Goal: Task Accomplishment & Management: Manage account settings

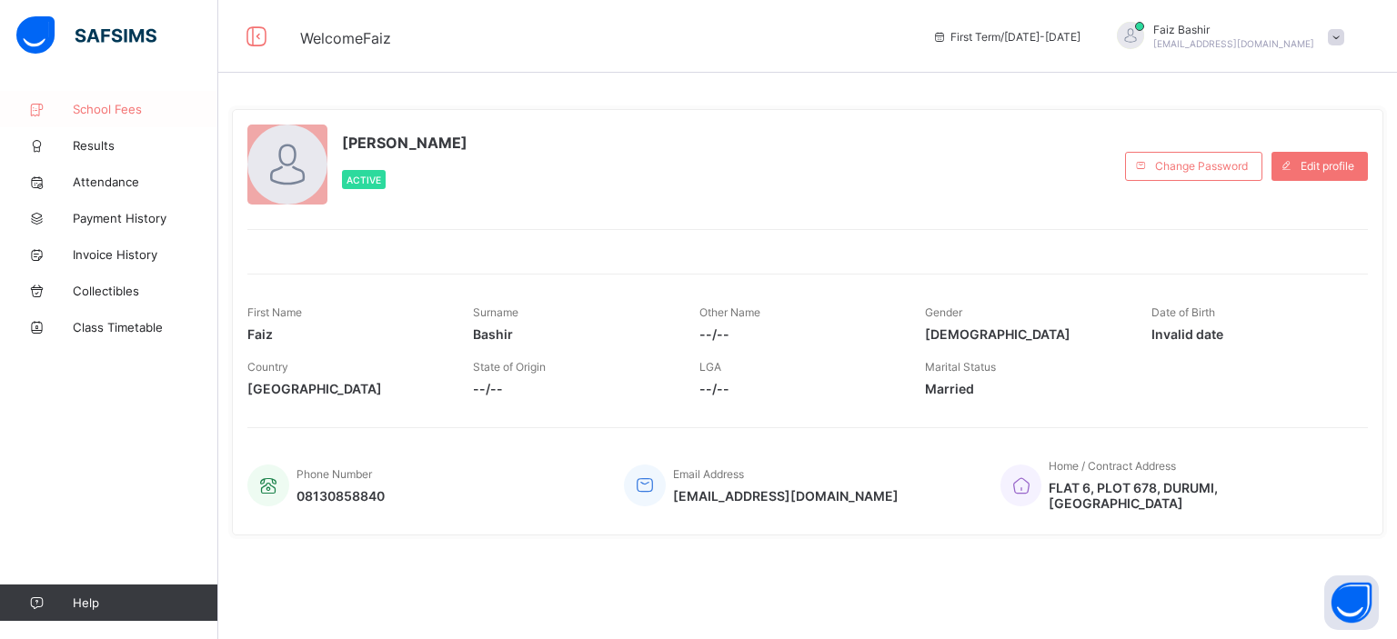
click at [120, 108] on span "School Fees" at bounding box center [145, 109] width 145 height 15
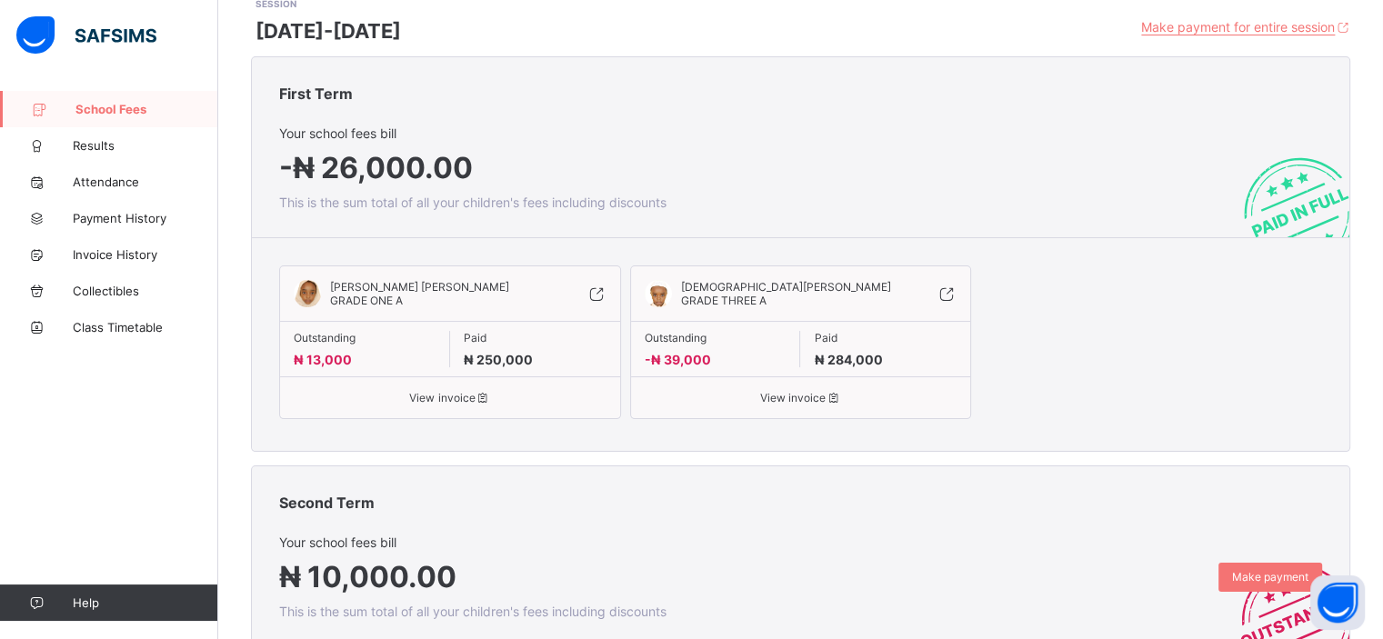
scroll to position [235, 0]
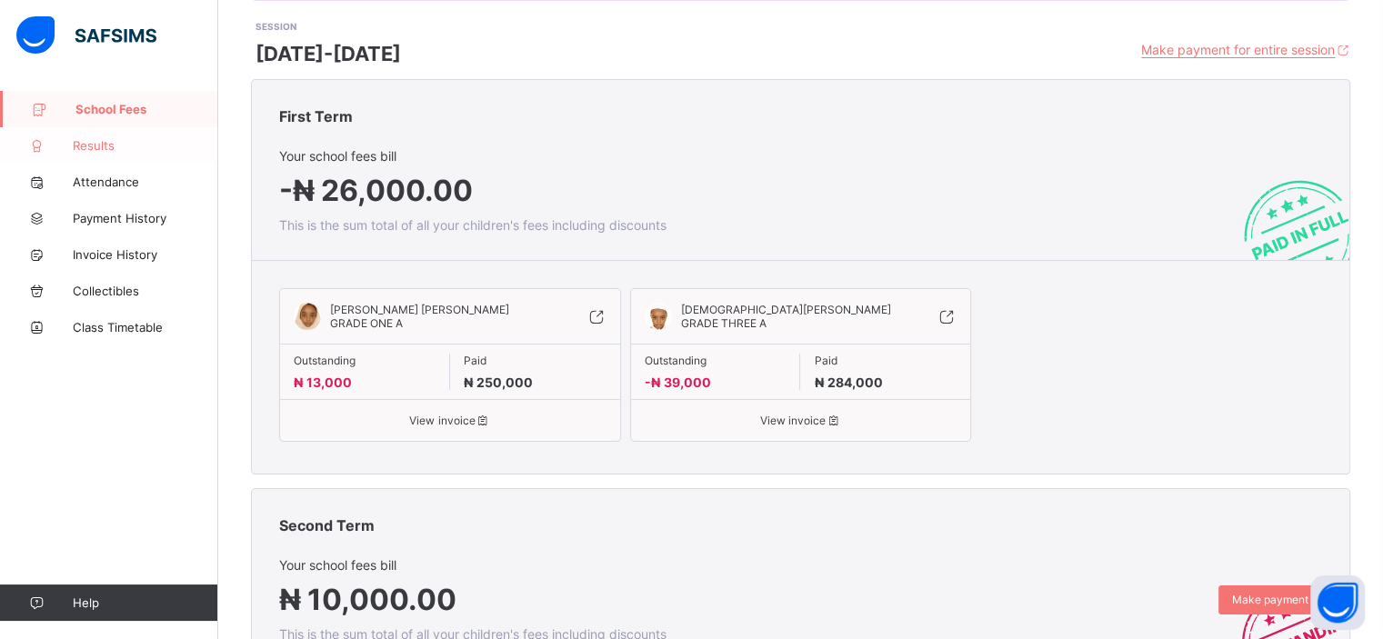
click at [124, 147] on span "Results" at bounding box center [145, 145] width 145 height 15
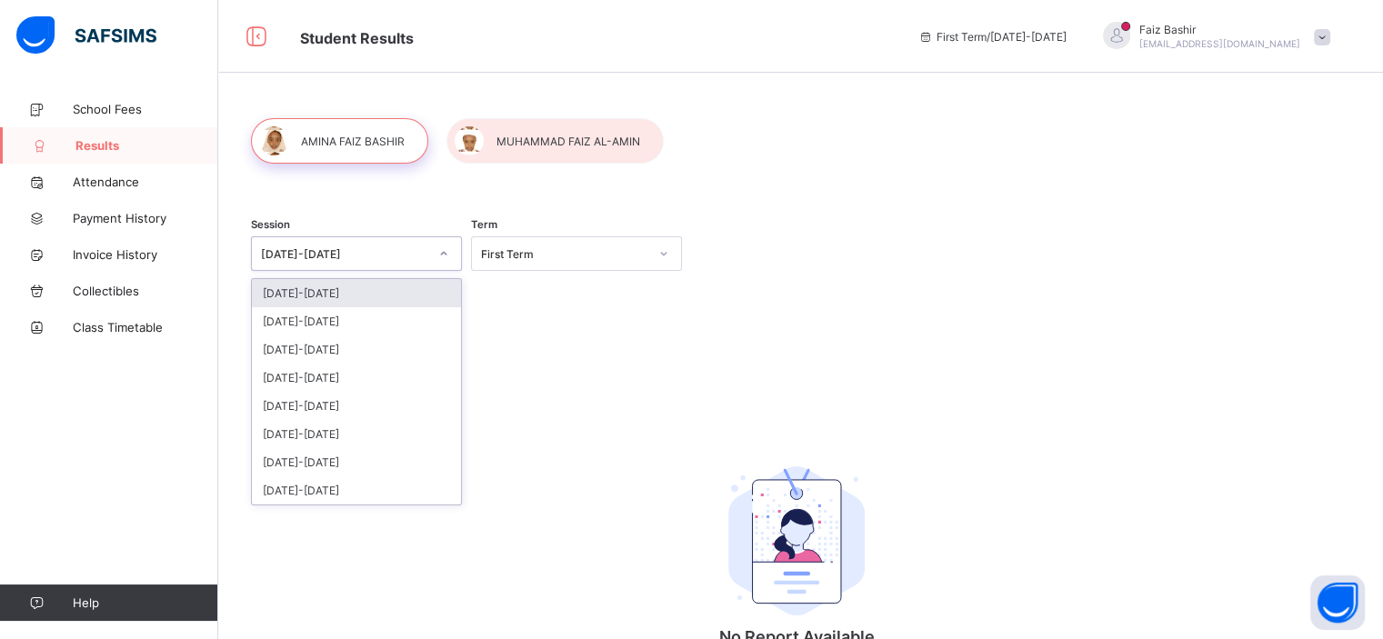
click at [442, 246] on icon at bounding box center [443, 254] width 11 height 18
click at [403, 318] on div "2024-2025" at bounding box center [356, 321] width 209 height 28
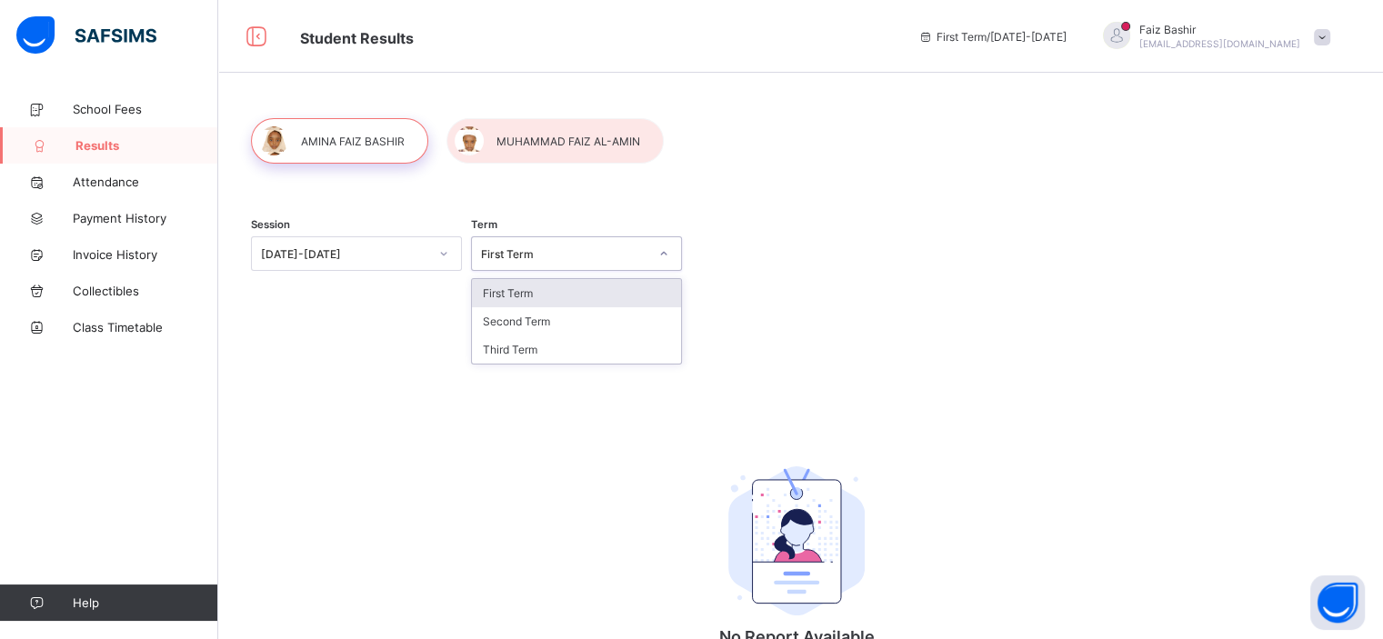
click at [559, 263] on div "First Term" at bounding box center [559, 253] width 175 height 25
click at [556, 293] on div "First Term" at bounding box center [576, 293] width 209 height 28
click at [430, 232] on div "Session 2024-2025" at bounding box center [356, 255] width 211 height 75
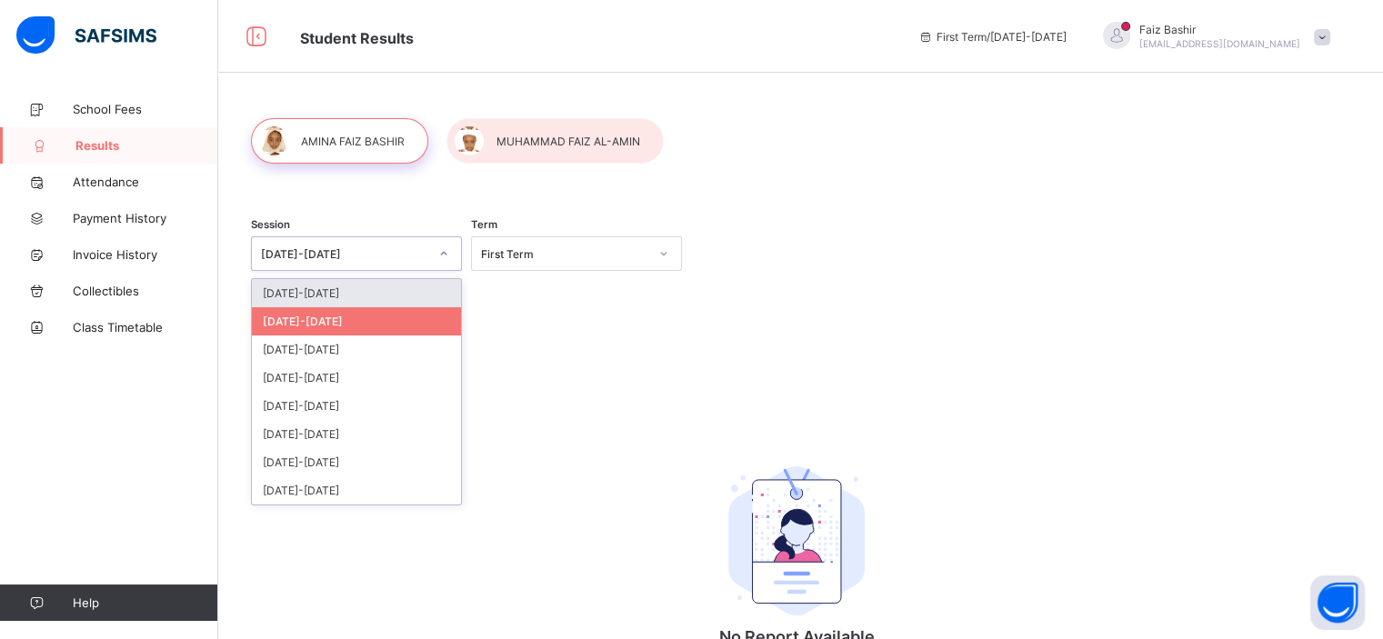
click at [430, 246] on div at bounding box center [443, 253] width 31 height 29
click at [525, 246] on div "First Term" at bounding box center [559, 253] width 175 height 25
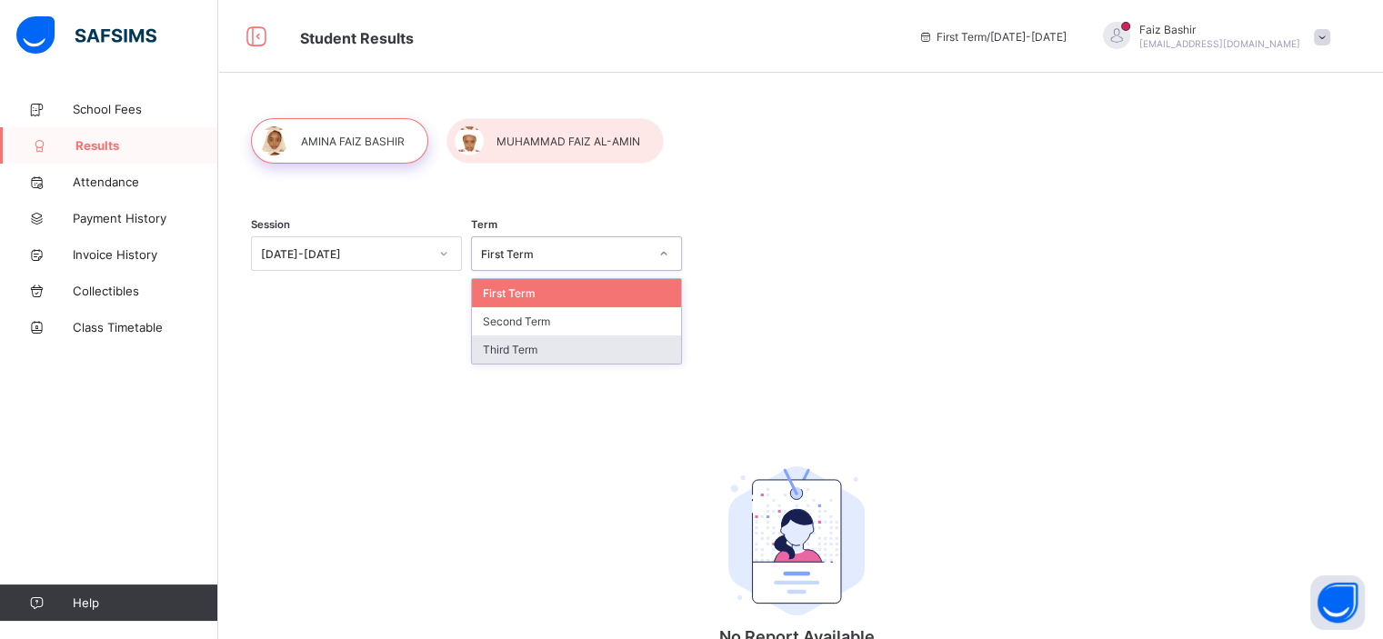
click at [542, 344] on div "Third Term" at bounding box center [576, 350] width 209 height 28
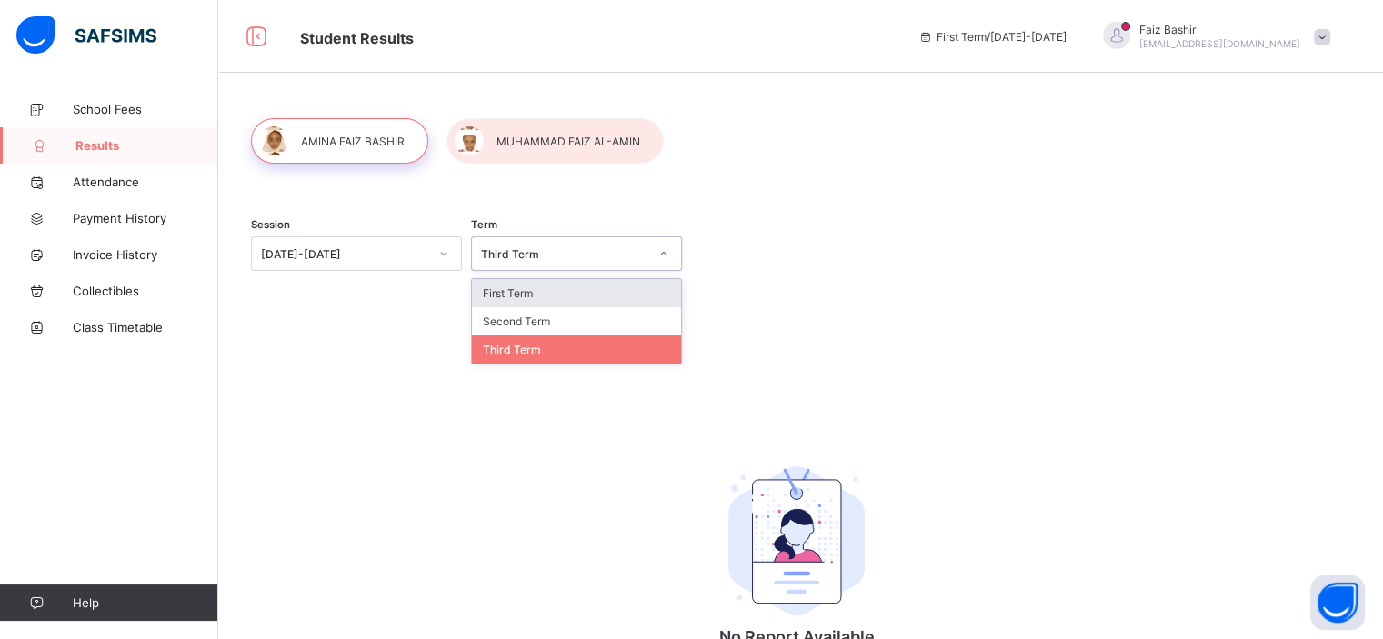
click at [583, 257] on div "Third Term" at bounding box center [564, 254] width 167 height 14
click at [572, 319] on div "Second Term" at bounding box center [576, 321] width 209 height 28
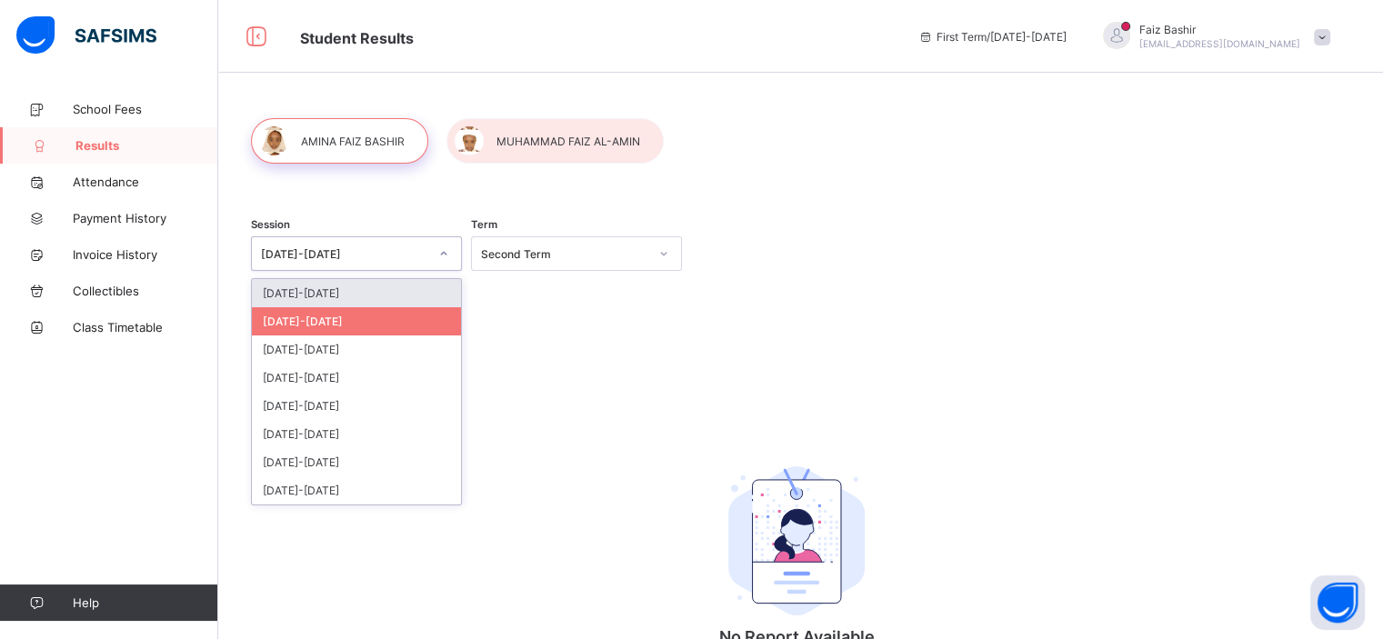
click at [436, 257] on div at bounding box center [443, 253] width 31 height 29
click at [391, 351] on div "2023-2024" at bounding box center [356, 350] width 209 height 28
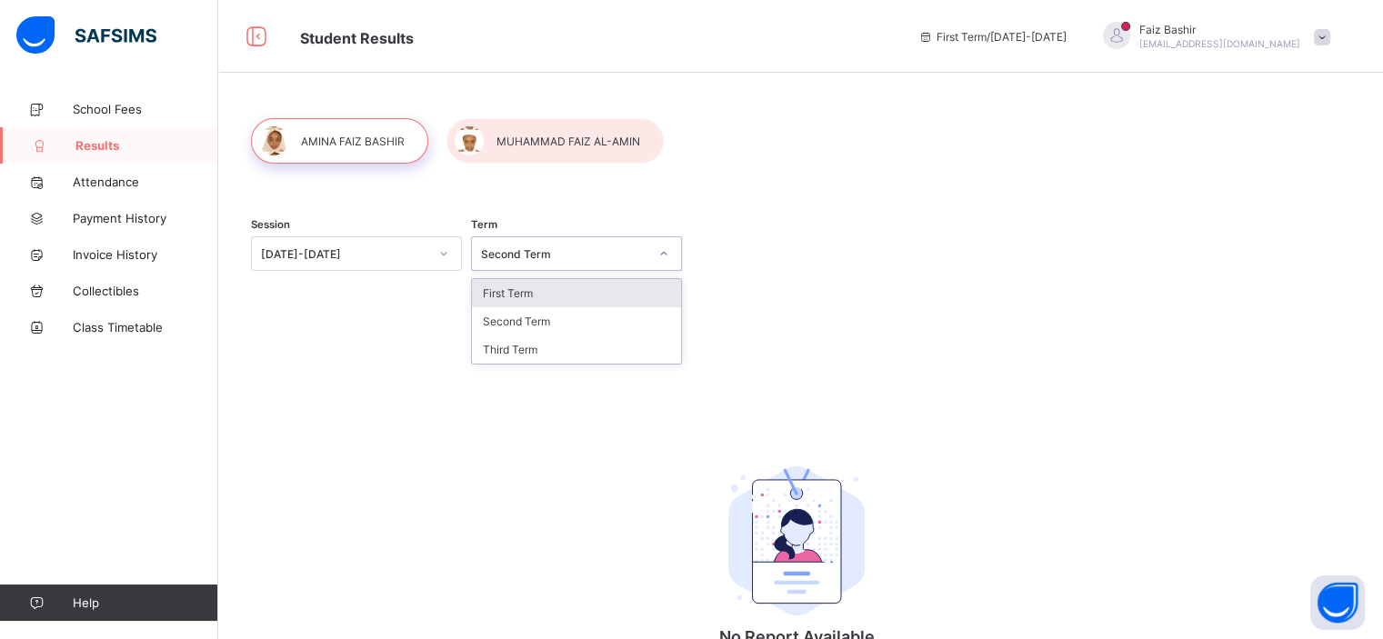
click at [575, 255] on div "Second Term" at bounding box center [564, 254] width 167 height 14
click at [566, 295] on div "First Term" at bounding box center [576, 293] width 209 height 28
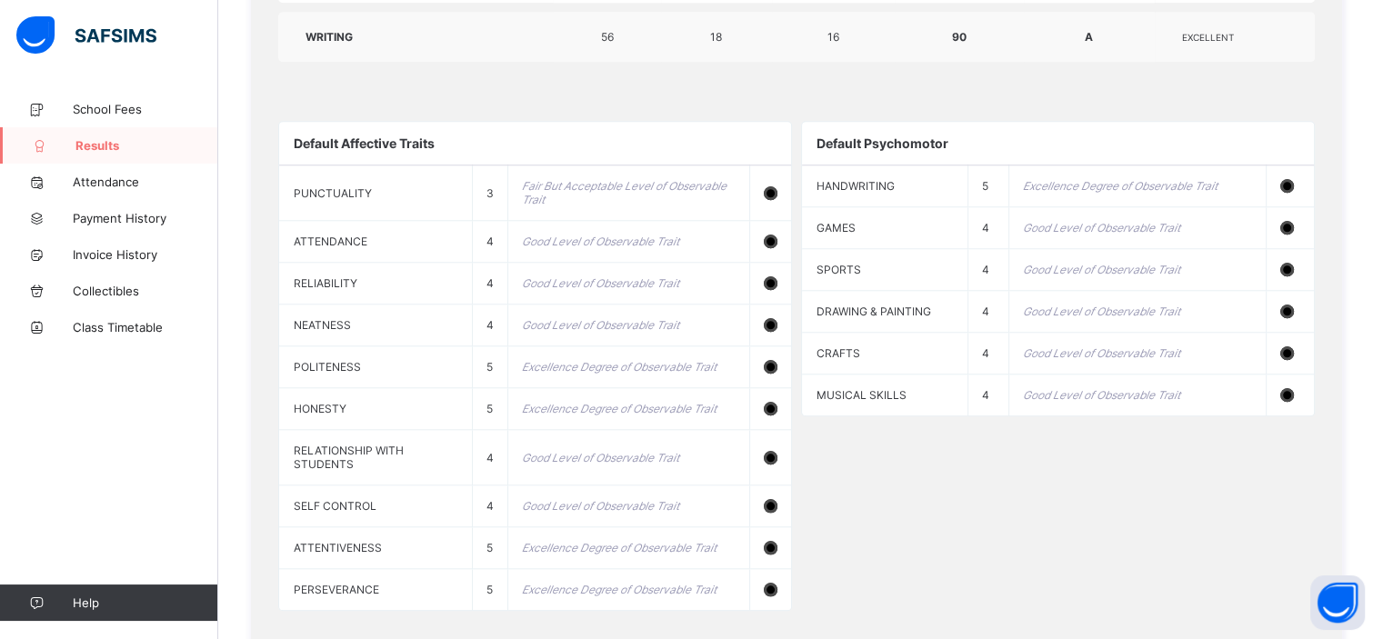
scroll to position [1906, 0]
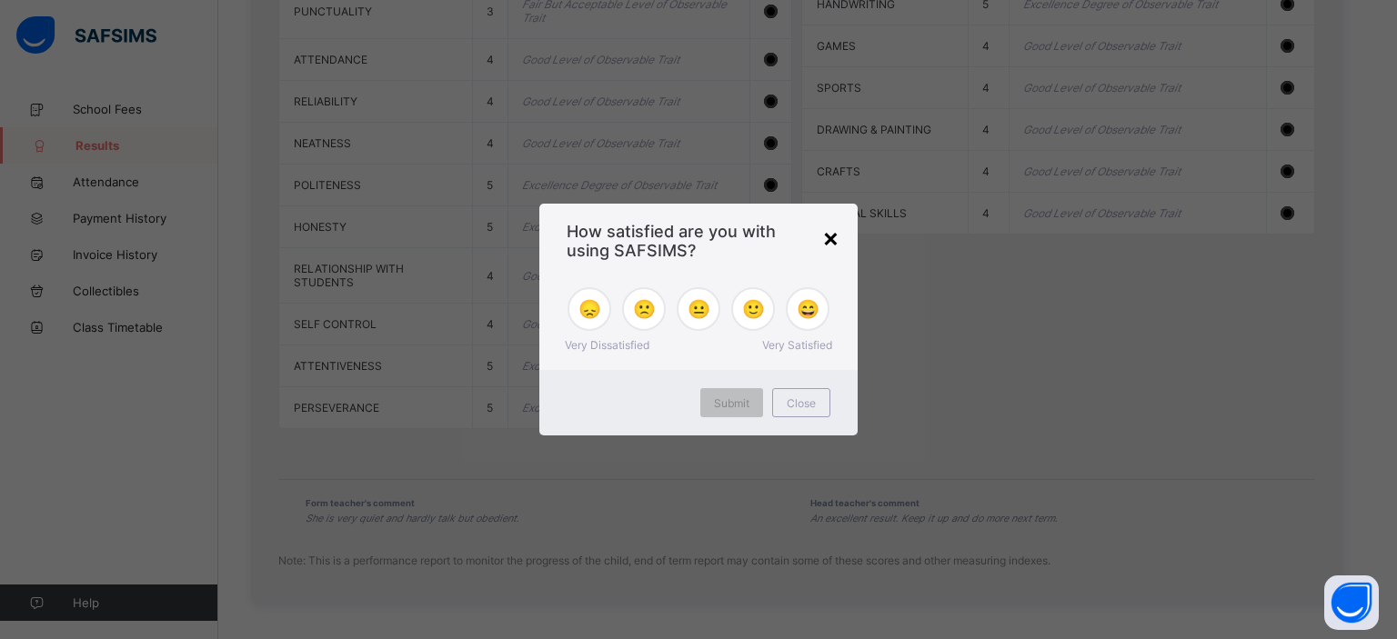
click at [827, 232] on div "×" at bounding box center [830, 237] width 17 height 31
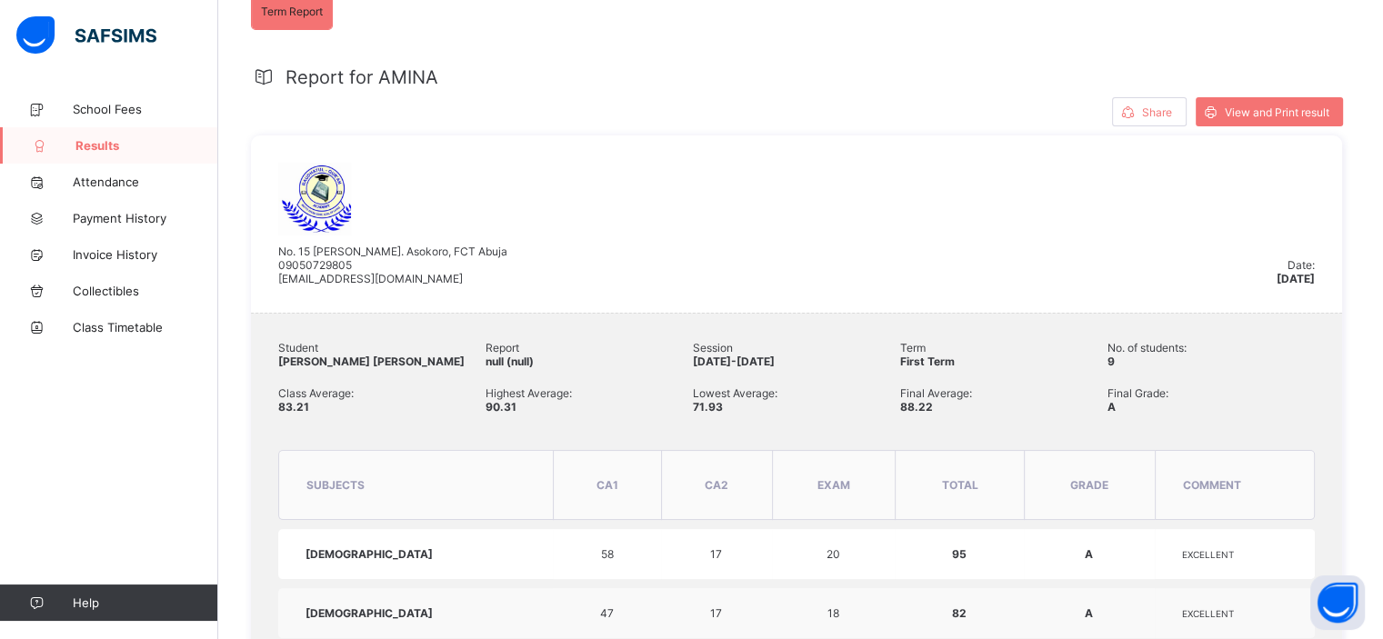
scroll to position [0, 0]
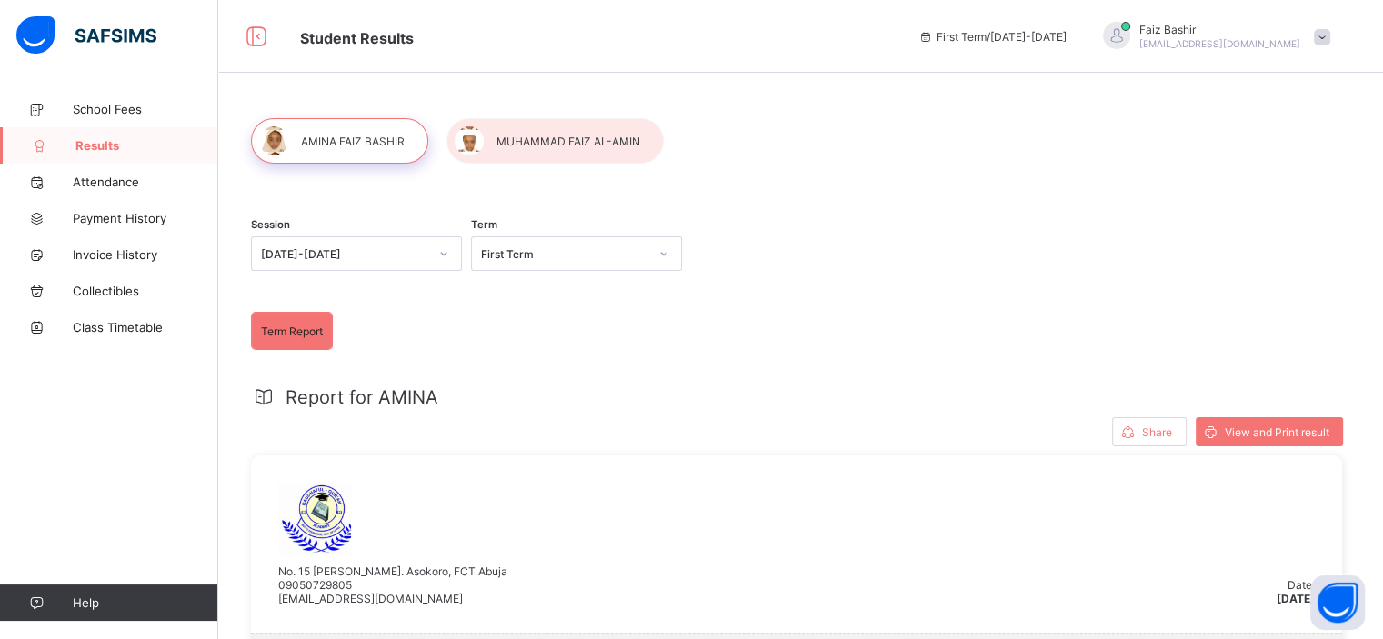
click at [539, 148] on div at bounding box center [554, 140] width 217 height 45
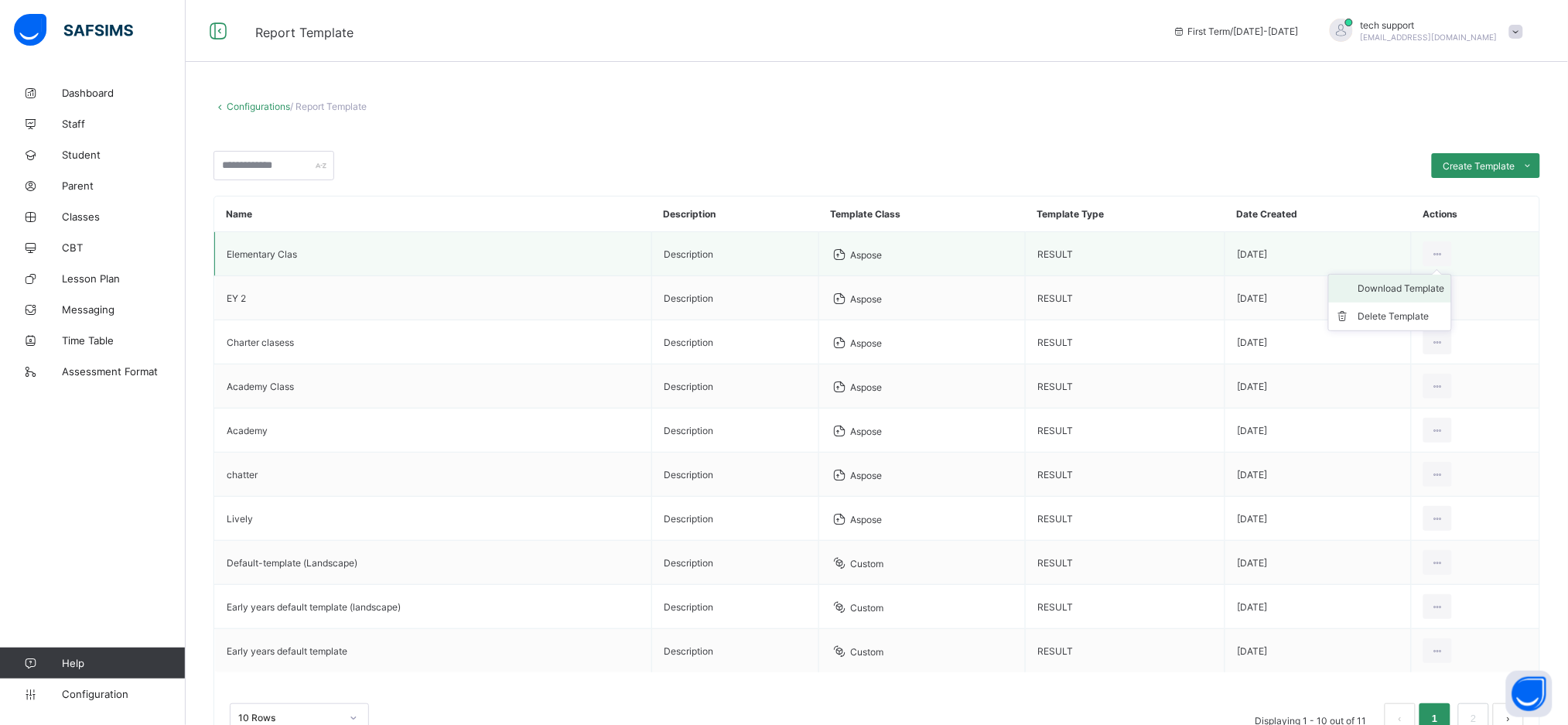
click at [1431, 294] on div "Download Template" at bounding box center [1402, 288] width 87 height 15
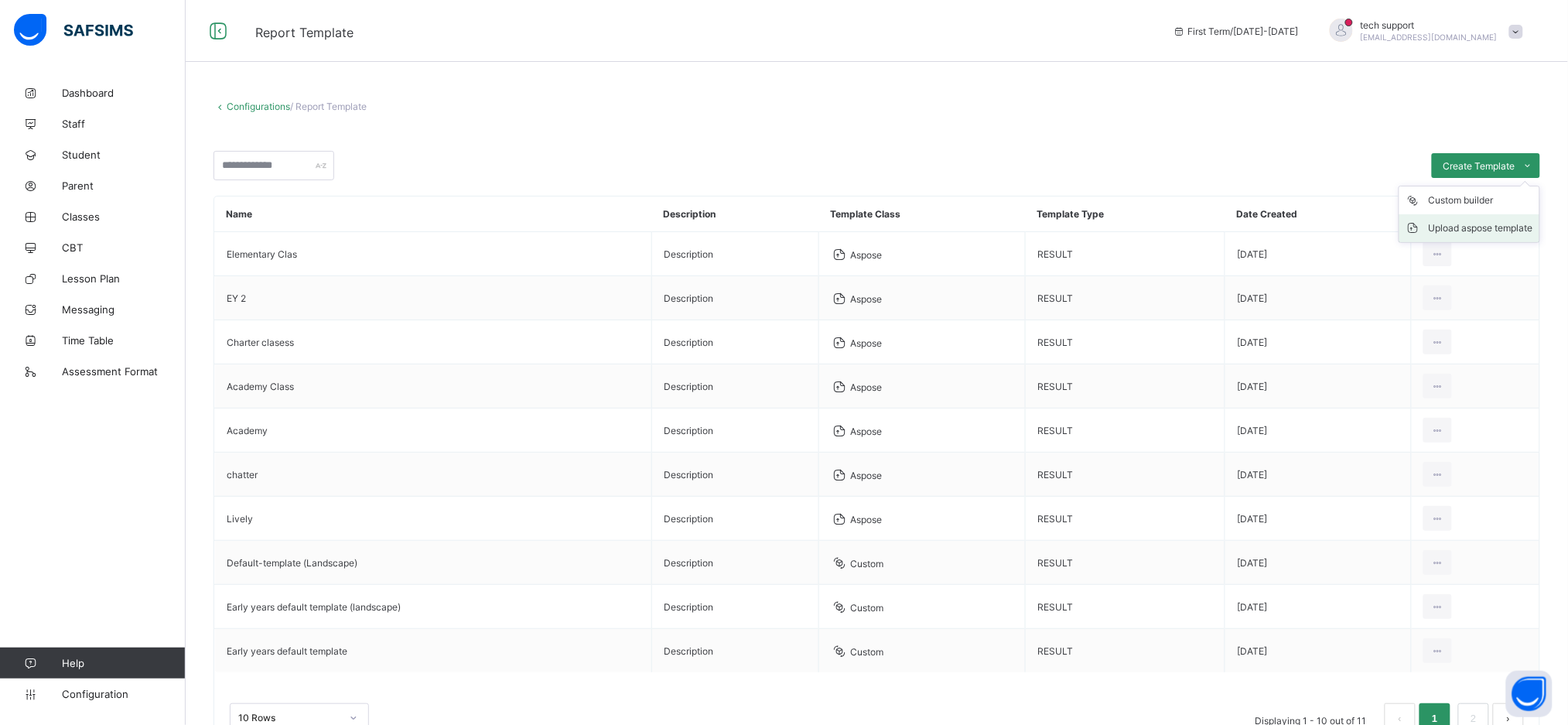
click at [1473, 226] on div "Upload aspose template" at bounding box center [1480, 228] width 105 height 15
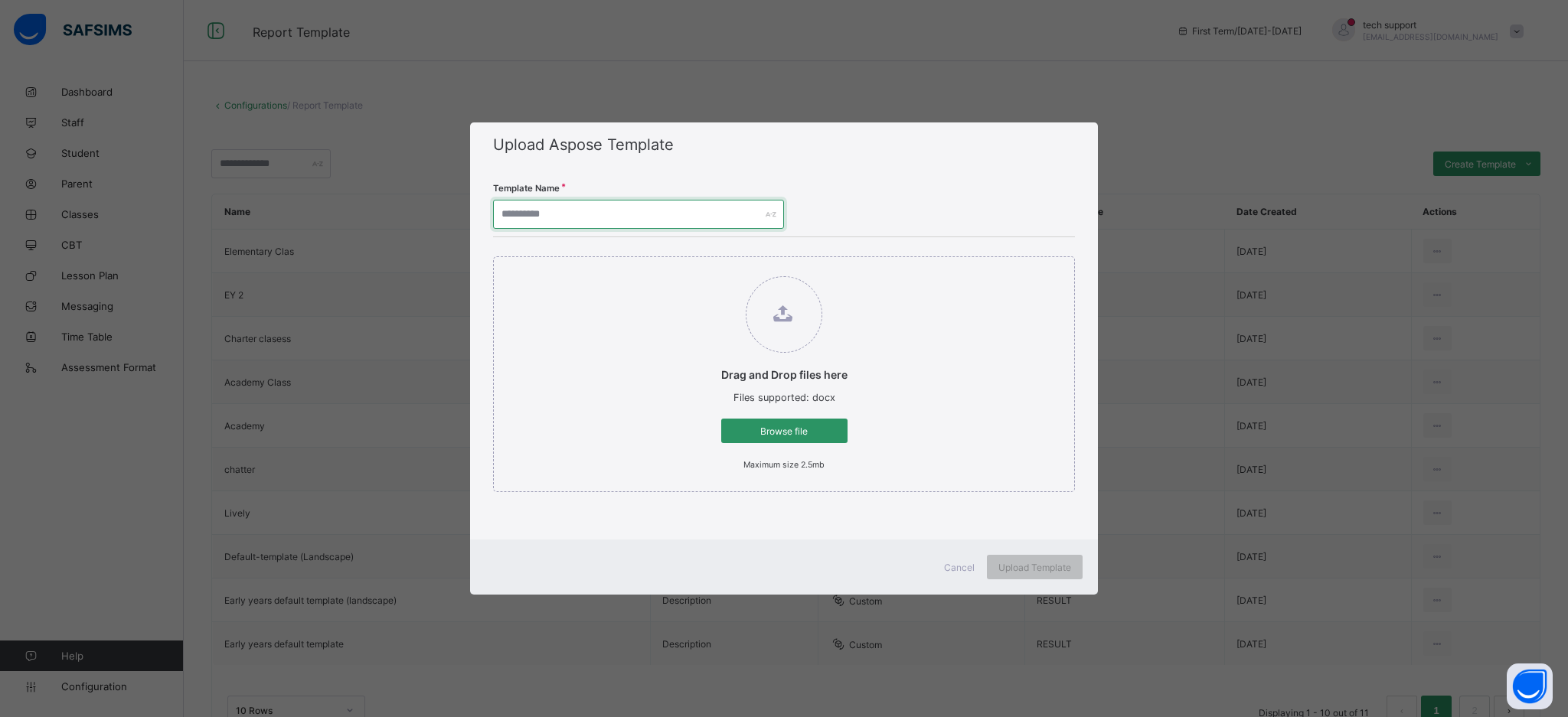
click at [690, 204] on input "text" at bounding box center [639, 214] width 291 height 29
type input "*********"
click at [764, 437] on div "Browse file" at bounding box center [785, 430] width 126 height 24
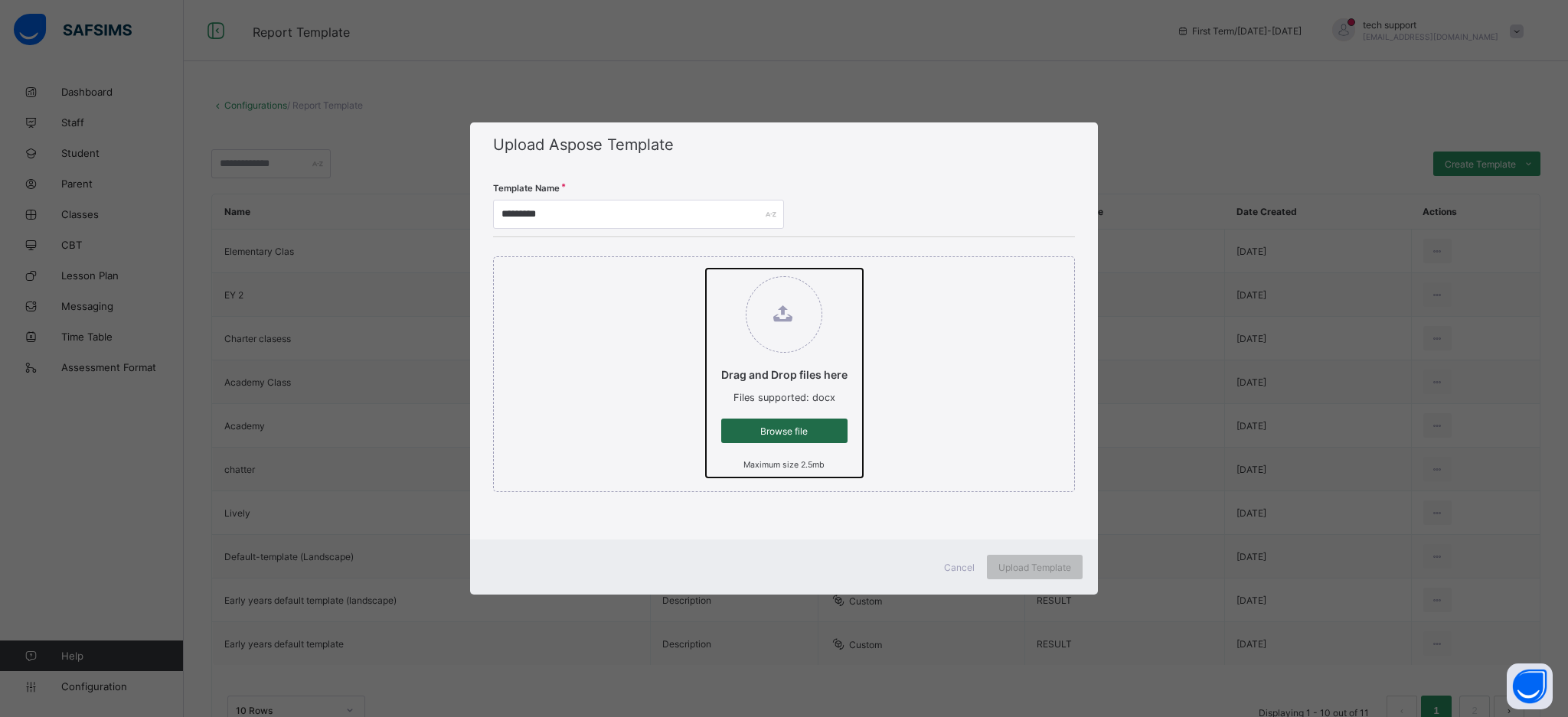
click at [706, 268] on input "Drag and Drop files here Files supported: docx Browse file Maximum size 2.5mb" at bounding box center [706, 268] width 0 height 0
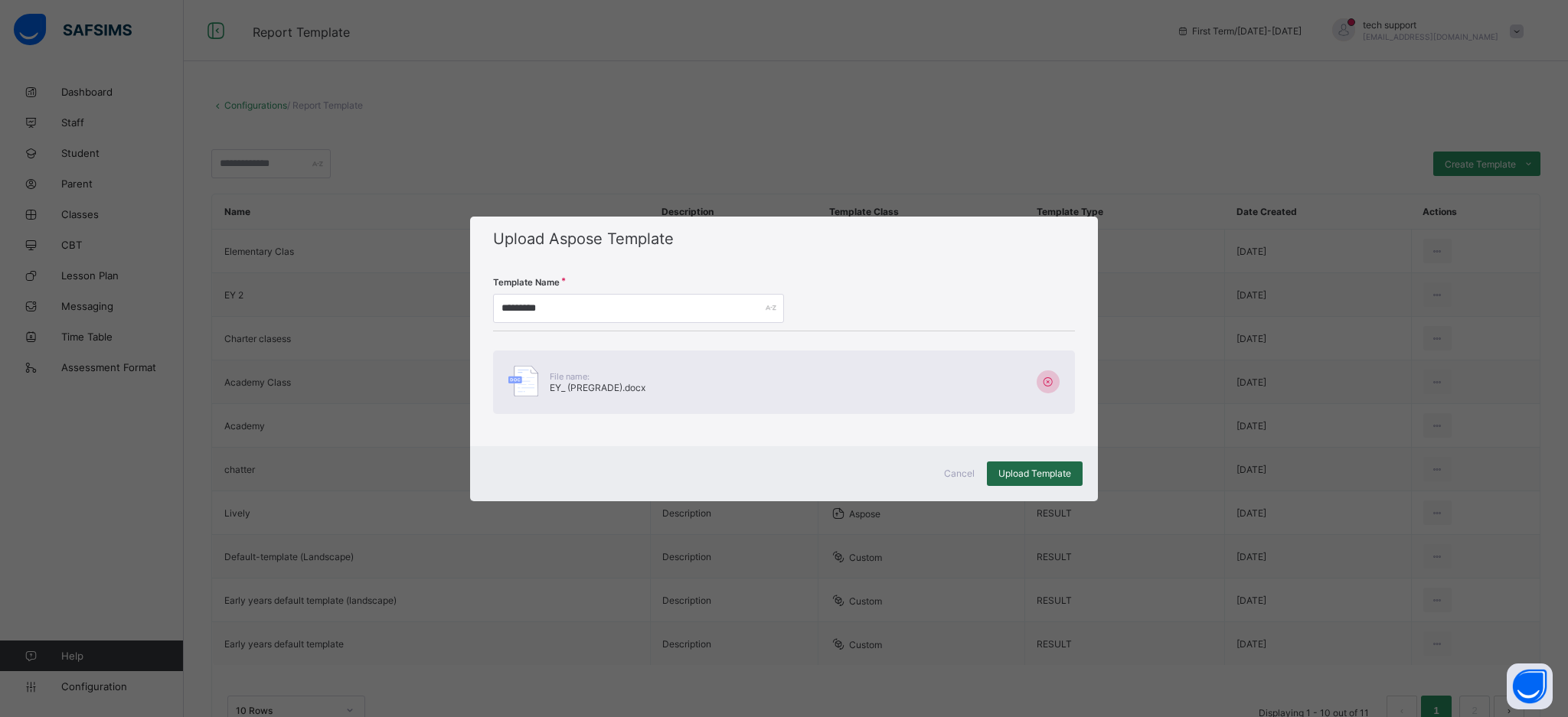
click at [1033, 482] on div "Upload Template" at bounding box center [1035, 473] width 96 height 24
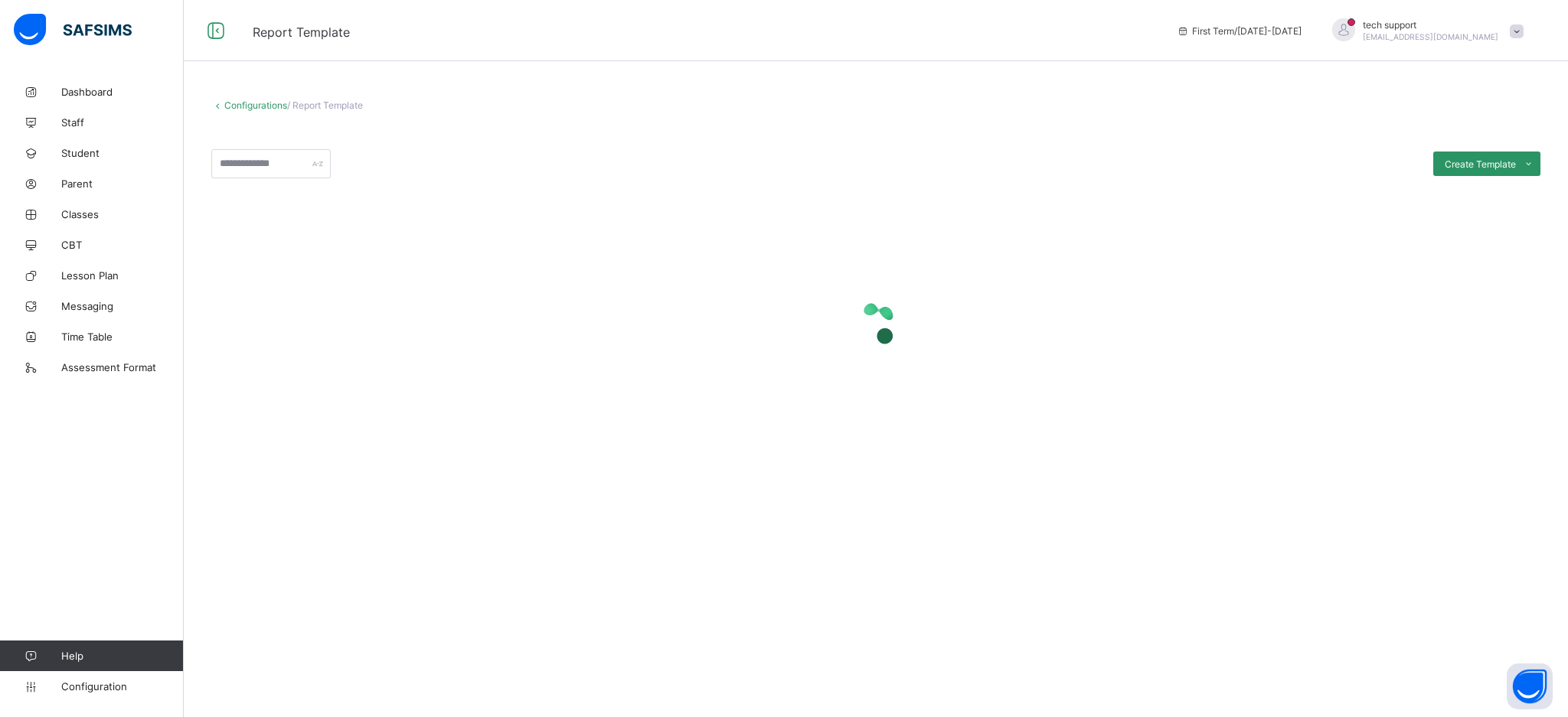
click at [792, 141] on span at bounding box center [876, 137] width 1330 height 23
click at [97, 693] on link "Configuration" at bounding box center [91, 686] width 183 height 30
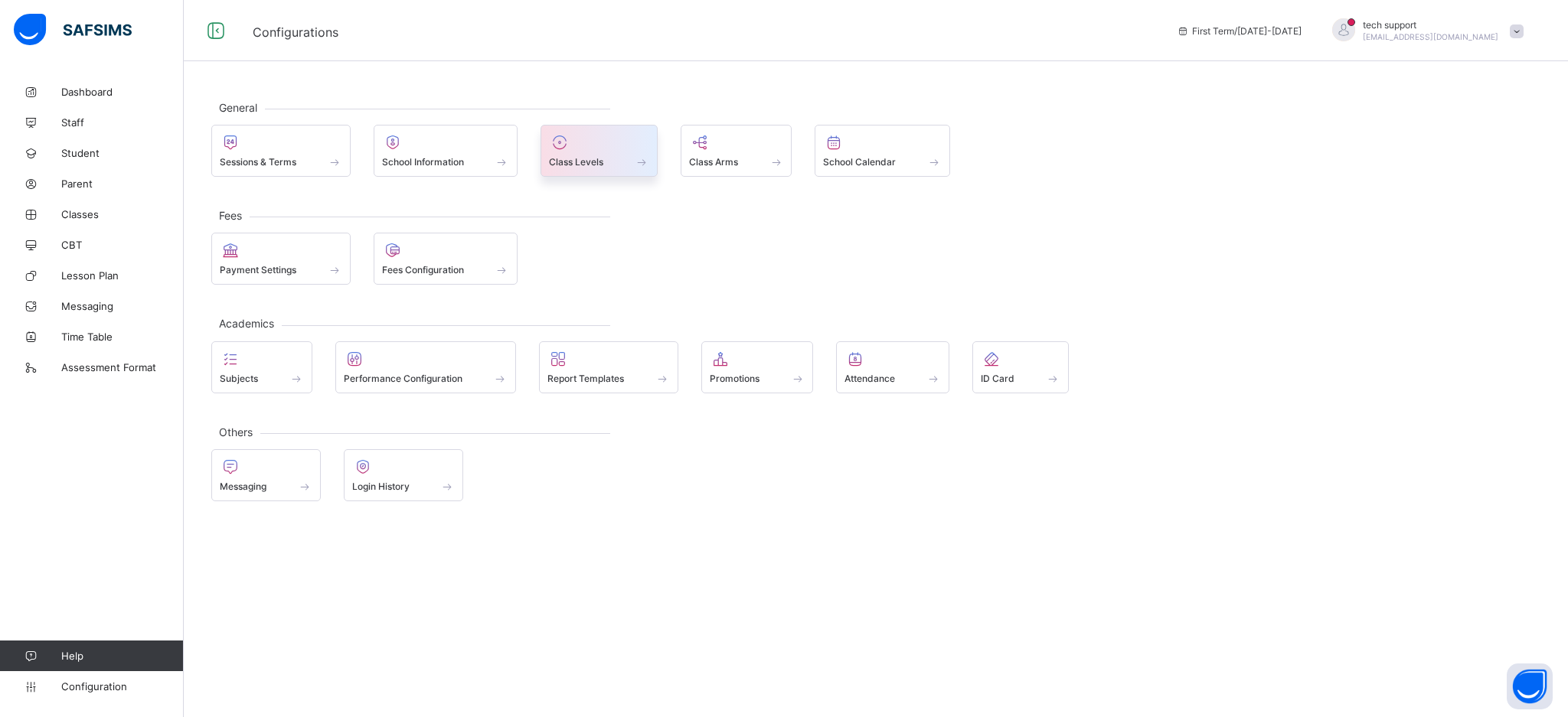
click at [625, 176] on div "Class Levels" at bounding box center [599, 151] width 117 height 52
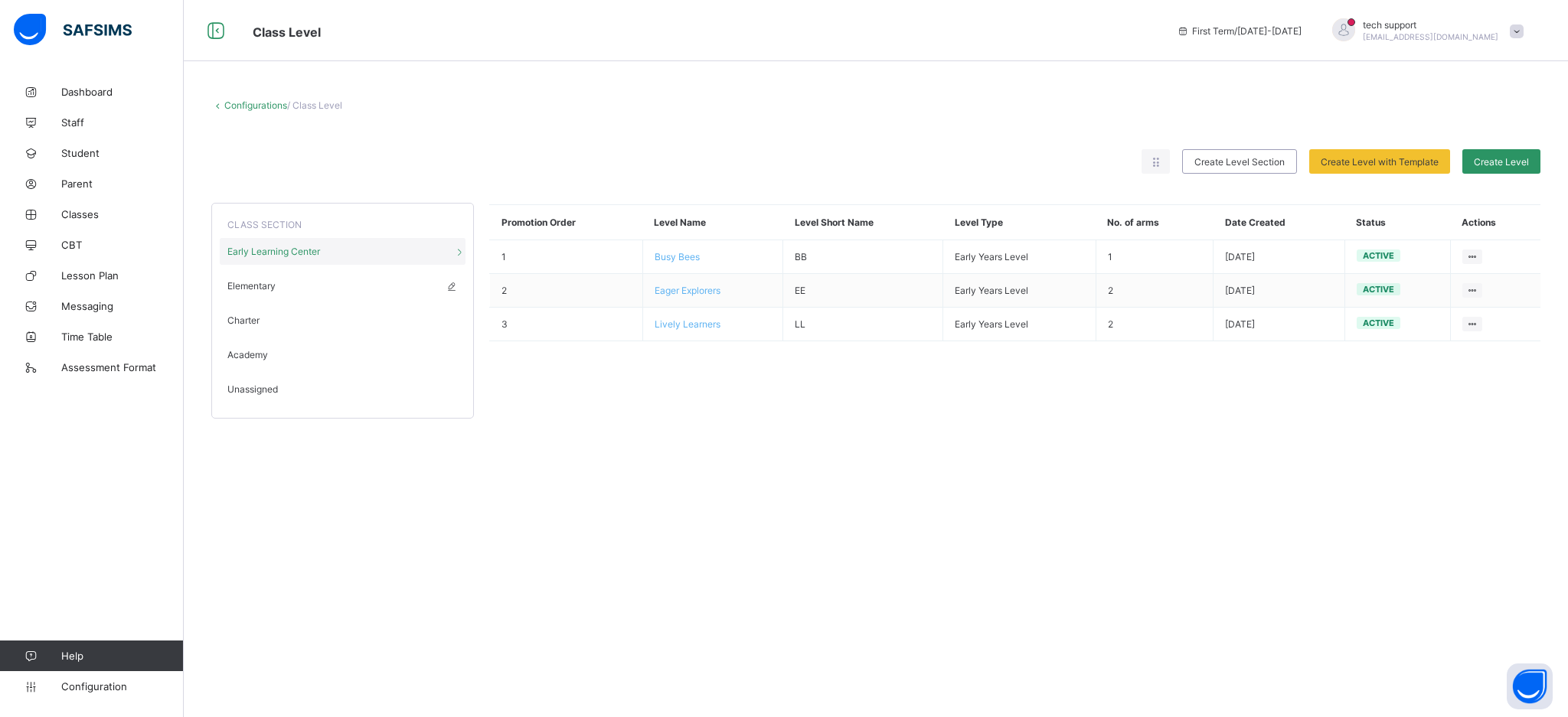
click at [250, 289] on span "Elementary" at bounding box center [251, 286] width 48 height 12
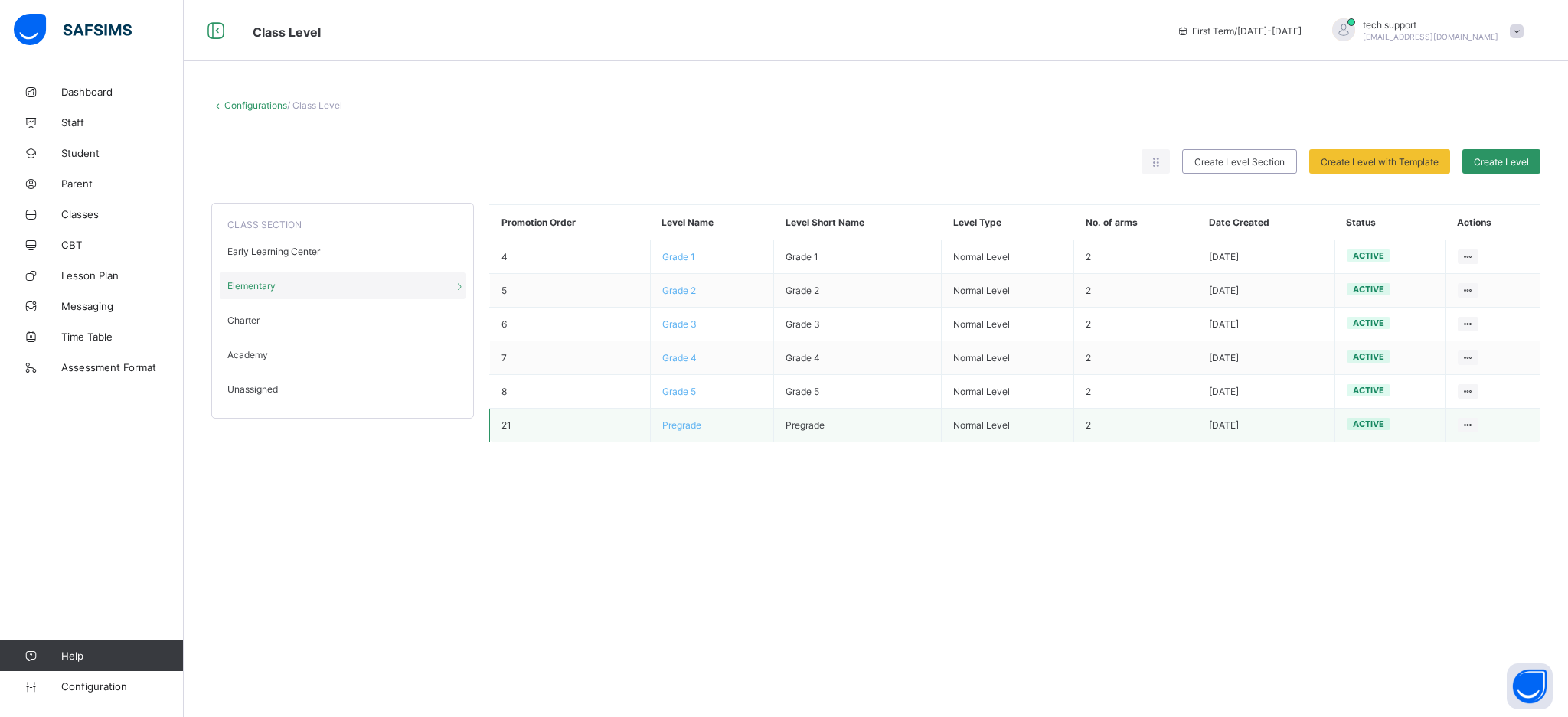
click at [674, 423] on span "Pregrade" at bounding box center [682, 425] width 39 height 12
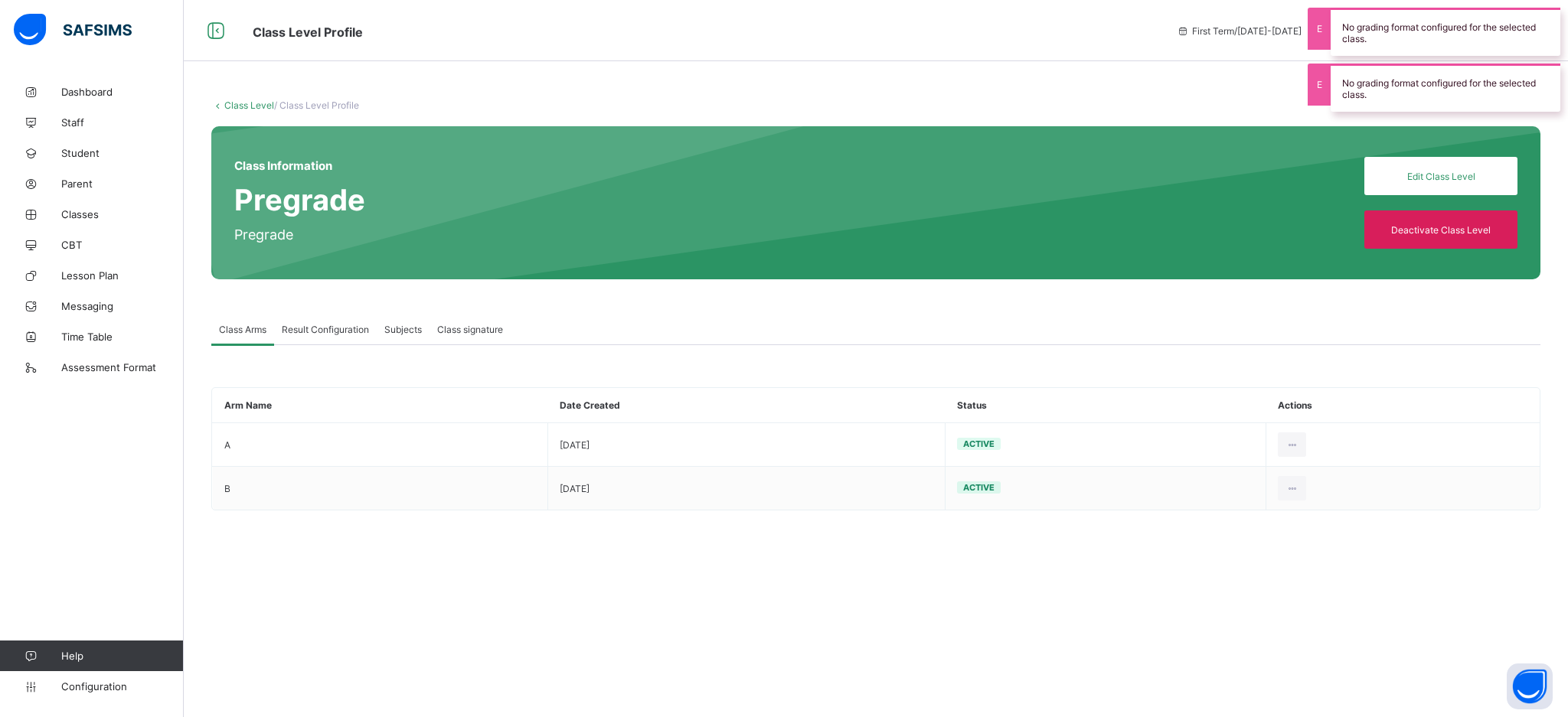
click at [803, 325] on div "Class Arms Result Configuration Subjects Class signature" at bounding box center [876, 329] width 1330 height 31
click at [333, 322] on div "Result Configuration" at bounding box center [326, 329] width 103 height 30
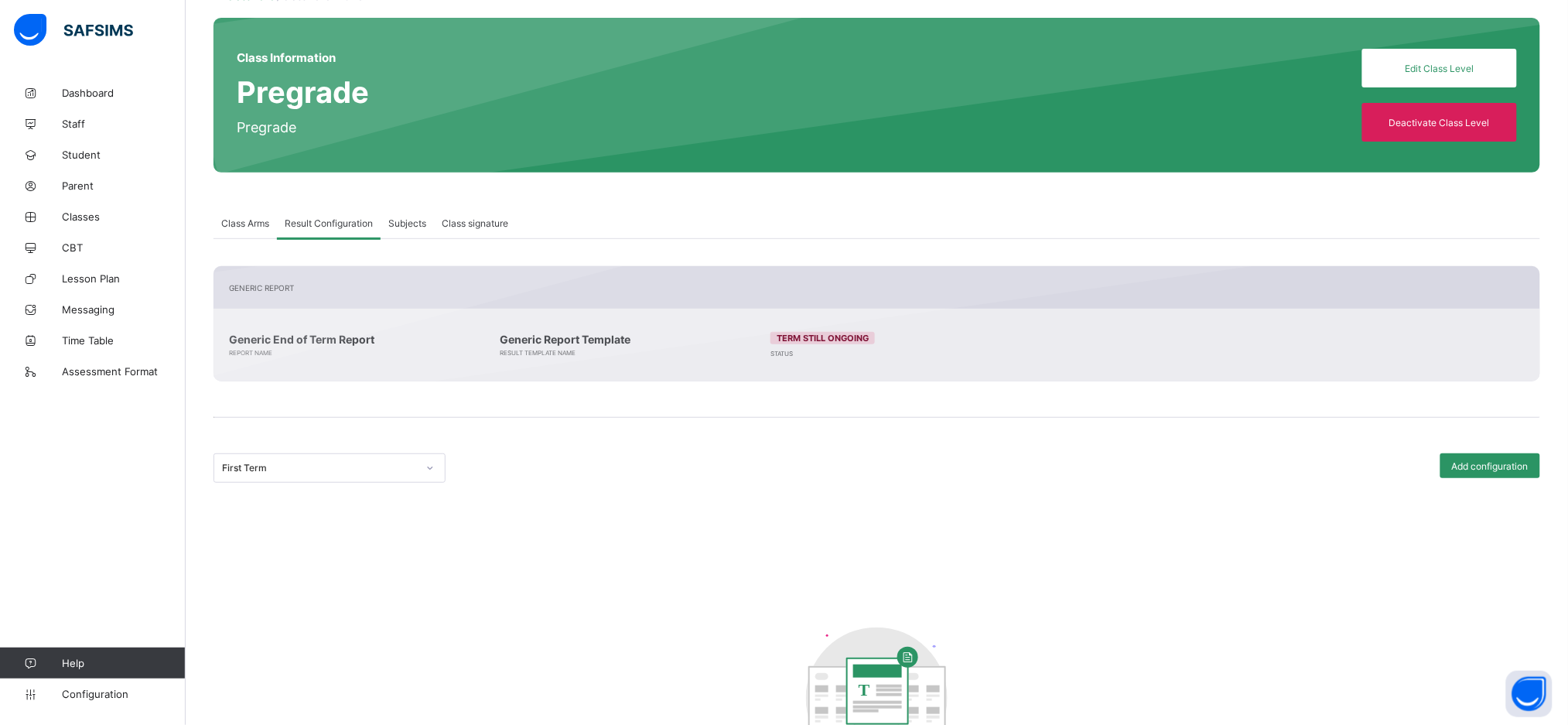
scroll to position [116, 0]
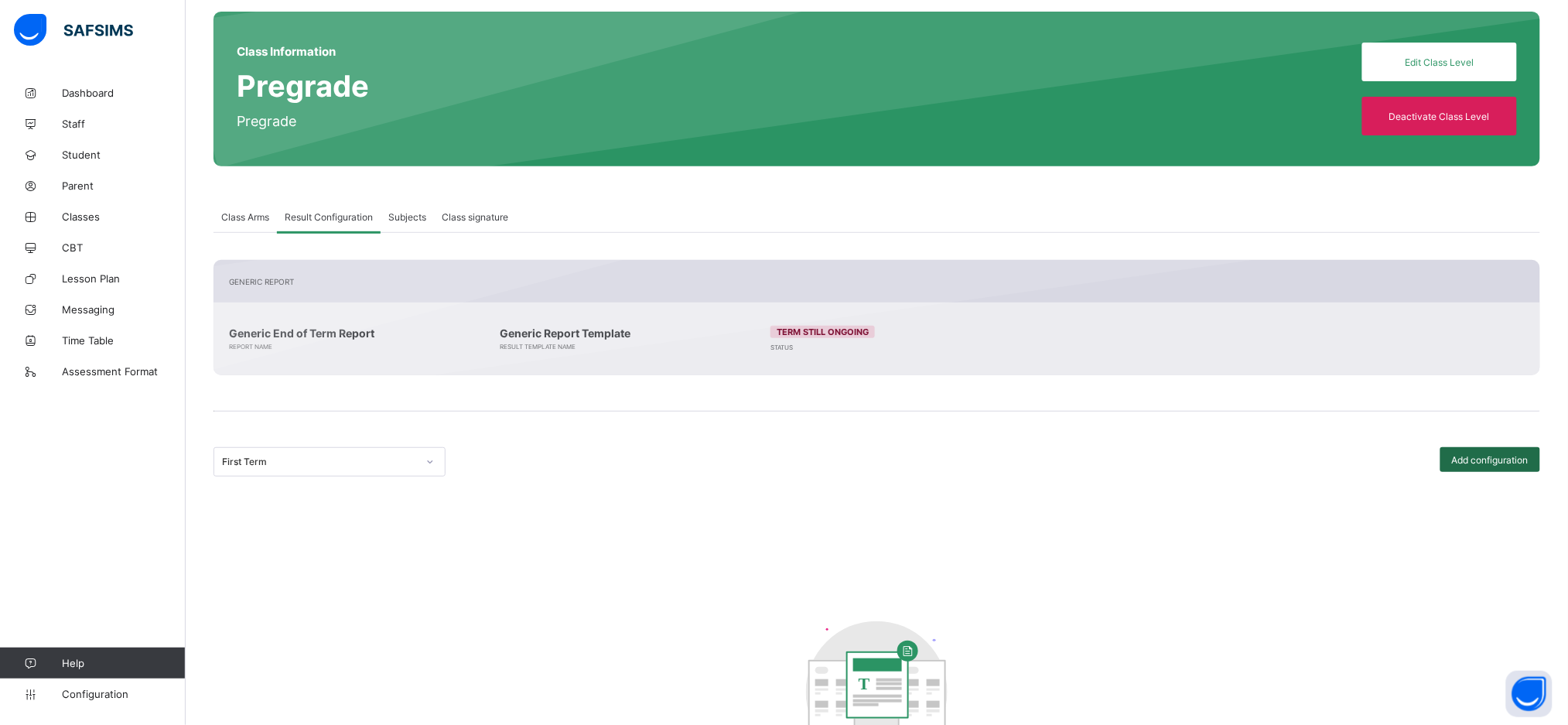
click at [1502, 468] on div "Add configuration" at bounding box center [1490, 460] width 100 height 25
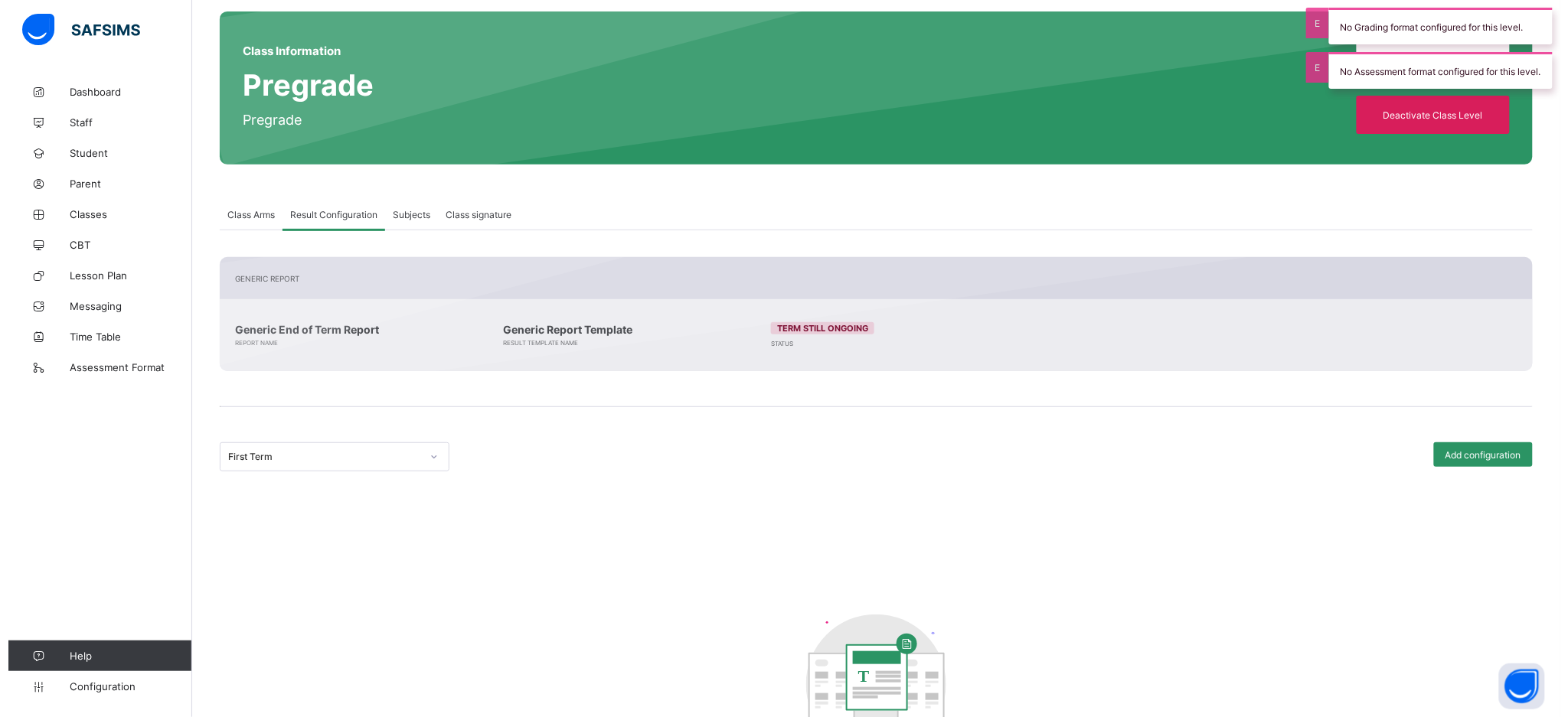
scroll to position [0, 0]
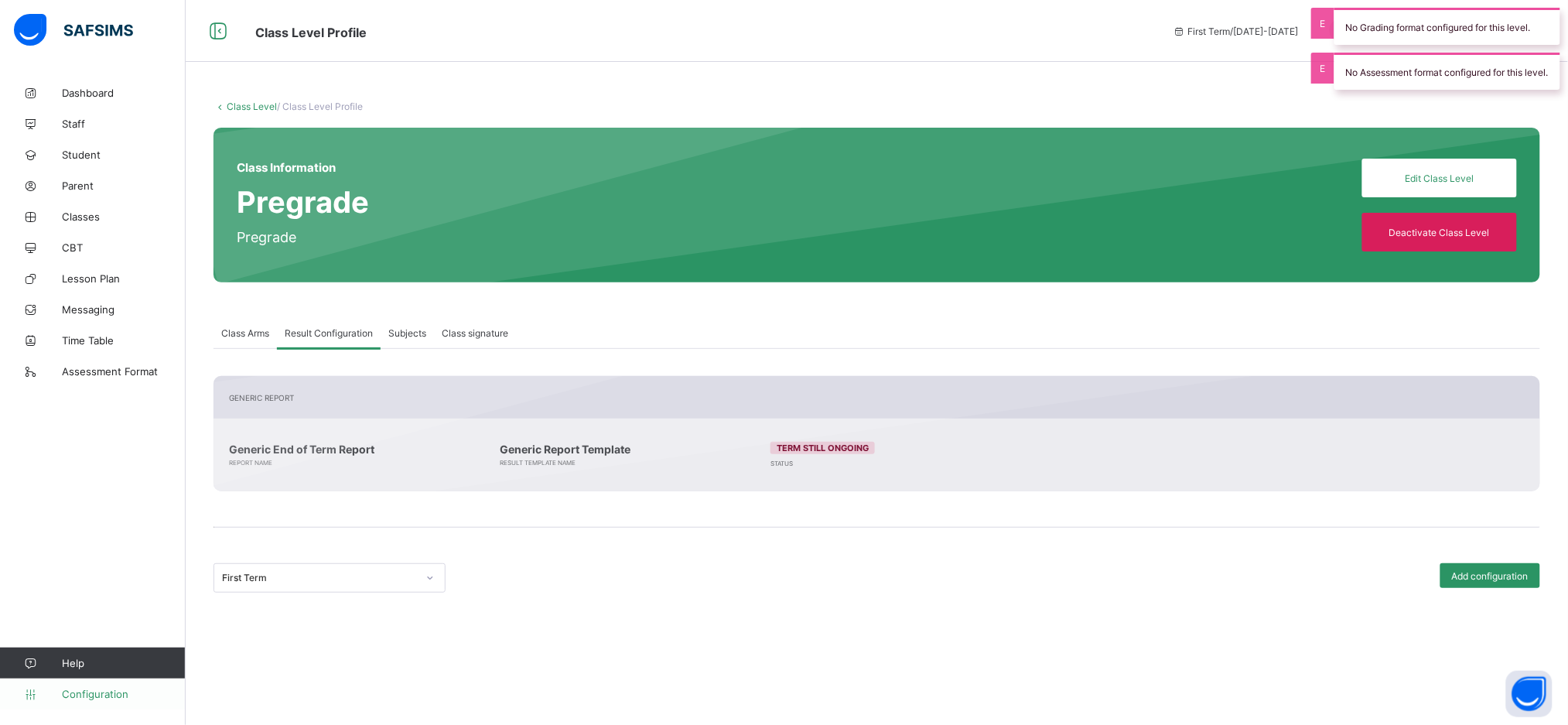
click at [109, 691] on span "Configuration" at bounding box center [123, 694] width 123 height 13
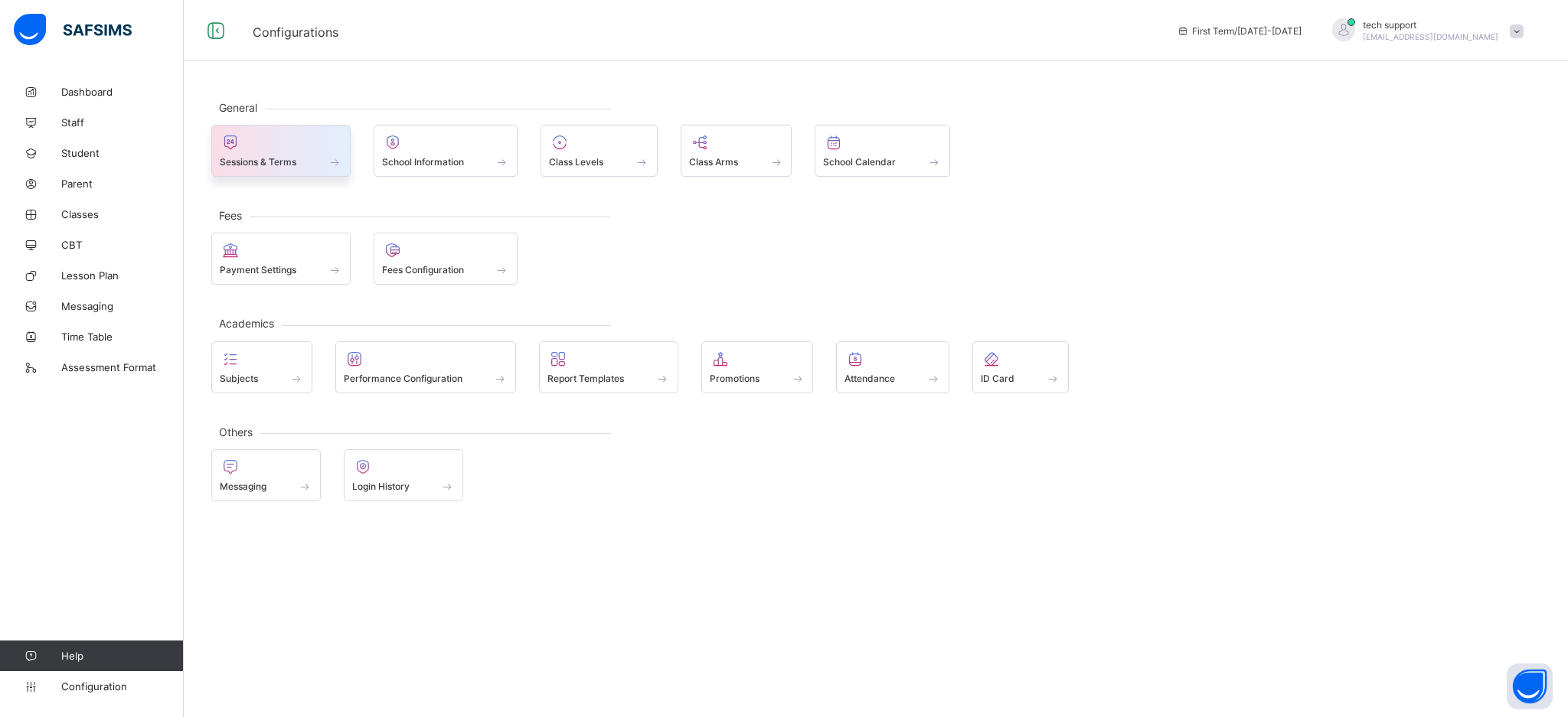
click at [320, 157] on div "Sessions & Terms" at bounding box center [280, 162] width 122 height 13
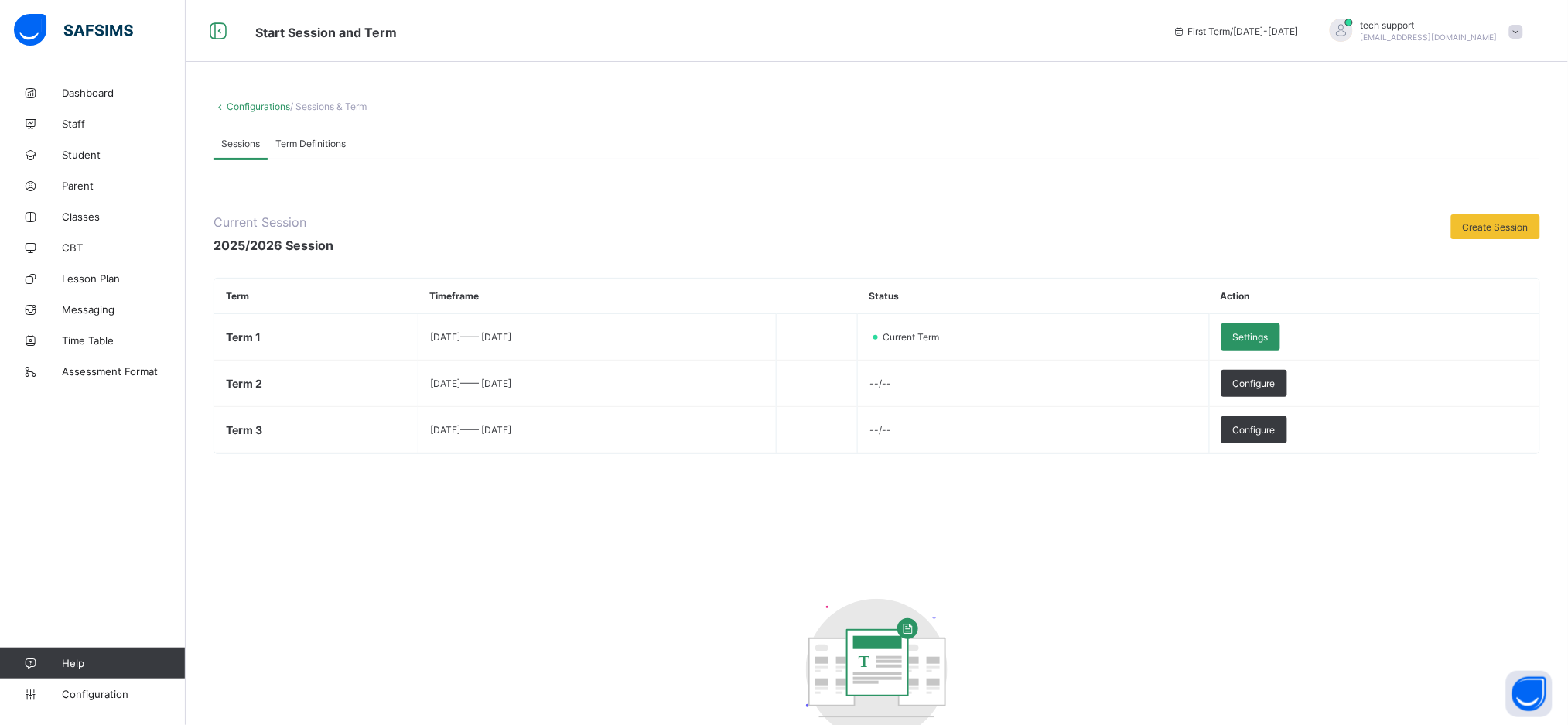
click at [1523, 35] on span at bounding box center [1516, 31] width 14 height 14
click at [1493, 177] on span "Logout" at bounding box center [1473, 183] width 102 height 18
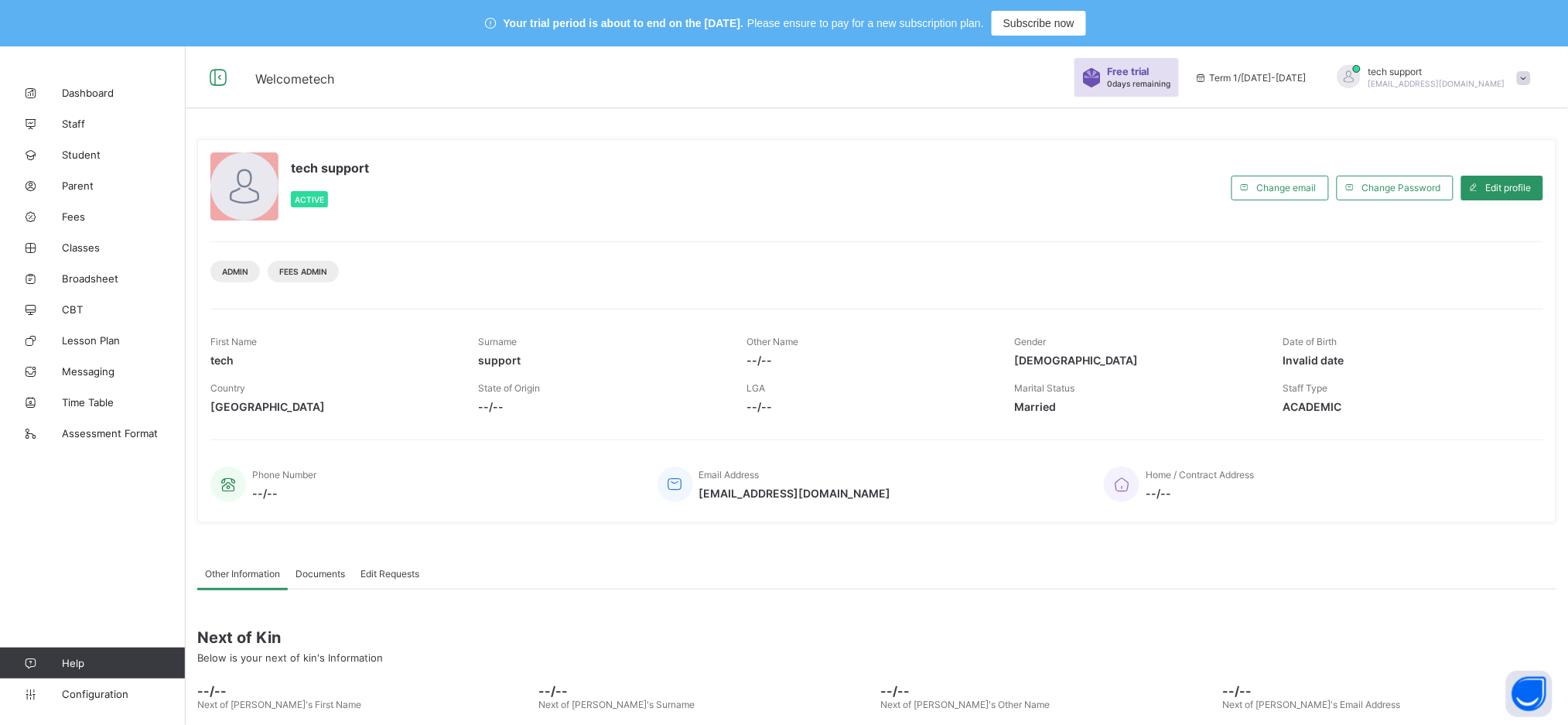
click at [1257, 235] on div "tech support Active Change email Change Password Edit profile Admin Fees Admin …" at bounding box center [877, 331] width 1360 height 384
drag, startPoint x: 485, startPoint y: 220, endPoint x: 117, endPoint y: 654, distance: 569.0
click at [117, 654] on div "Welcome tech Free trial 0 days remaining Term 1 / 2025-2026 tech support rejoic…" at bounding box center [784, 448] width 1568 height 803
click at [106, 693] on span "Configuration" at bounding box center [123, 694] width 123 height 13
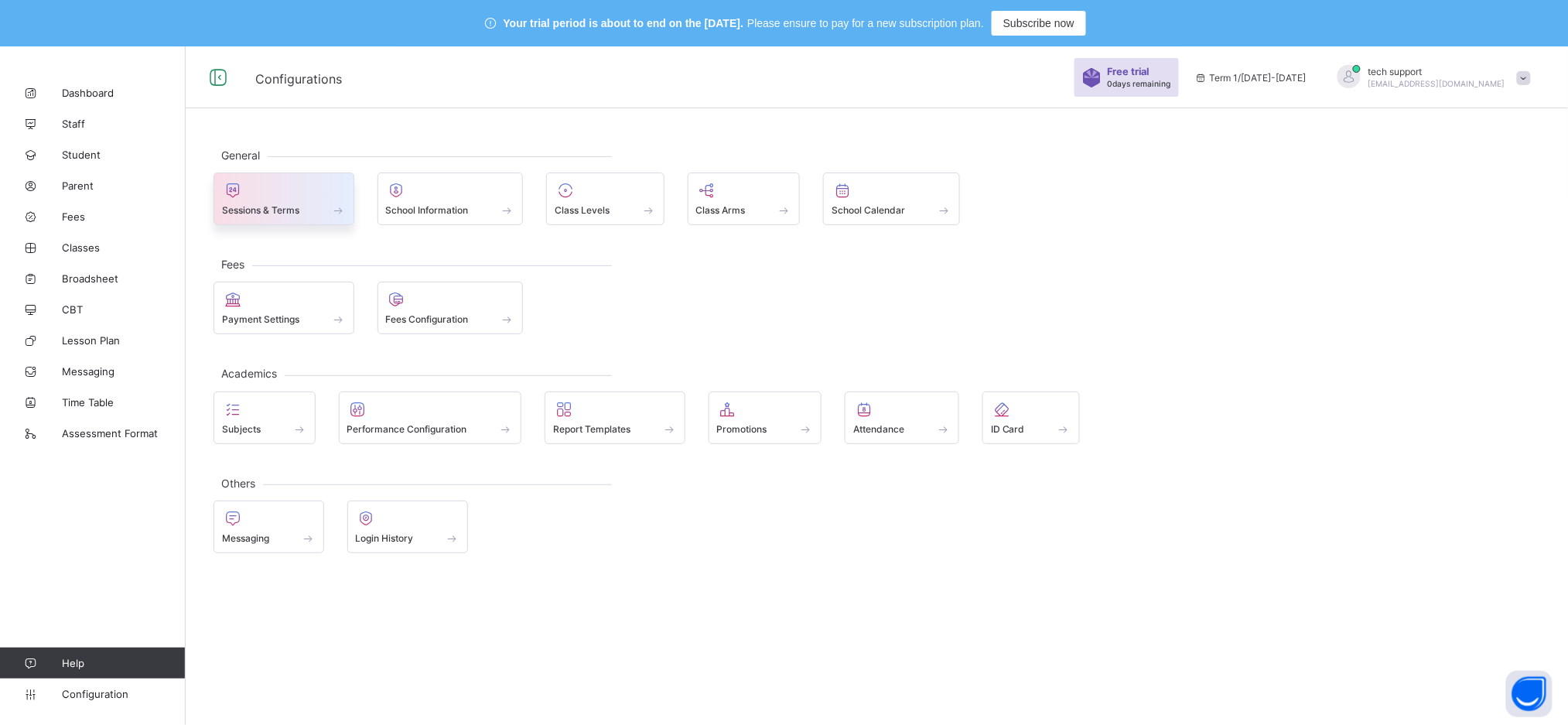
click at [291, 203] on div "Sessions & Terms" at bounding box center [283, 209] width 123 height 13
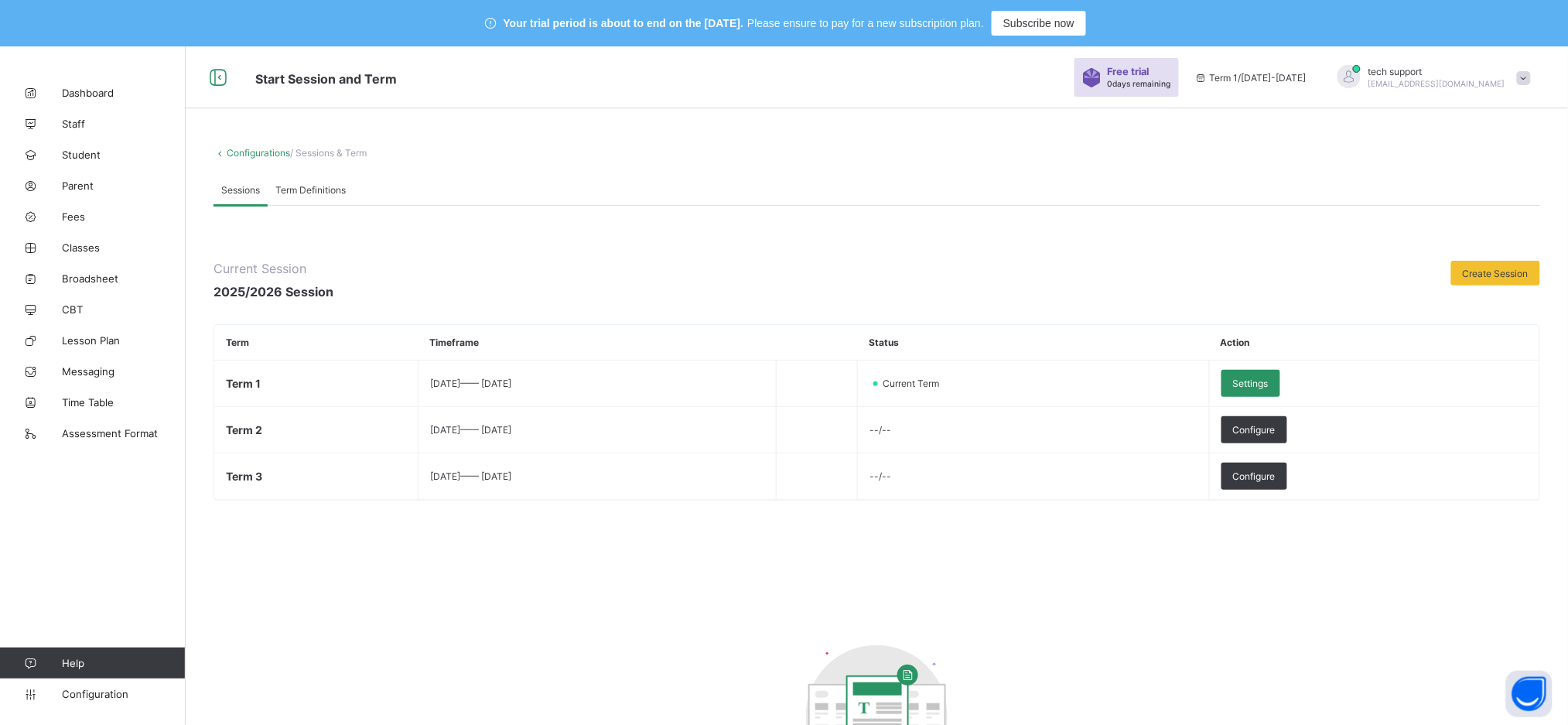
click at [524, 225] on div "Current Session 2025/2026 Session Create Session Term Timeframe Status Action T…" at bounding box center [876, 550] width 1326 height 688
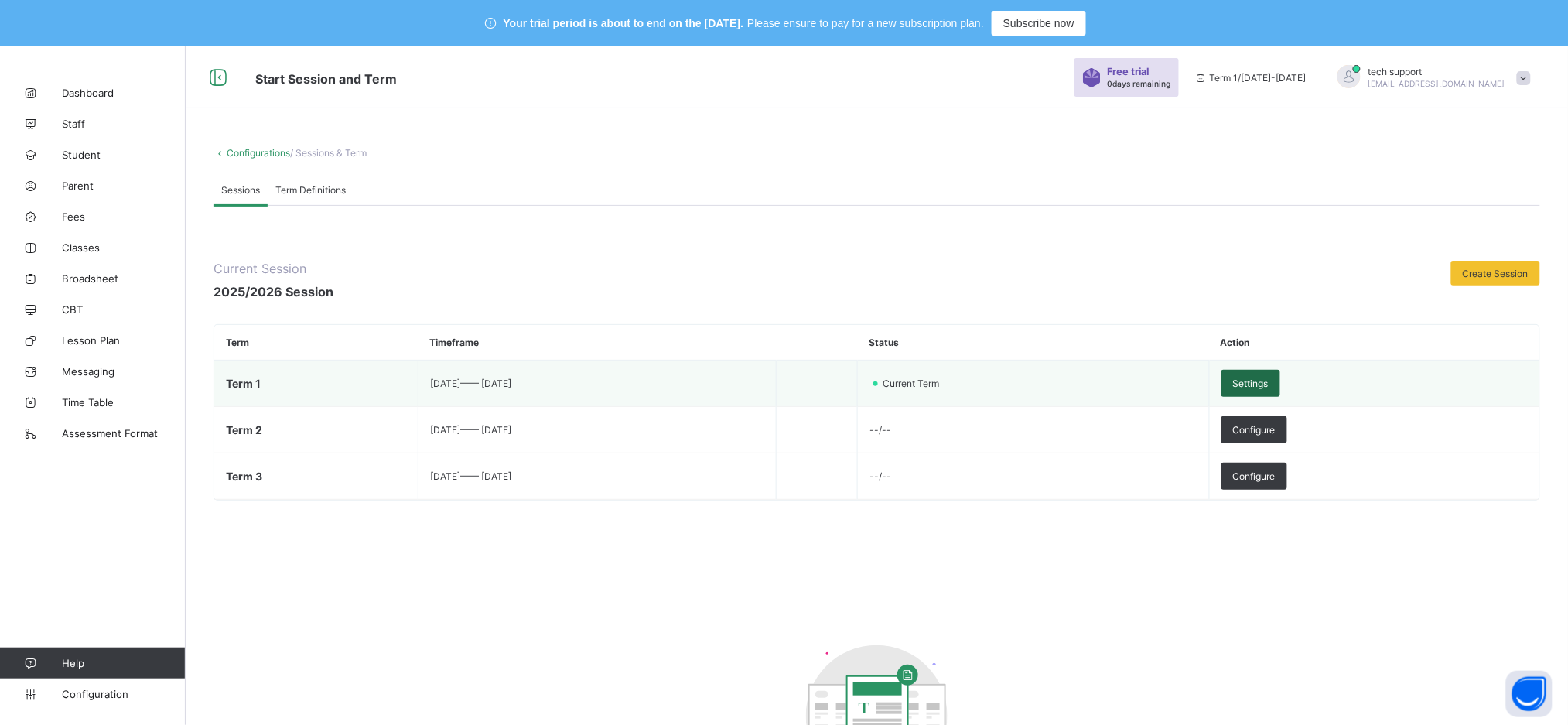
click at [1269, 380] on span "Settings" at bounding box center [1251, 384] width 36 height 12
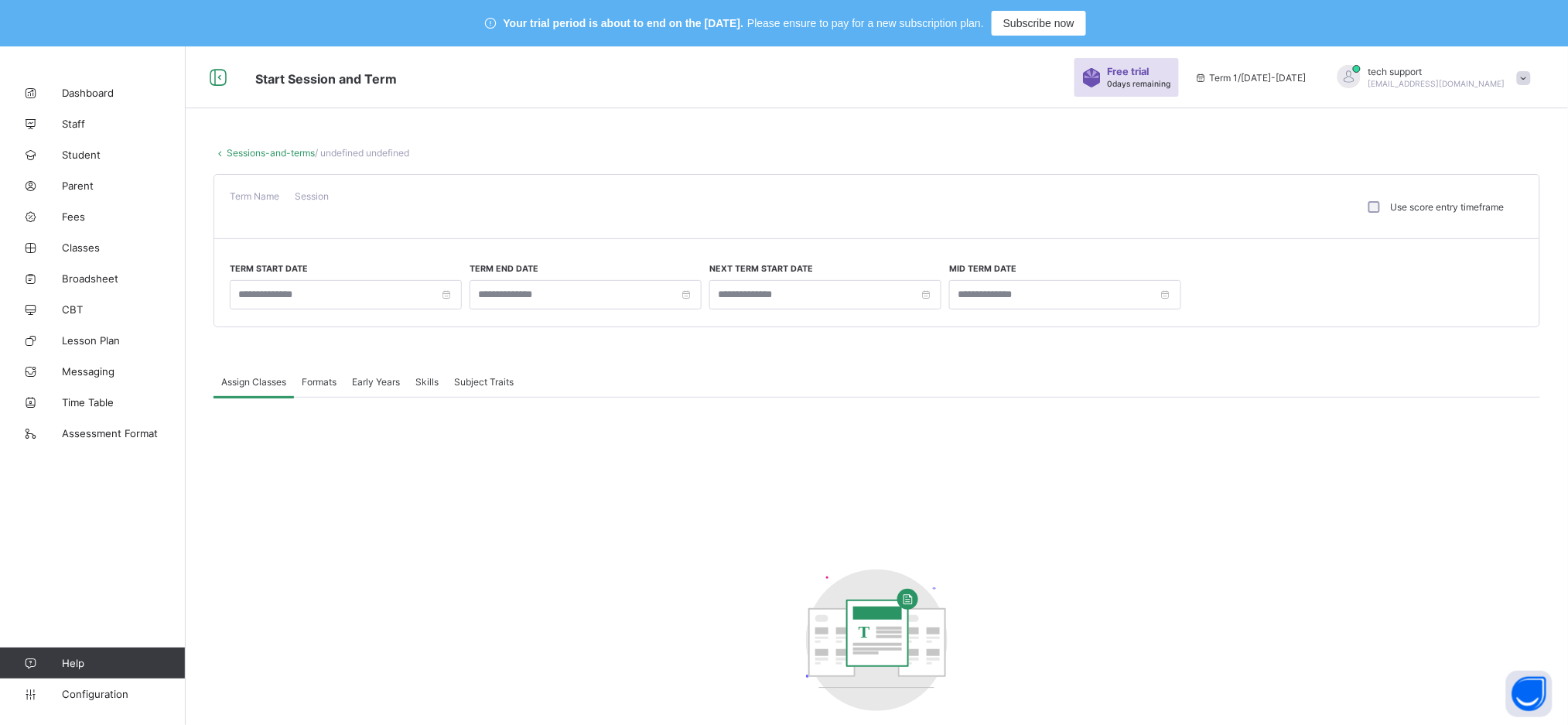
type input "**********"
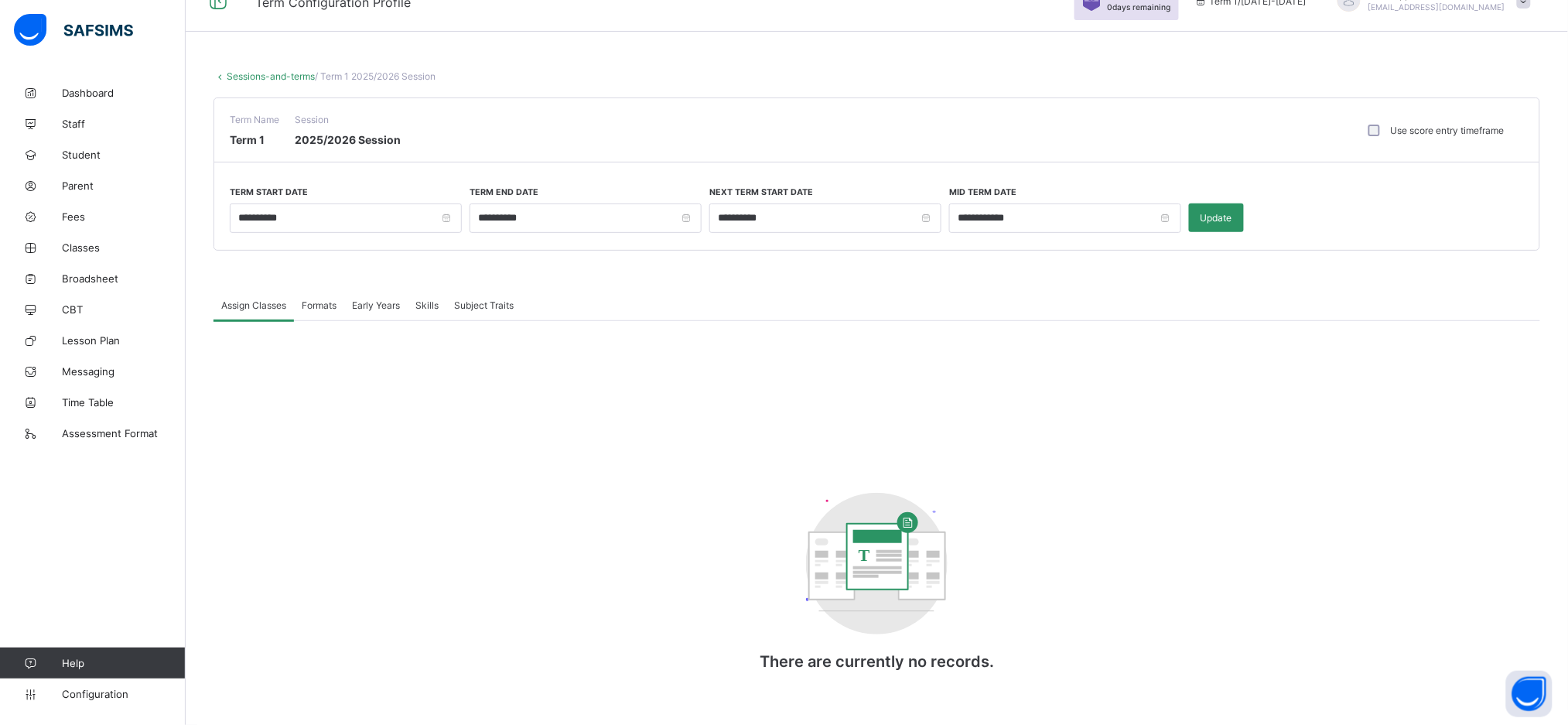
click at [337, 304] on span "Formats" at bounding box center [319, 305] width 35 height 12
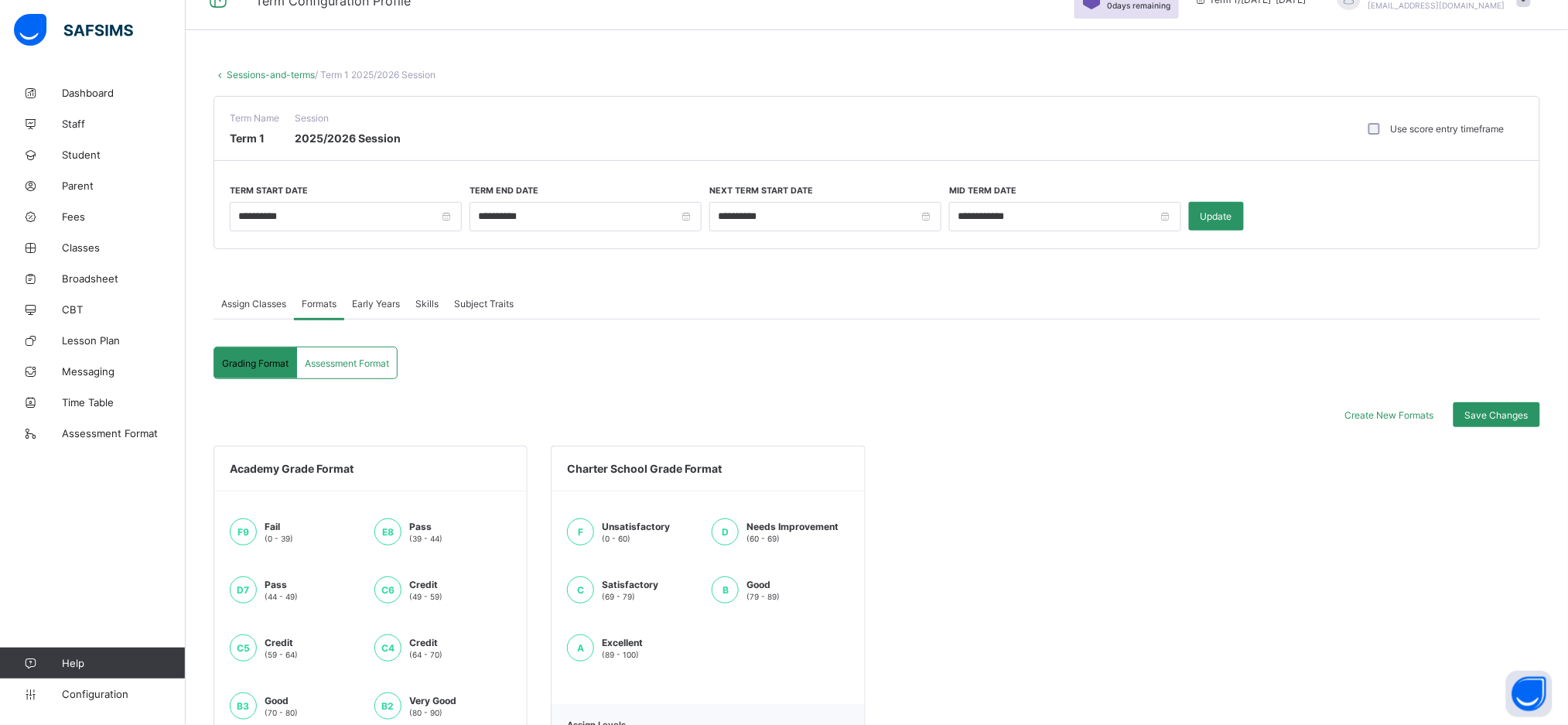
scroll to position [305, 0]
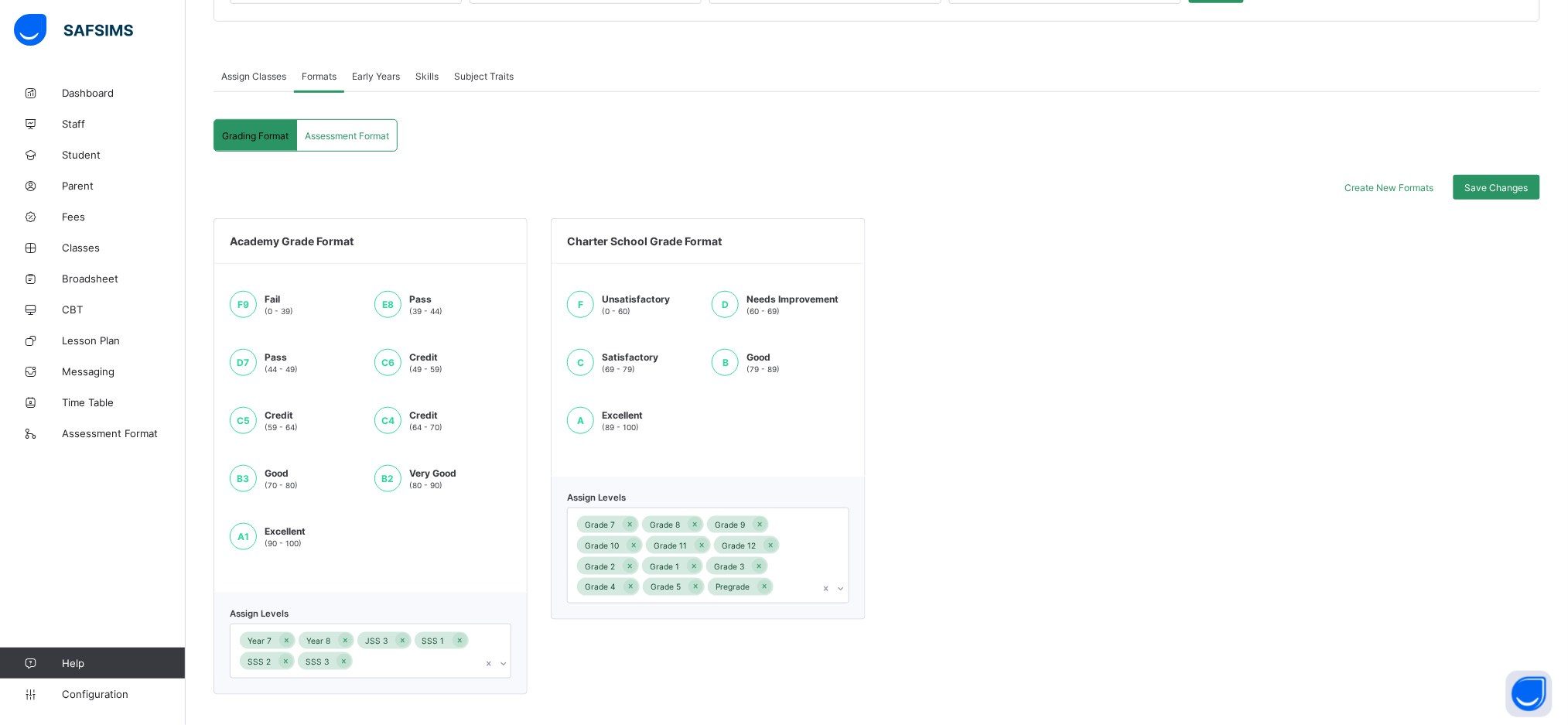
click at [361, 132] on span "Assessment Format" at bounding box center [346, 136] width 84 height 12
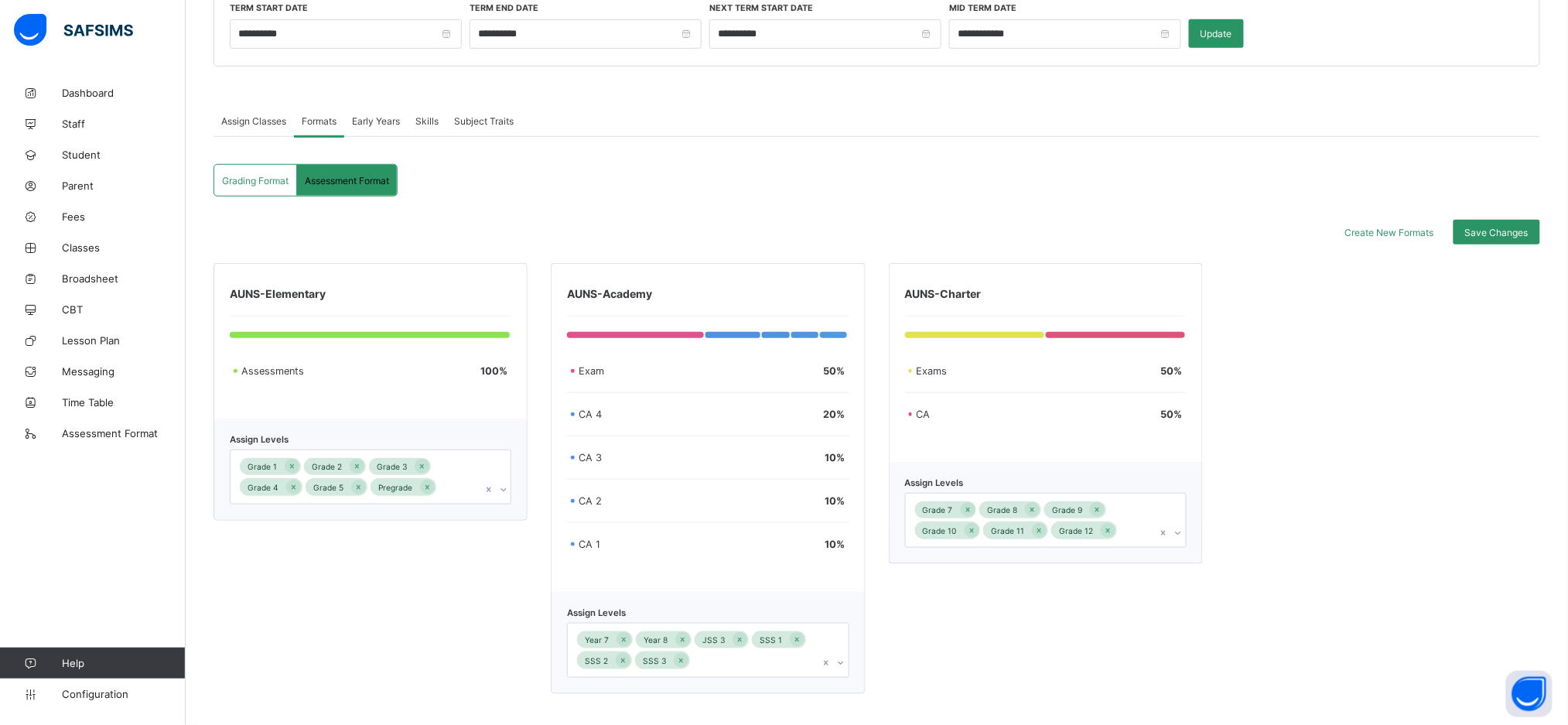
scroll to position [265, 0]
click at [260, 175] on span "Grading Format" at bounding box center [255, 181] width 66 height 12
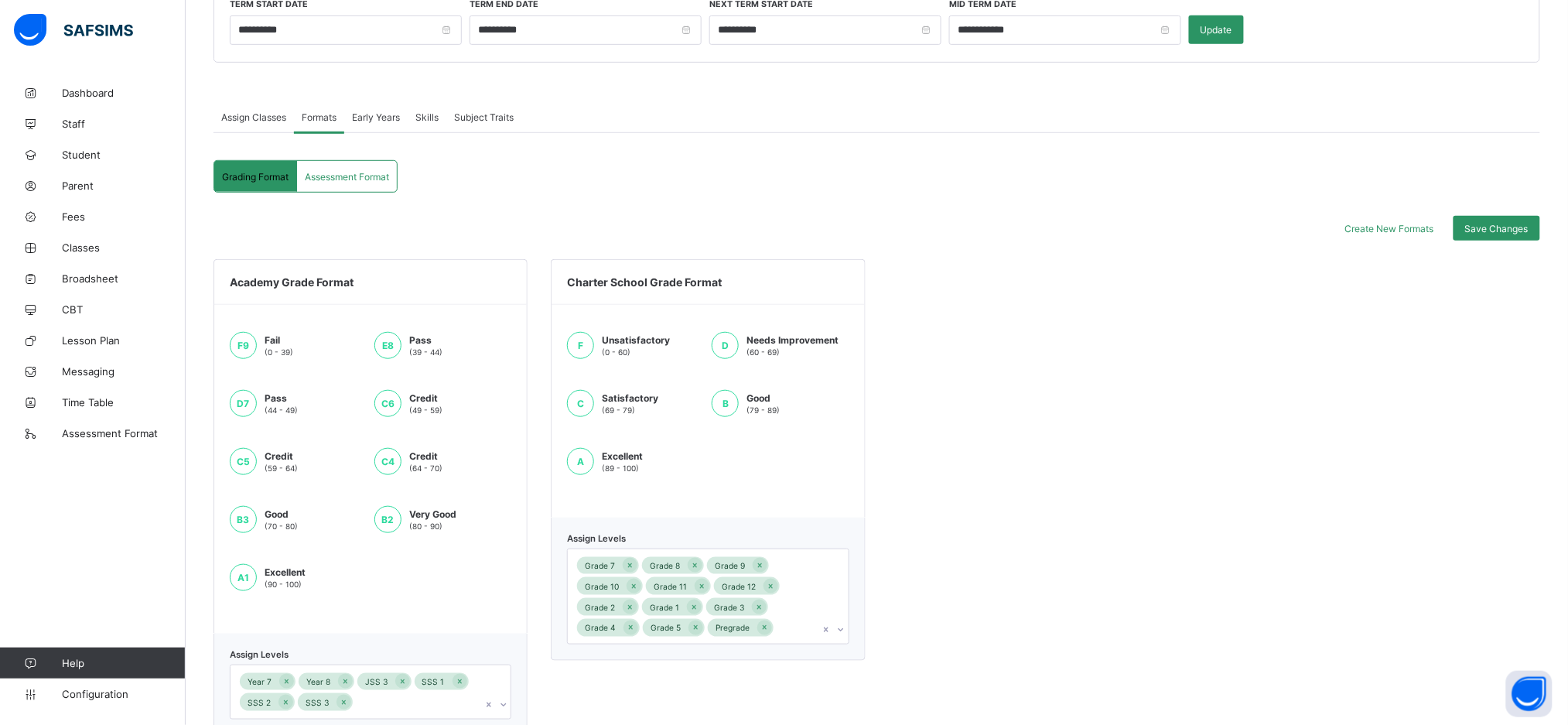
scroll to position [305, 0]
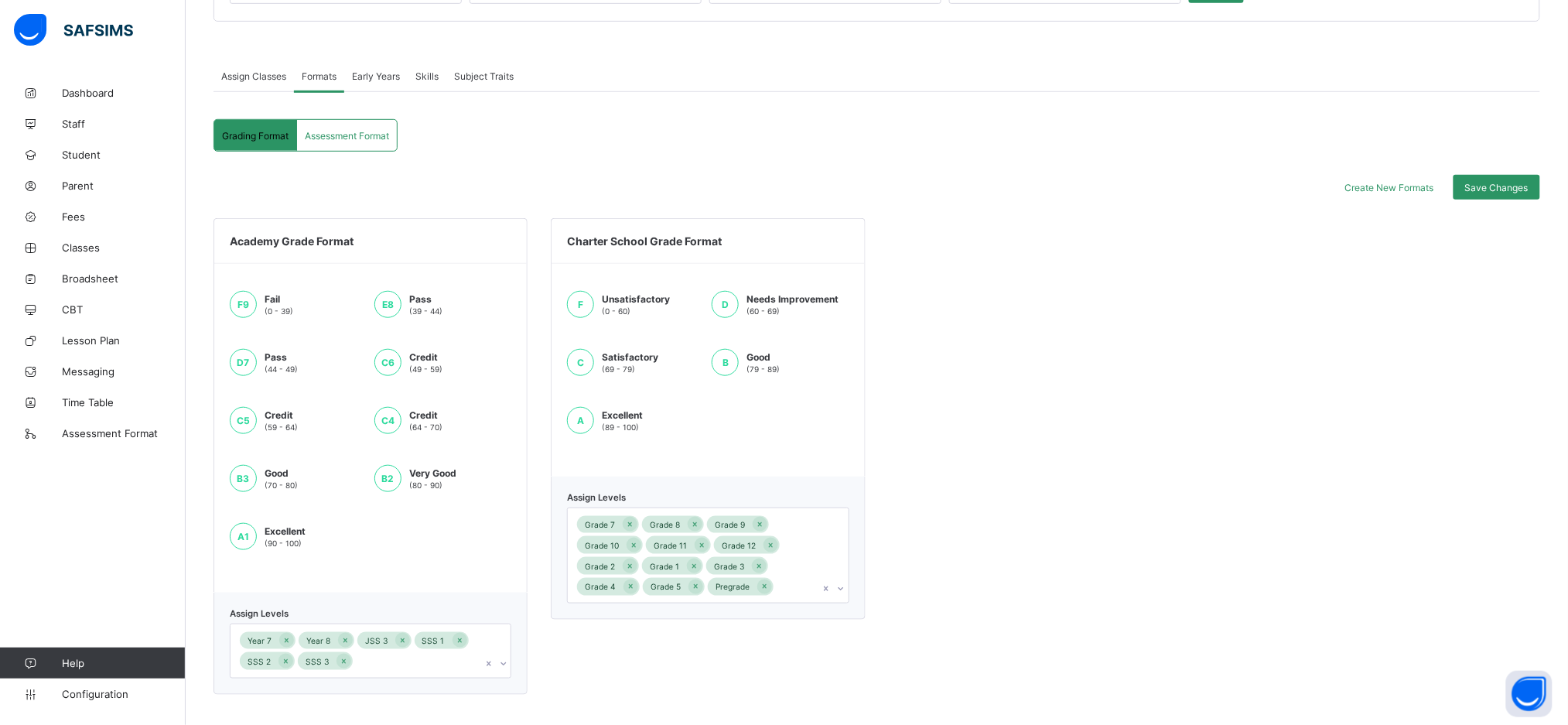
click at [382, 71] on span "Early Years" at bounding box center [376, 77] width 48 height 12
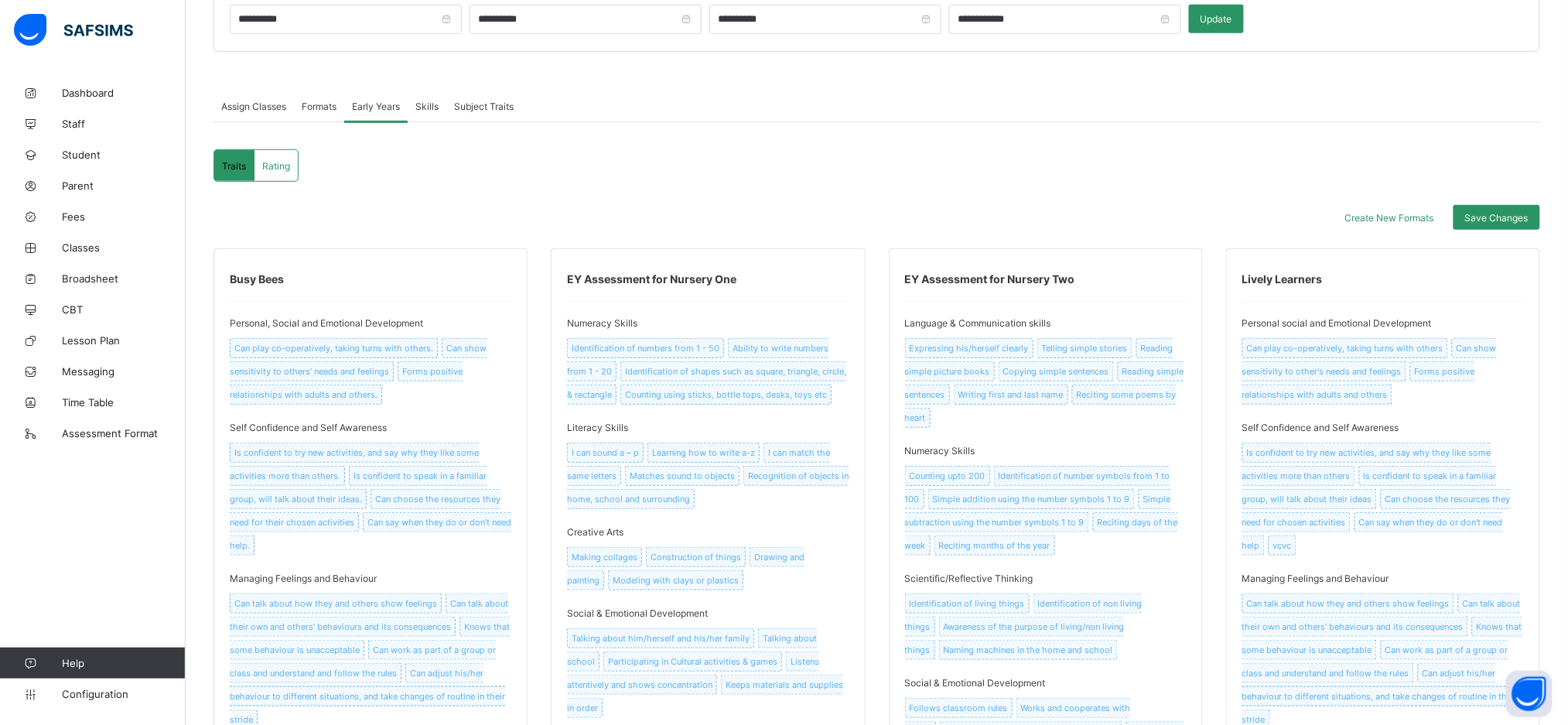
scroll to position [269, 0]
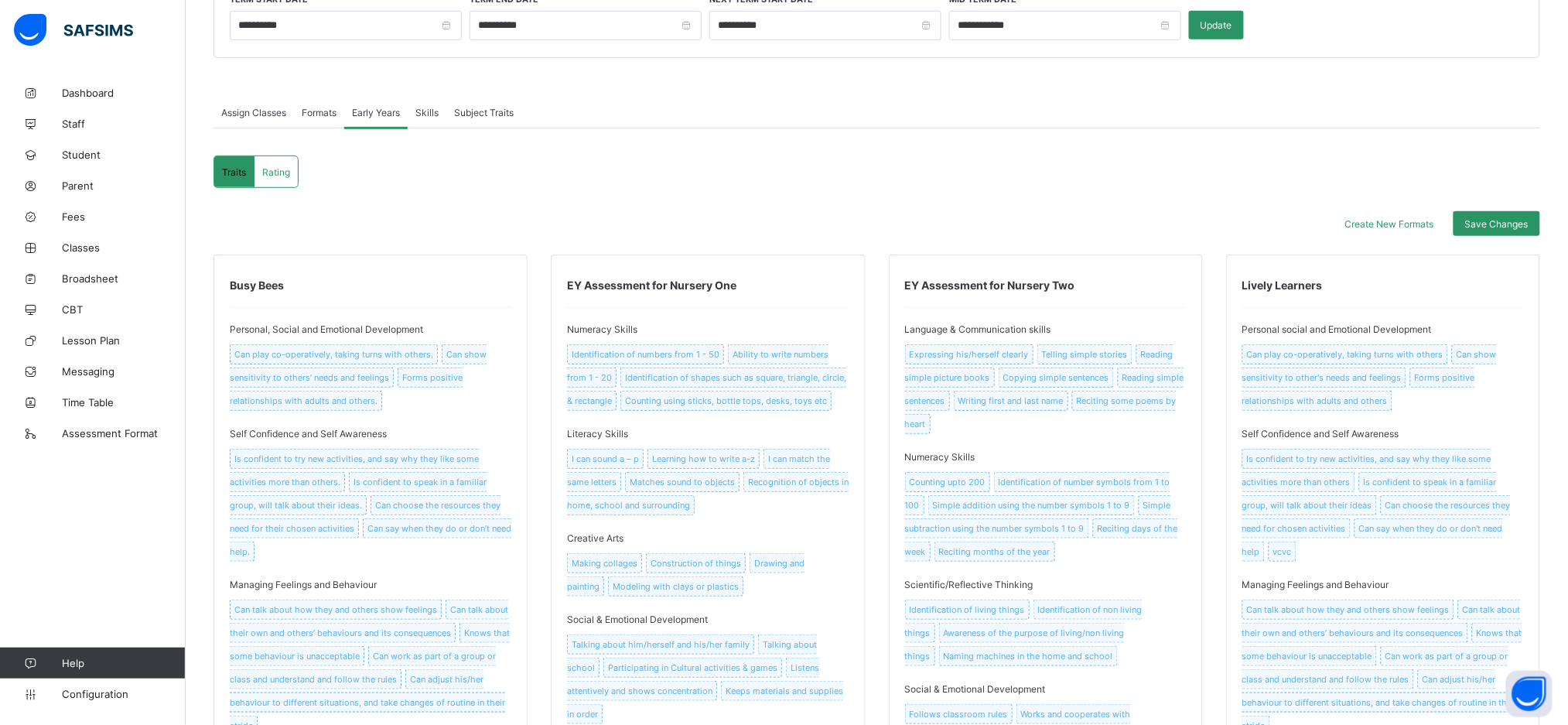
click at [328, 121] on div "Formats" at bounding box center [319, 112] width 50 height 31
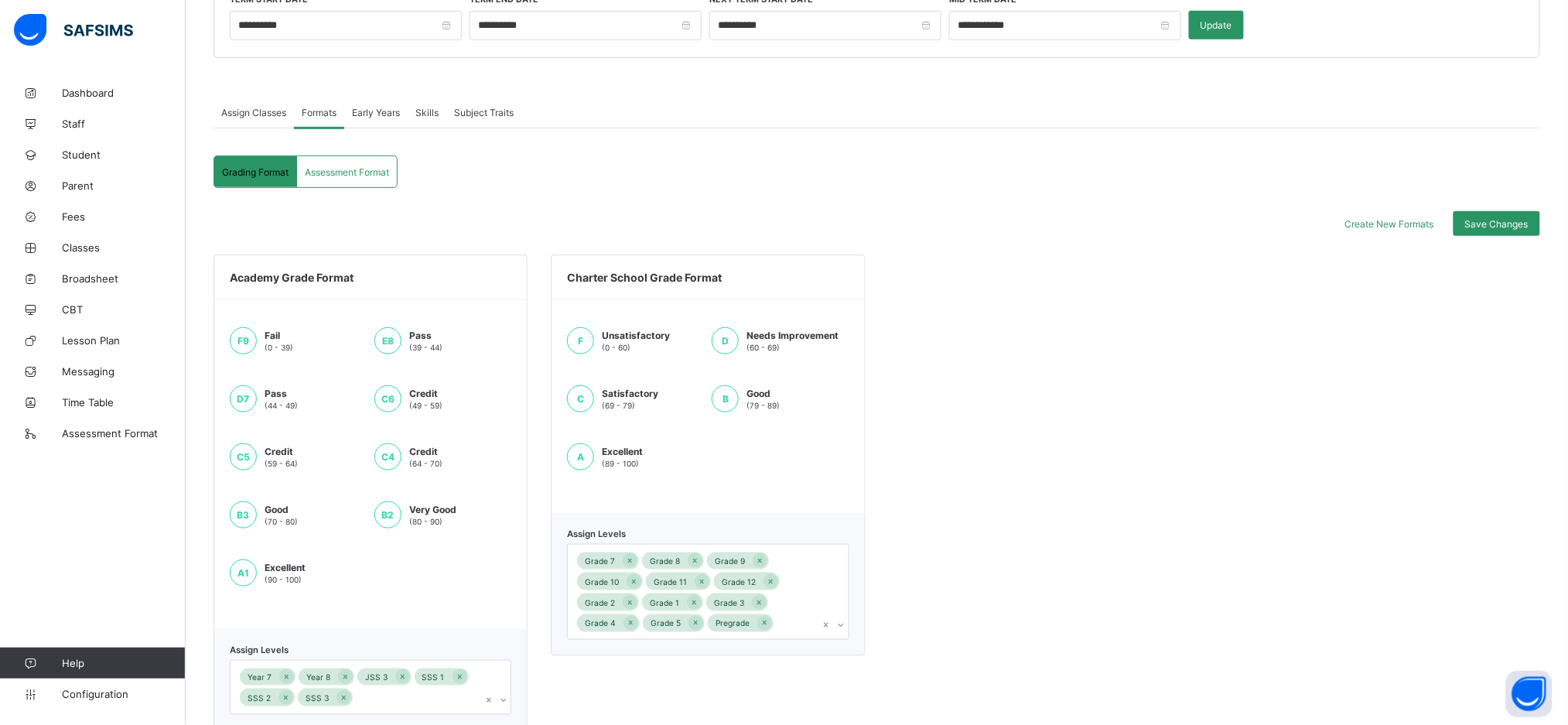
scroll to position [305, 0]
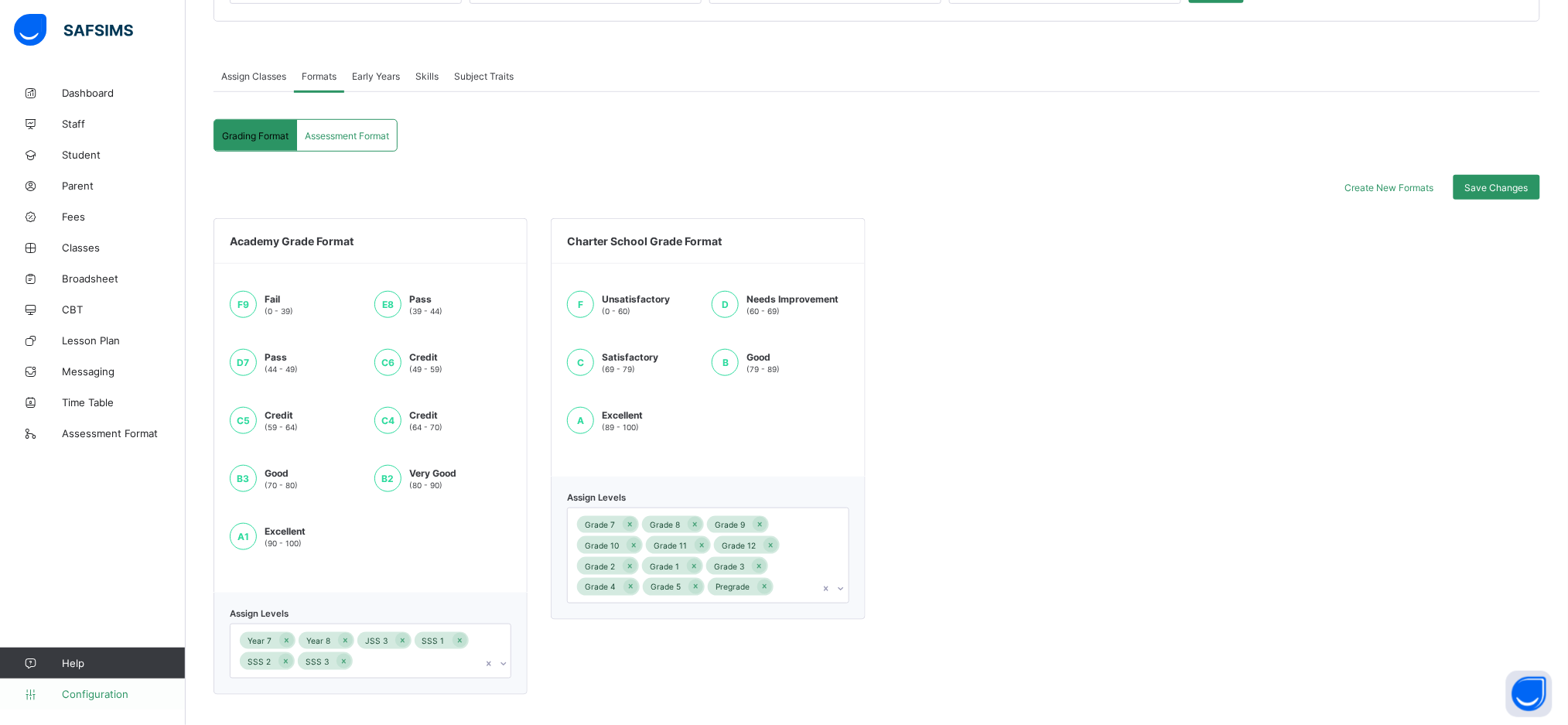
click at [129, 698] on span "Configuration" at bounding box center [123, 694] width 123 height 13
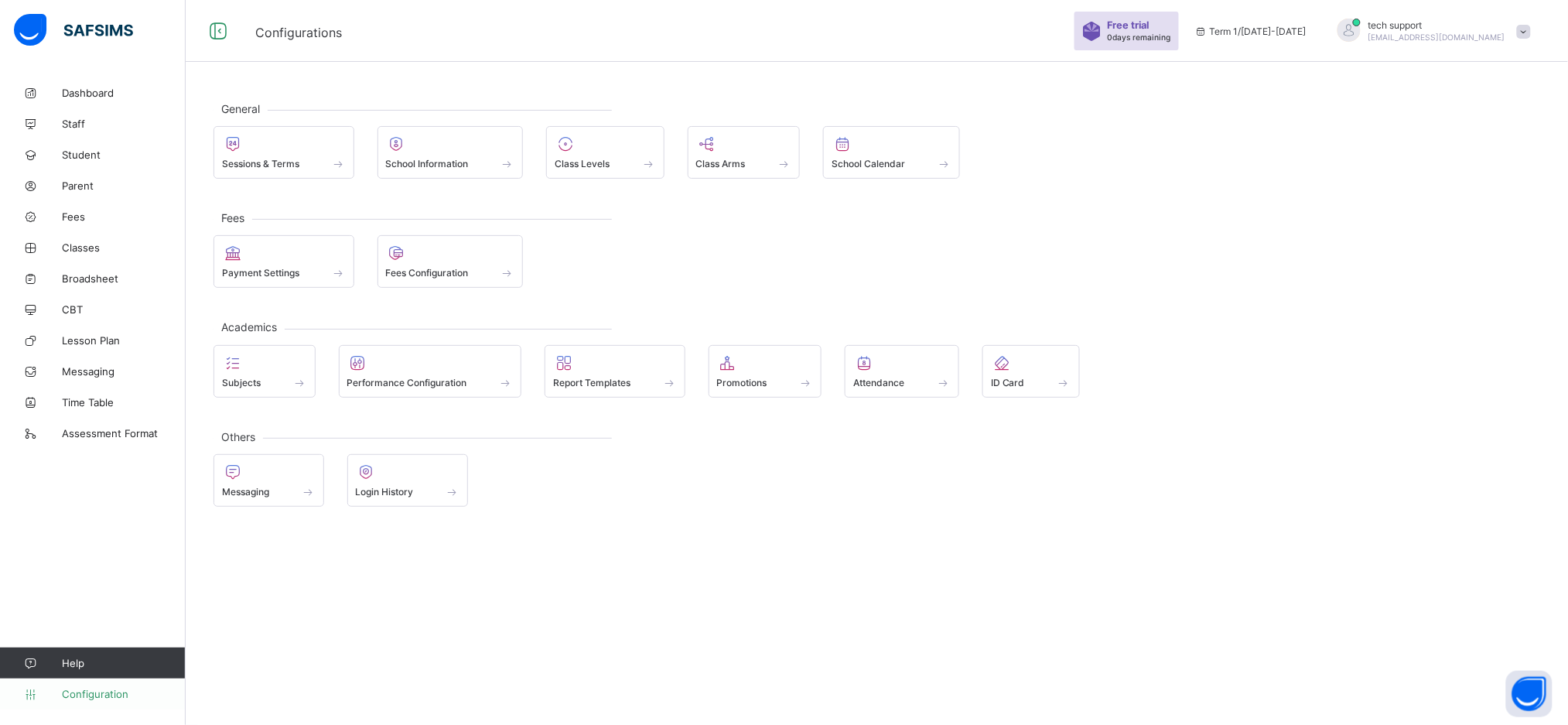
scroll to position [46, 0]
click at [289, 131] on div "Sessions & Terms" at bounding box center [283, 153] width 140 height 53
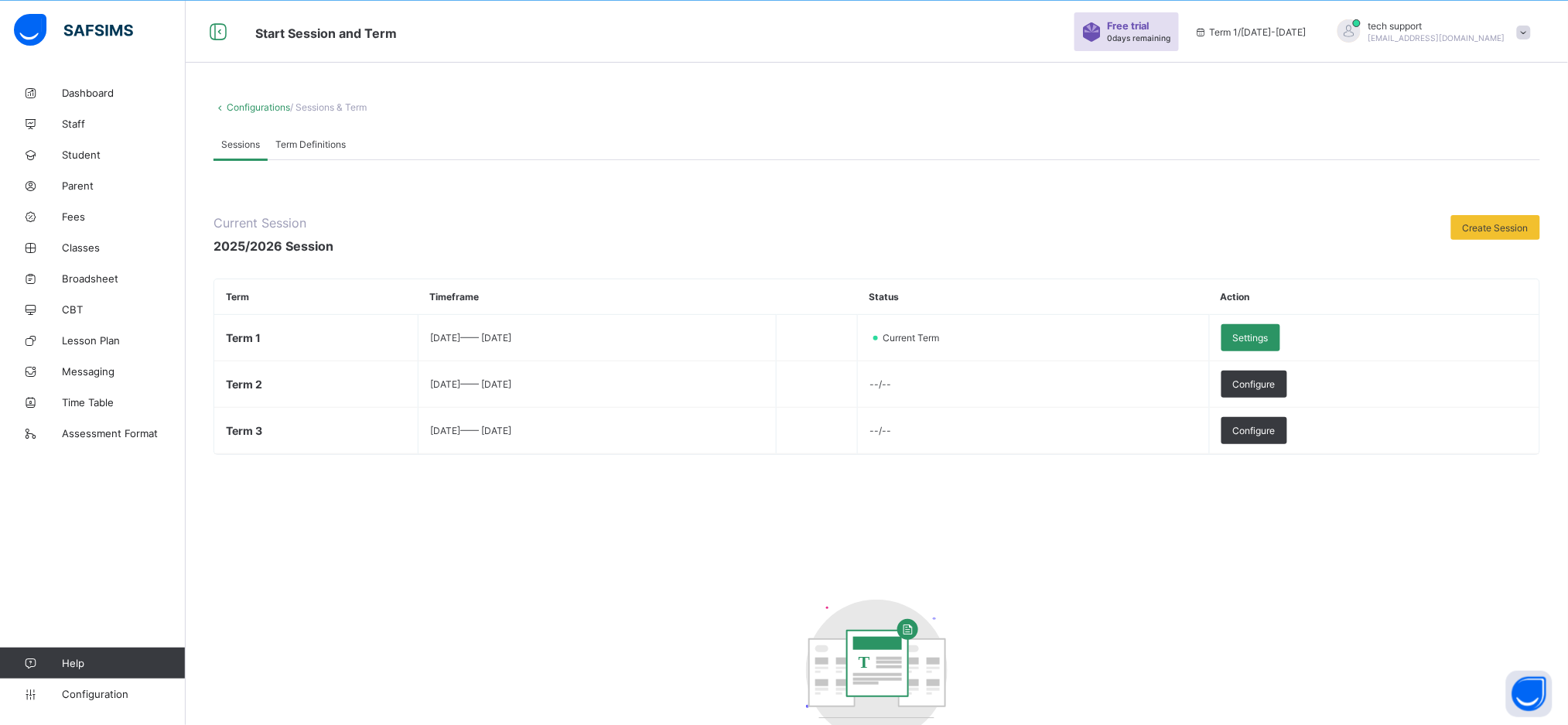
scroll to position [193, 0]
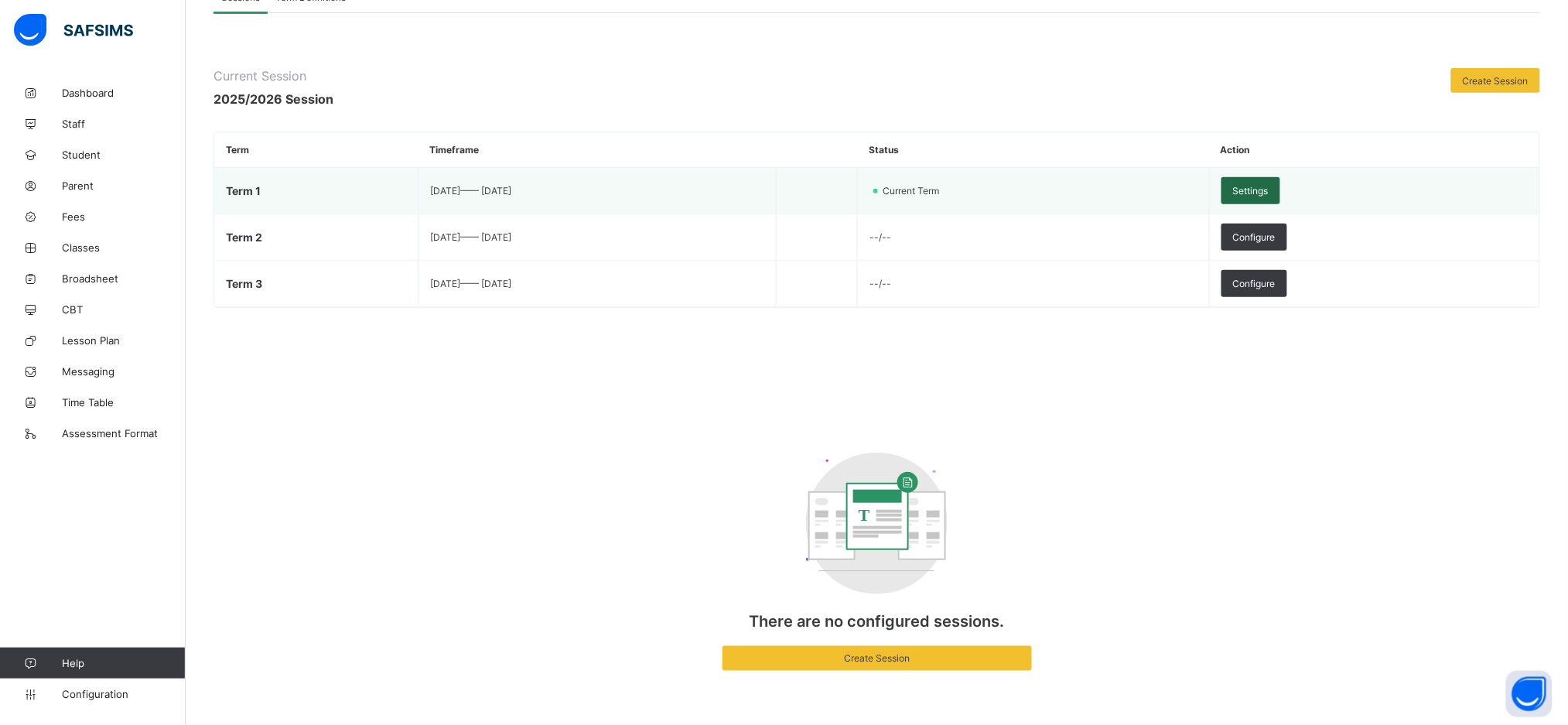
click at [1280, 195] on div "Settings" at bounding box center [1251, 191] width 59 height 27
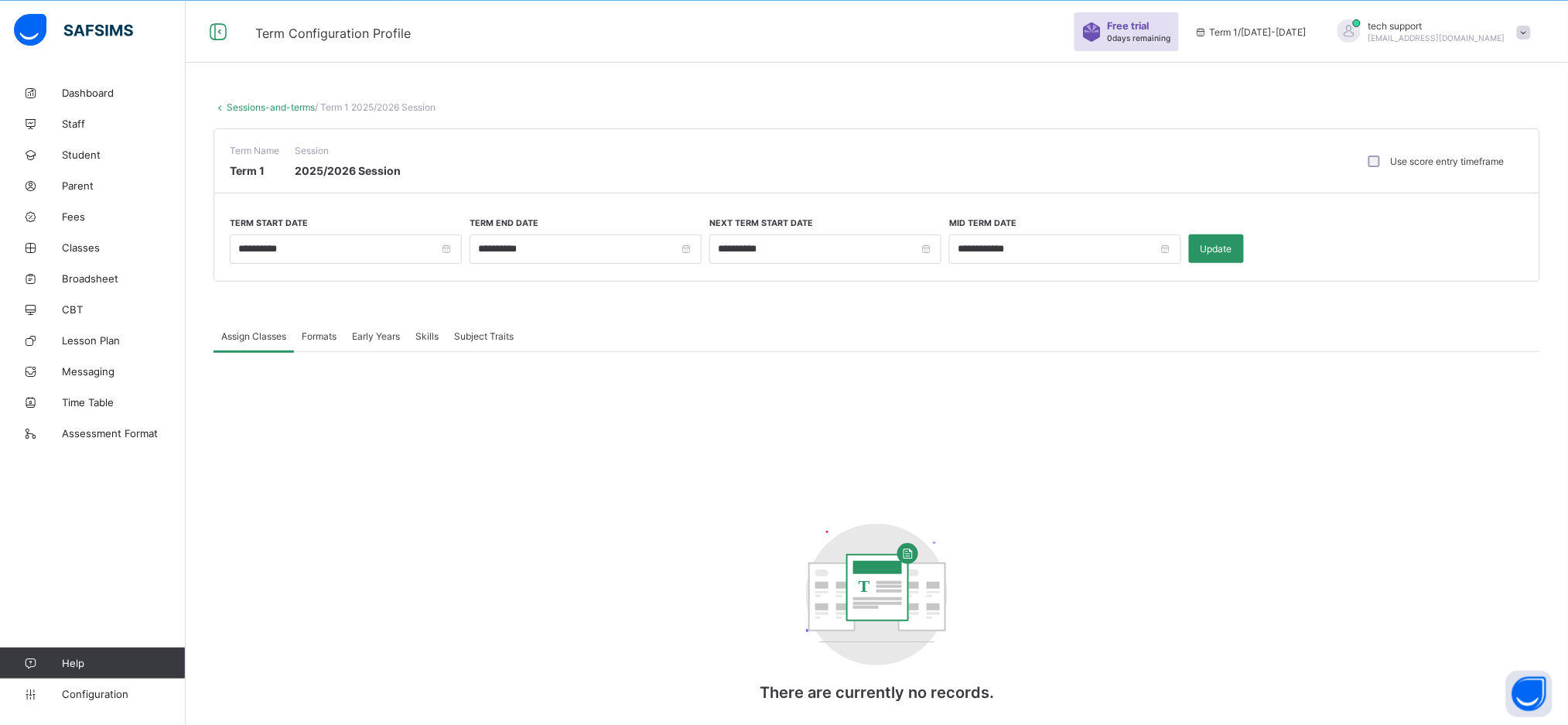
scroll to position [78, 0]
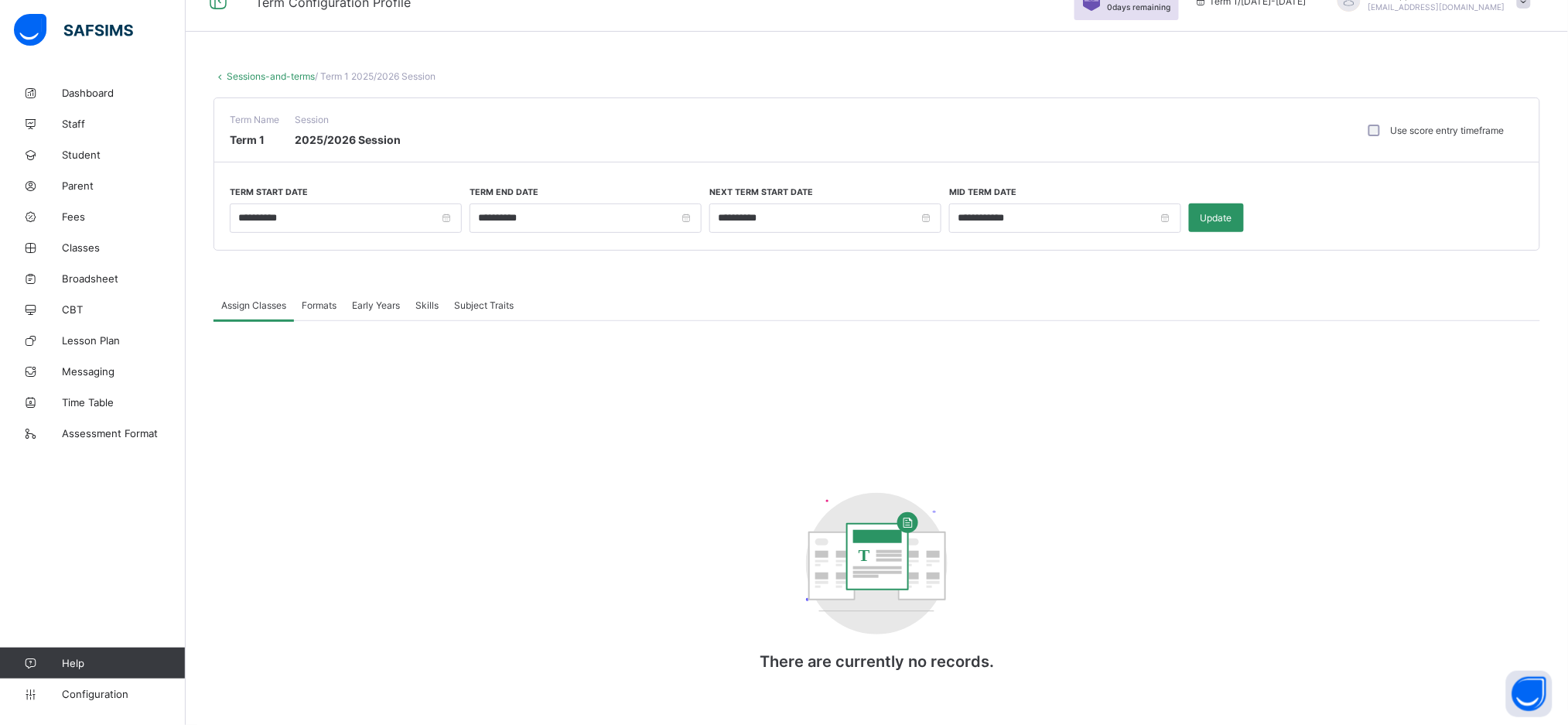
click at [324, 306] on span "Formats" at bounding box center [319, 305] width 35 height 12
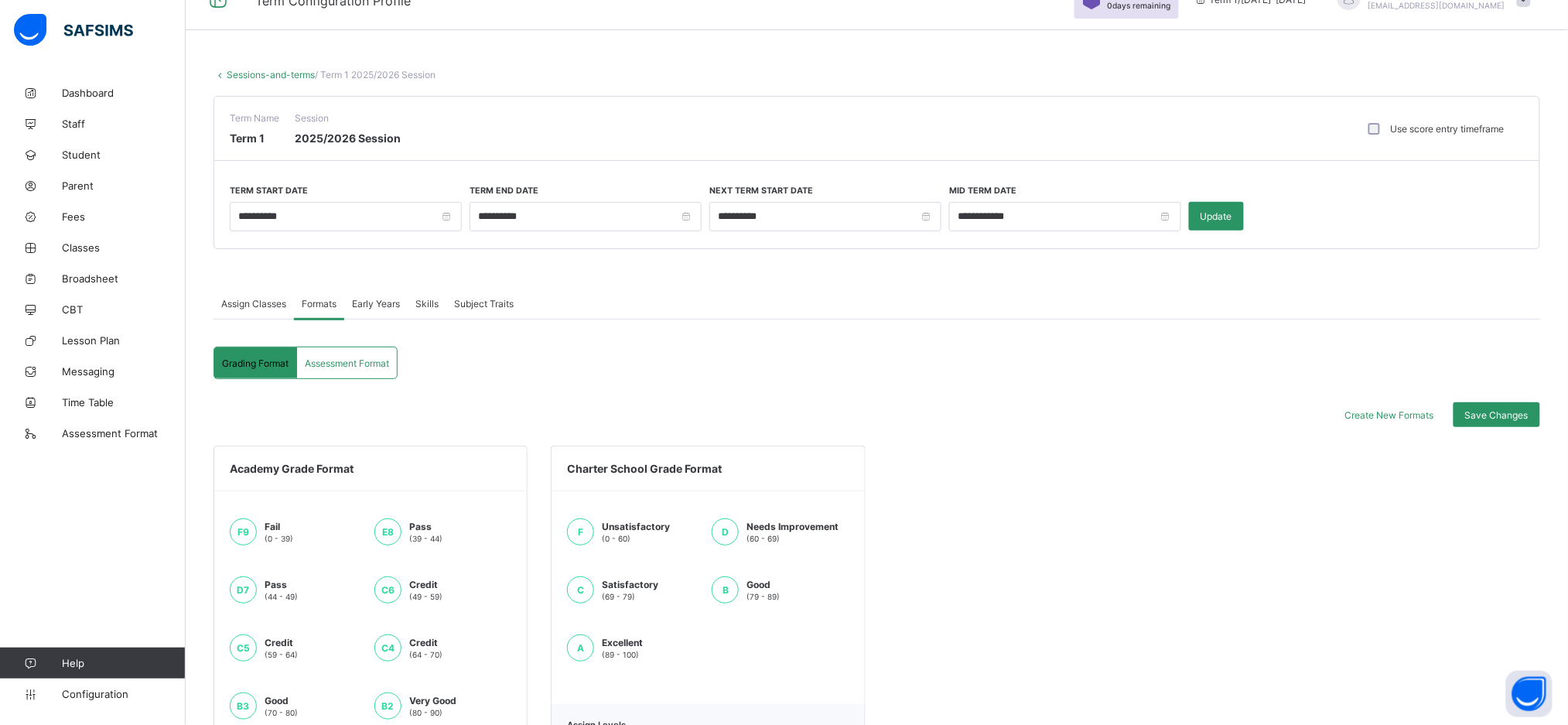
scroll to position [305, 0]
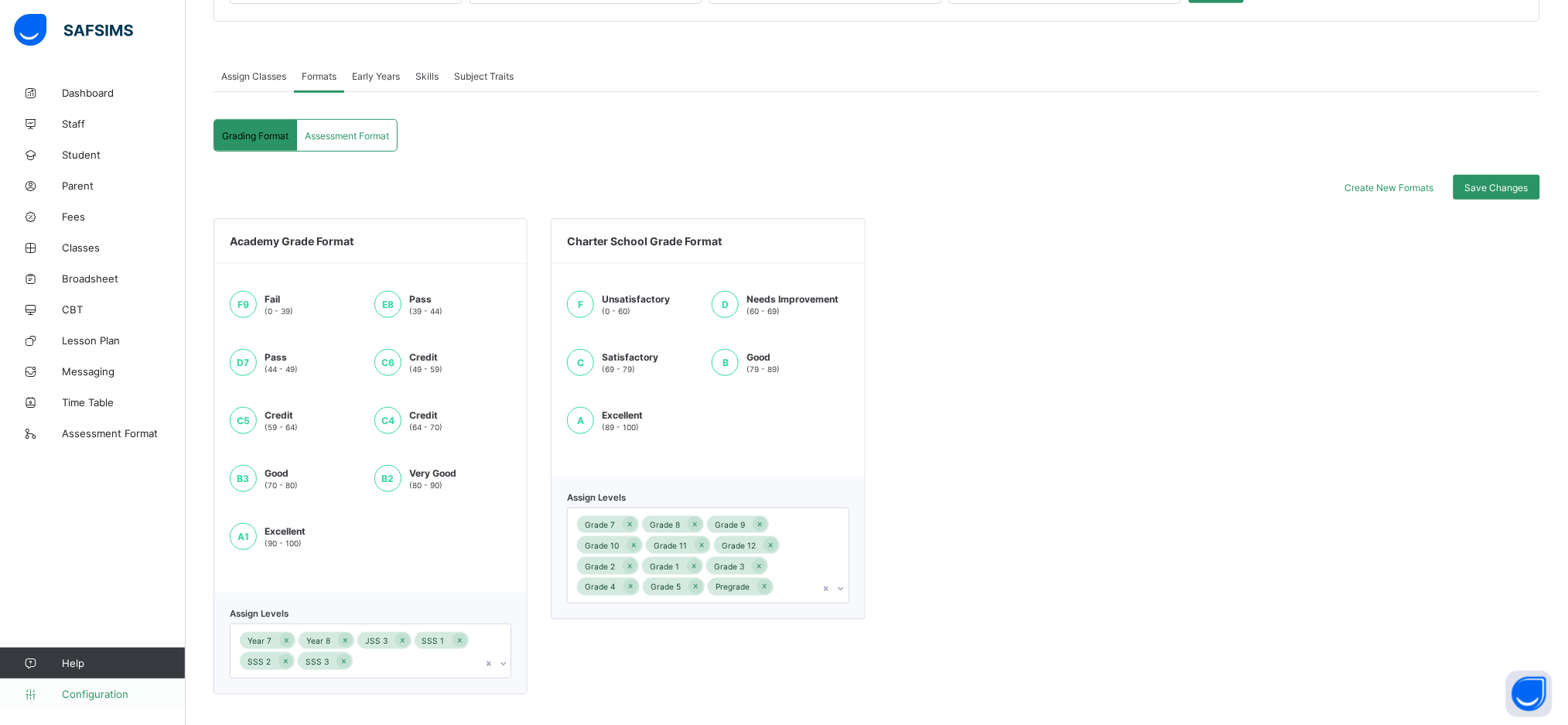
click at [106, 693] on span "Configuration" at bounding box center [123, 694] width 123 height 13
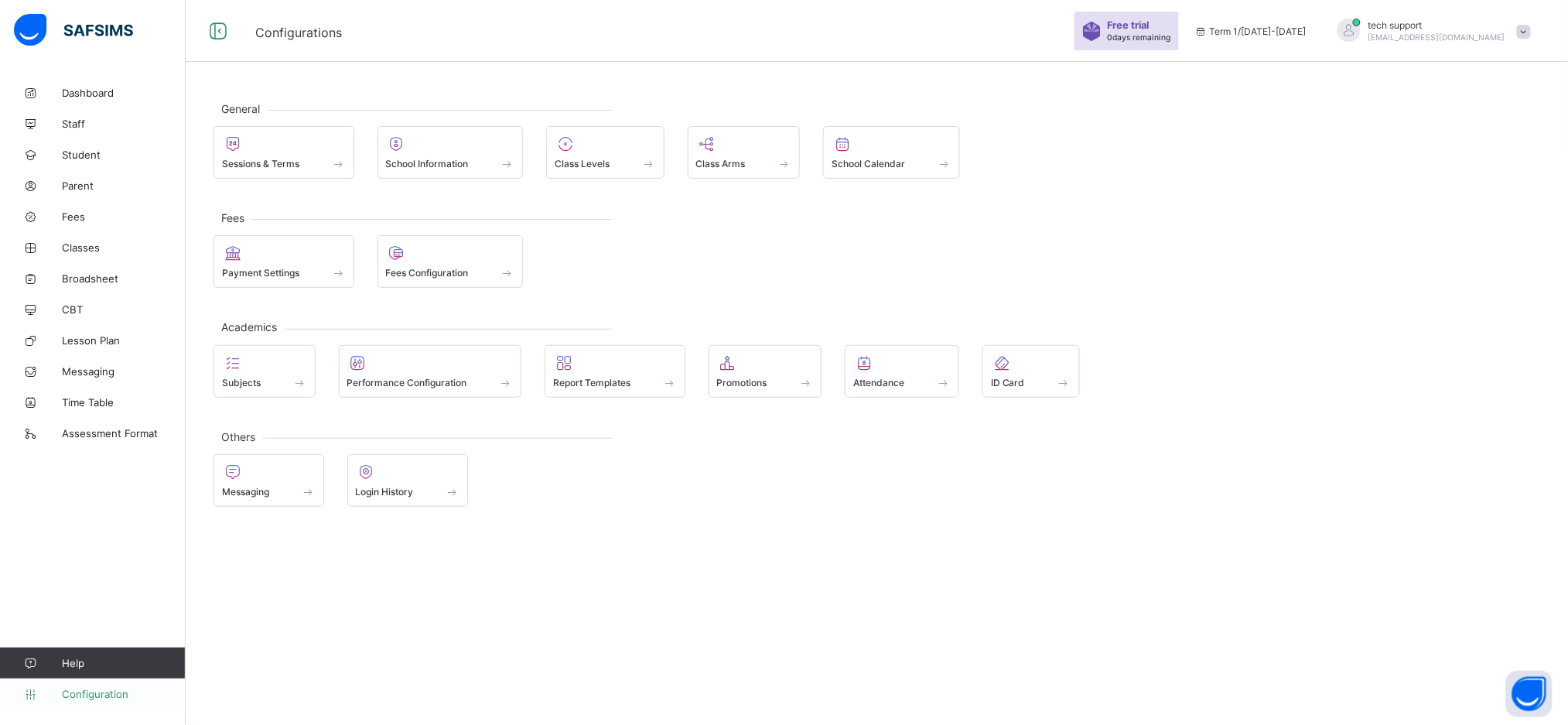
scroll to position [46, 0]
click at [634, 157] on span at bounding box center [605, 156] width 101 height 4
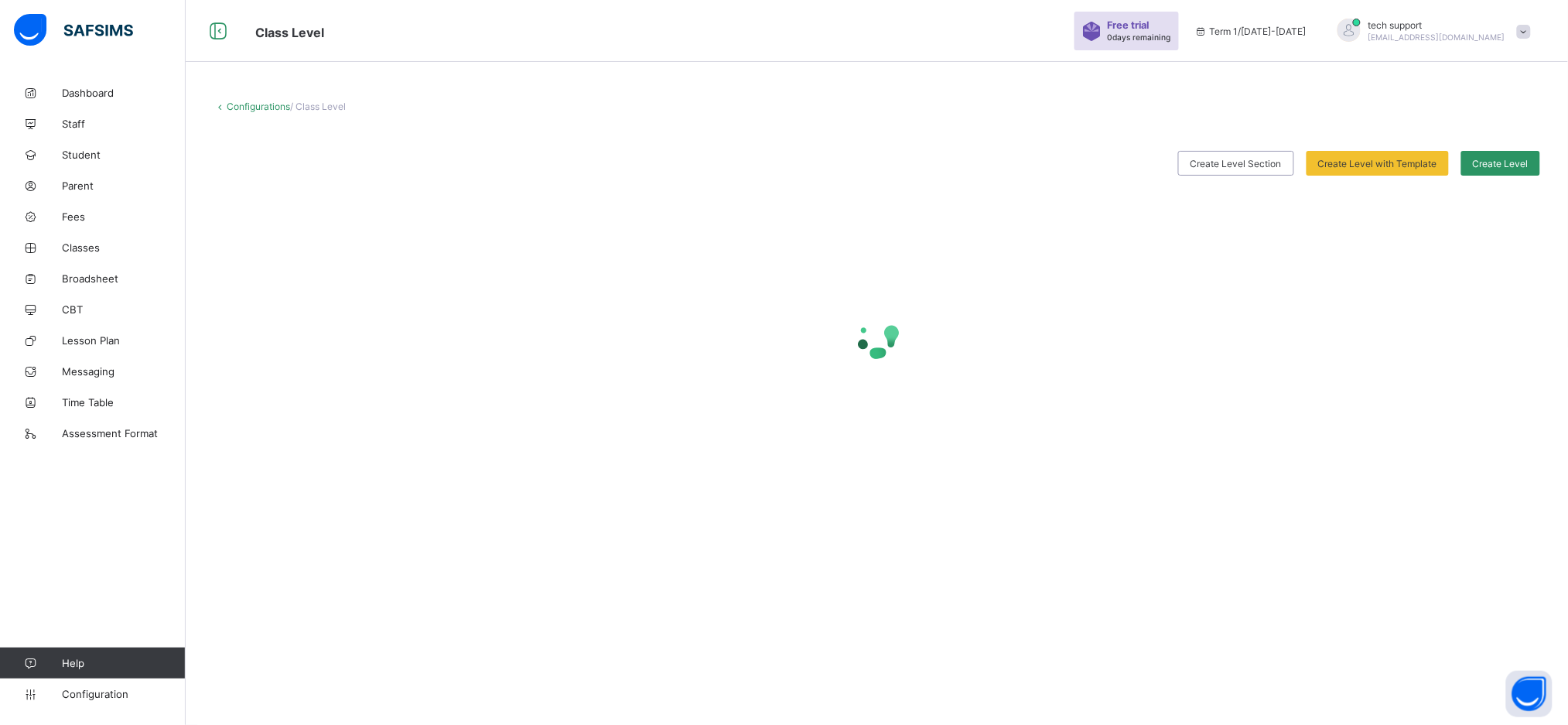
scroll to position [46, 0]
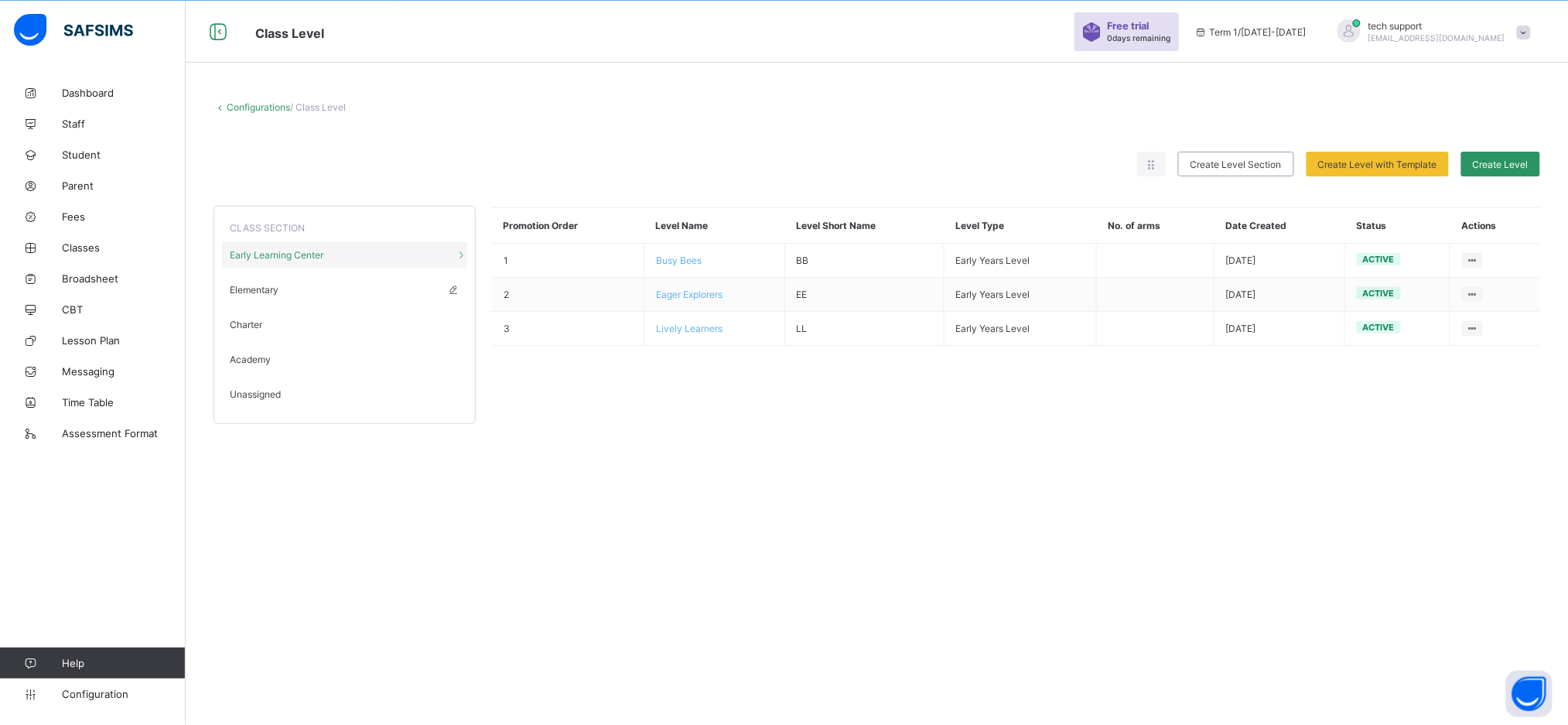
click at [269, 294] on span "Elementary" at bounding box center [254, 290] width 48 height 12
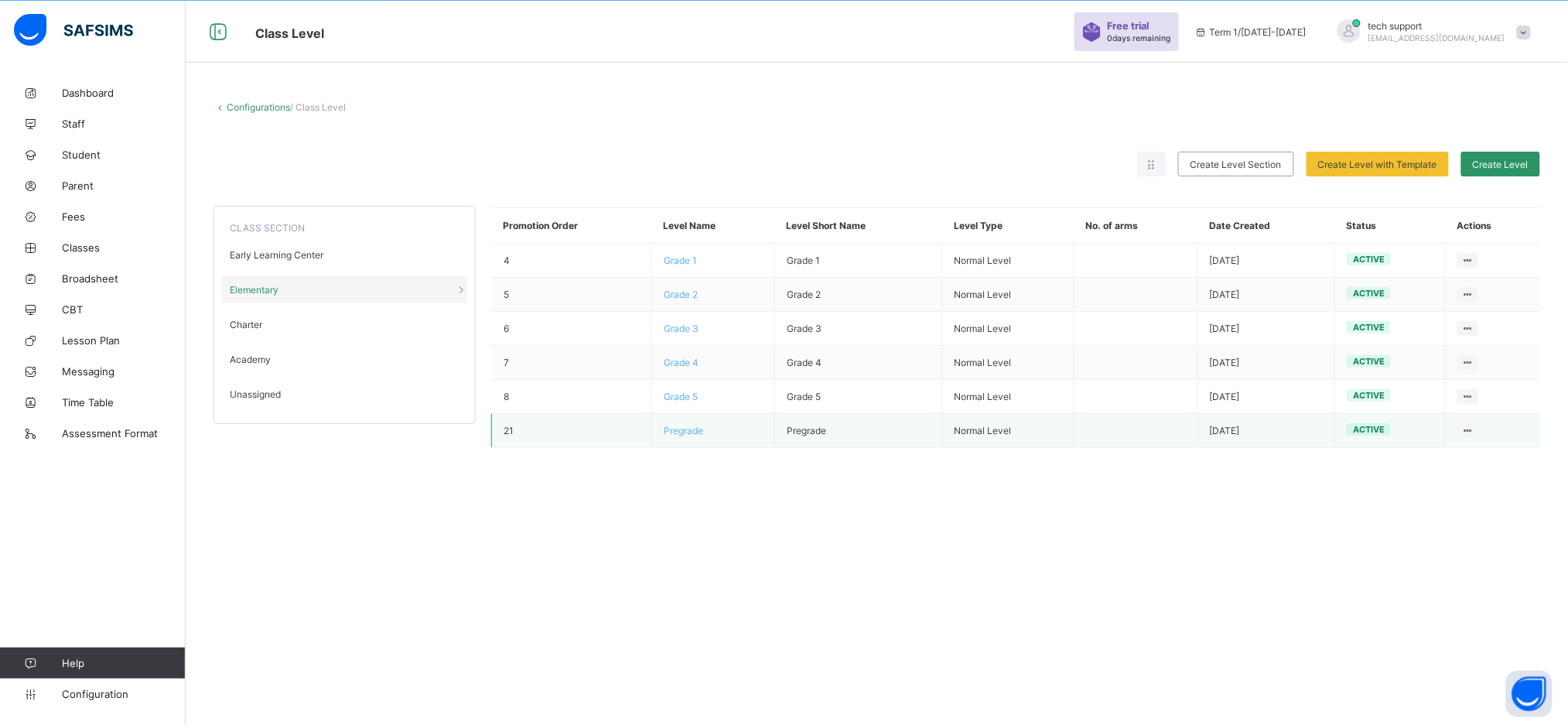
click at [687, 433] on span "Pregrade" at bounding box center [683, 431] width 39 height 12
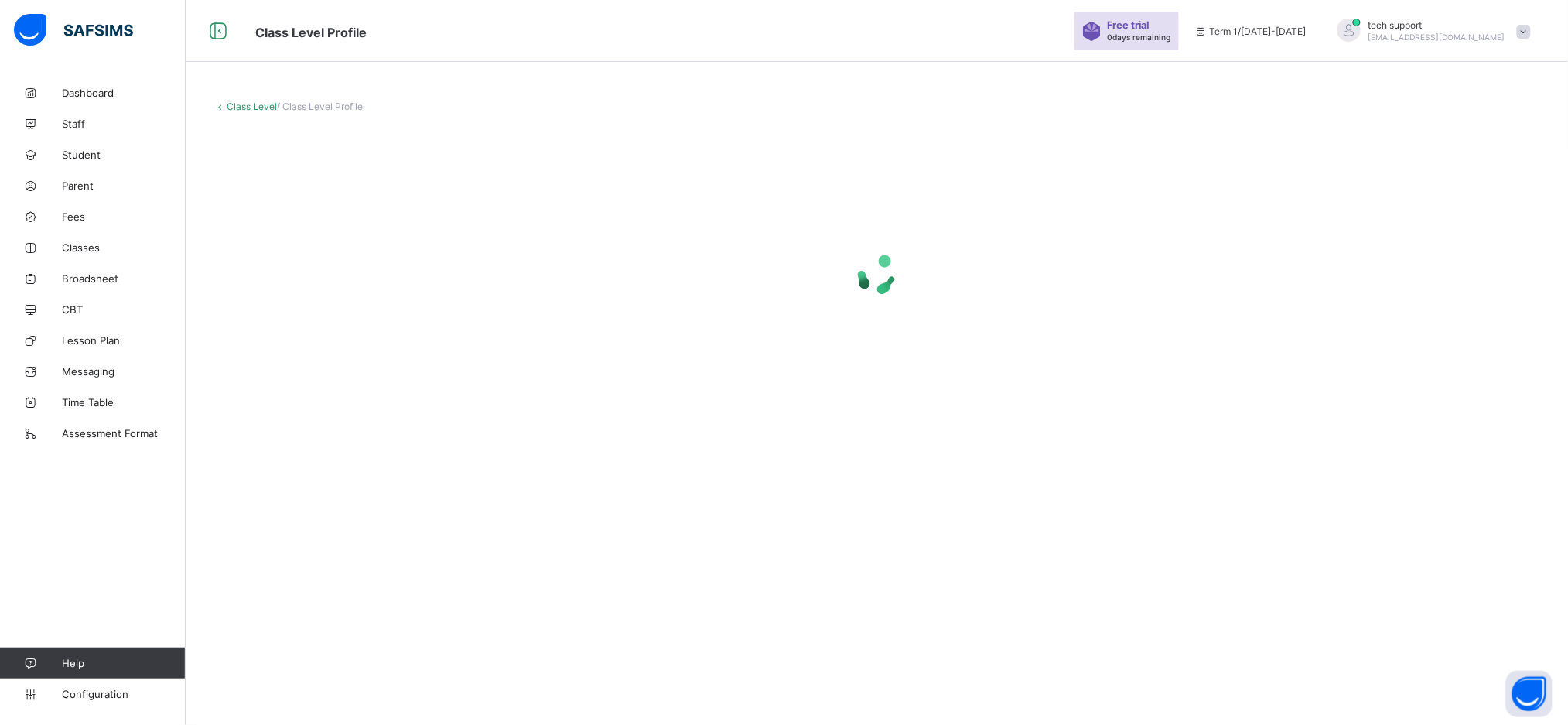
scroll to position [46, 0]
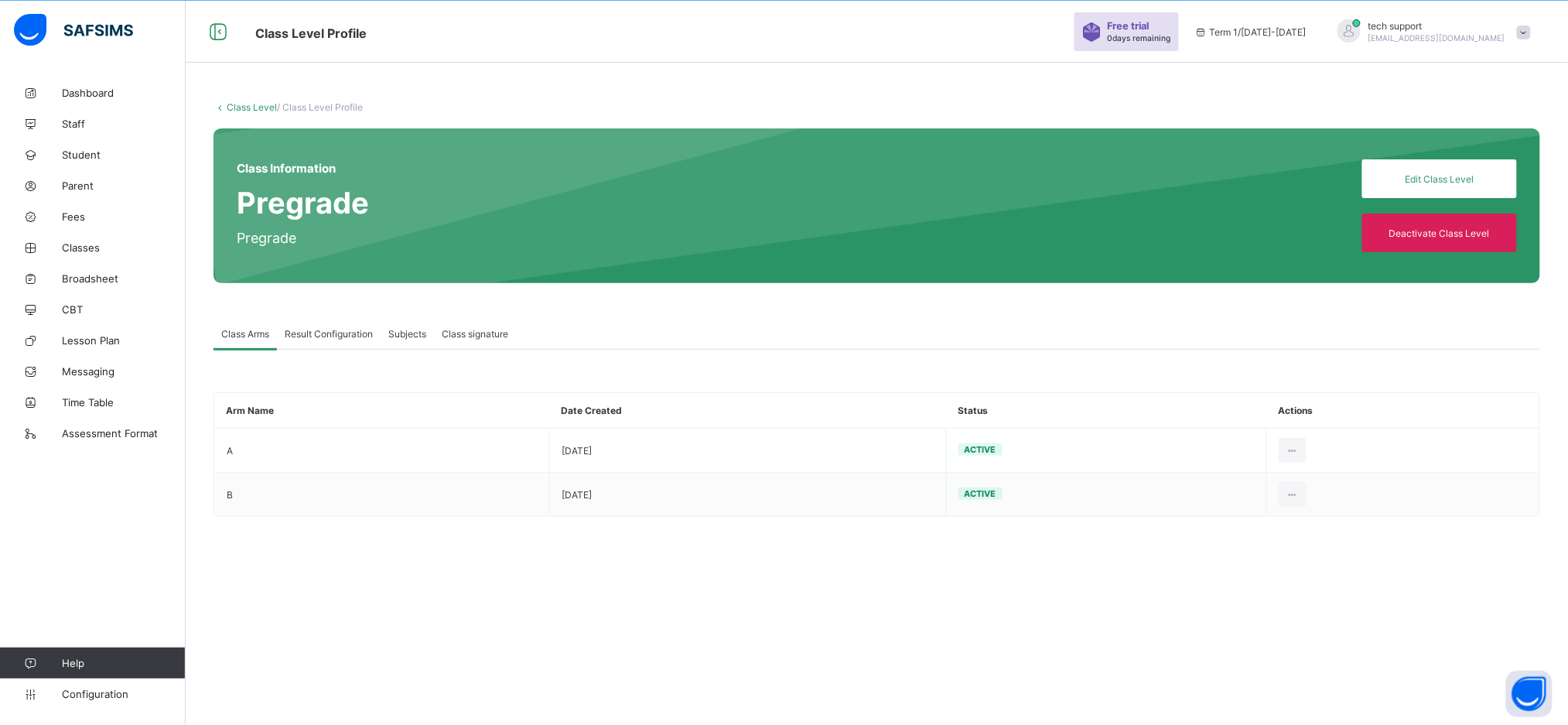
click at [319, 328] on span "Result Configuration" at bounding box center [329, 334] width 88 height 12
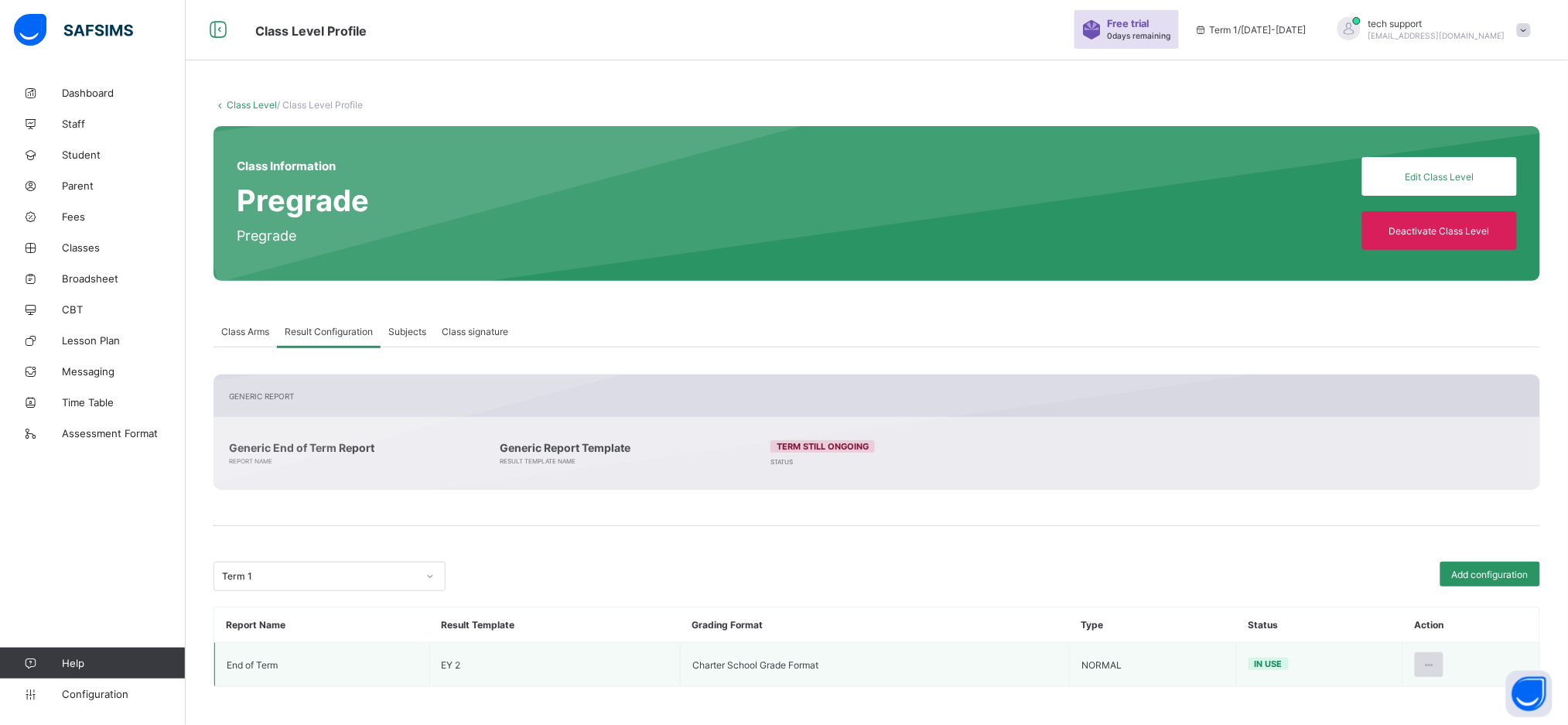
click at [1436, 665] on icon at bounding box center [1428, 665] width 13 height 12
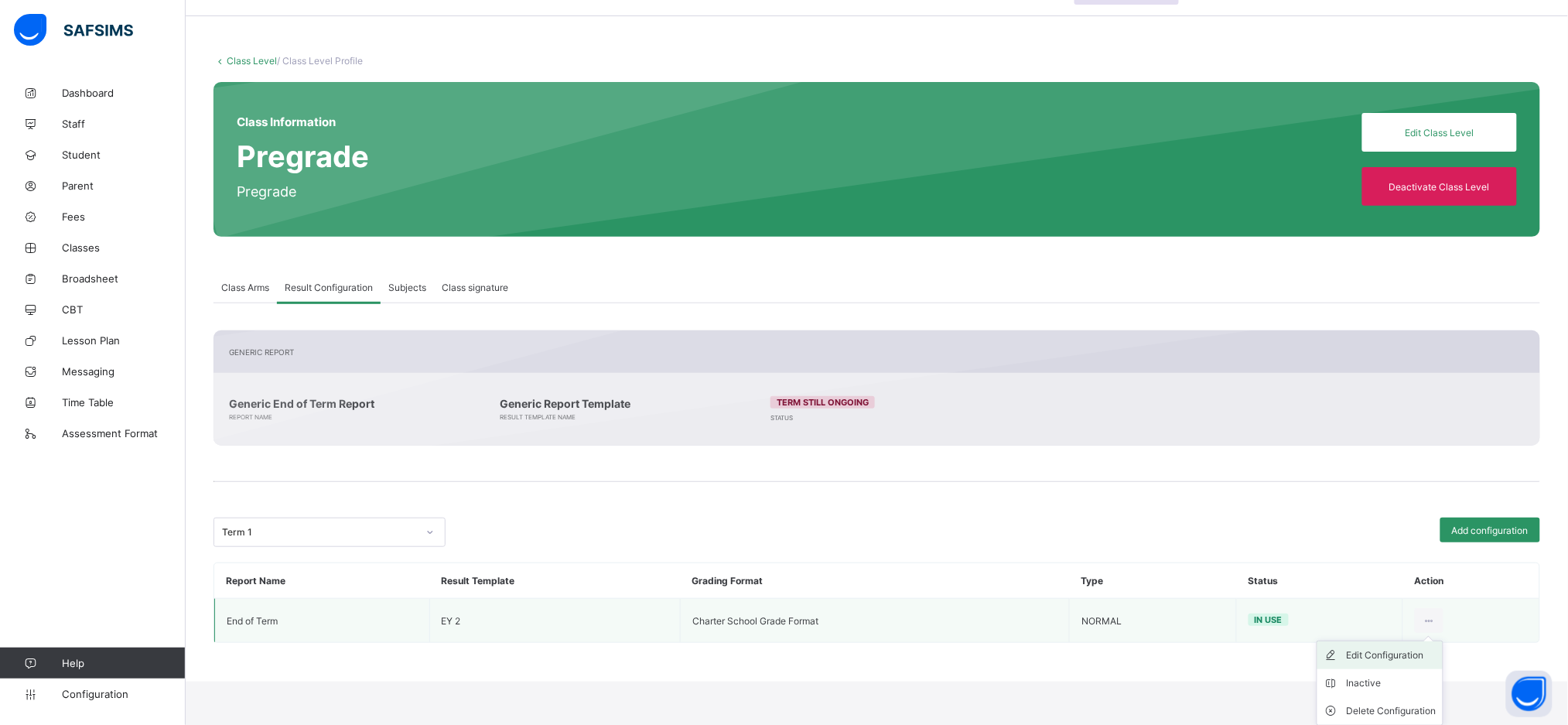
click at [1383, 658] on div "Edit Configuration" at bounding box center [1391, 655] width 89 height 15
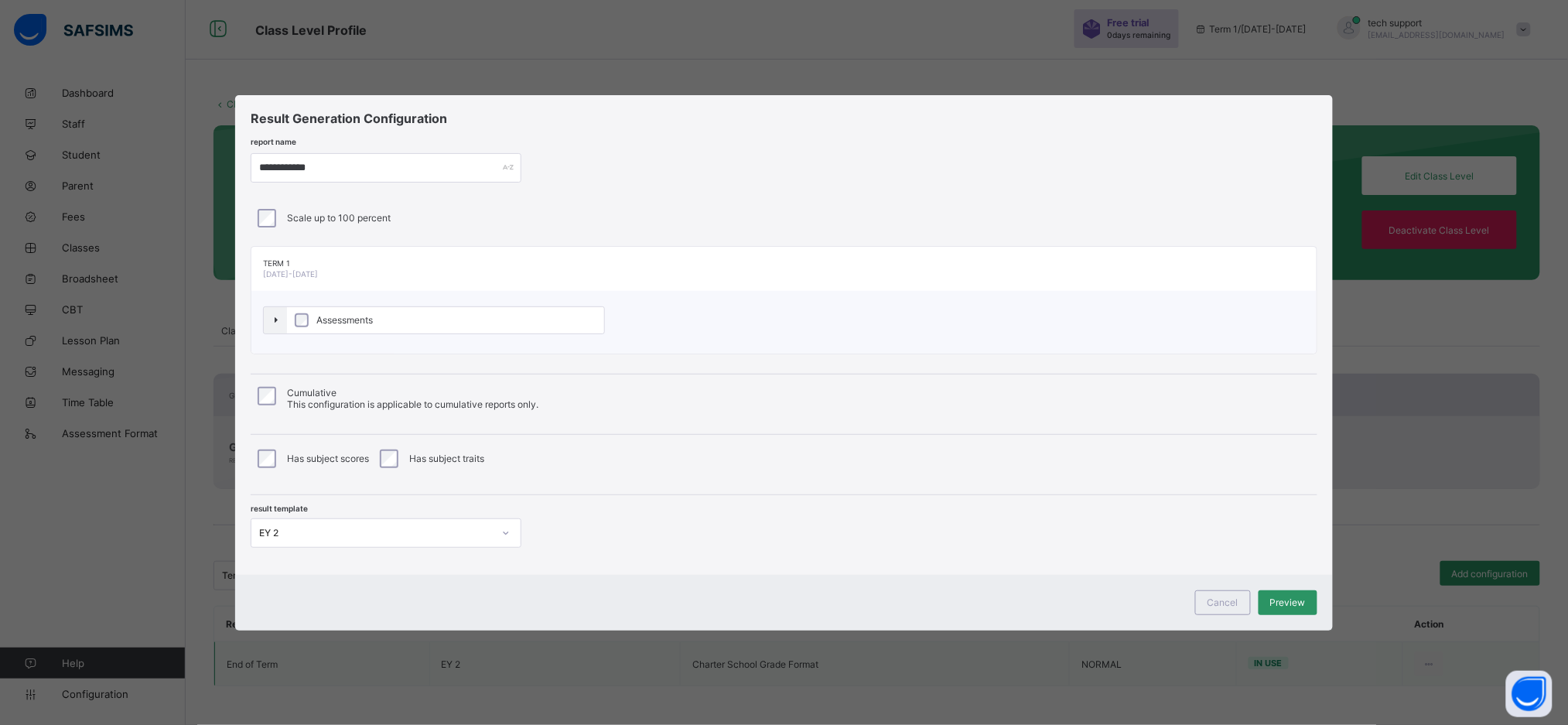
type input "**********"
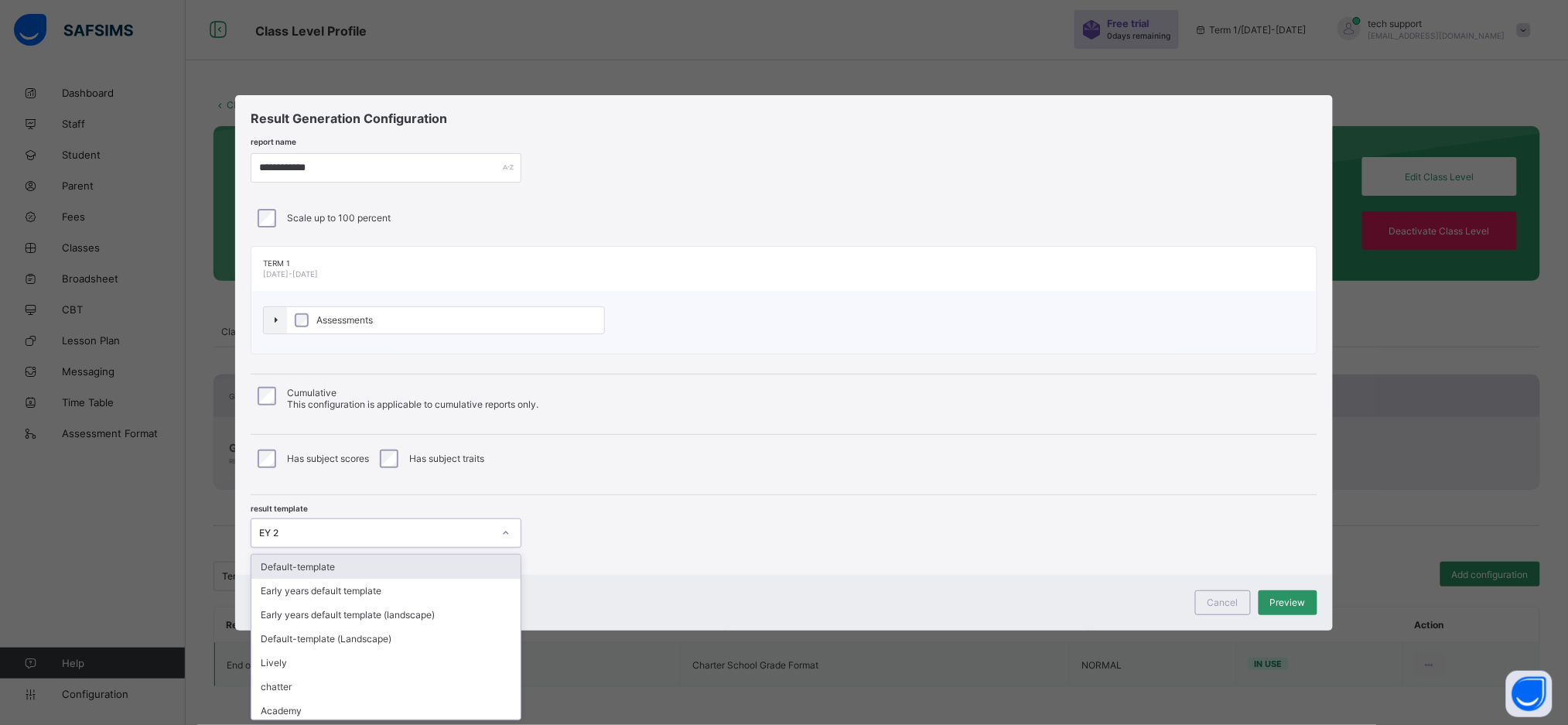
click at [501, 525] on icon at bounding box center [505, 533] width 9 height 15
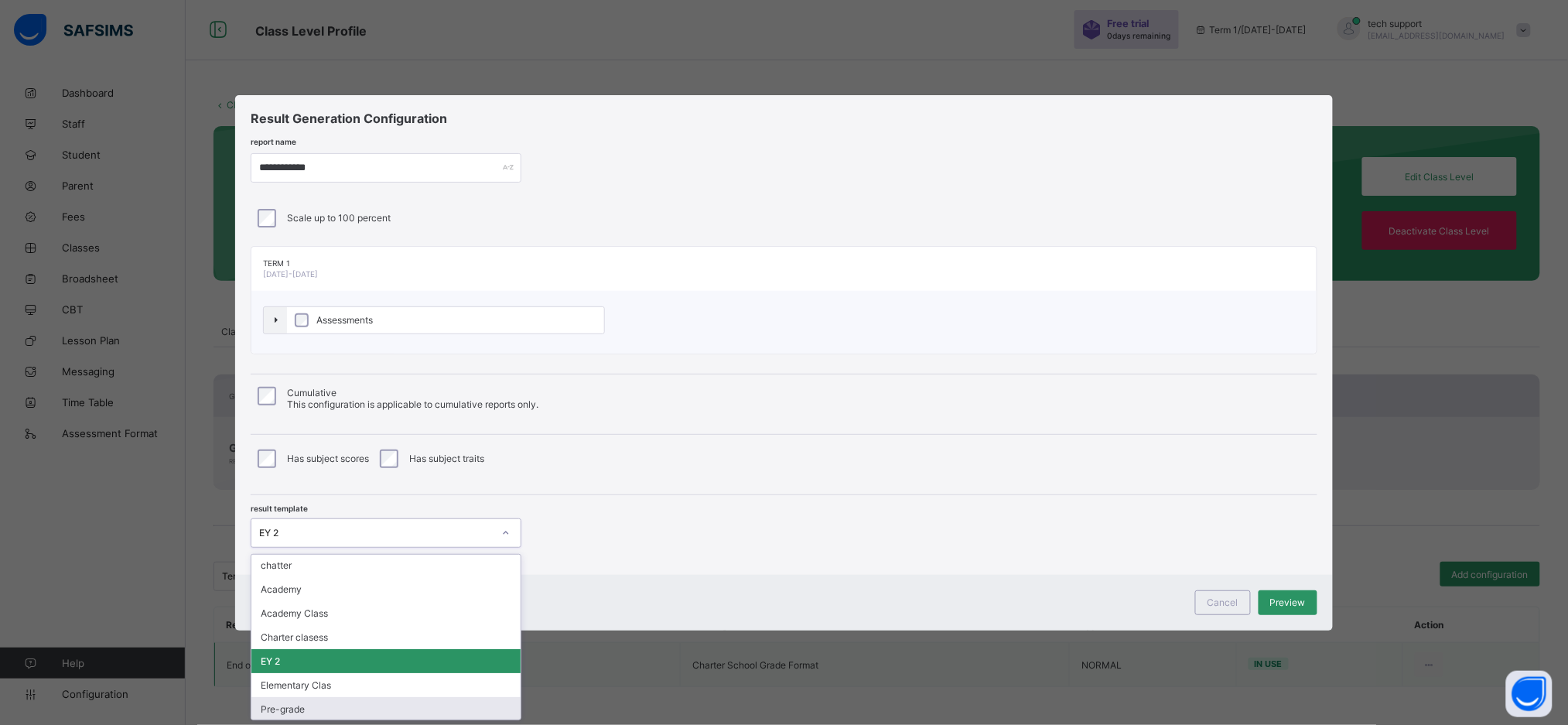
click at [426, 703] on div "Pre-grade" at bounding box center [386, 709] width 269 height 24
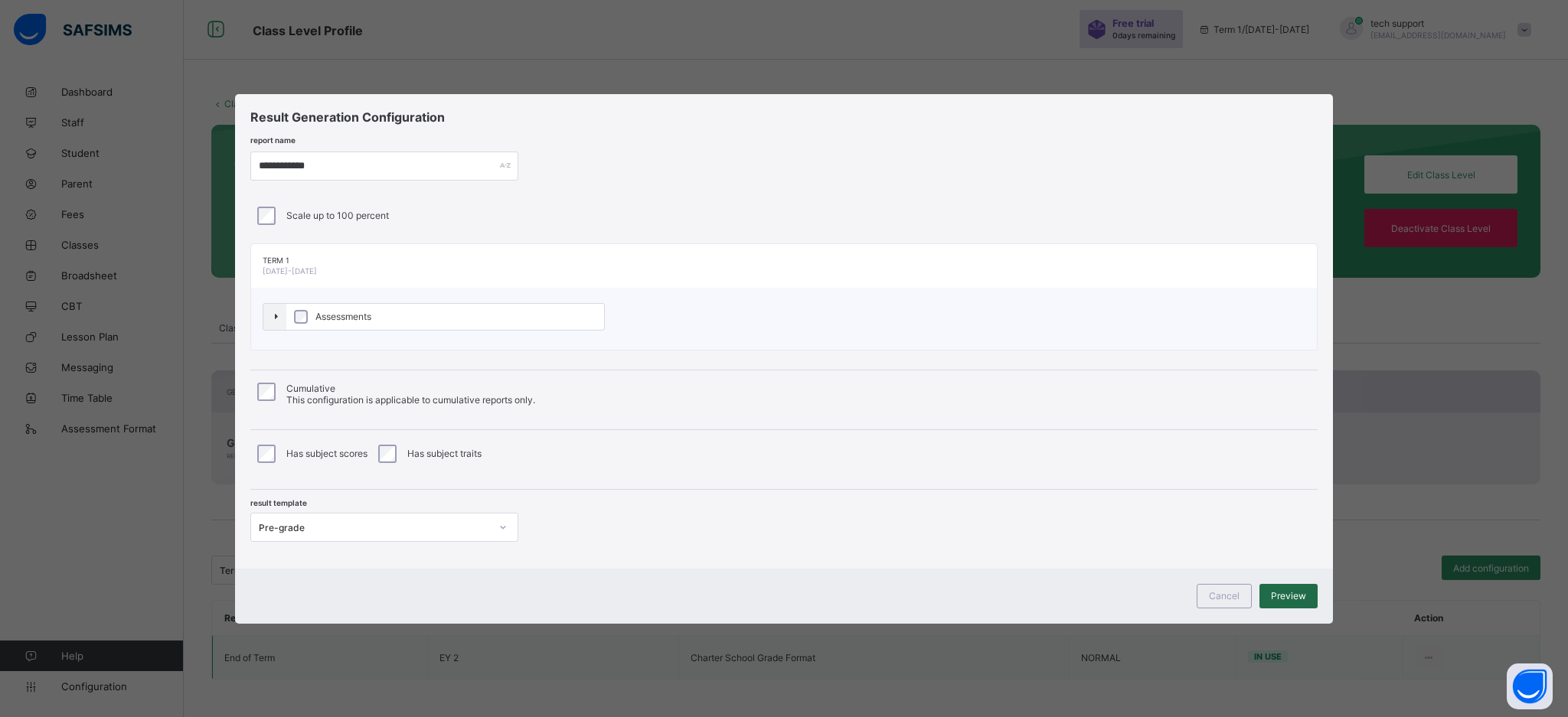
click at [1288, 584] on div "Preview" at bounding box center [1288, 596] width 58 height 24
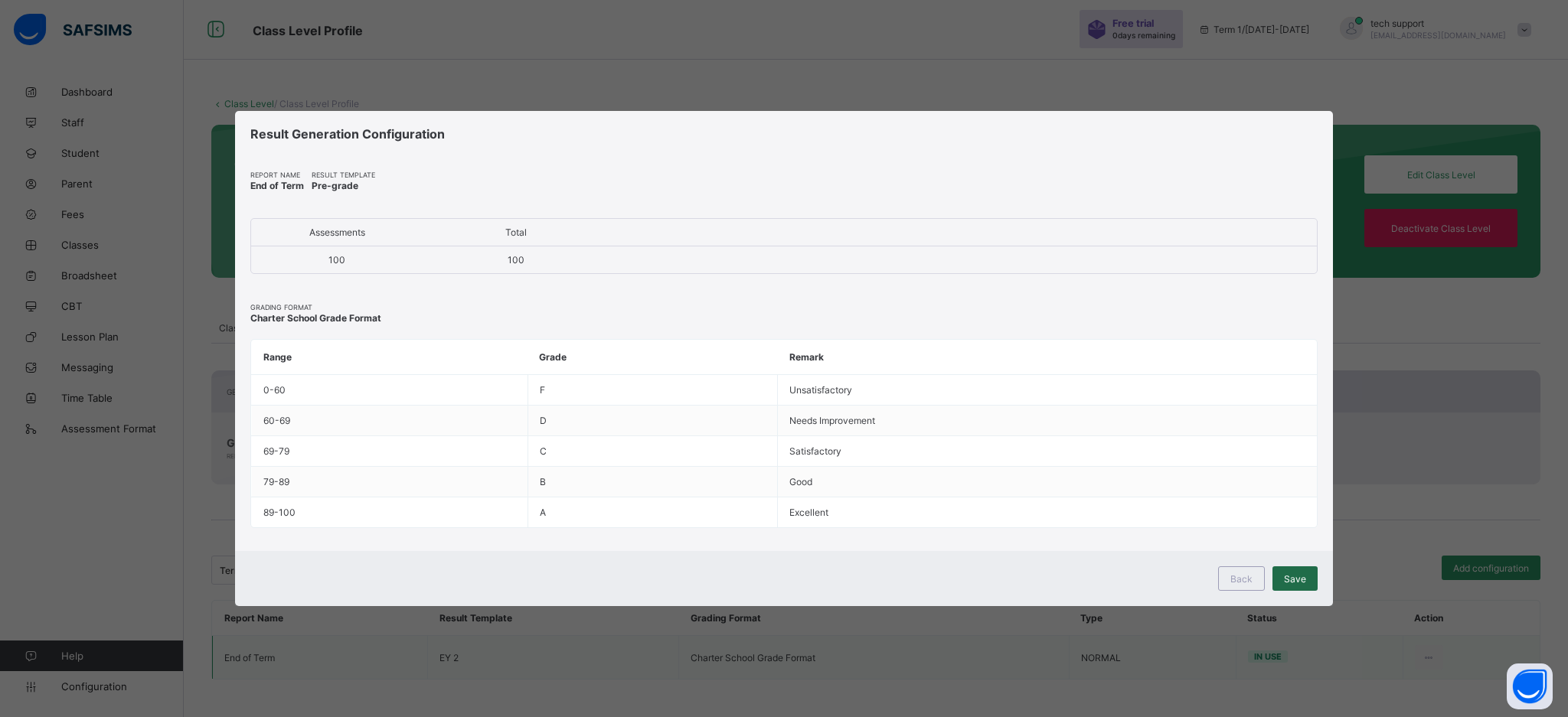
click at [1290, 576] on span "Save" at bounding box center [1295, 579] width 22 height 12
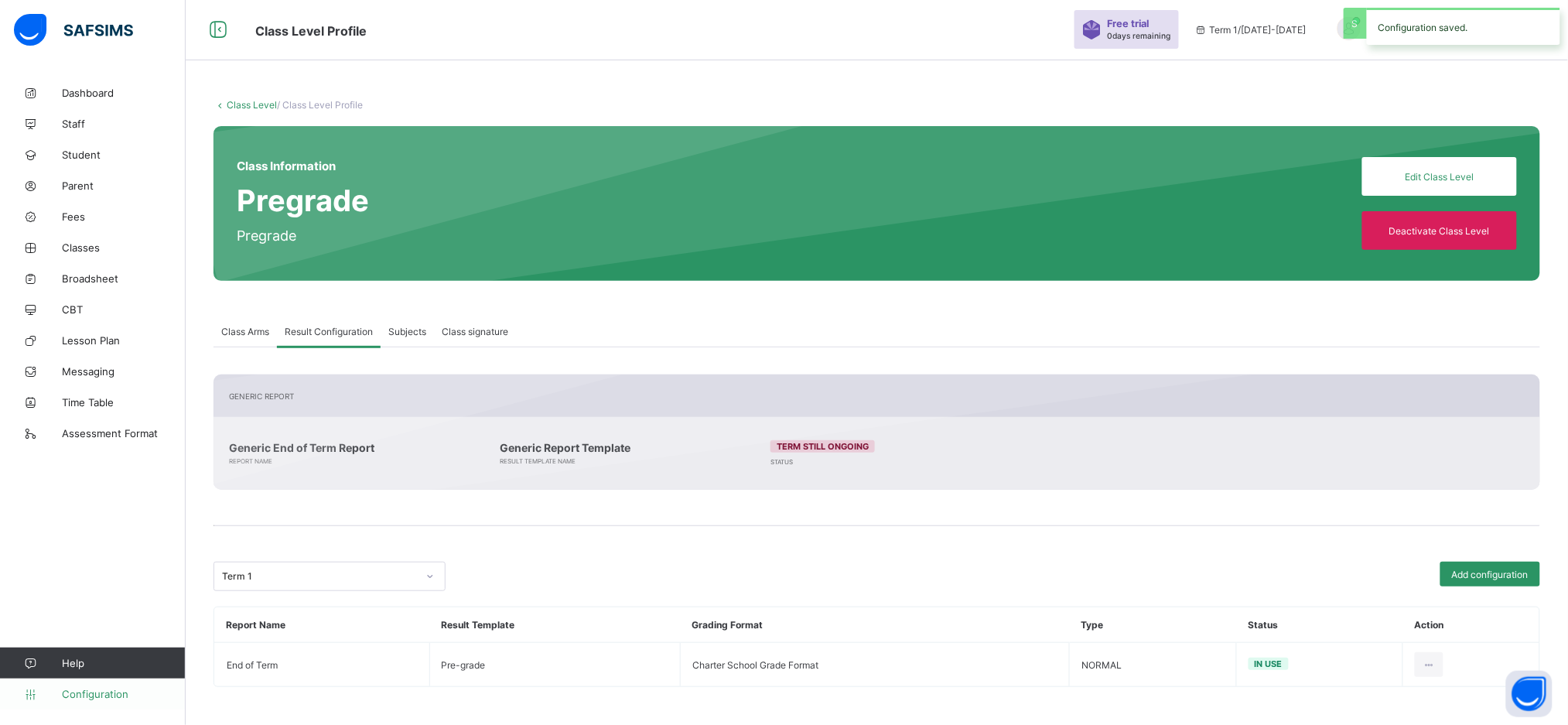
click at [108, 697] on span "Configuration" at bounding box center [123, 694] width 123 height 13
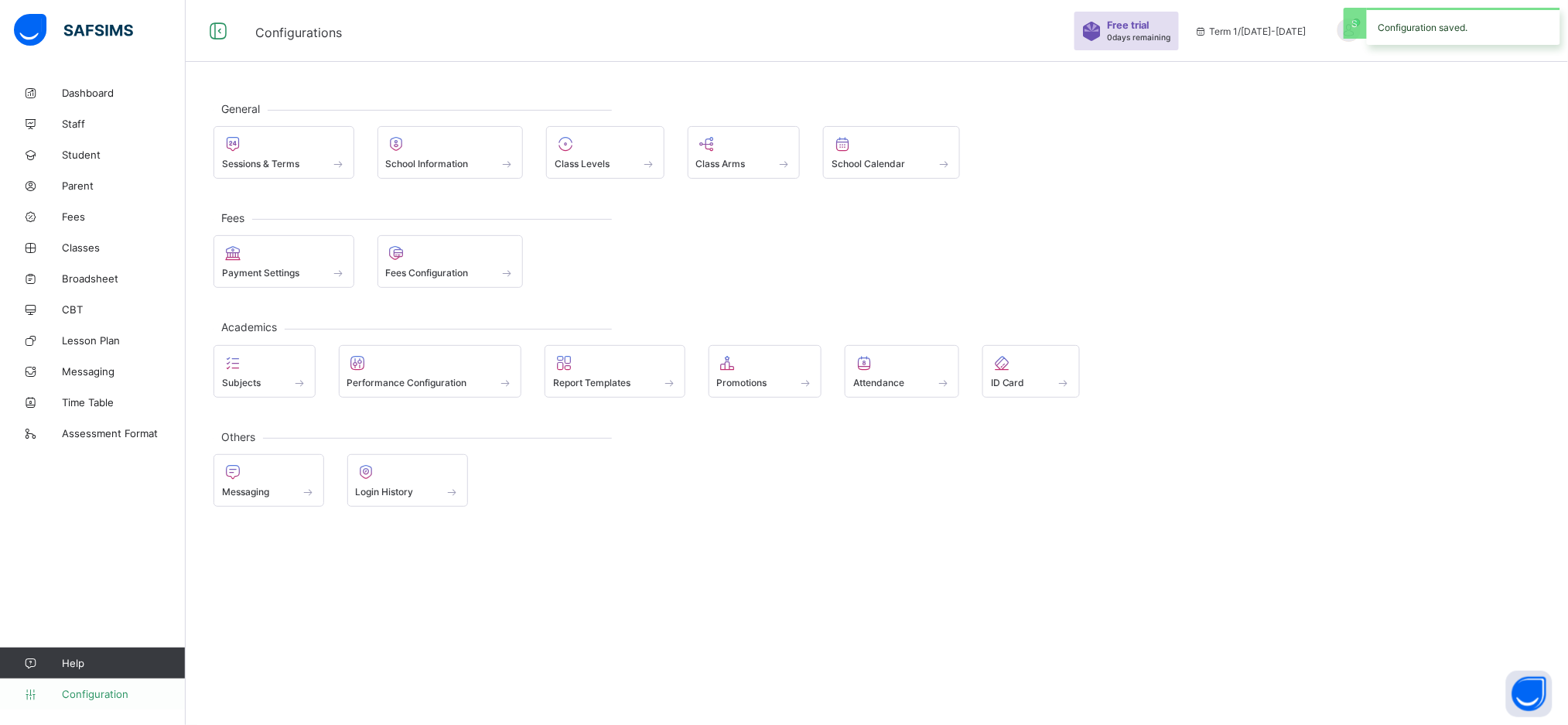
scroll to position [46, 0]
click at [470, 245] on div at bounding box center [451, 254] width 129 height 19
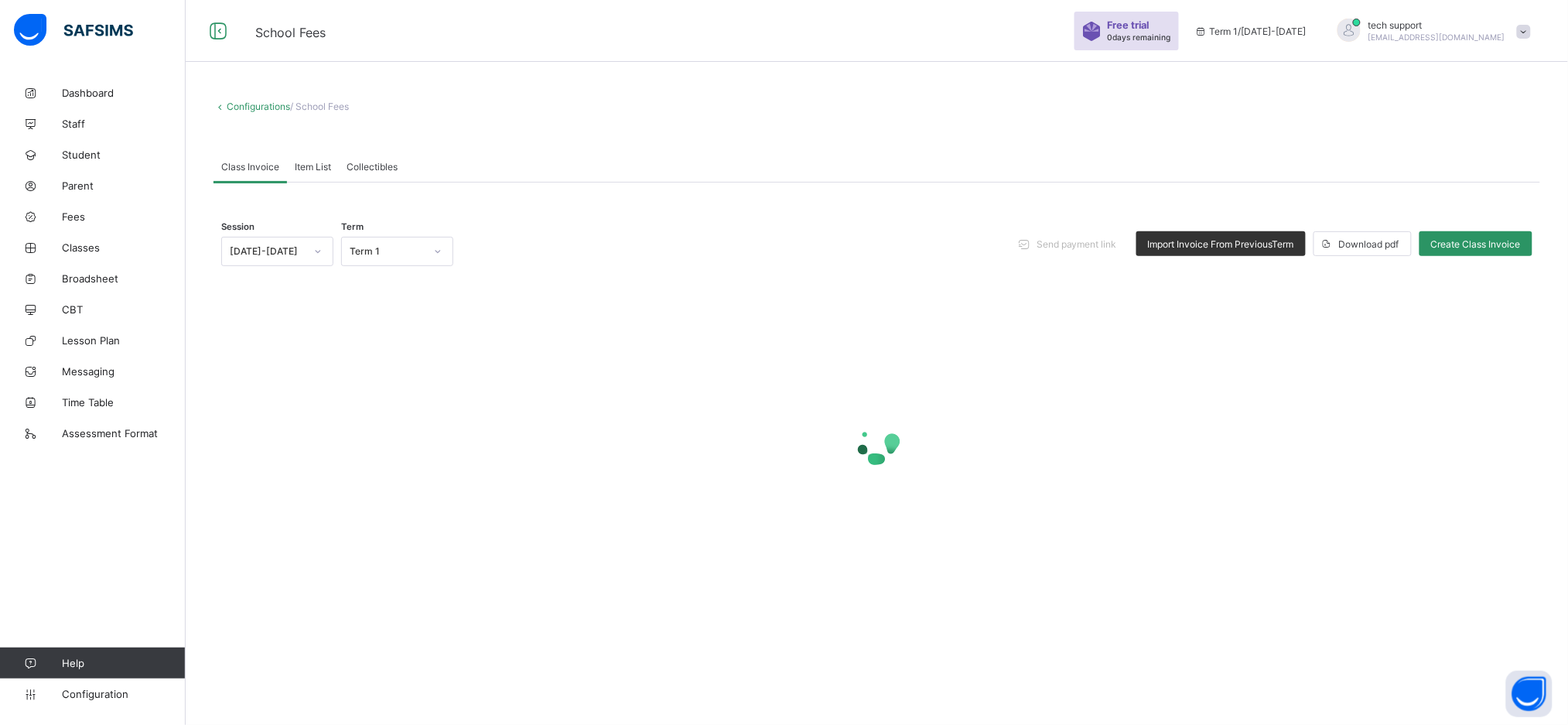
scroll to position [46, 0]
click at [104, 687] on link "Configuration" at bounding box center [92, 694] width 185 height 31
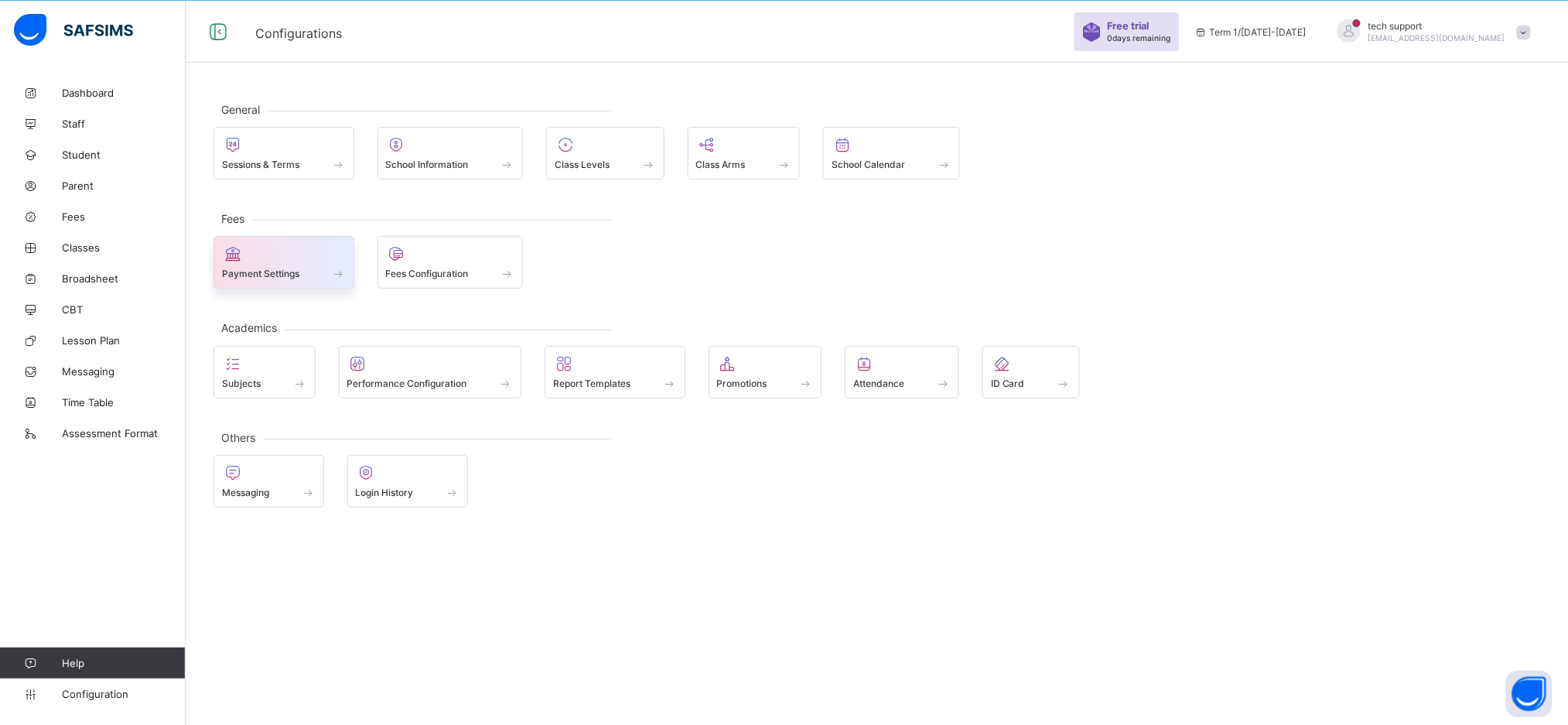
click at [299, 267] on div "Payment Settings" at bounding box center [283, 273] width 123 height 13
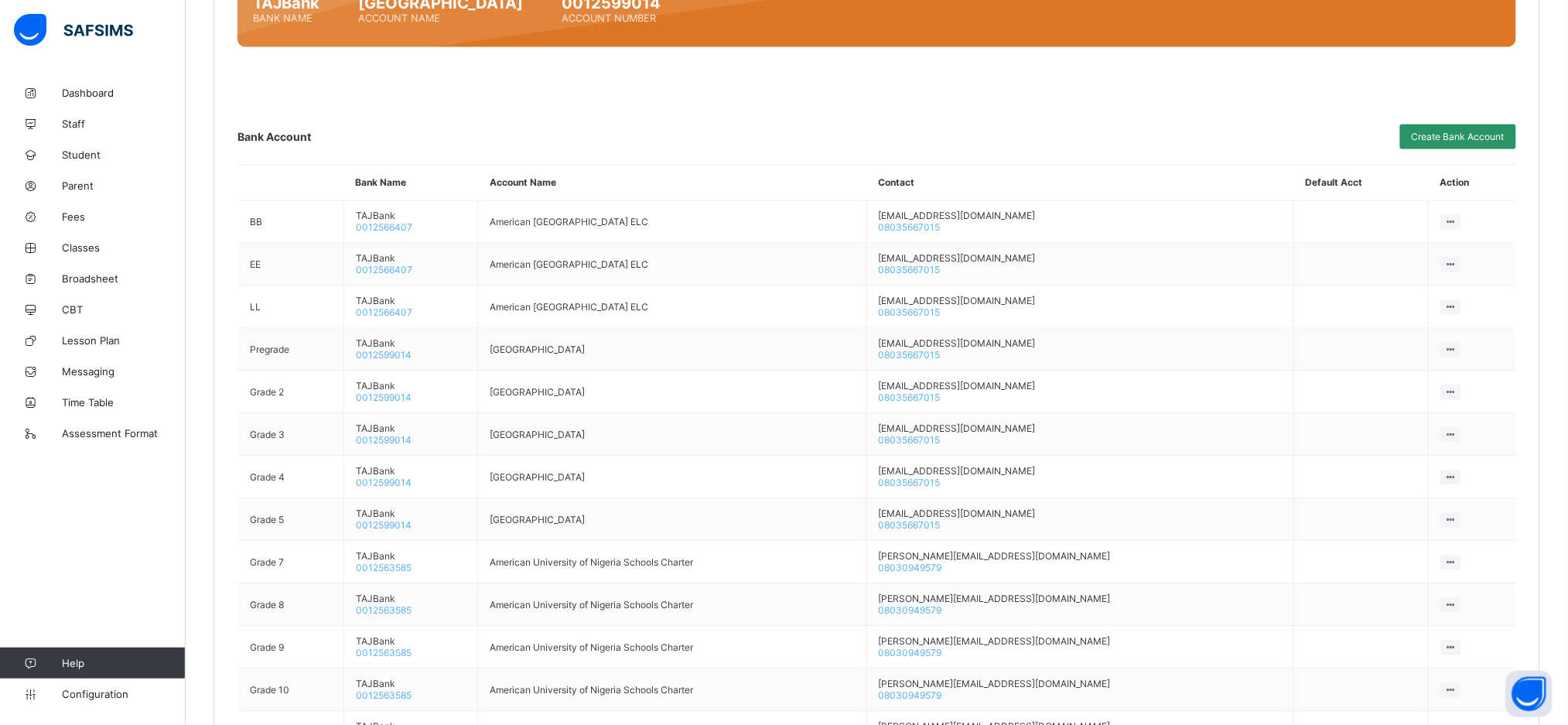
scroll to position [986, 0]
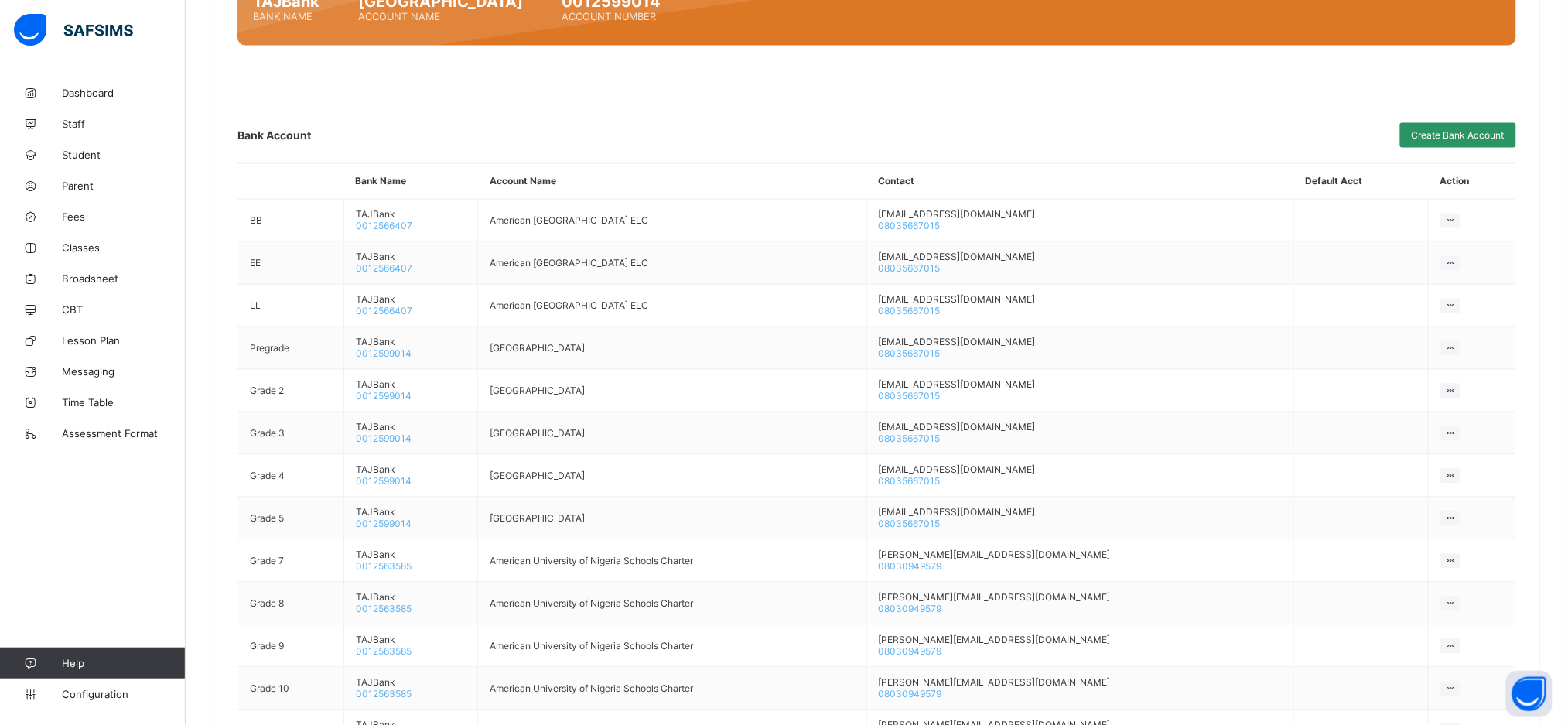
click at [881, 140] on div "Compliance Warning !!! In order to ensure compliance with Paystack, we require …" at bounding box center [876, 457] width 1279 height 1273
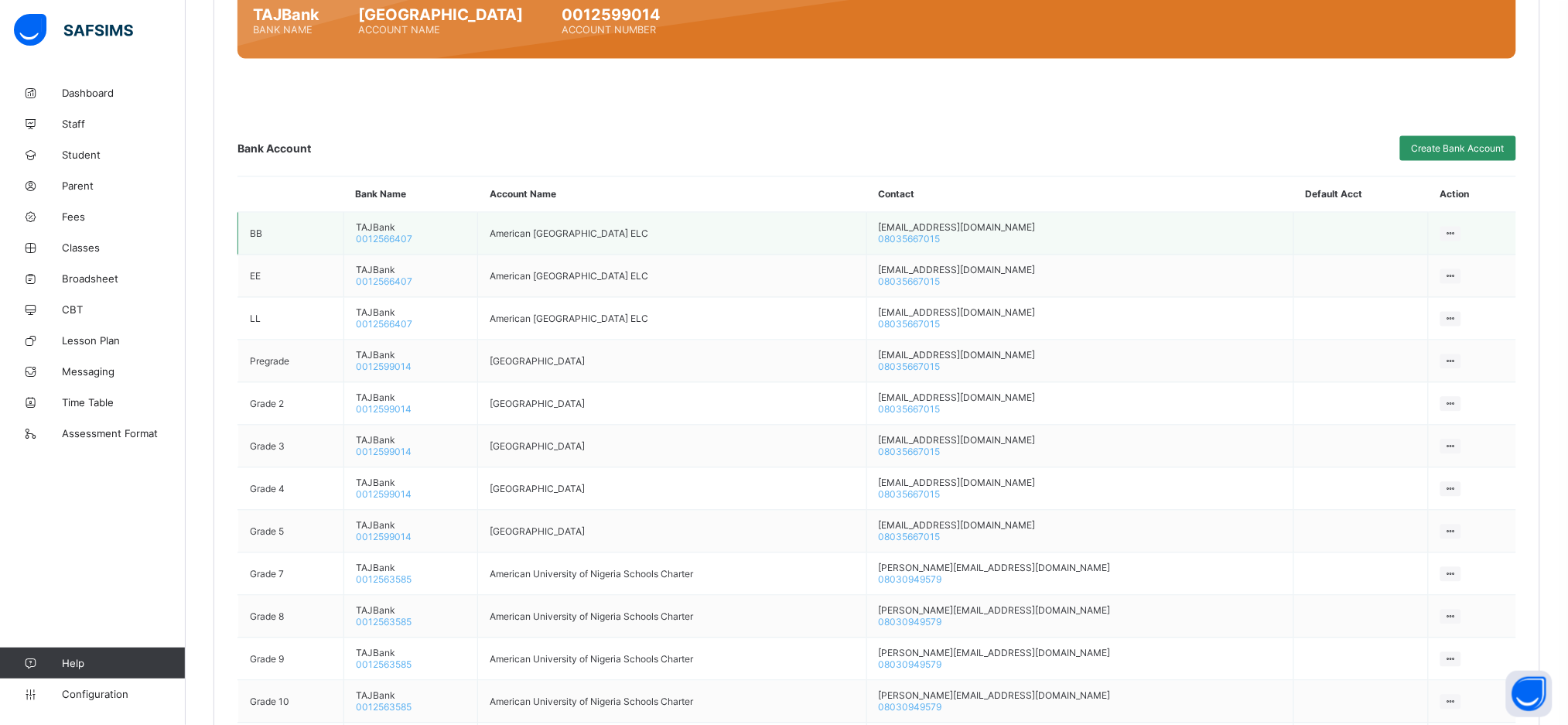
click at [1451, 228] on icon at bounding box center [1451, 234] width 13 height 12
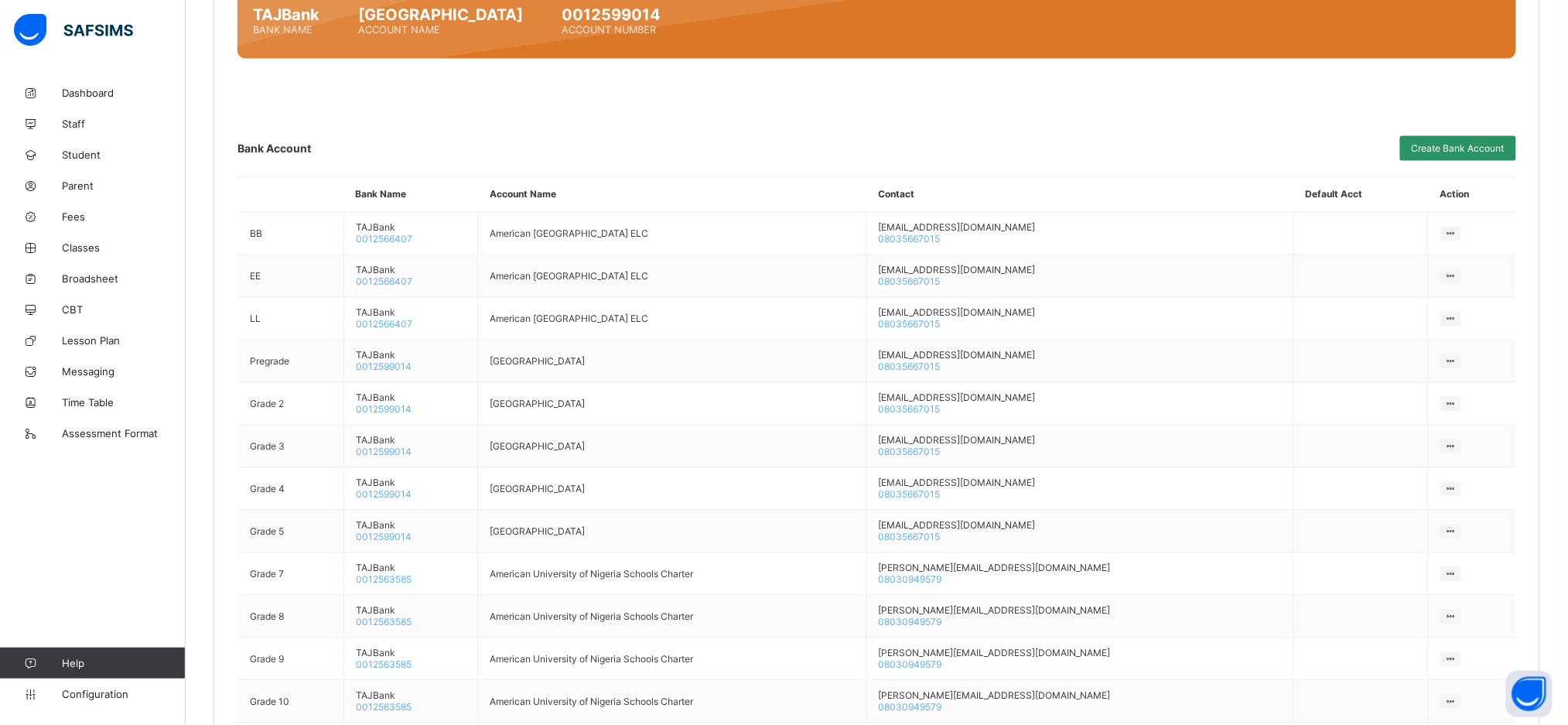
click at [994, 177] on th "Contact" at bounding box center [1080, 195] width 428 height 36
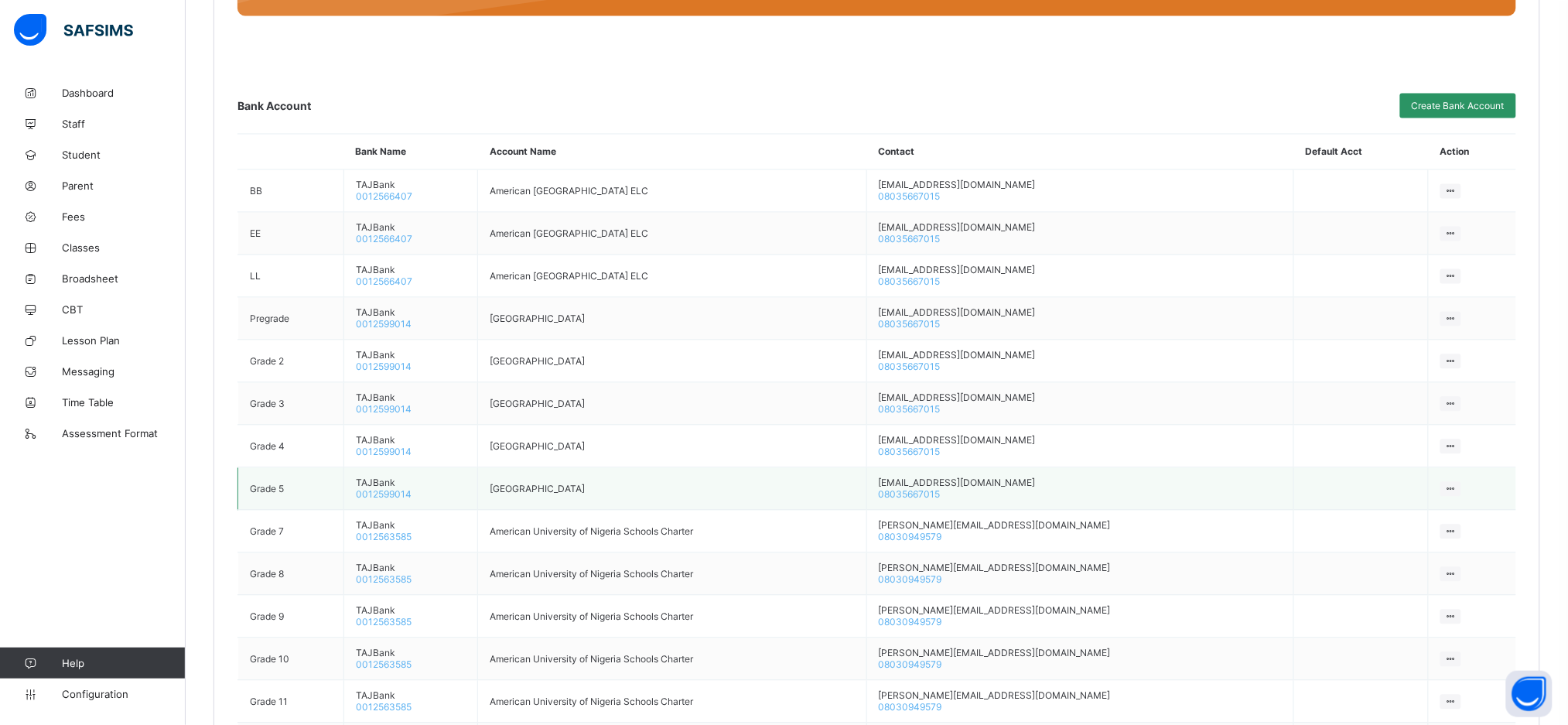
scroll to position [999, 0]
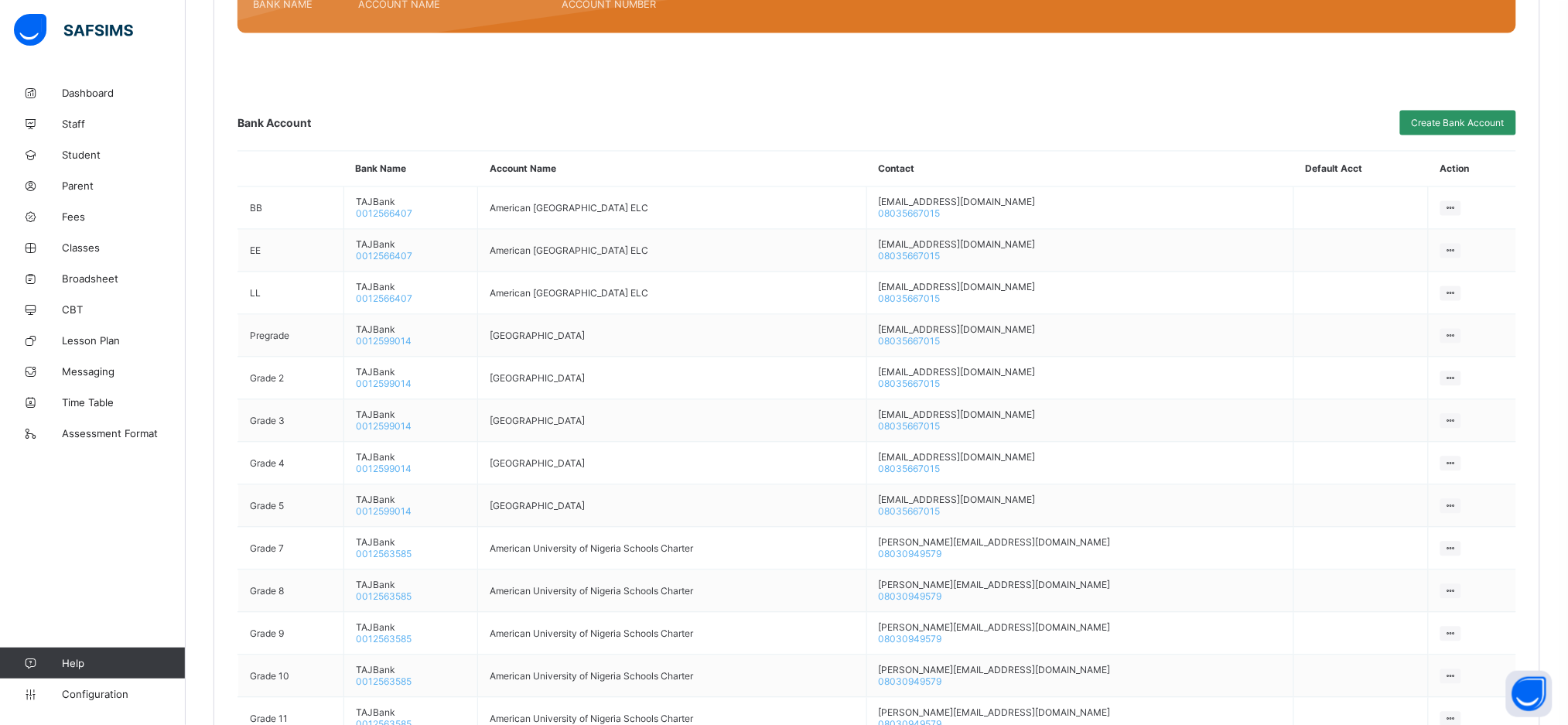
click at [832, 81] on div "Compliance Warning !!! In order to ensure compliance with Paystack, we require …" at bounding box center [876, 444] width 1279 height 1273
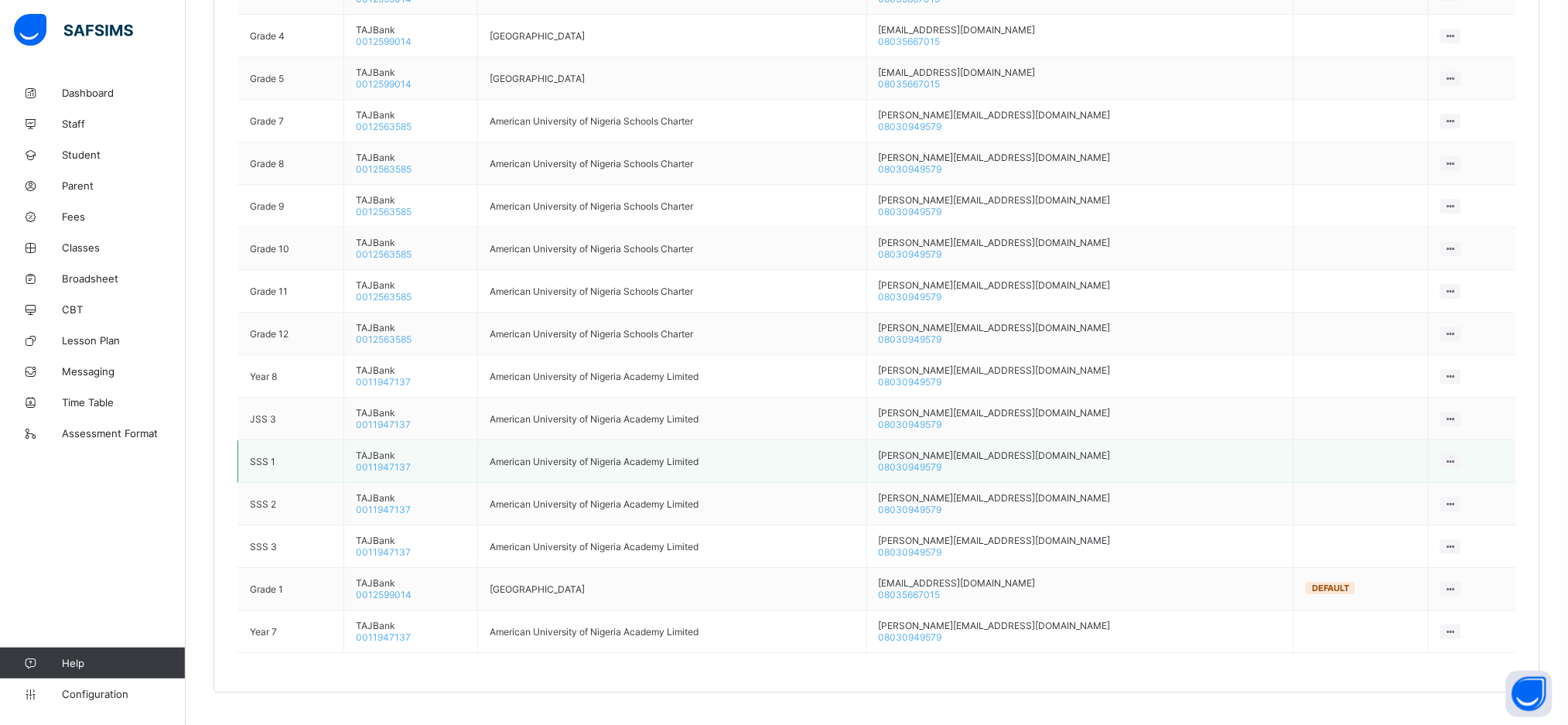
scroll to position [1445, 0]
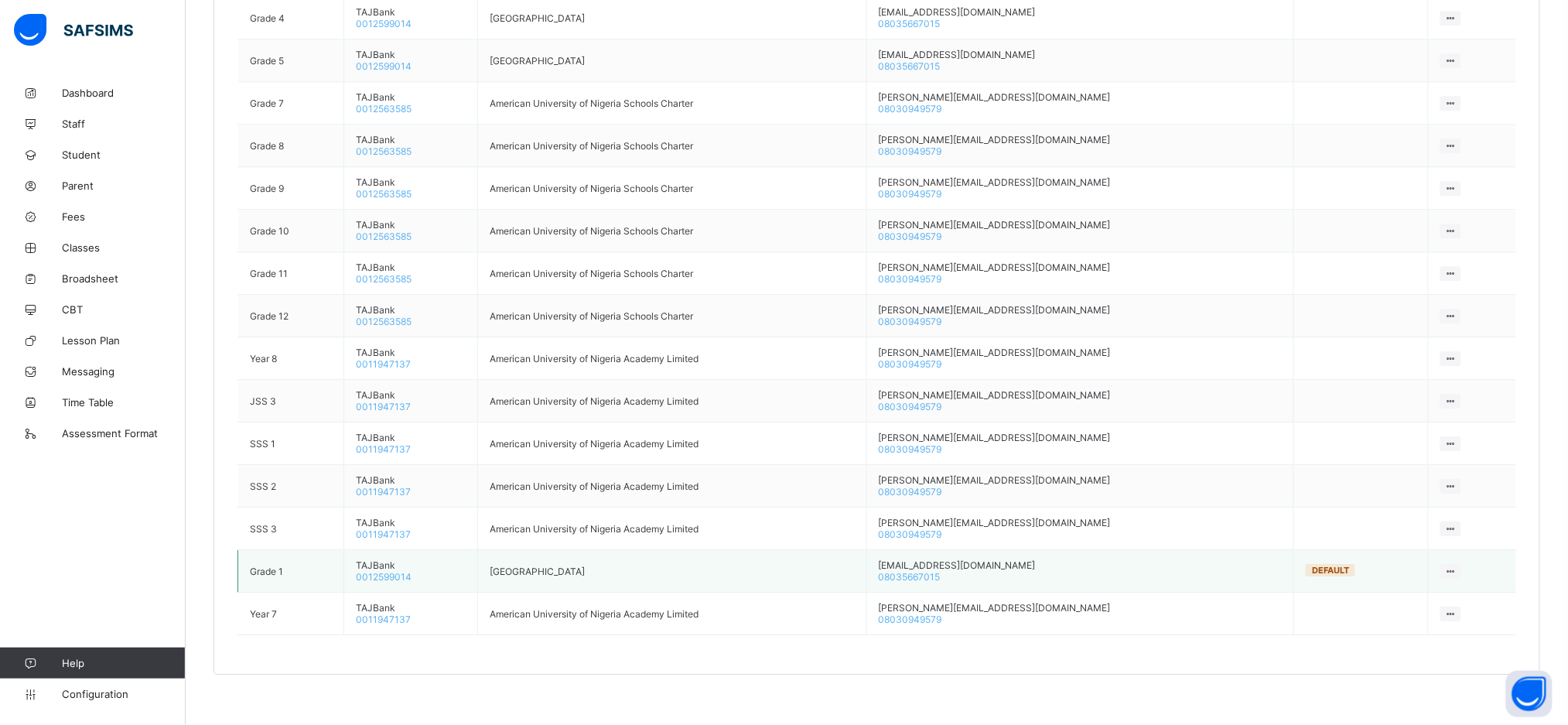
click at [1456, 566] on div at bounding box center [1451, 571] width 21 height 14
click at [89, 214] on span "Fees" at bounding box center [123, 216] width 123 height 13
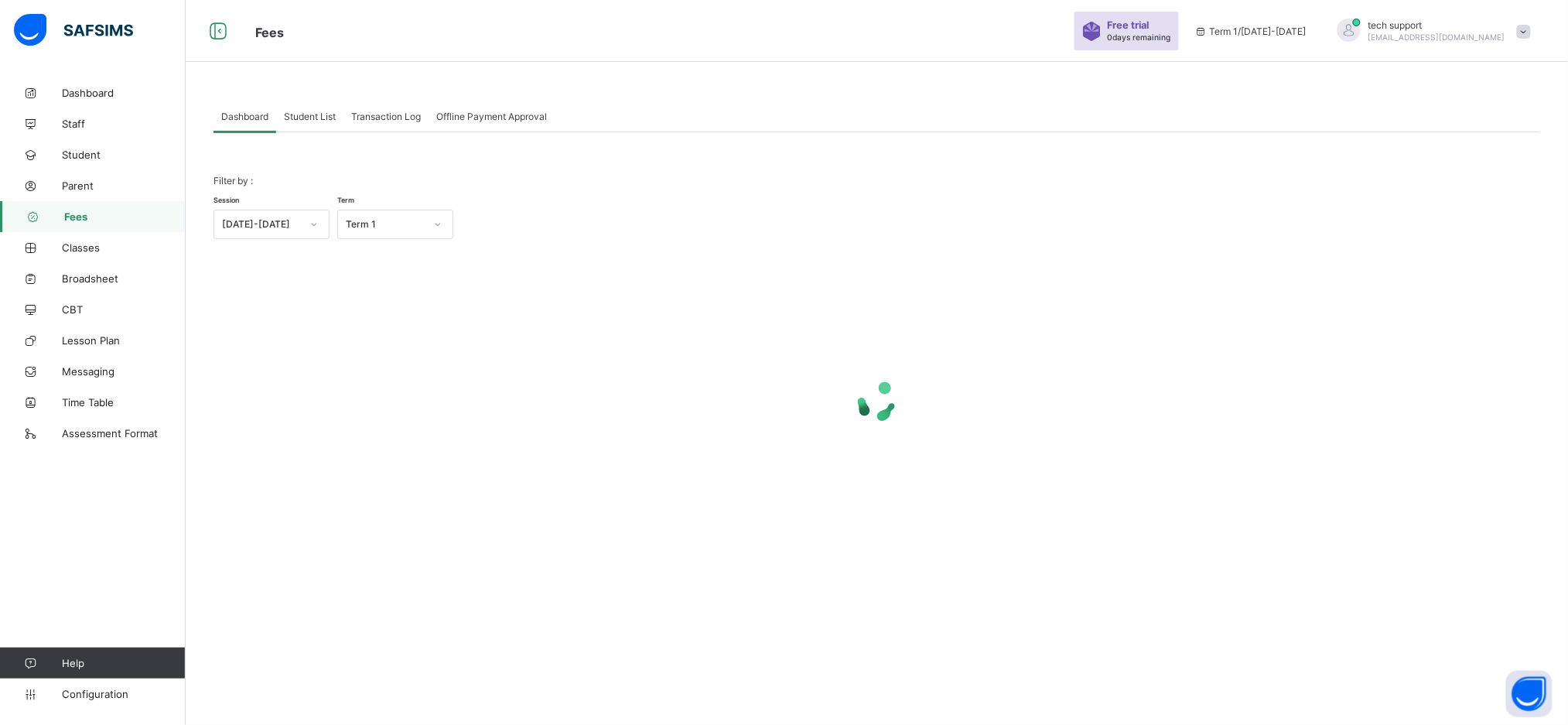
scroll to position [46, 0]
click at [337, 128] on div "Student List" at bounding box center [310, 117] width 67 height 31
click at [317, 128] on div "Student List" at bounding box center [310, 117] width 67 height 31
click at [323, 128] on div "Student List" at bounding box center [310, 117] width 67 height 31
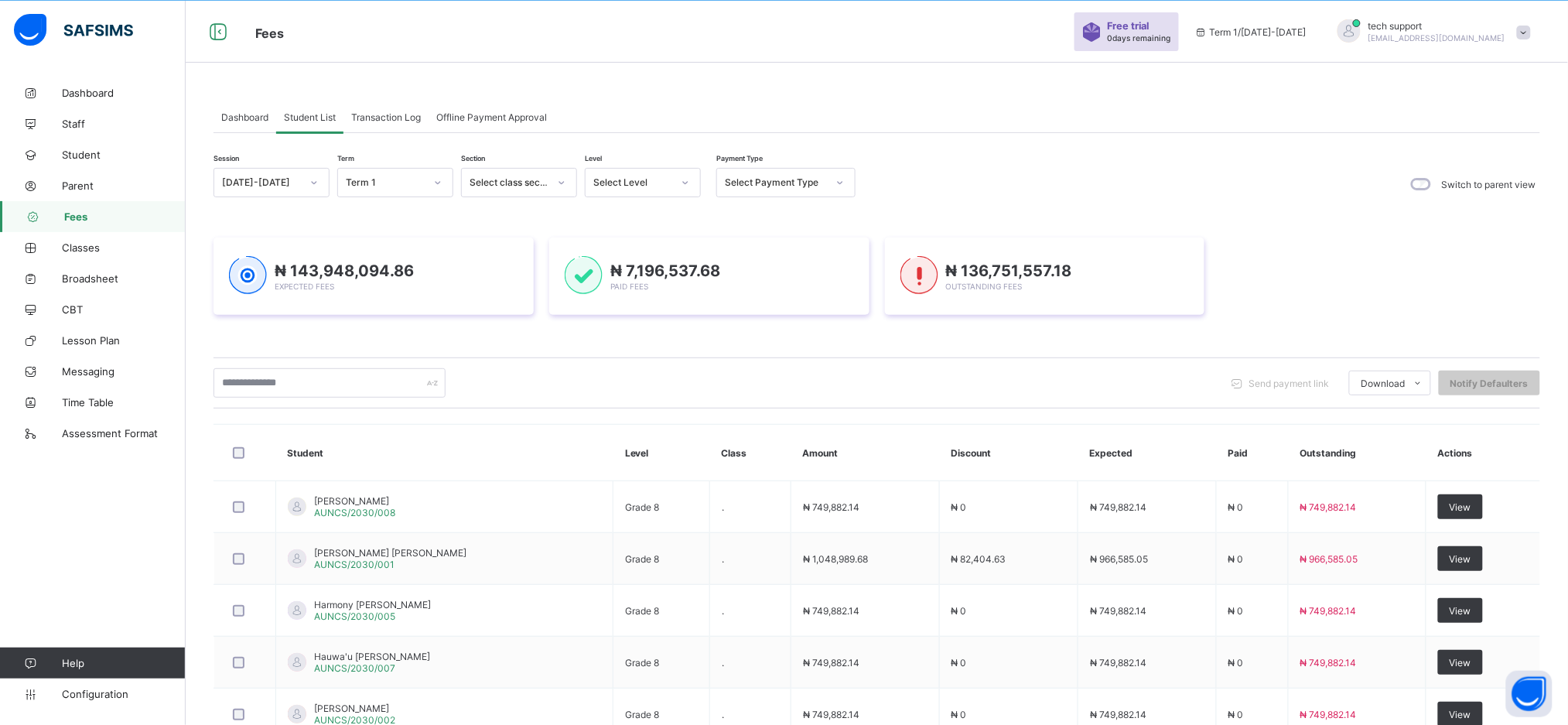
click at [327, 127] on div "Student List" at bounding box center [310, 117] width 67 height 31
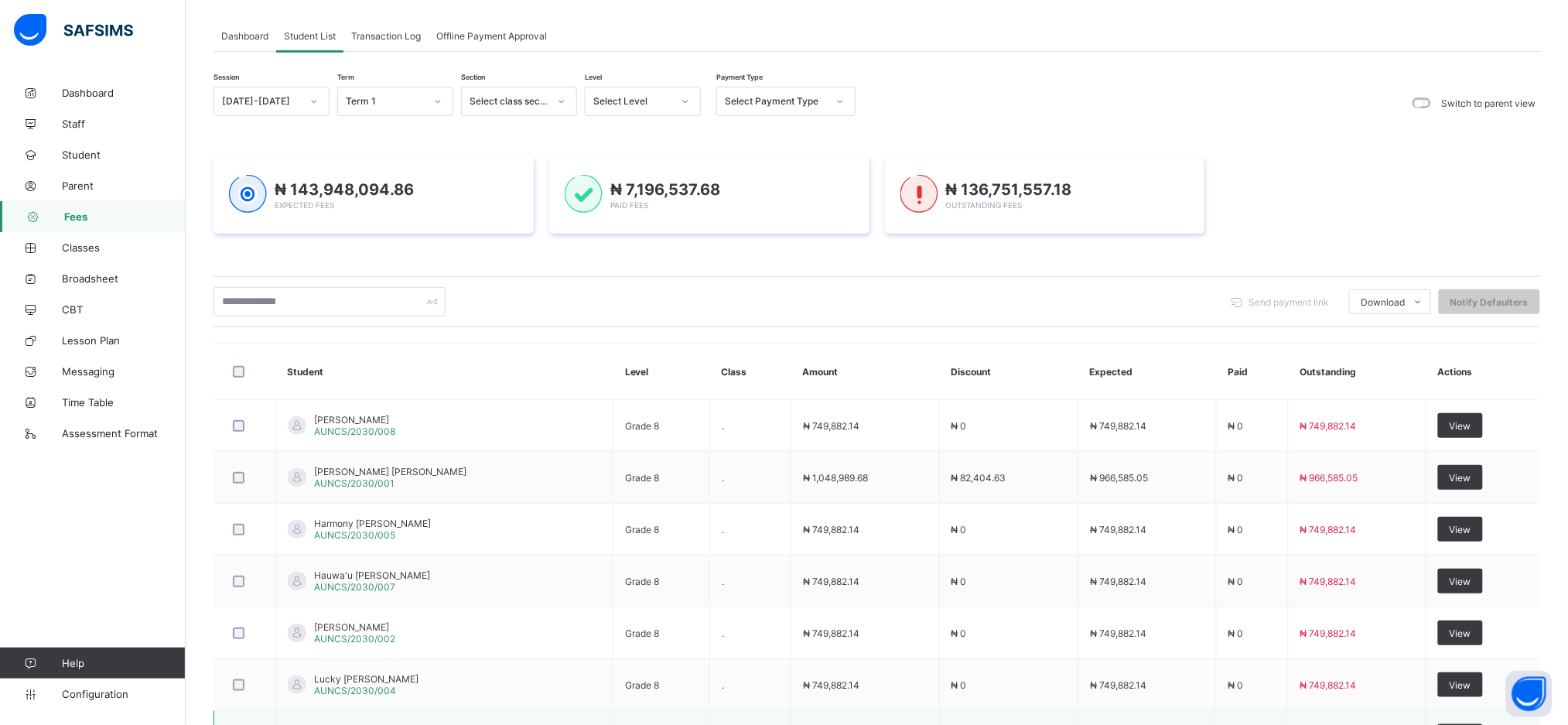
scroll to position [0, 0]
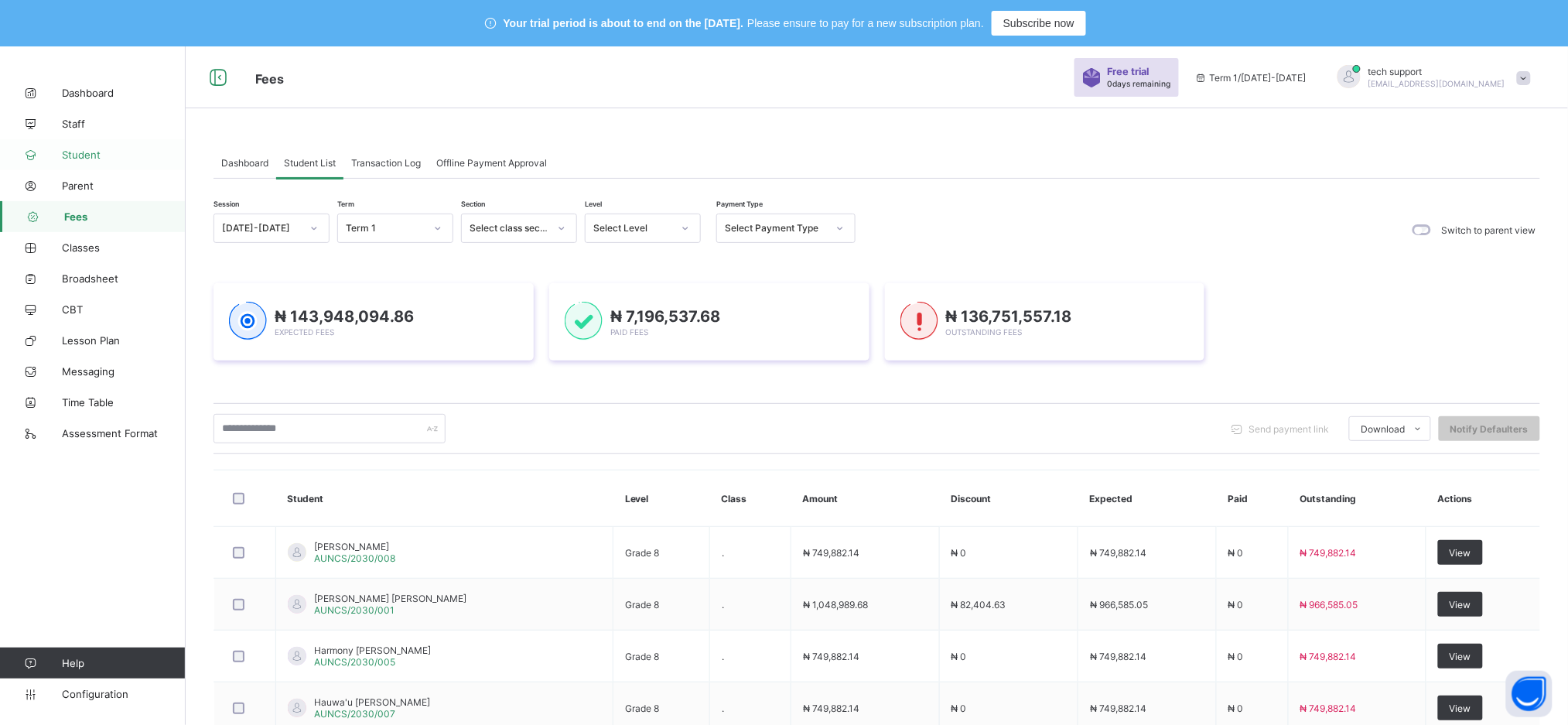
click at [84, 150] on span "Student" at bounding box center [123, 155] width 123 height 13
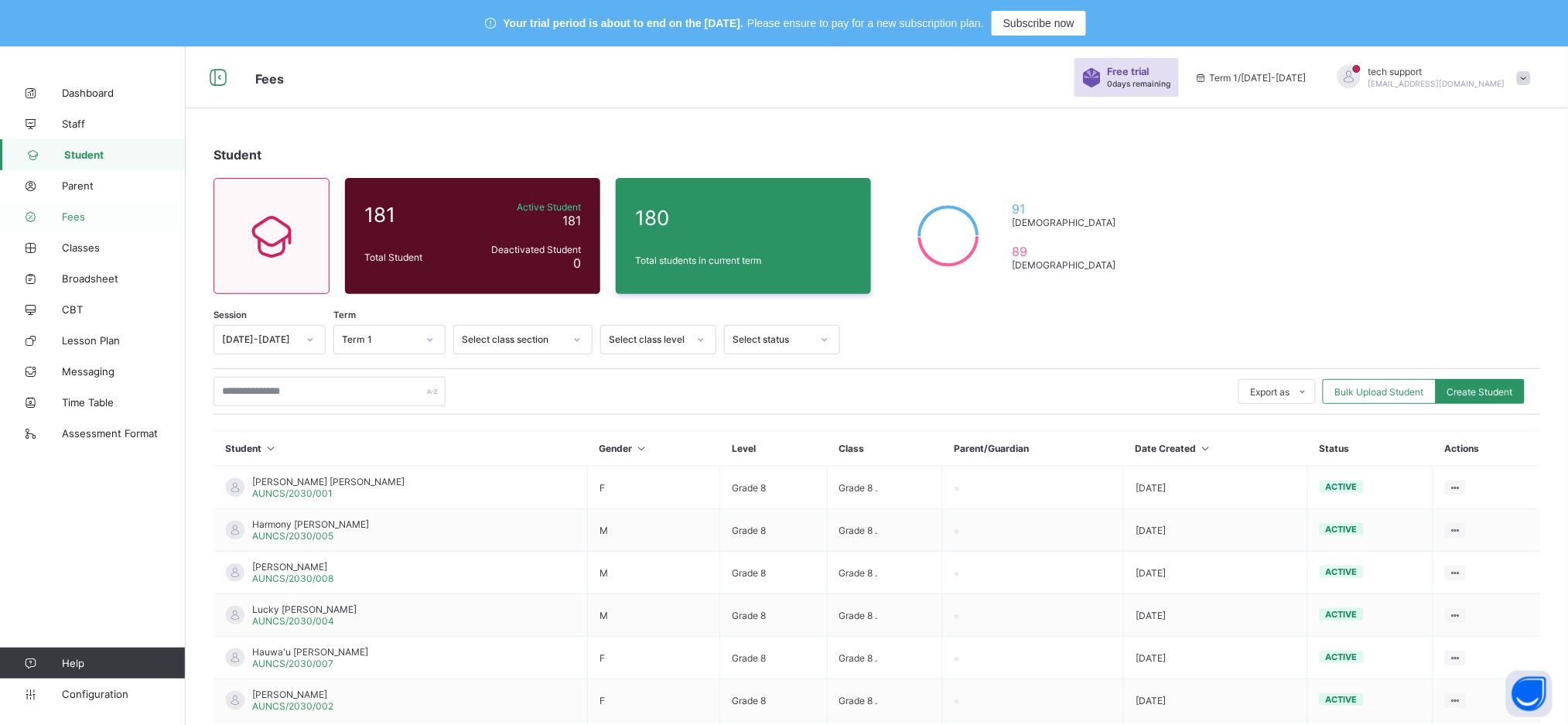
click at [76, 219] on span "Fees" at bounding box center [123, 216] width 123 height 13
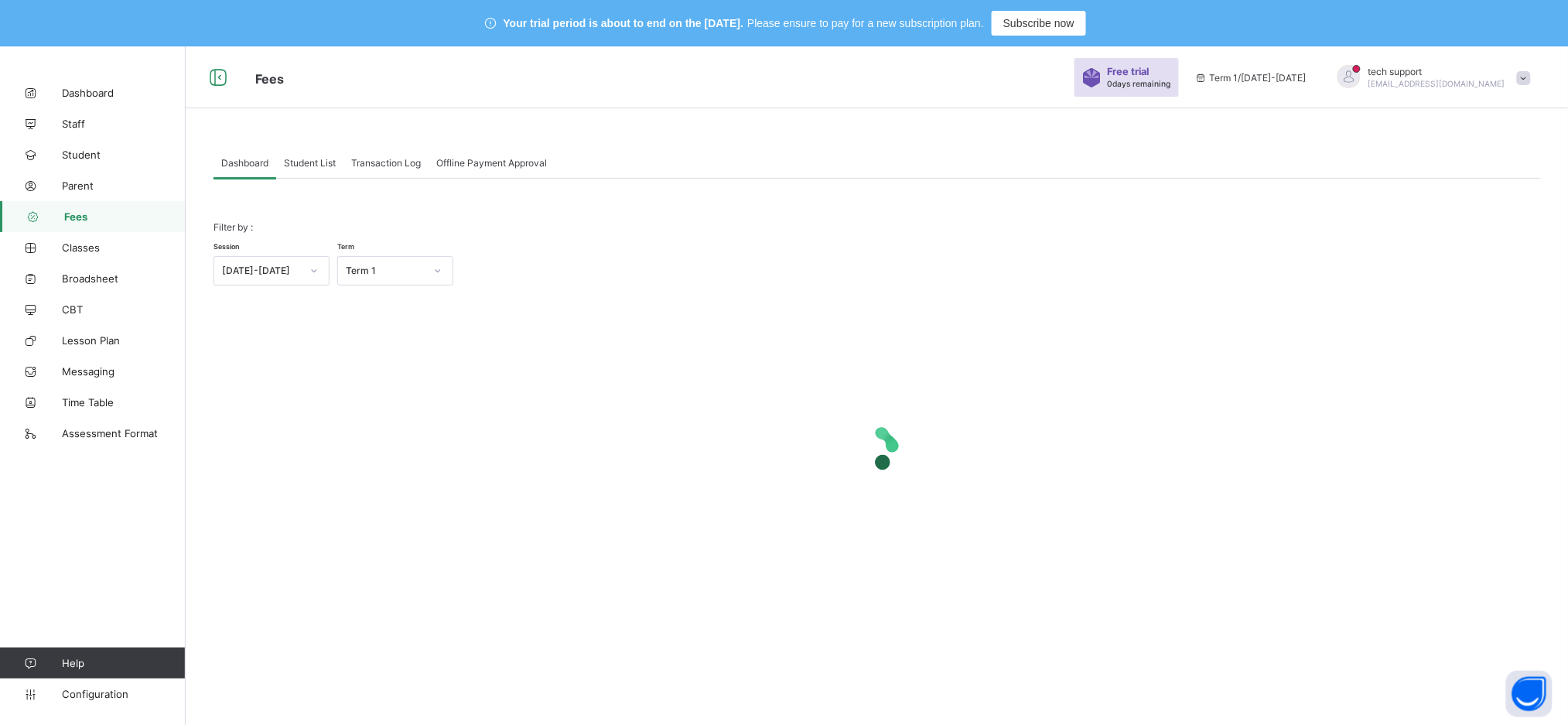
click at [311, 168] on span "Student List" at bounding box center [310, 163] width 52 height 12
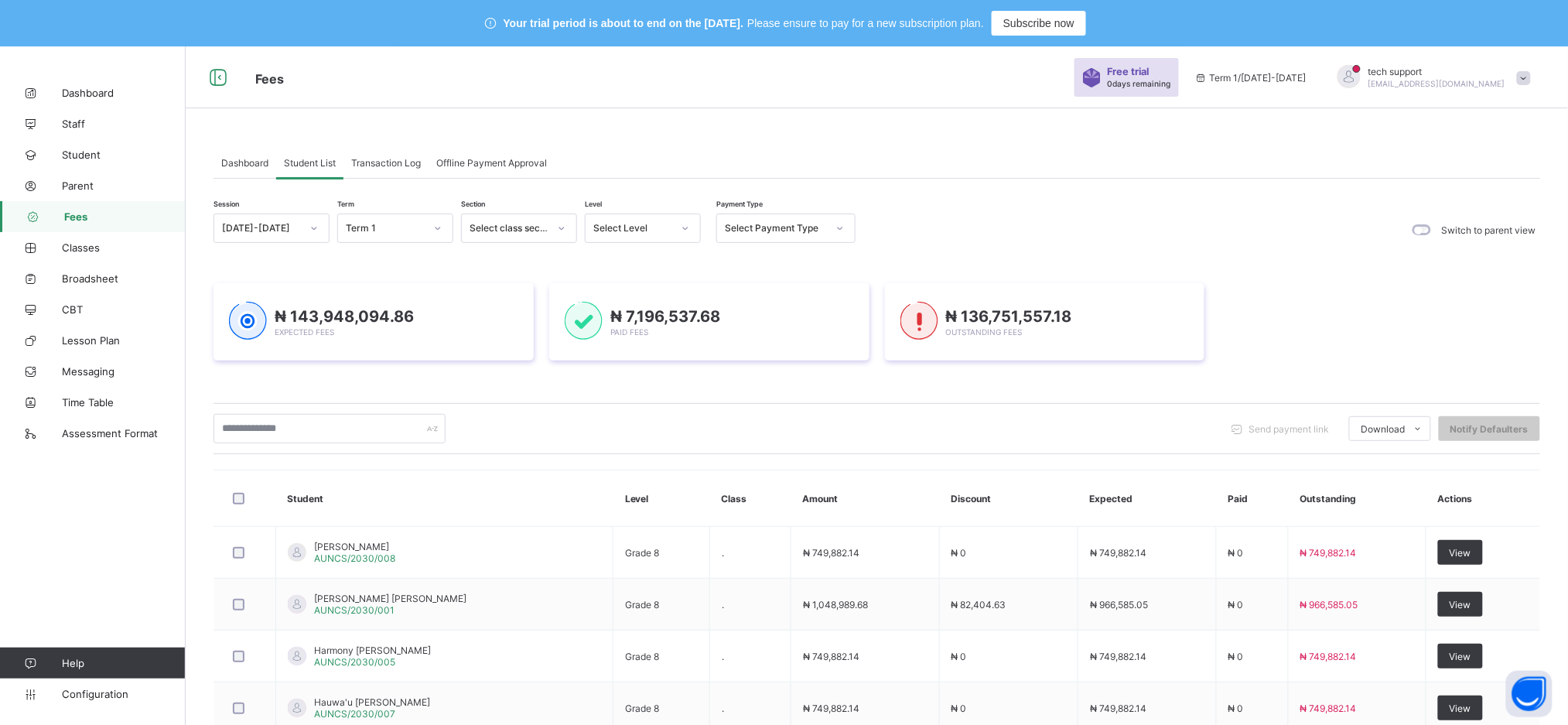
click at [906, 166] on div "Dashboard Student List Transaction Log Offline Payment Approval" at bounding box center [876, 163] width 1326 height 31
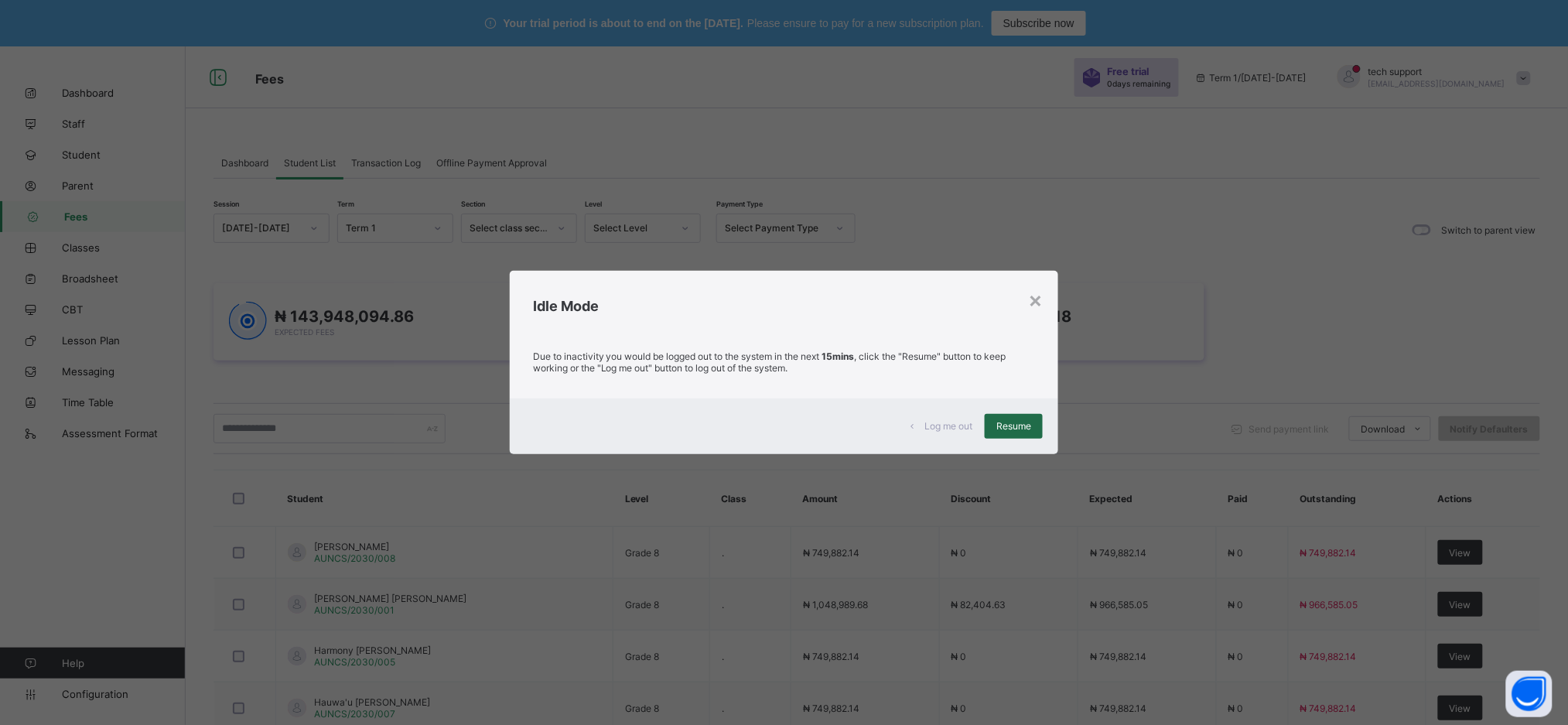
click at [1011, 429] on span "Resume" at bounding box center [1013, 426] width 35 height 12
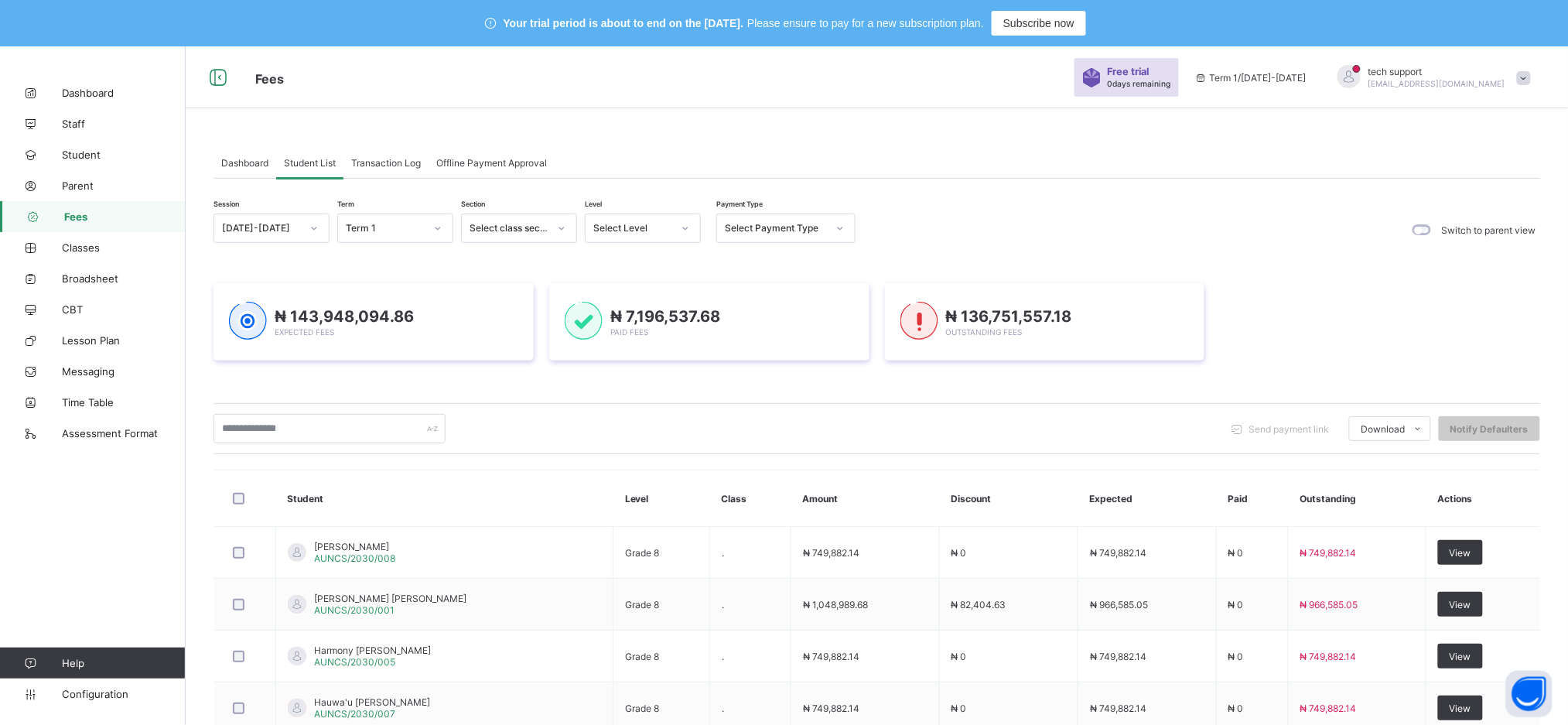
click at [385, 157] on span "Transaction Log" at bounding box center [386, 163] width 70 height 12
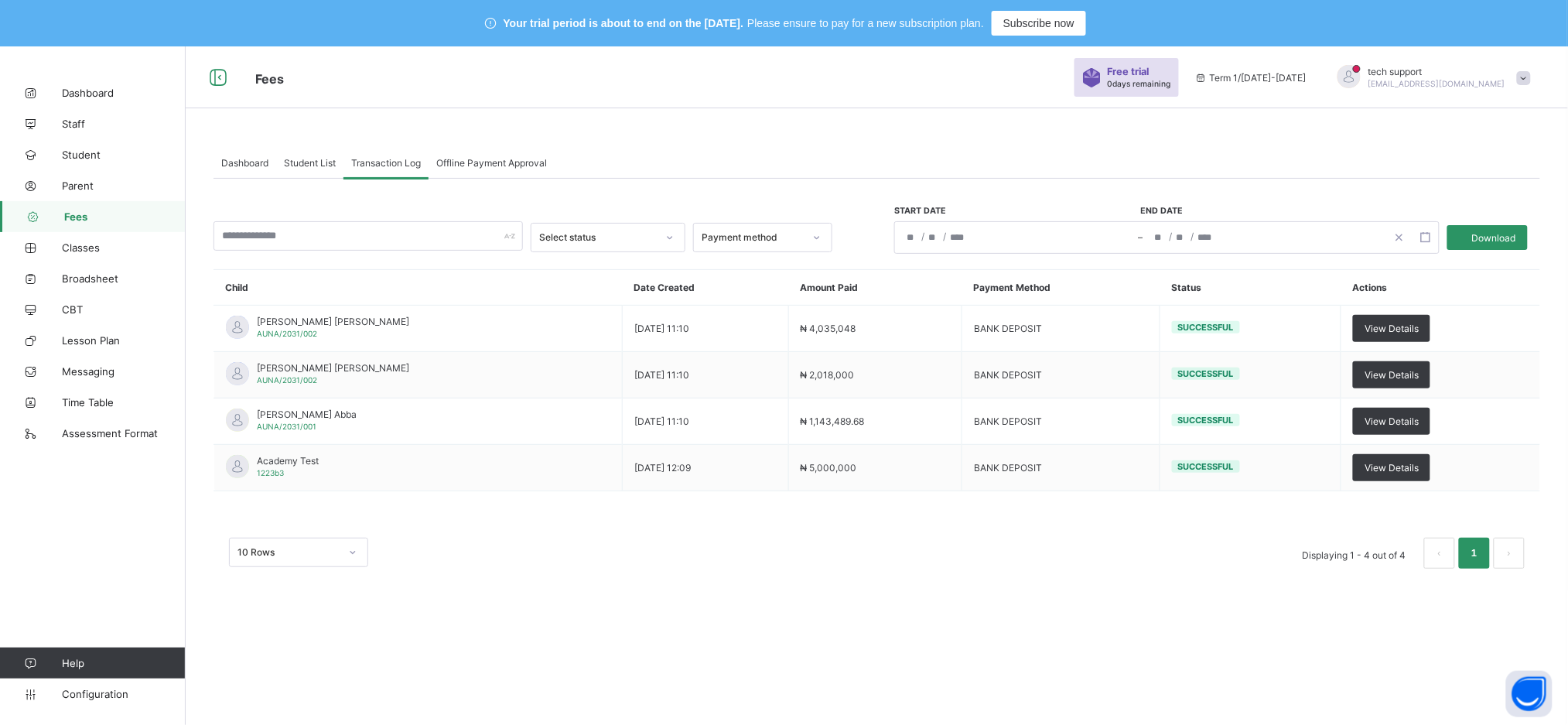
click at [319, 159] on span "Student List" at bounding box center [310, 163] width 52 height 12
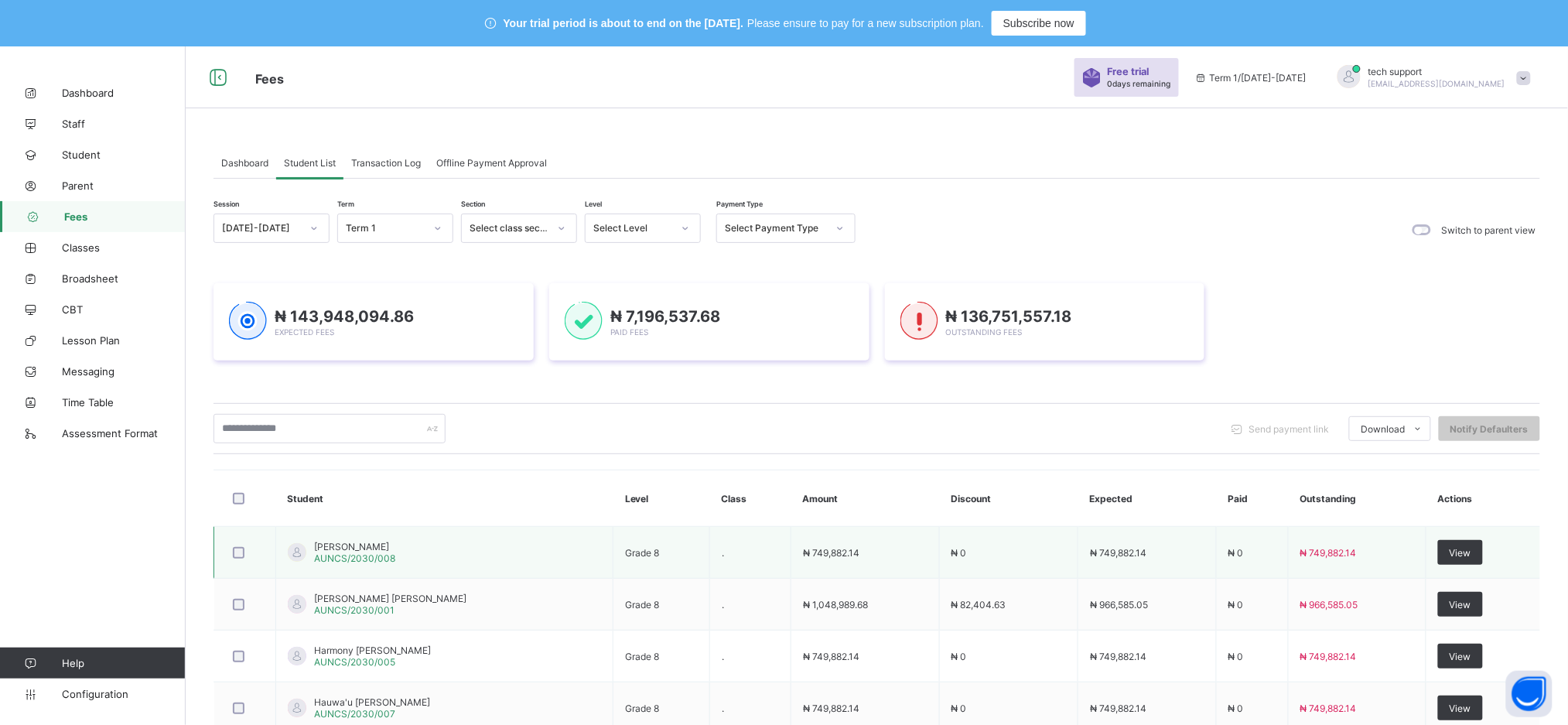
click at [367, 546] on span "Ahmad Ahmadu Hamman" at bounding box center [354, 547] width 81 height 12
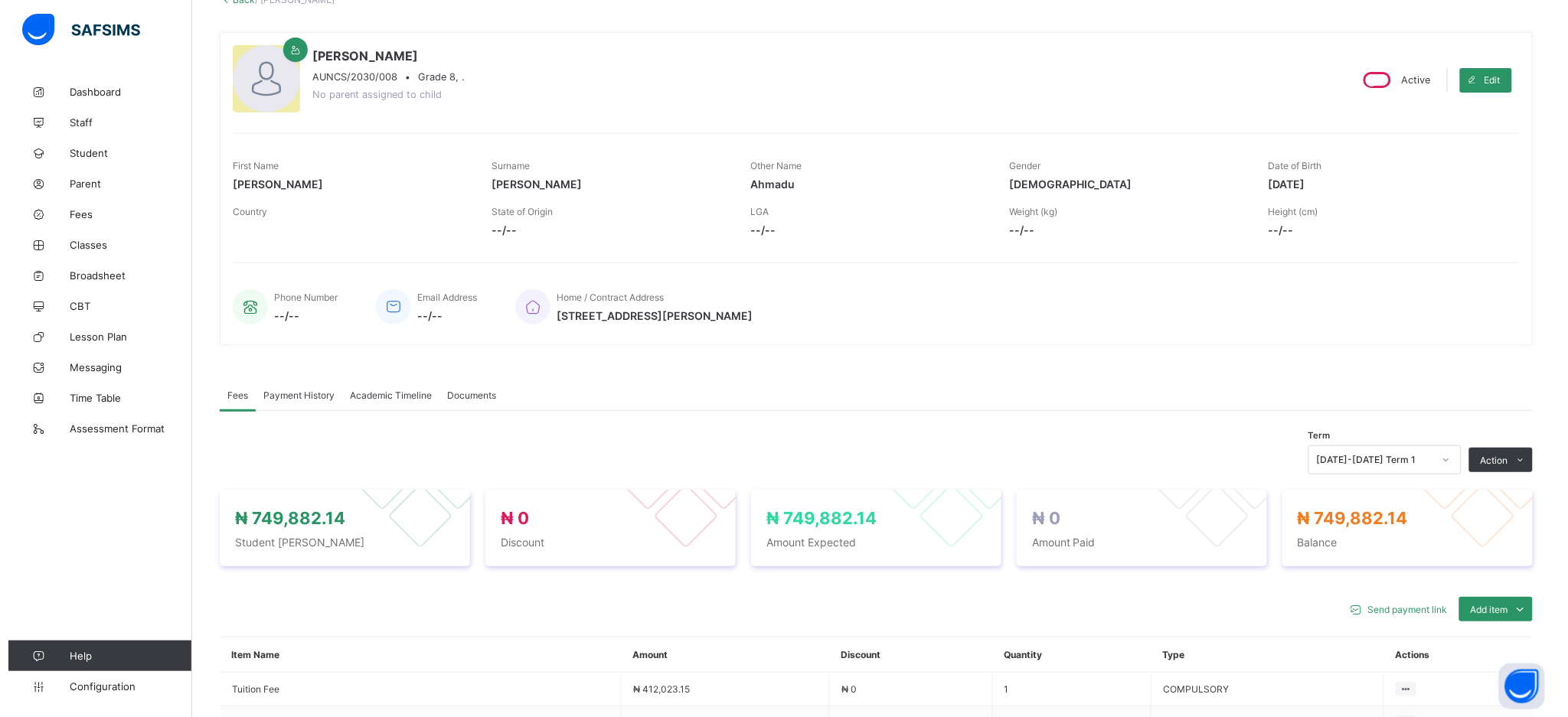
scroll to position [156, 0]
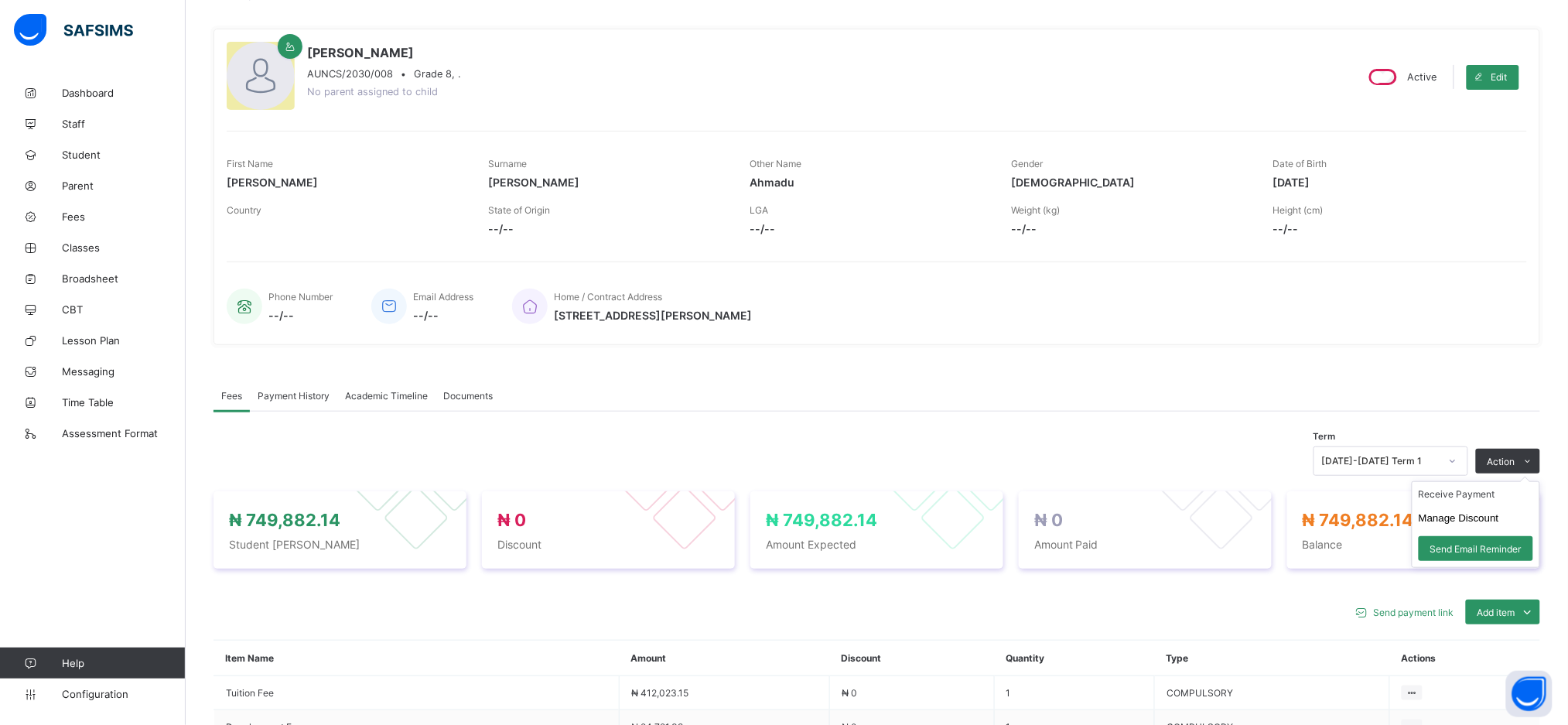
click at [1480, 488] on ul "Receive Payment Manage Discount Send Email Reminder" at bounding box center [1475, 525] width 128 height 87
click at [1491, 500] on li "Receive Payment" at bounding box center [1475, 494] width 127 height 24
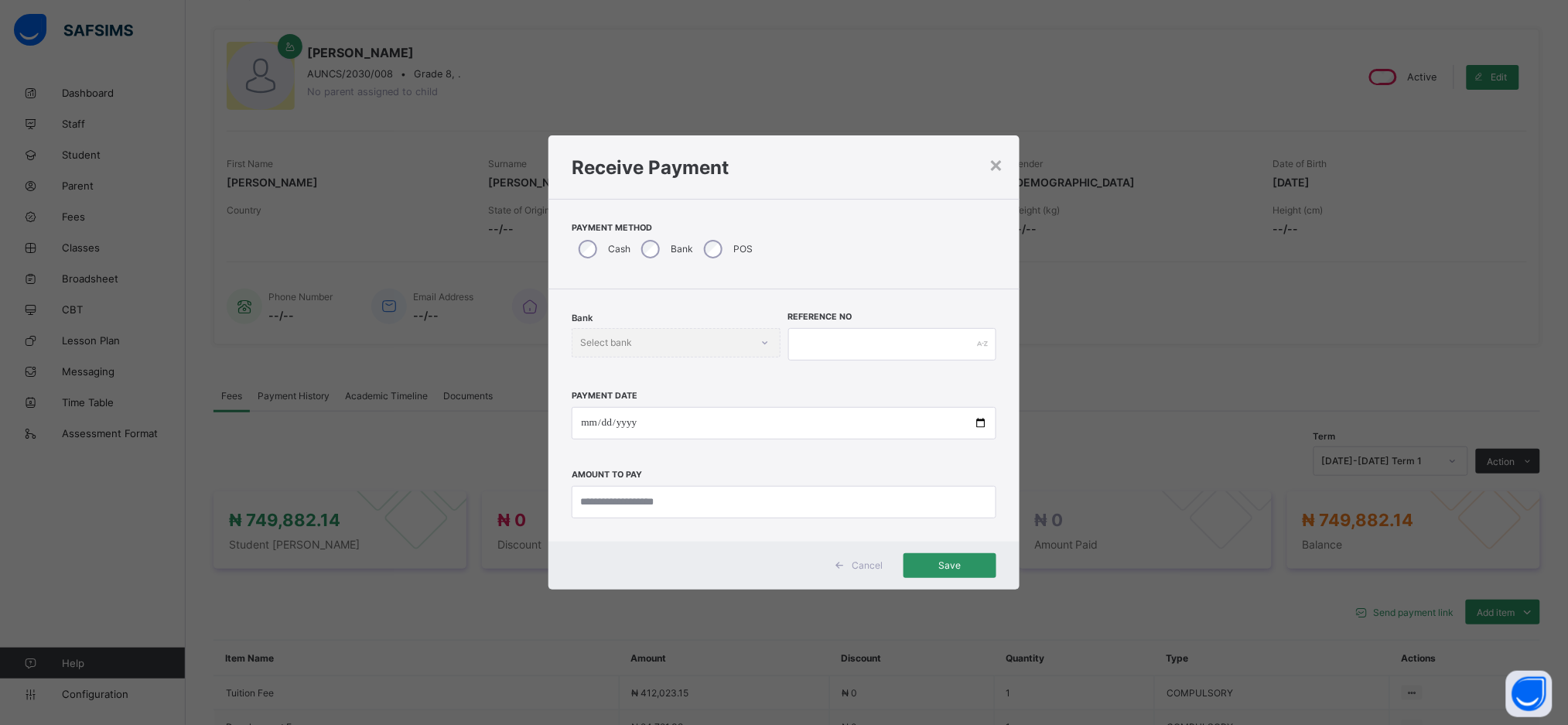
click at [659, 243] on div "Bank" at bounding box center [666, 249] width 63 height 32
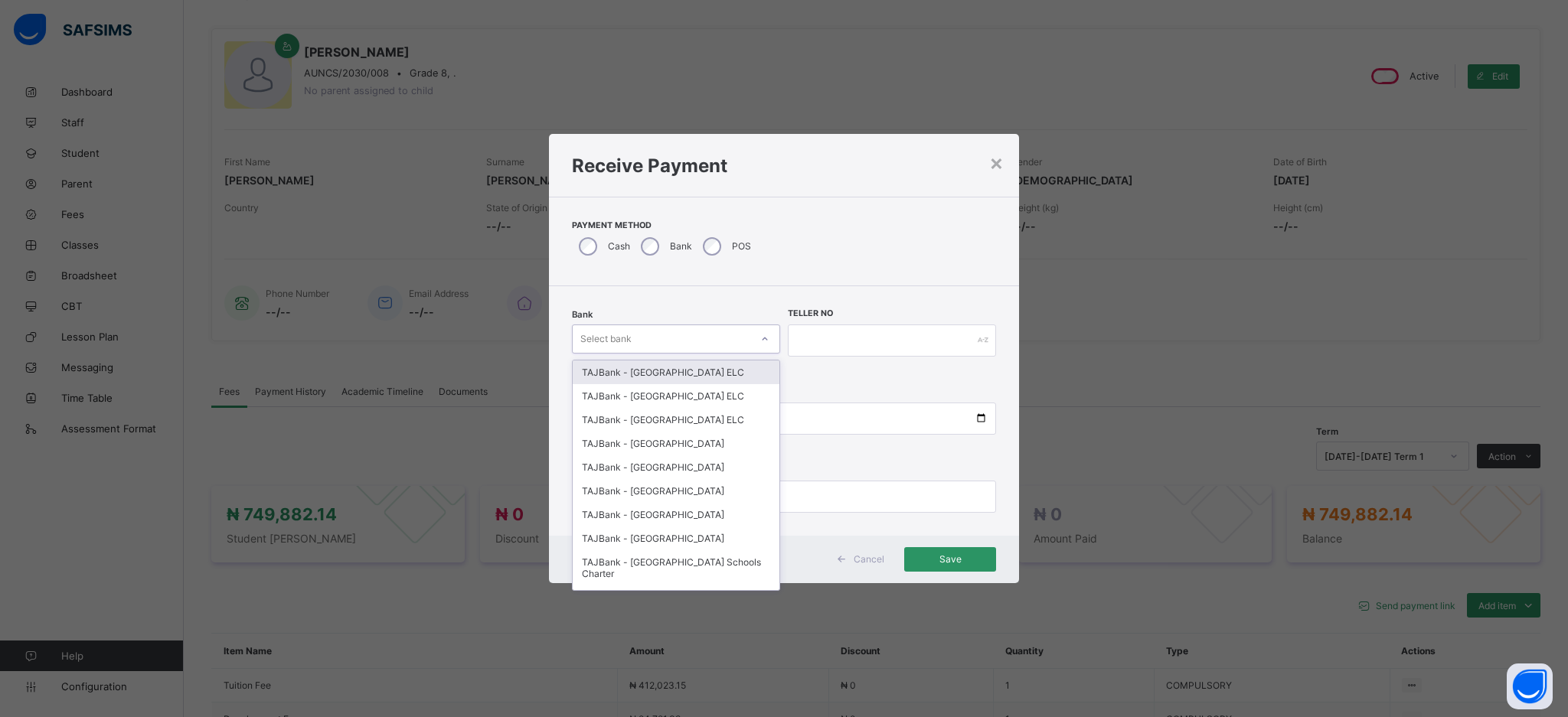
click at [766, 344] on icon at bounding box center [765, 339] width 9 height 15
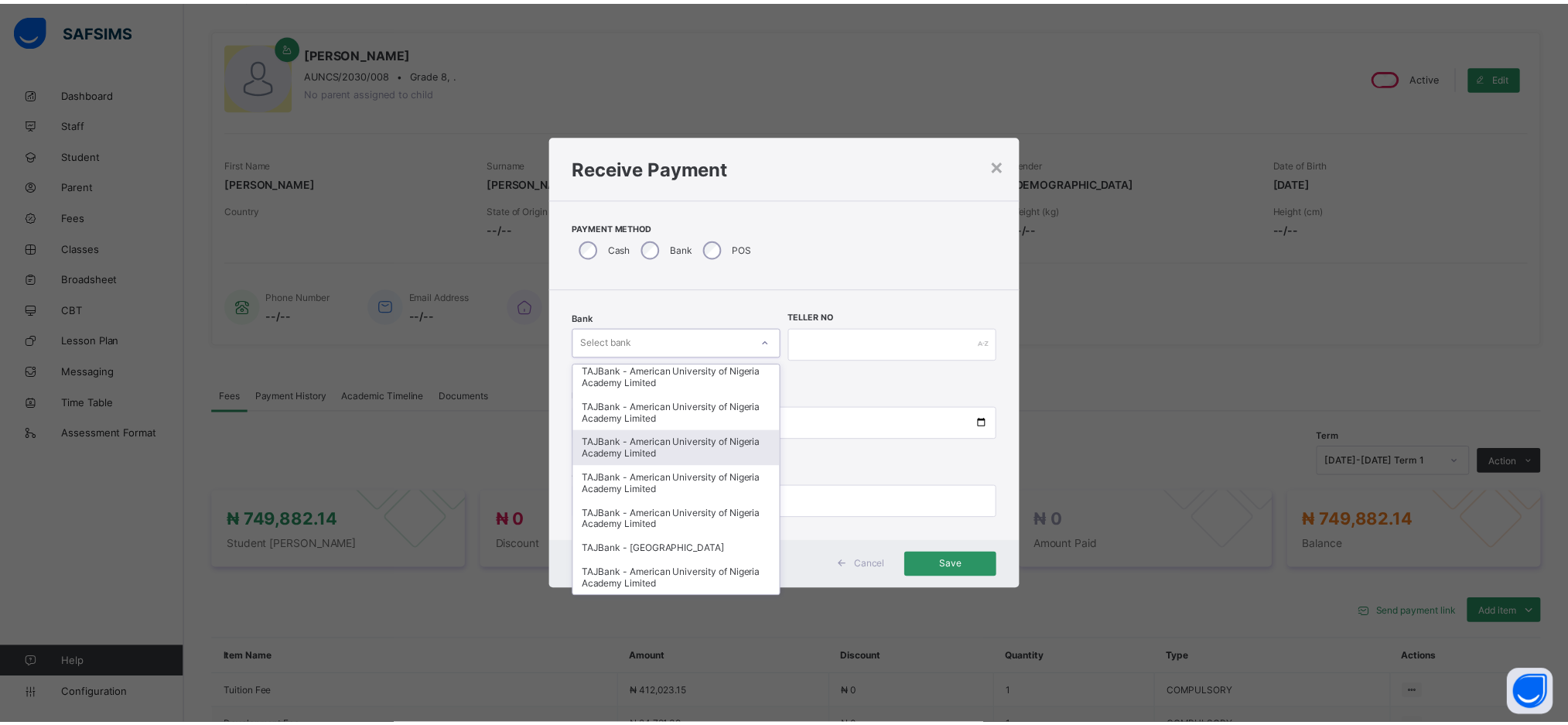
scroll to position [513, 0]
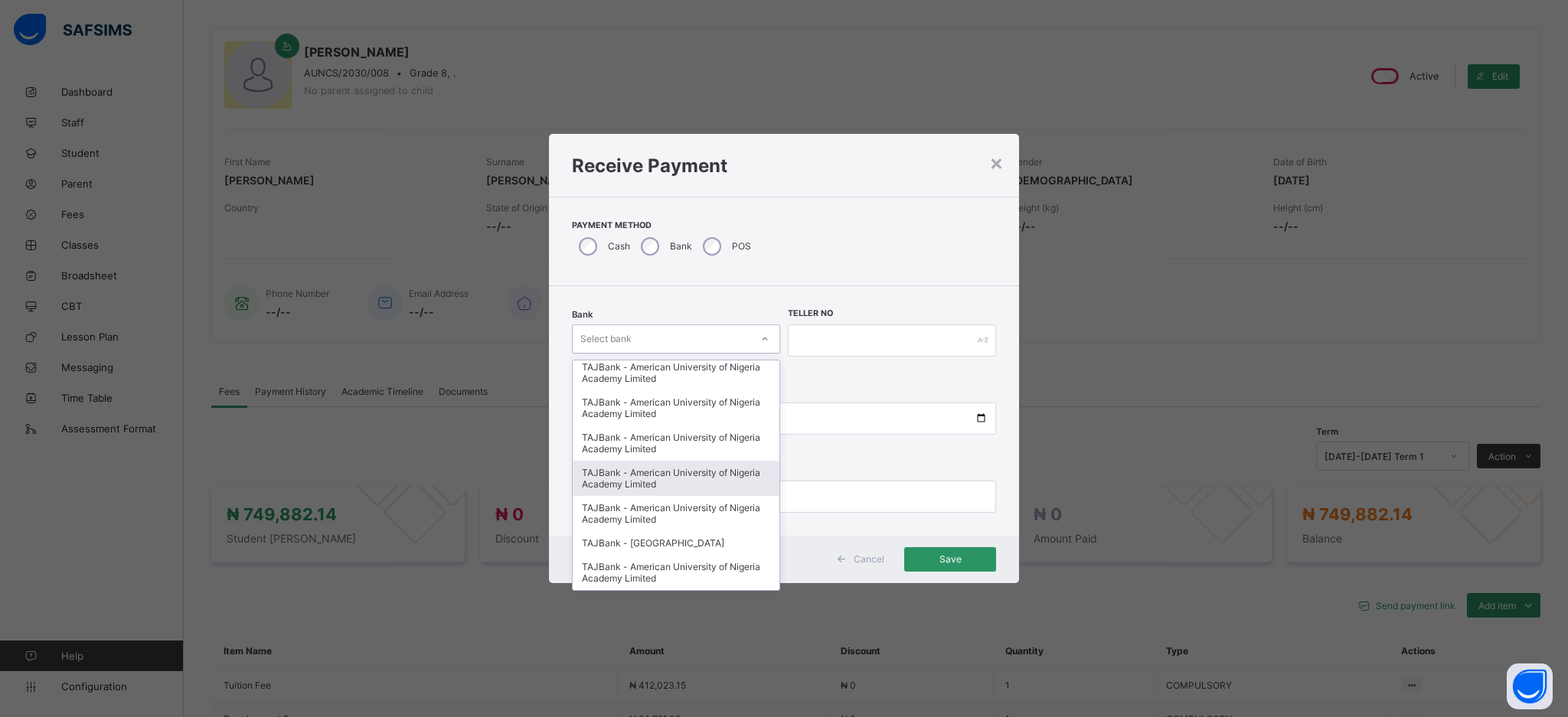
click at [863, 564] on span "Cancel" at bounding box center [869, 559] width 30 height 12
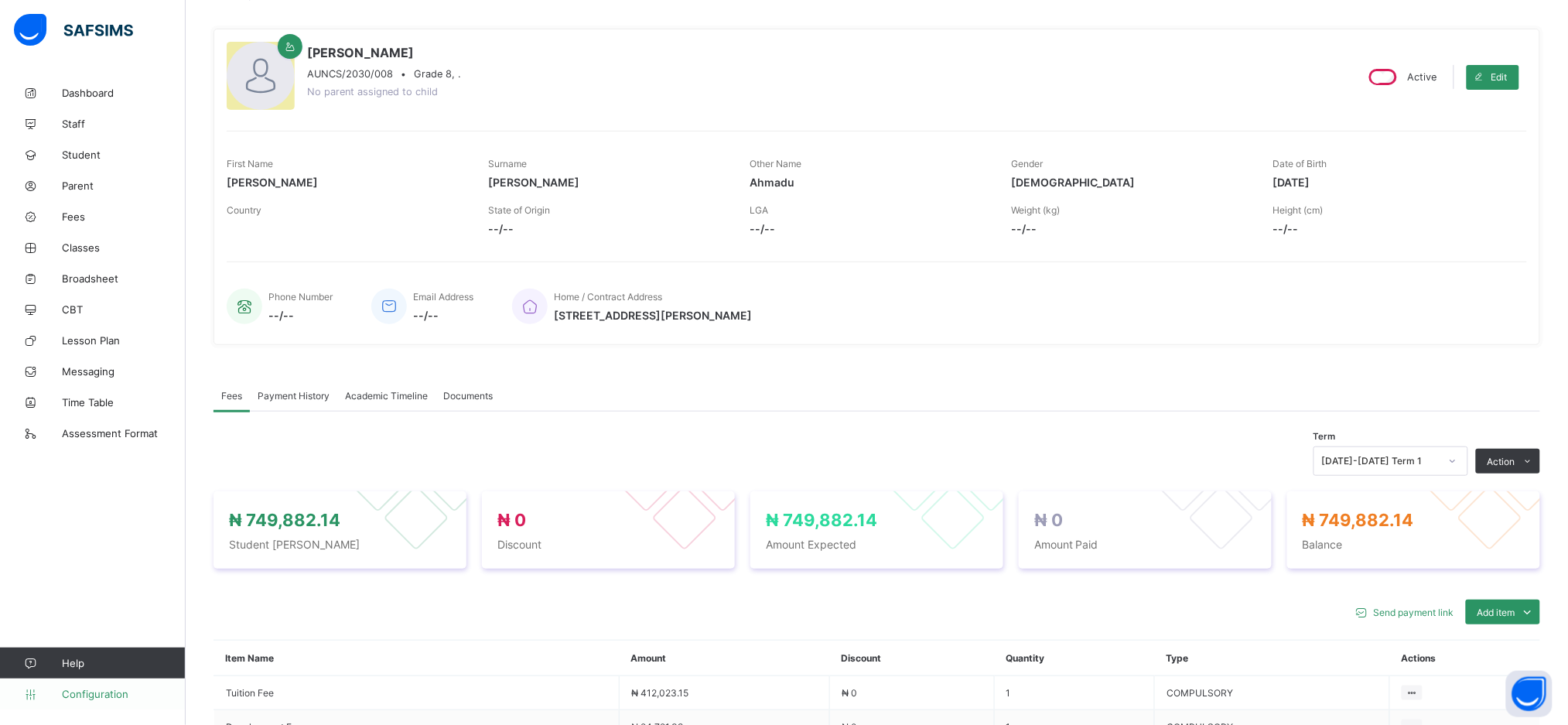
click at [80, 688] on span "Configuration" at bounding box center [123, 694] width 123 height 13
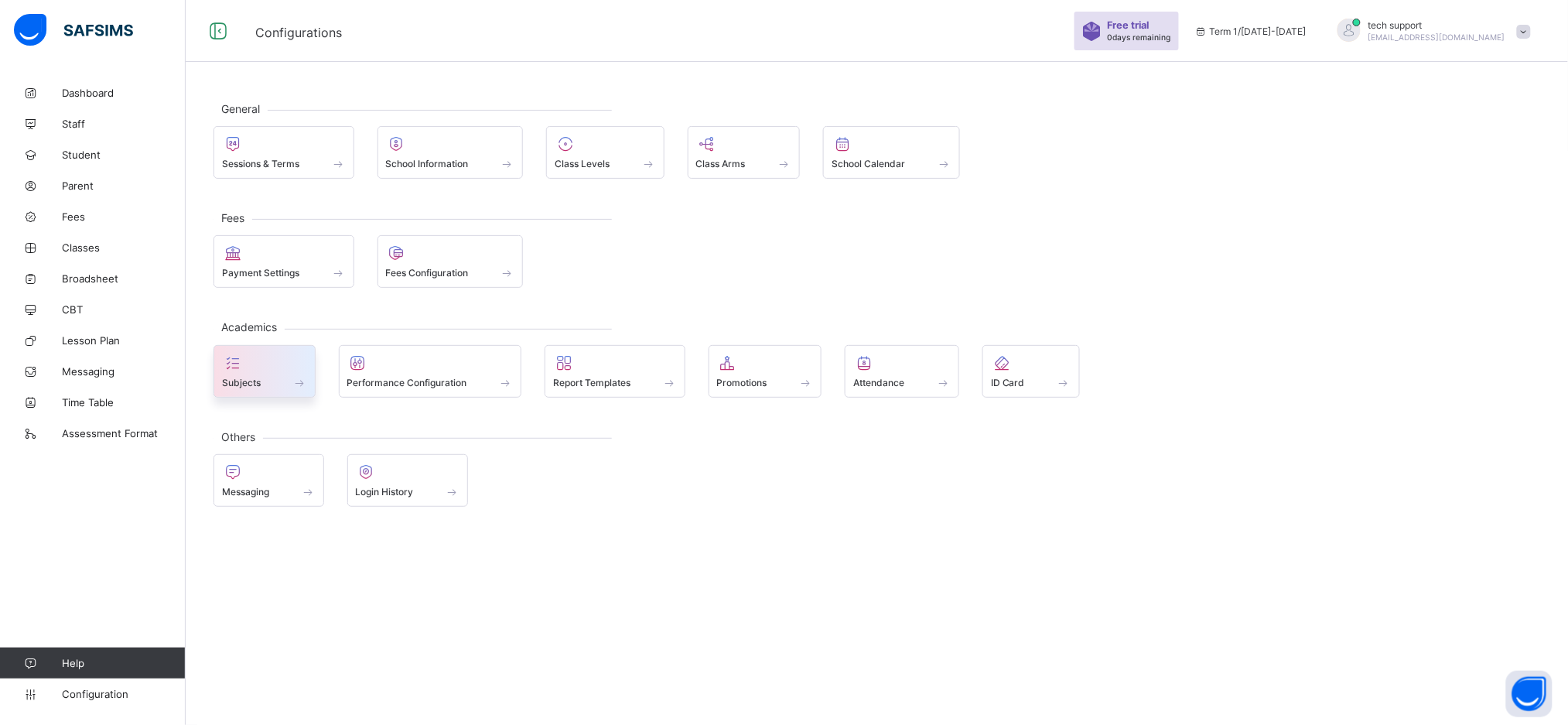
scroll to position [46, 0]
click at [312, 270] on div "Payment Settings" at bounding box center [283, 273] width 123 height 13
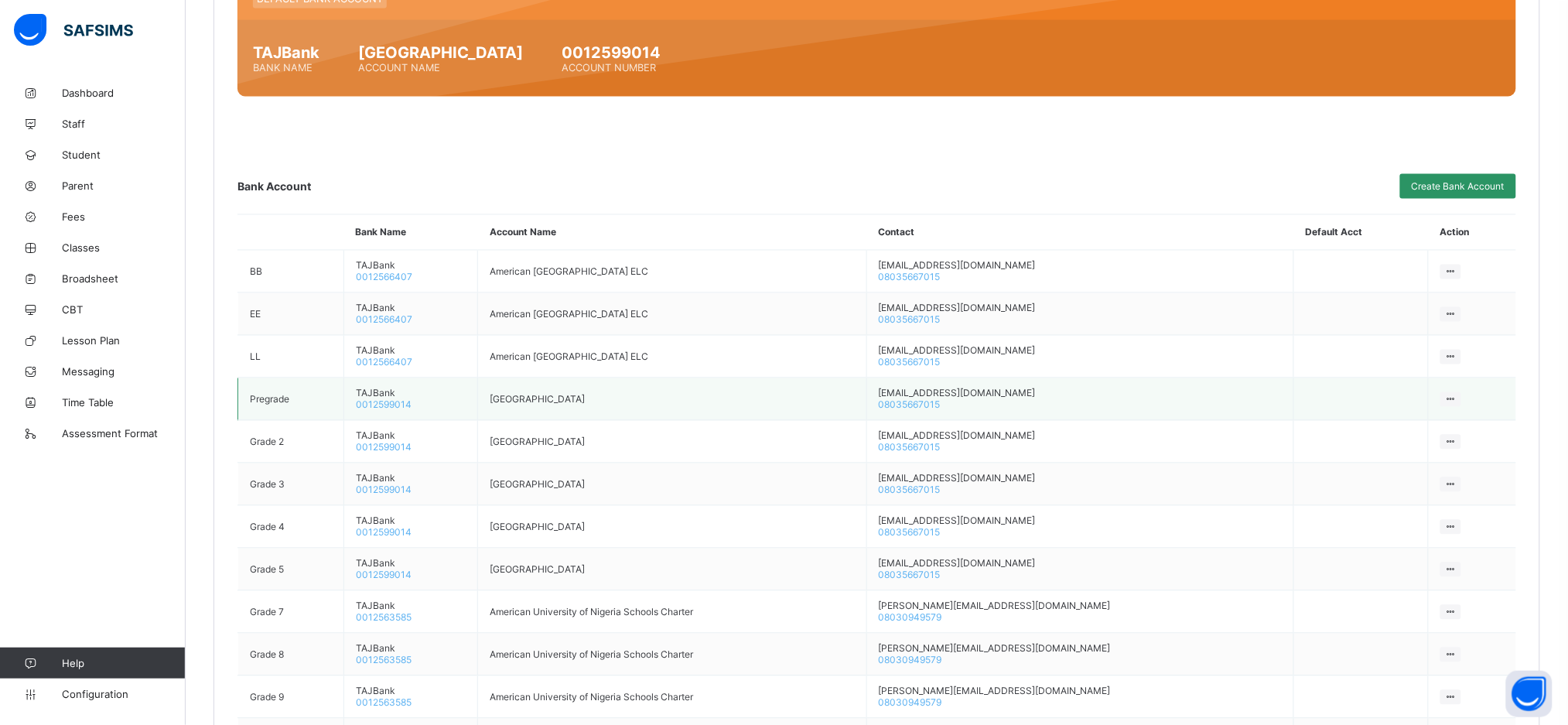
scroll to position [937, 0]
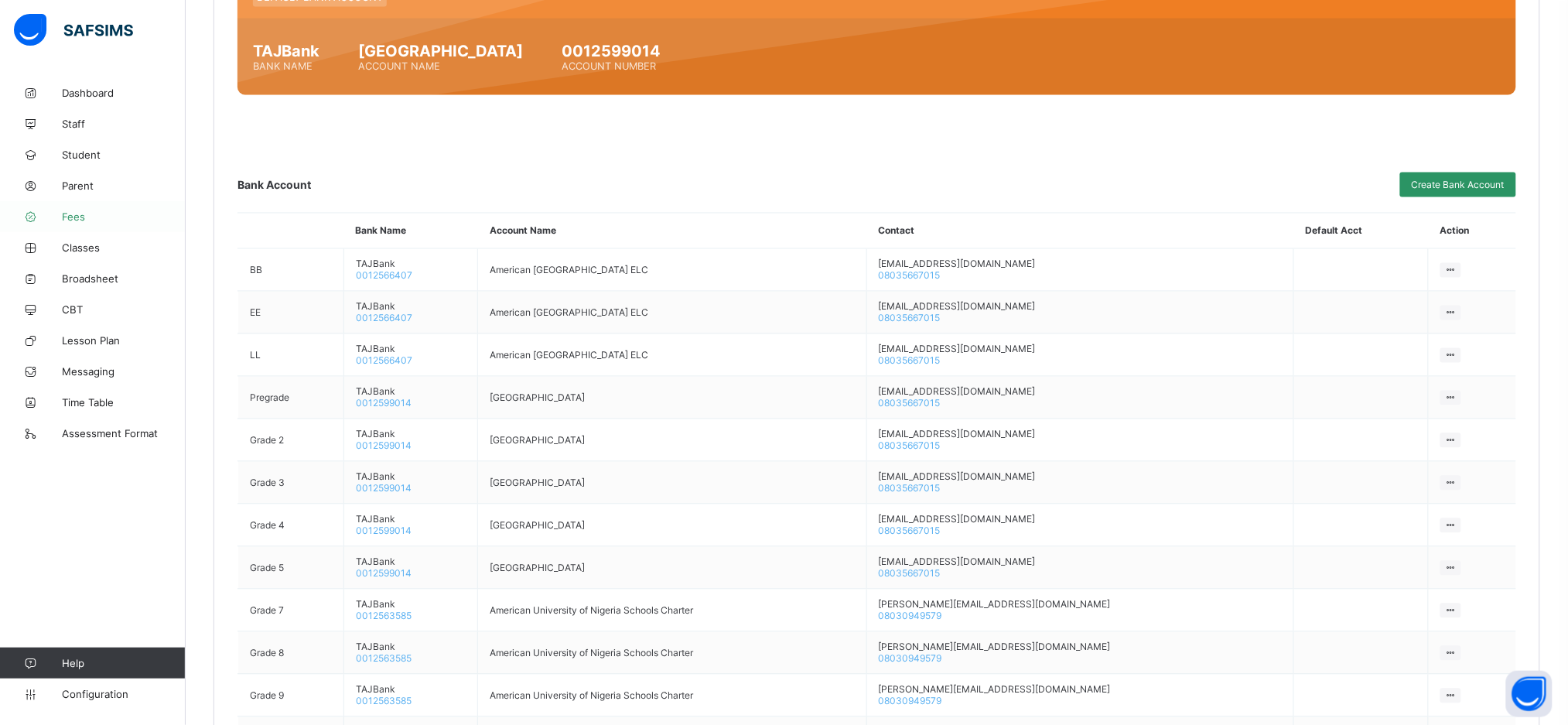
click at [77, 222] on span "Fees" at bounding box center [123, 216] width 123 height 13
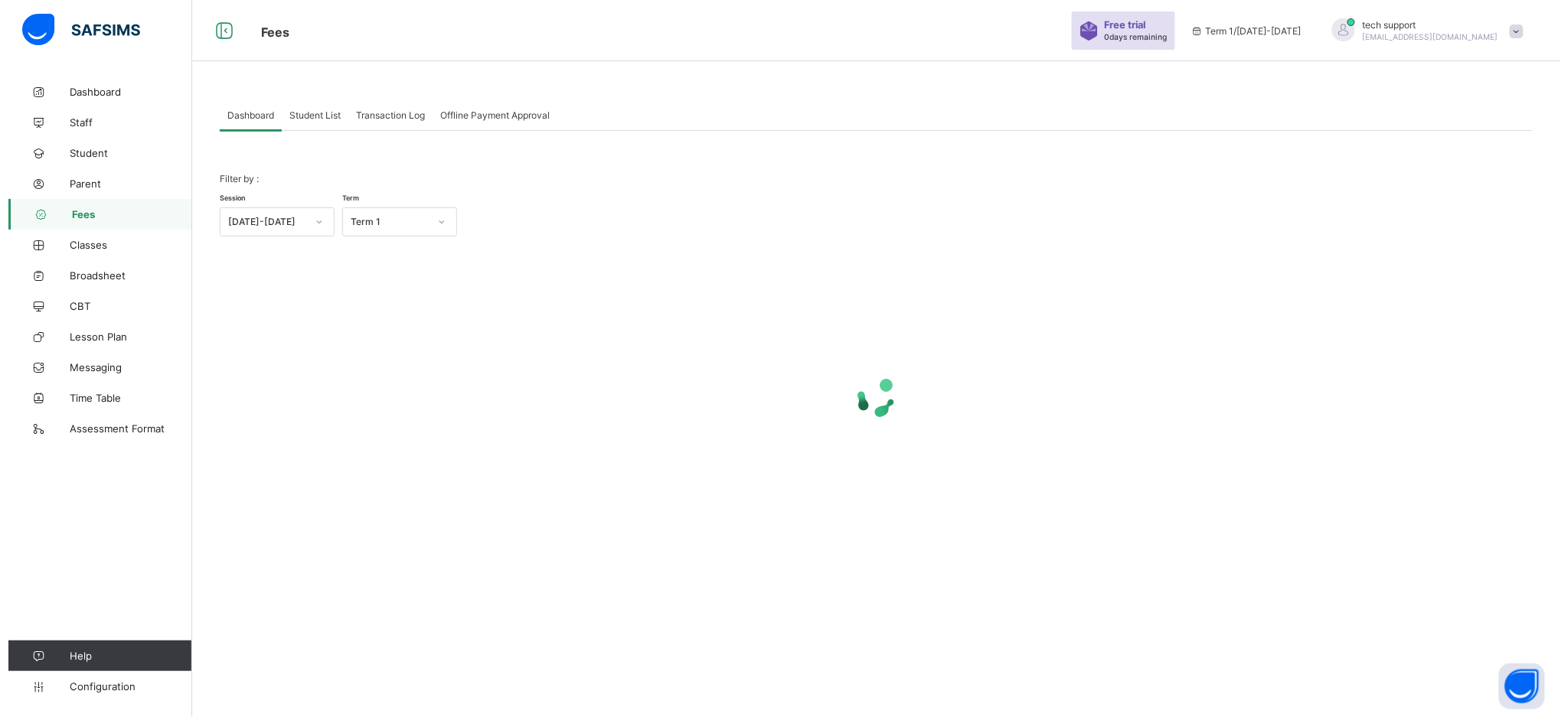
scroll to position [45, 0]
click at [315, 122] on div "Student List" at bounding box center [307, 115] width 67 height 30
click at [0, 0] on span "Amina Abdullahi Ahmed" at bounding box center [0, 0] width 0 height 0
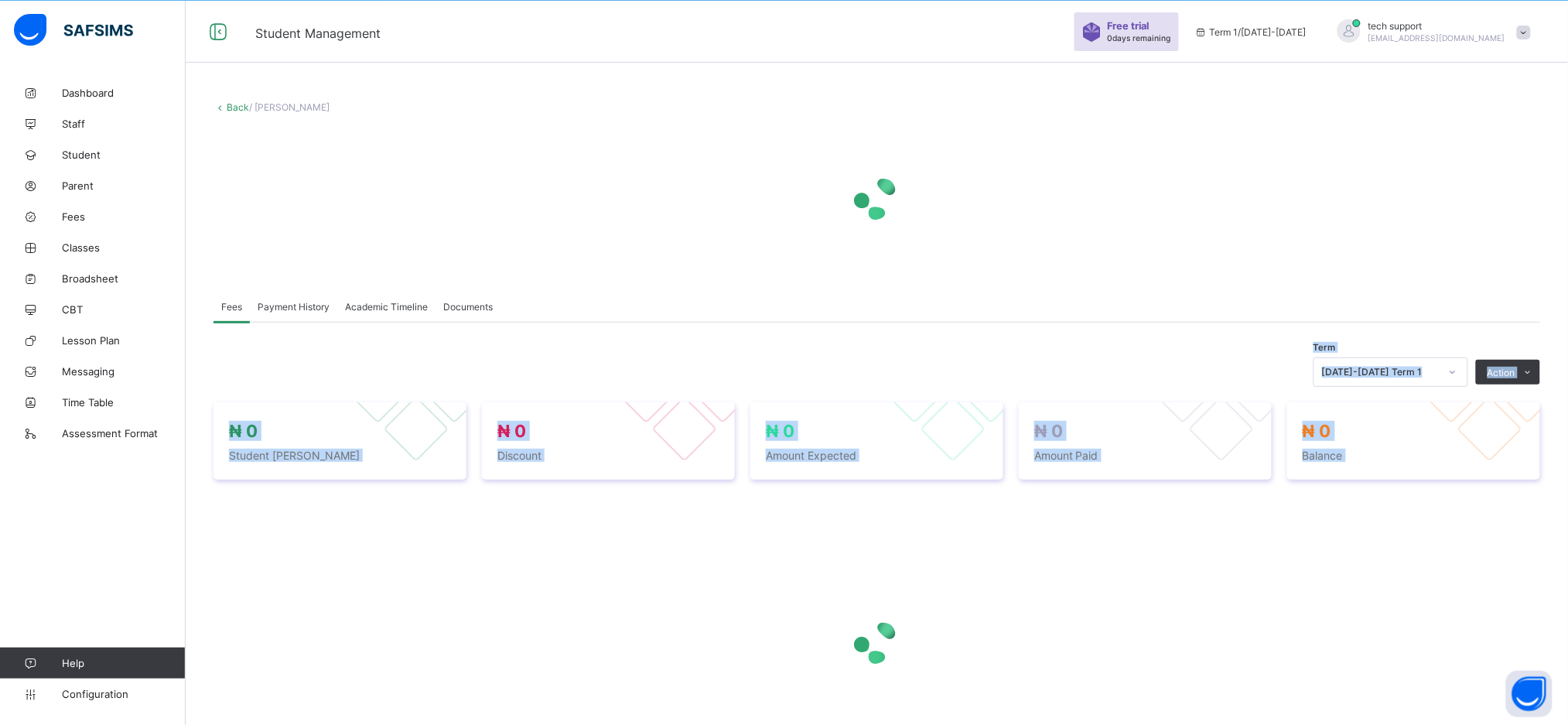
drag, startPoint x: 377, startPoint y: 554, endPoint x: 1217, endPoint y: 283, distance: 882.6
click at [1217, 283] on div "Fees Payment History Academic Timeline Documents Fees More Options Term 2025-20…" at bounding box center [876, 544] width 1326 height 552
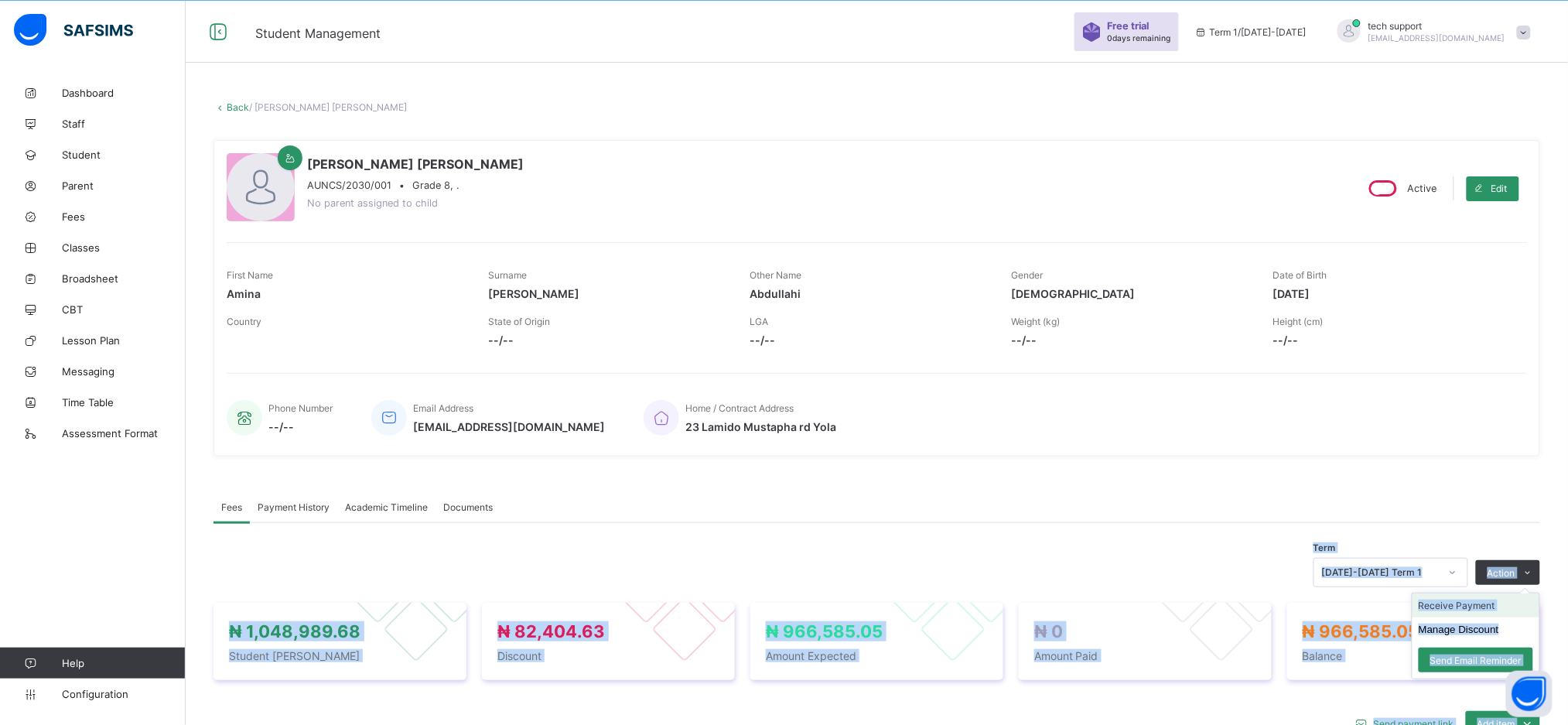
click at [1487, 602] on li "Receive Payment" at bounding box center [1475, 605] width 127 height 24
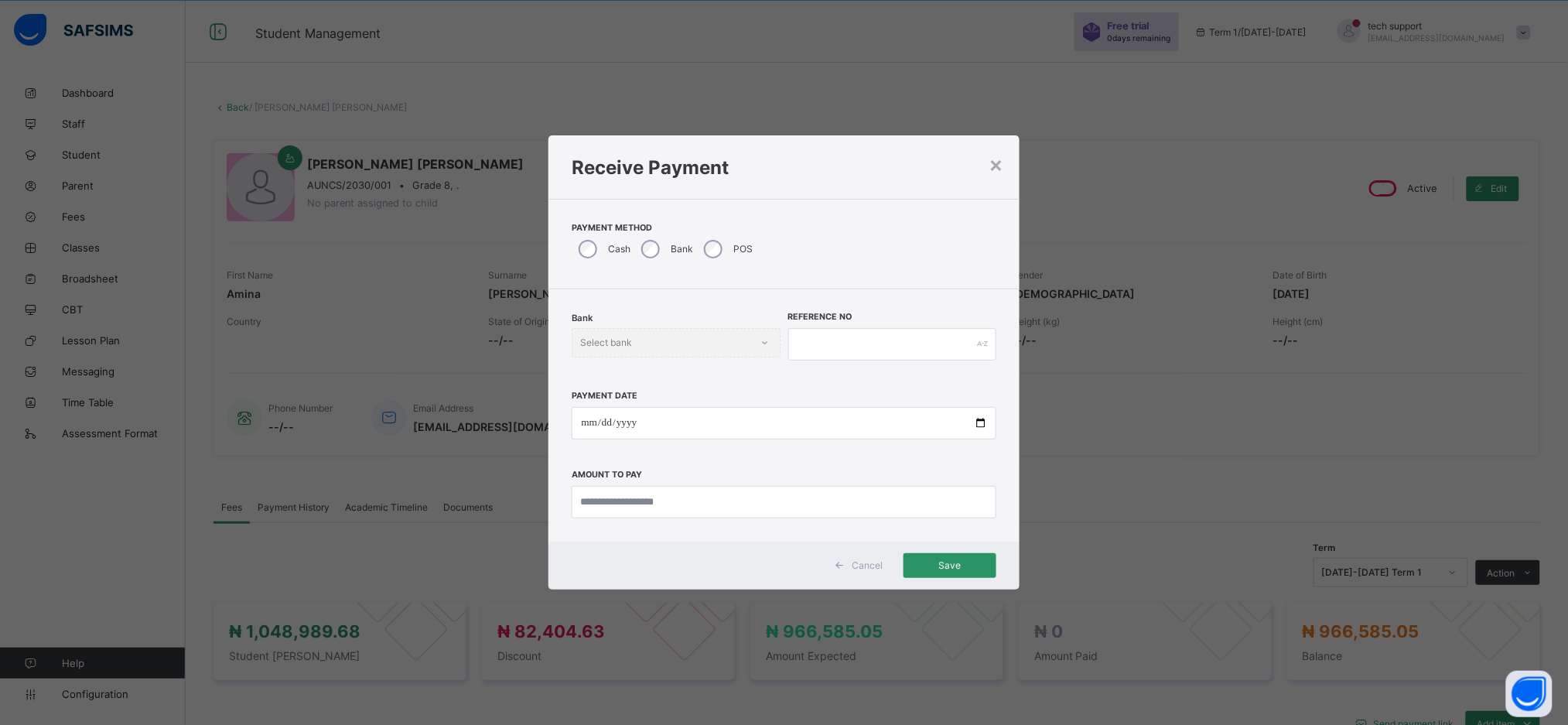
click at [659, 239] on div "Bank" at bounding box center [666, 249] width 63 height 32
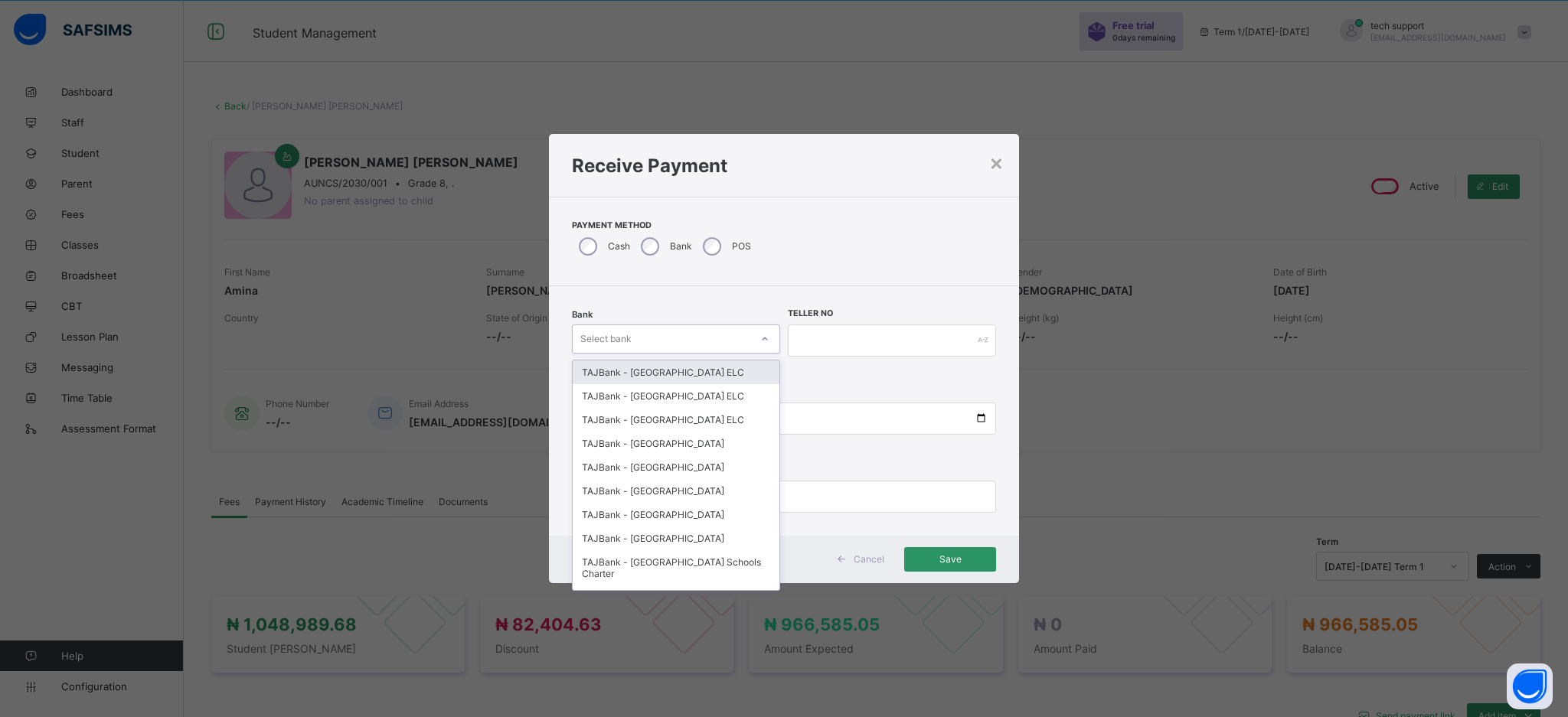
click at [723, 338] on div "Select bank" at bounding box center [661, 338] width 178 height 21
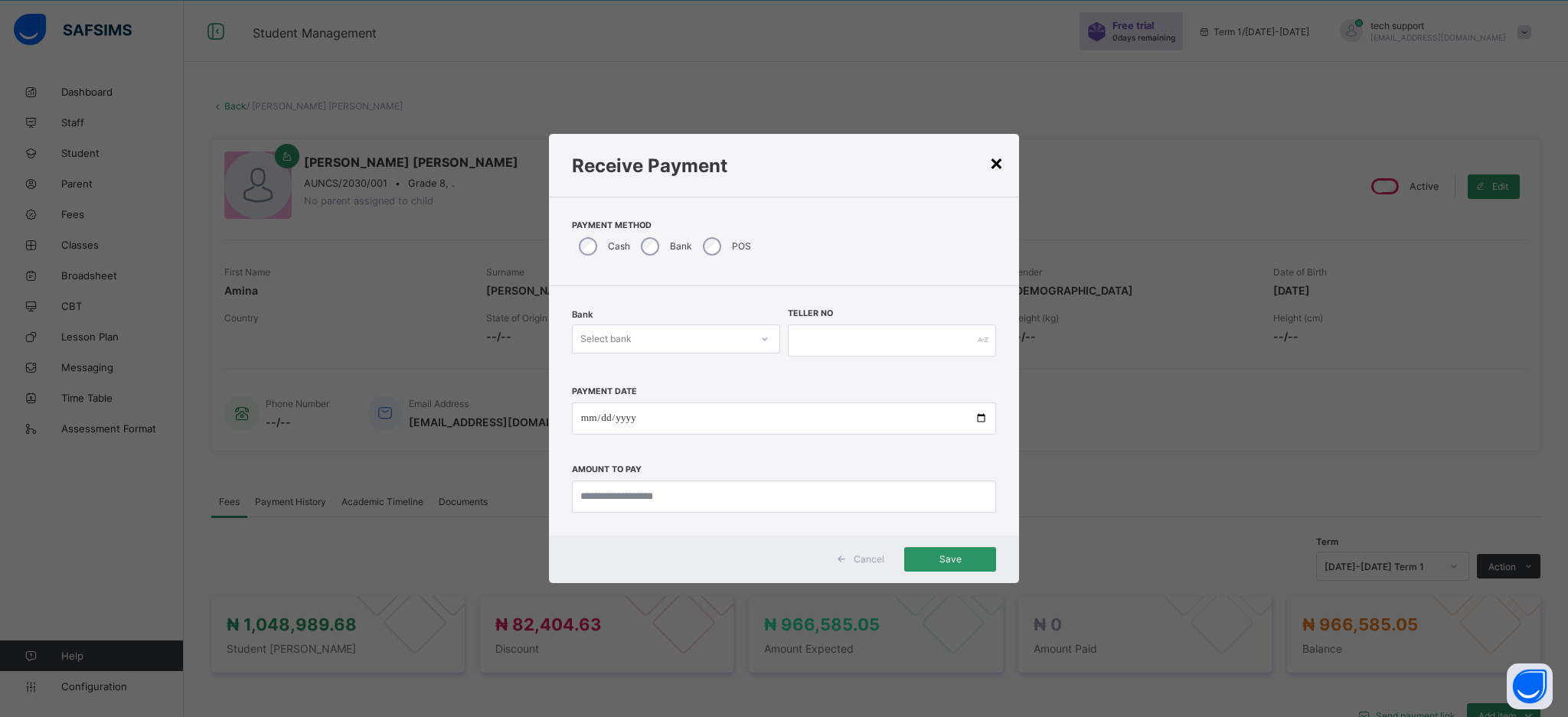
click at [994, 162] on div "×" at bounding box center [996, 162] width 14 height 26
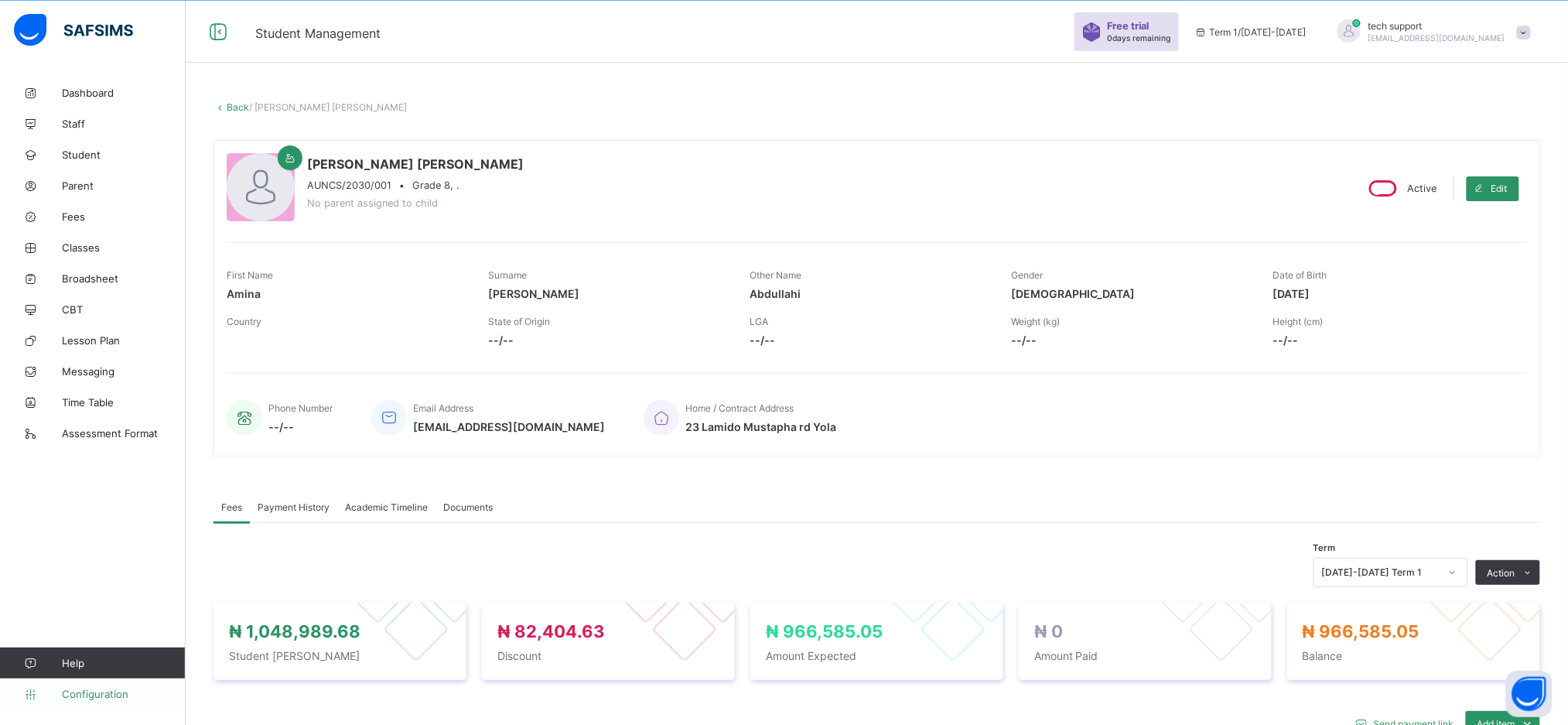
click at [89, 698] on span "Configuration" at bounding box center [123, 694] width 123 height 13
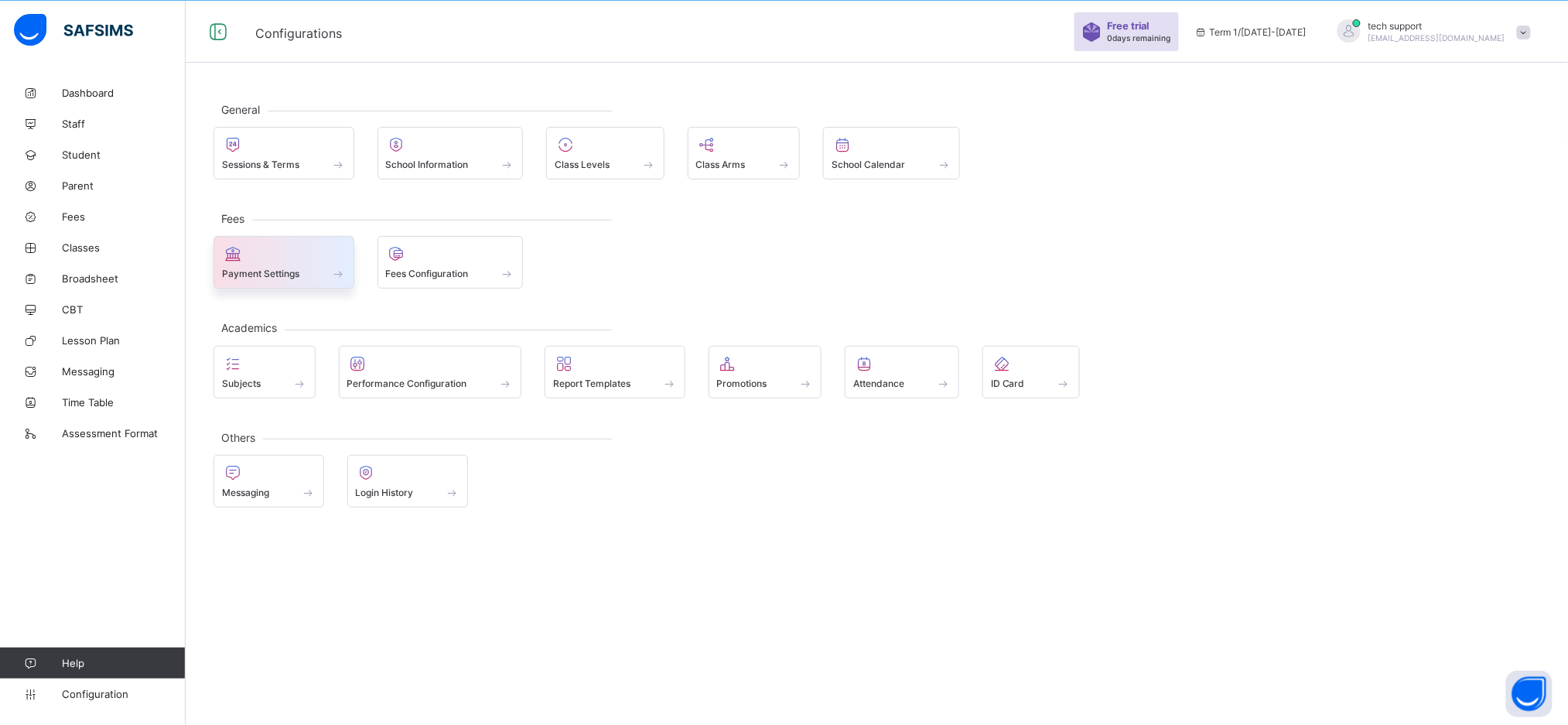
click at [299, 273] on span "Payment Settings" at bounding box center [260, 274] width 77 height 12
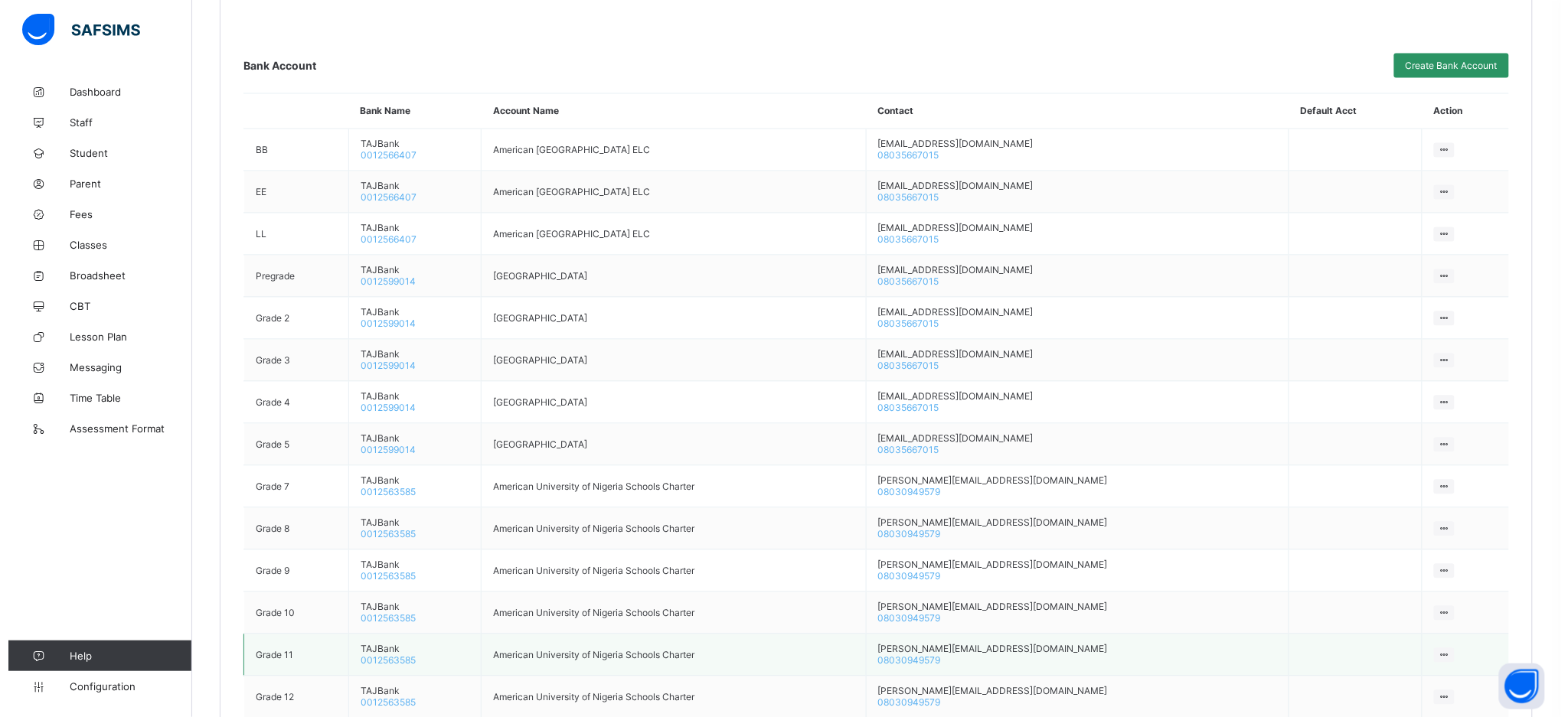
scroll to position [1429, 0]
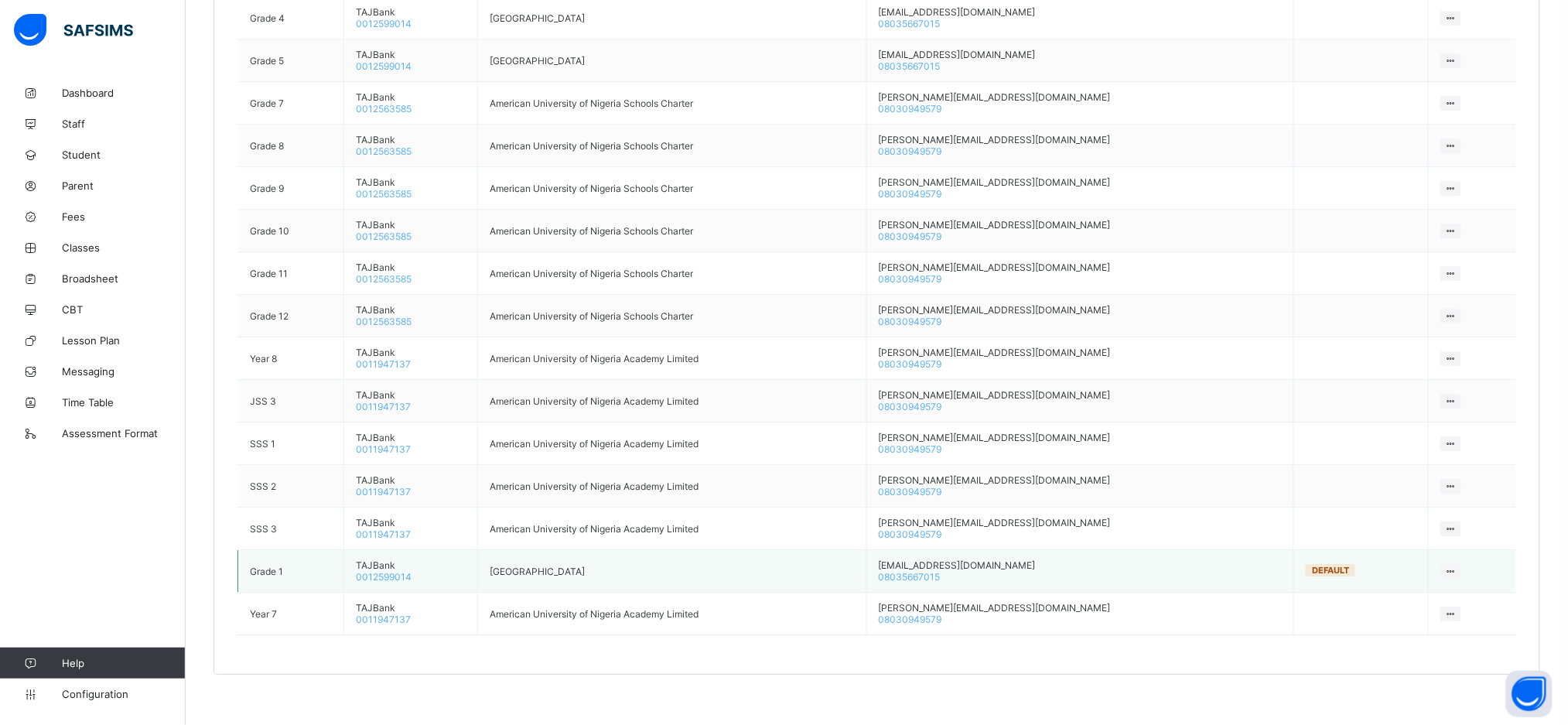
click at [1454, 564] on div at bounding box center [1451, 571] width 21 height 14
click at [1430, 621] on div "Make Default Account" at bounding box center [1403, 629] width 103 height 15
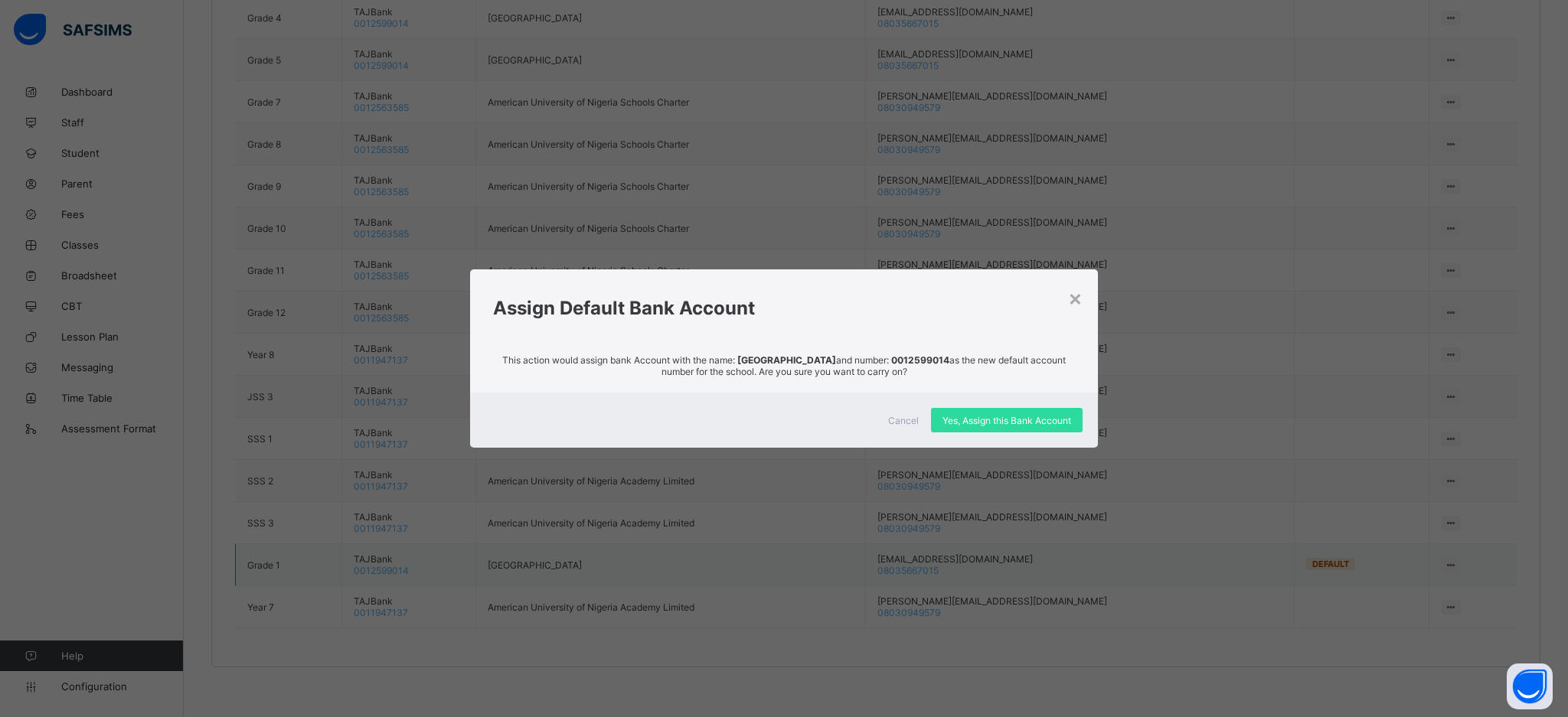
drag, startPoint x: 738, startPoint y: 358, endPoint x: 925, endPoint y: 353, distance: 187.1
click at [925, 354] on span "This action would assign bank Account with the name: American University of Nig…" at bounding box center [784, 365] width 581 height 23
copy strong "American University of Nigeria Elementary"
drag, startPoint x: 986, startPoint y: 353, endPoint x: 1043, endPoint y: 354, distance: 57.0
click at [1043, 354] on span "This action would assign bank Account with the name: American University of Nig…" at bounding box center [784, 365] width 581 height 23
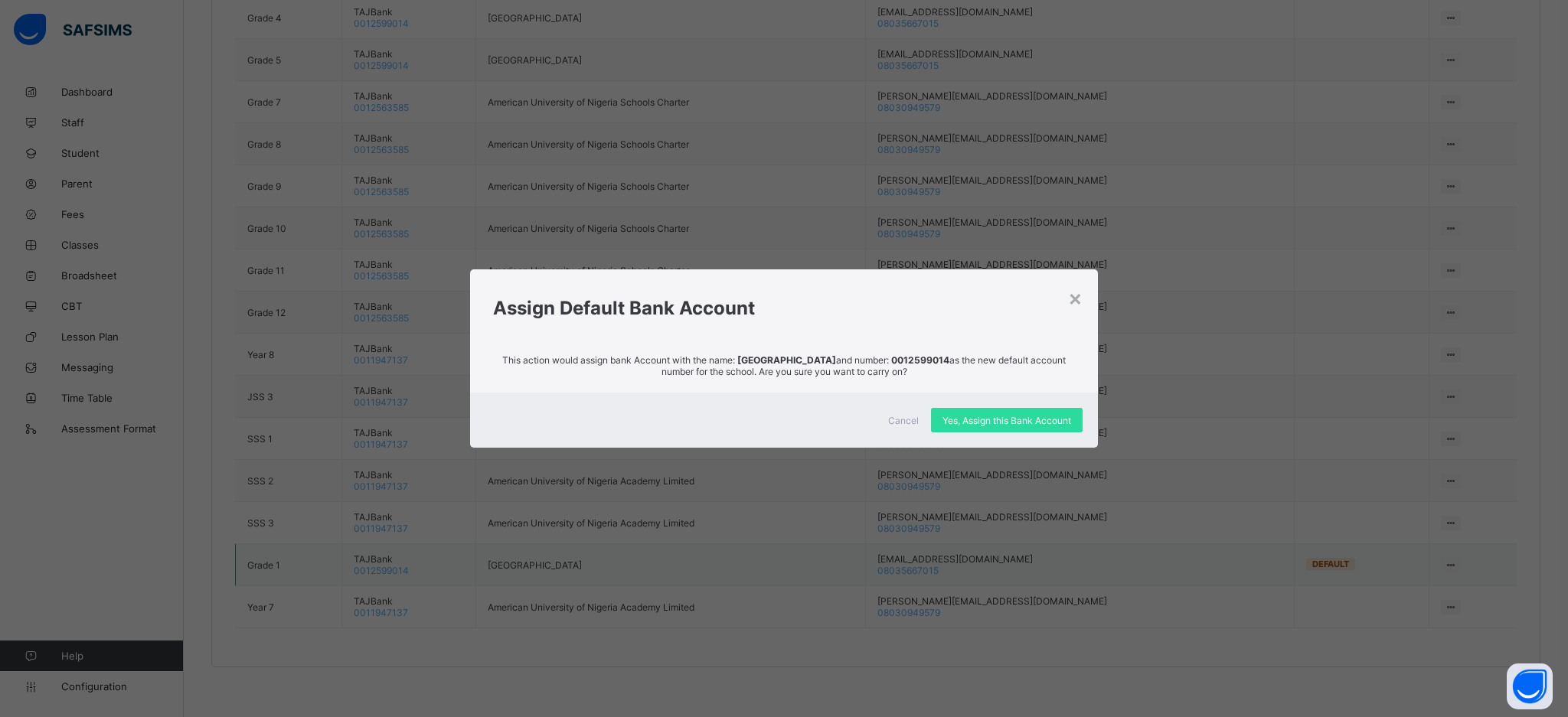
click at [1043, 354] on span "This action would assign bank Account with the name: American University of Nig…" at bounding box center [784, 365] width 581 height 23
click at [1128, 502] on div "× Assign Default Bank Account This action would assign bank Account with the na…" at bounding box center [784, 358] width 1568 height 717
click at [1076, 293] on div "×" at bounding box center [1075, 297] width 14 height 26
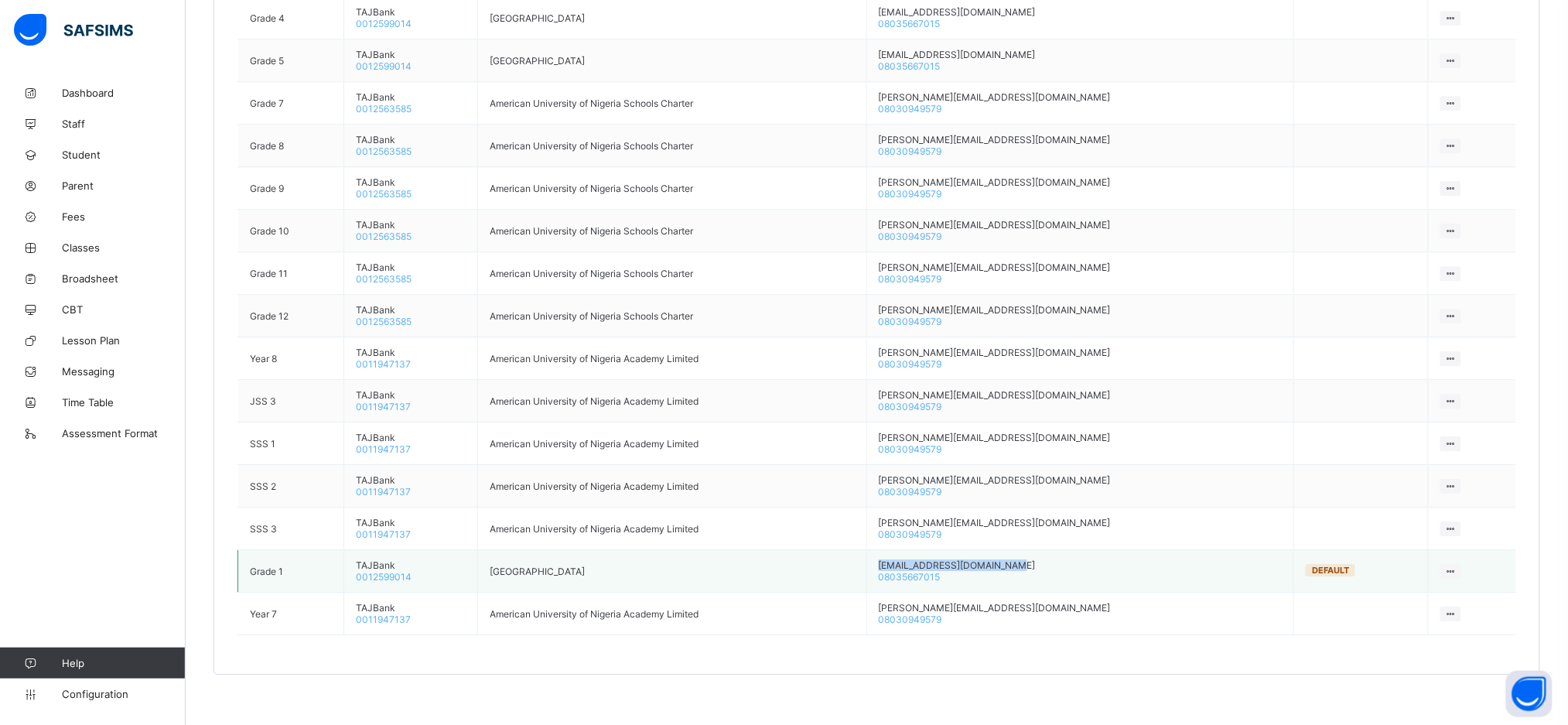
drag, startPoint x: 1113, startPoint y: 559, endPoint x: 969, endPoint y: 559, distance: 144.0
click at [969, 559] on td "oluchukwu.agoba@aun.edu.ng 08035667015" at bounding box center [1080, 572] width 428 height 43
copy td "oluchukwu.agoba@aun.edu.ng"
drag, startPoint x: 1041, startPoint y: 562, endPoint x: 970, endPoint y: 568, distance: 71.3
click at [970, 568] on td "oluchukwu.agoba@aun.edu.ng 08035667015" at bounding box center [1080, 572] width 428 height 43
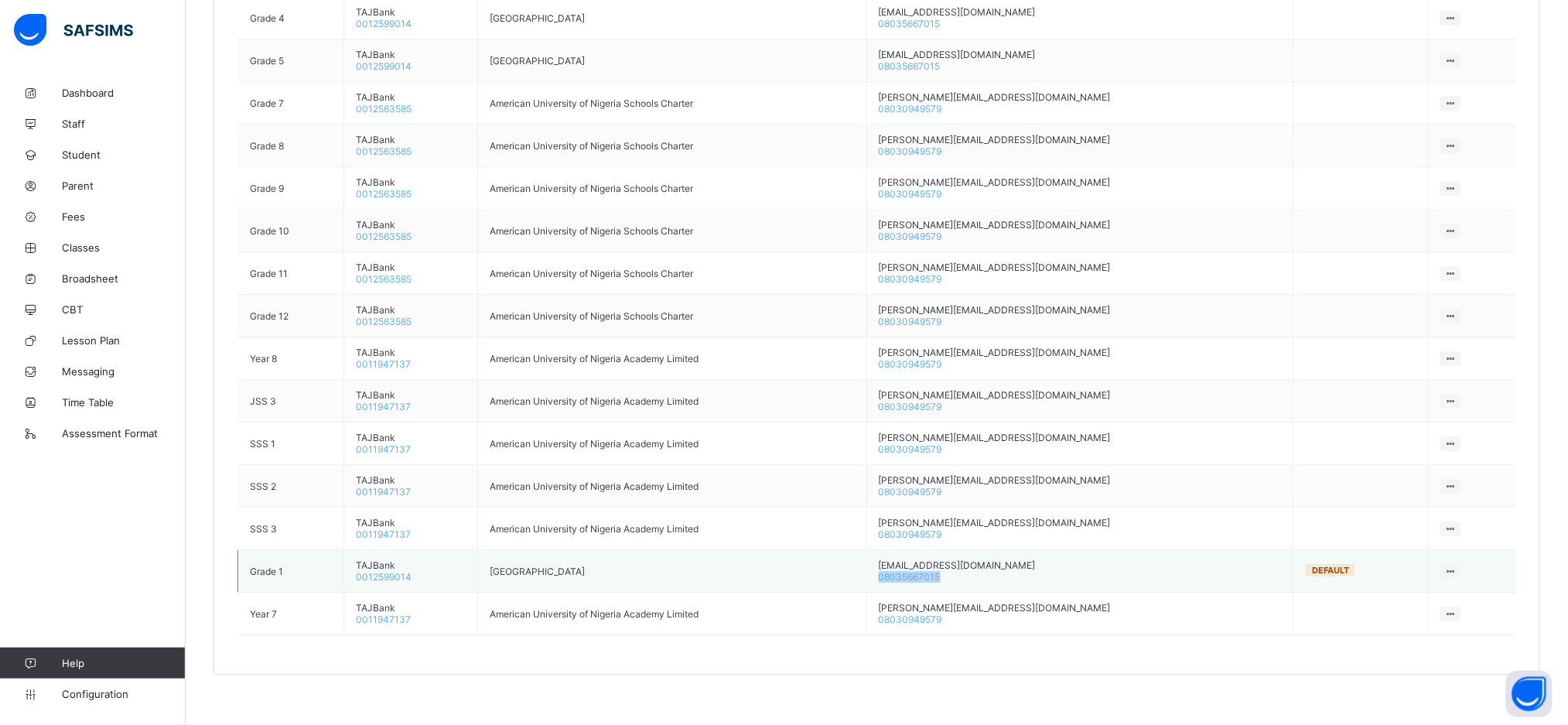
copy span "08035667015"
click at [1455, 564] on div at bounding box center [1451, 571] width 21 height 14
click at [1390, 593] on div "Delete Bank Account" at bounding box center [1403, 601] width 103 height 15
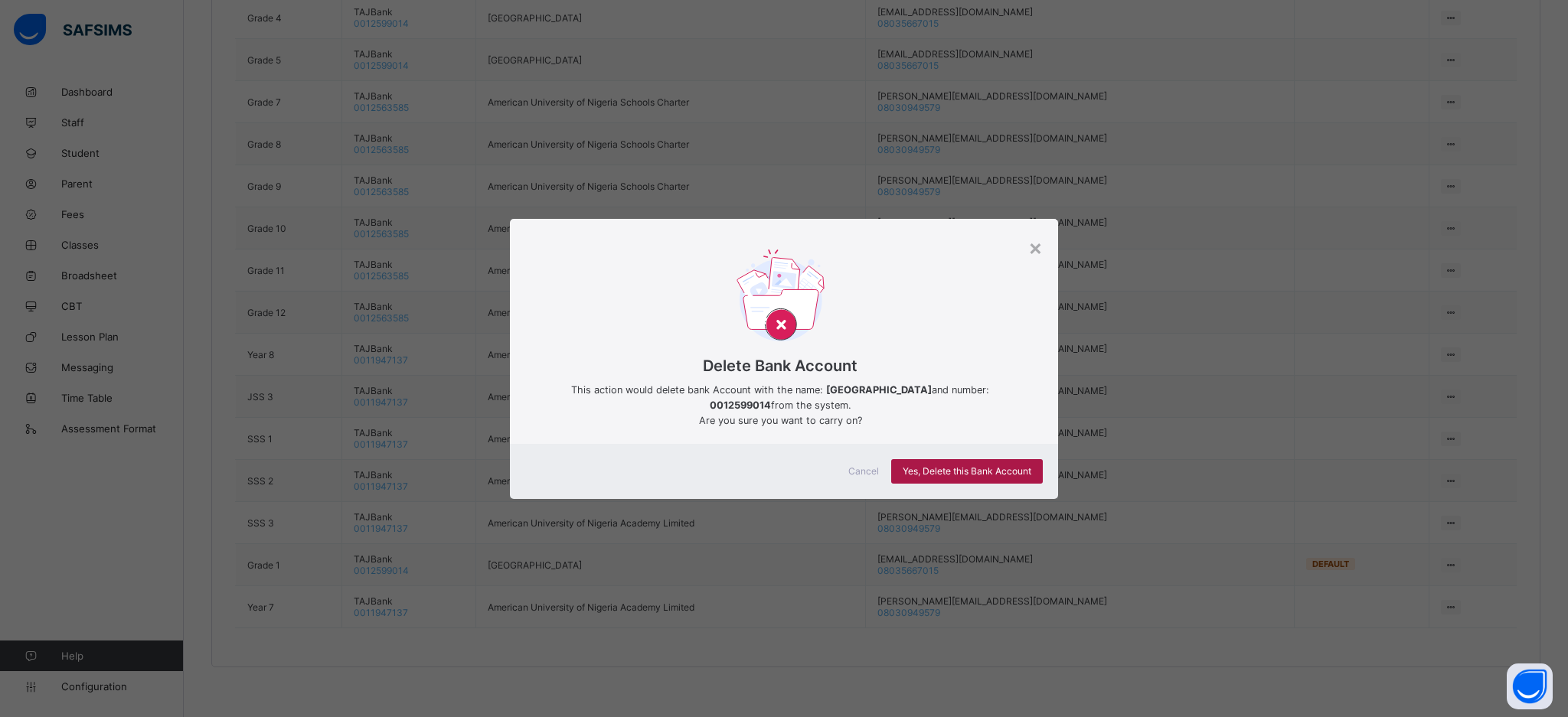
click at [949, 460] on div "Yes, Delete this Bank Account" at bounding box center [967, 471] width 152 height 24
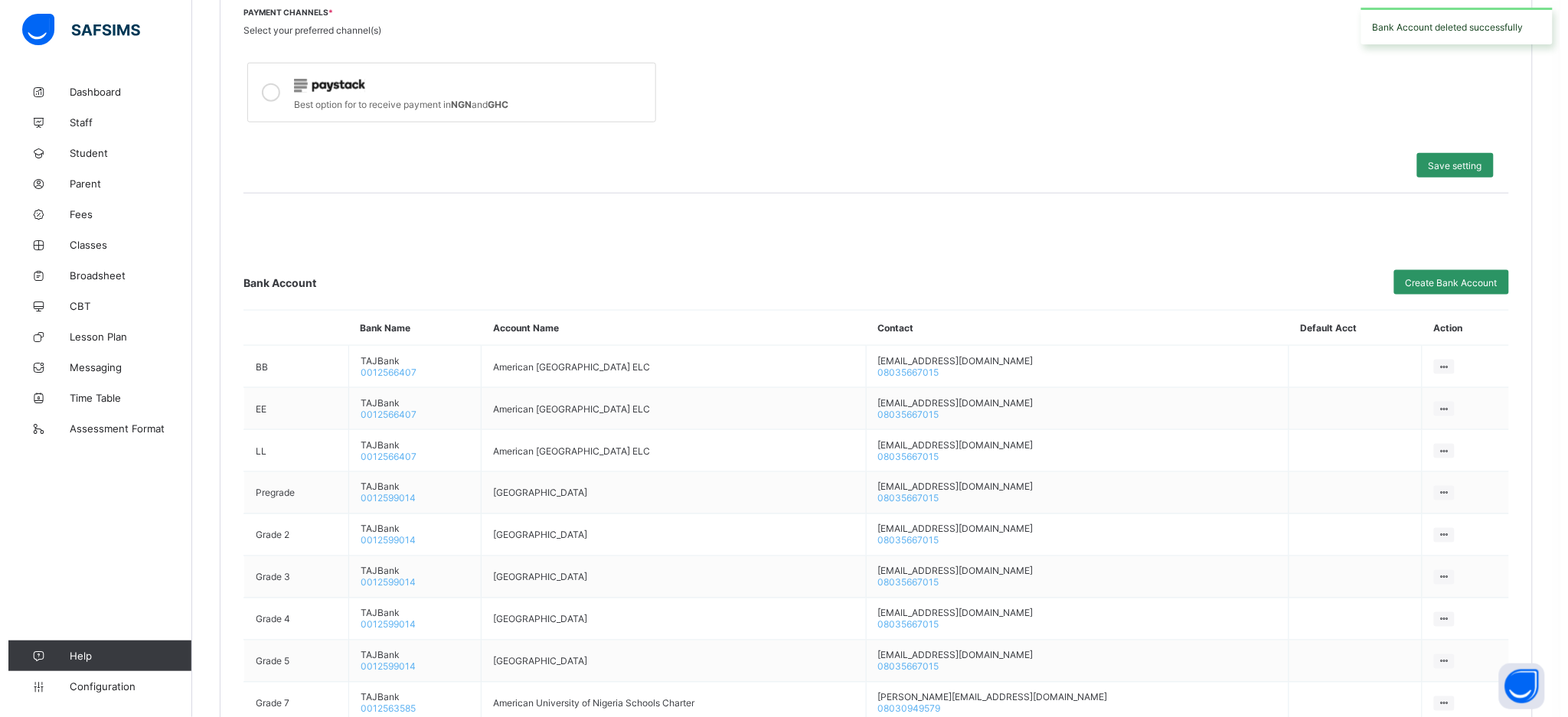
scroll to position [595, 0]
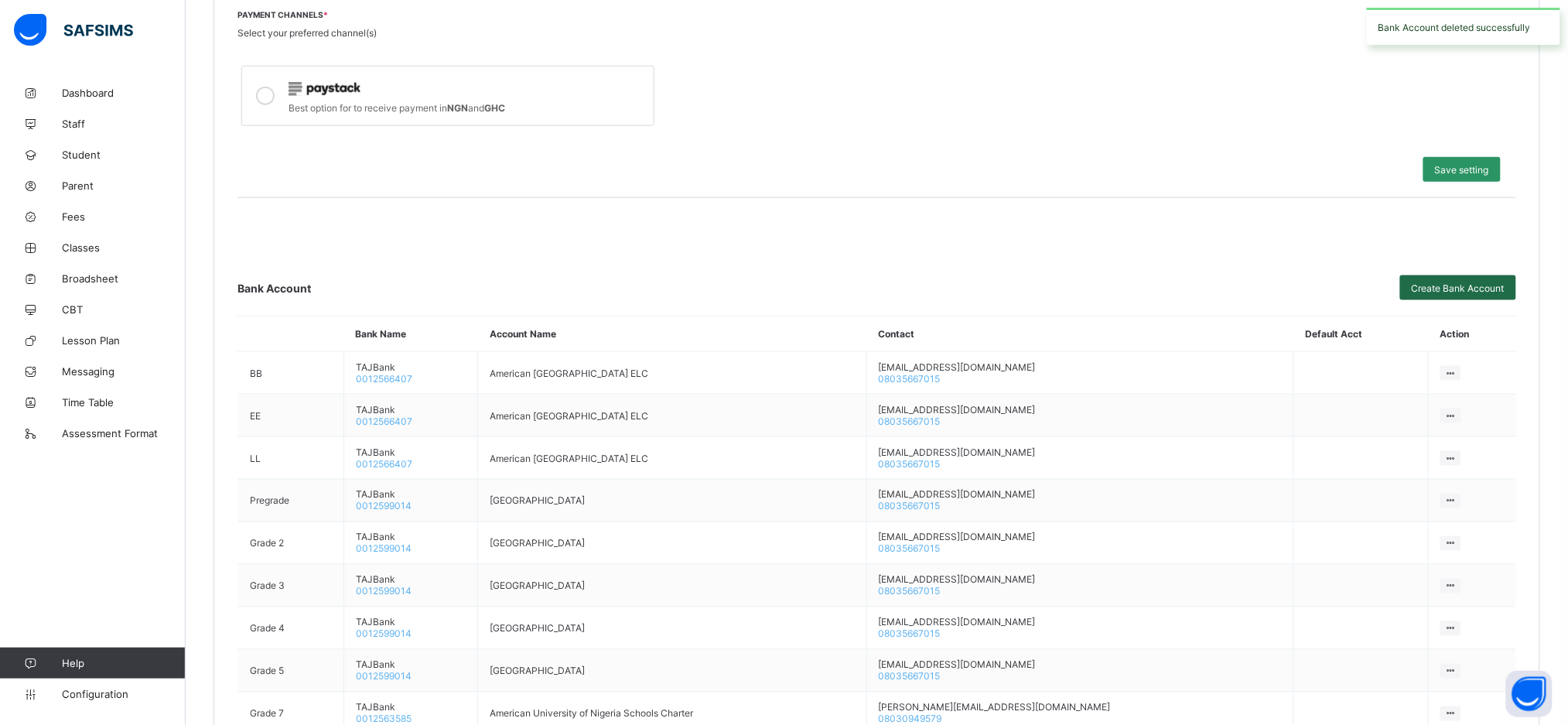
click at [1448, 286] on span "Create Bank Account" at bounding box center [1457, 288] width 93 height 12
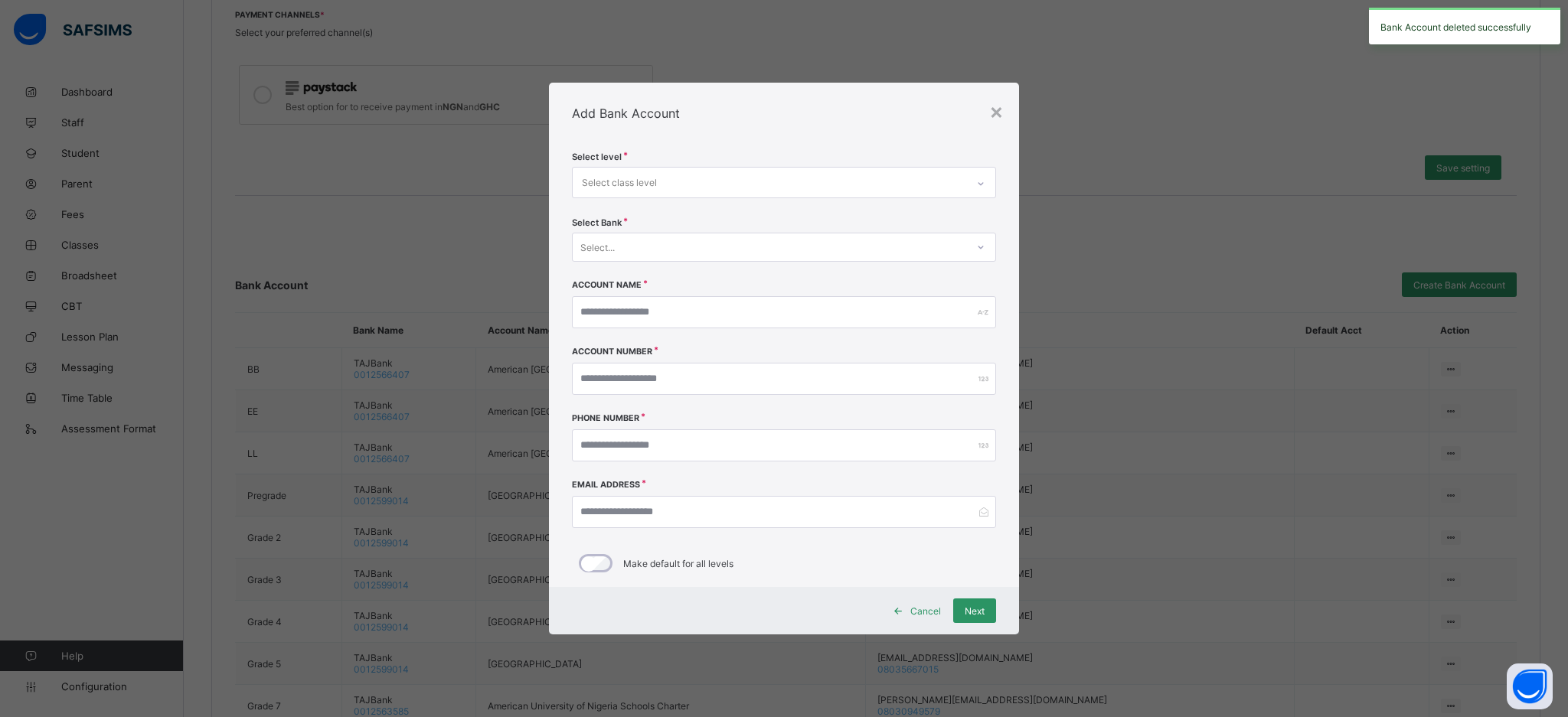
click at [607, 176] on div "Select class level" at bounding box center [619, 183] width 75 height 29
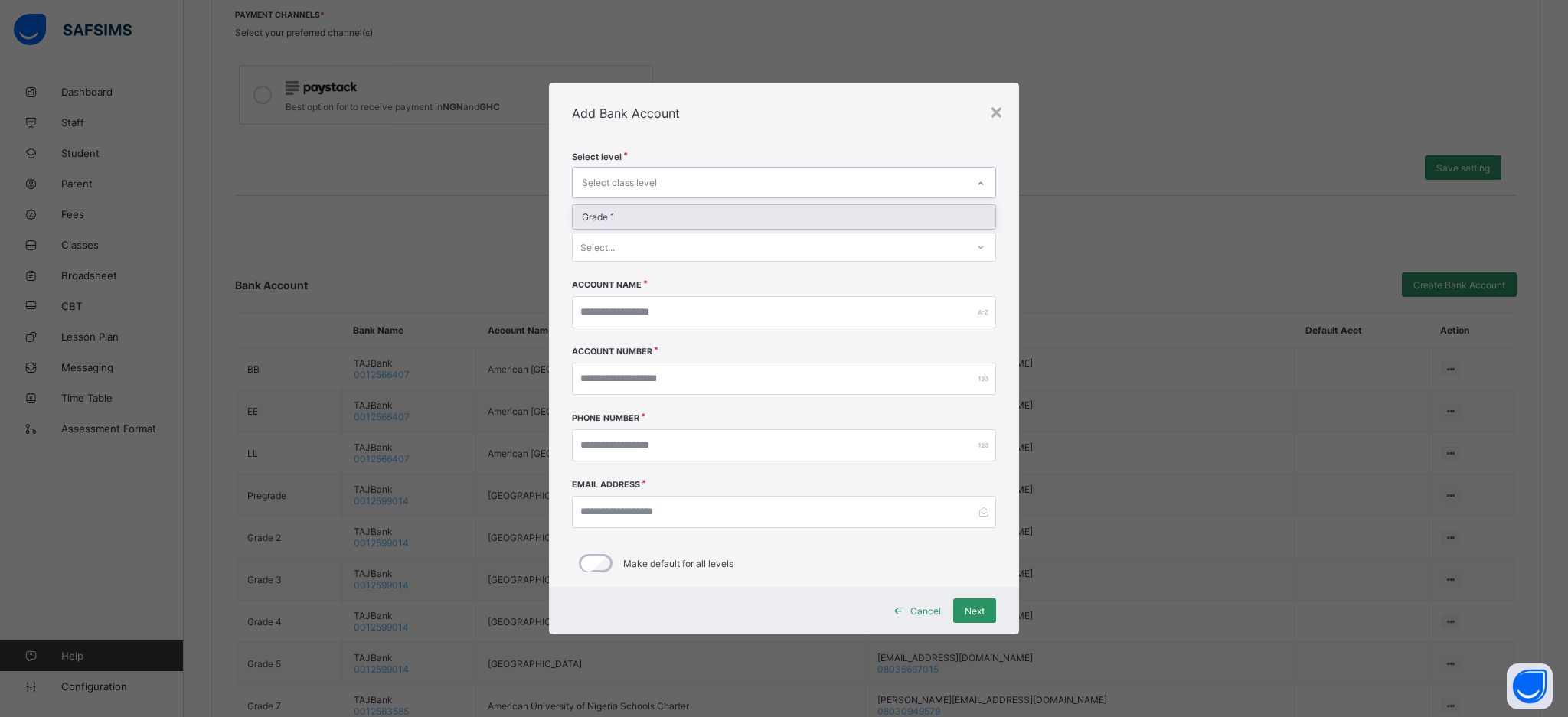
click at [620, 226] on div "Grade 1" at bounding box center [784, 217] width 423 height 24
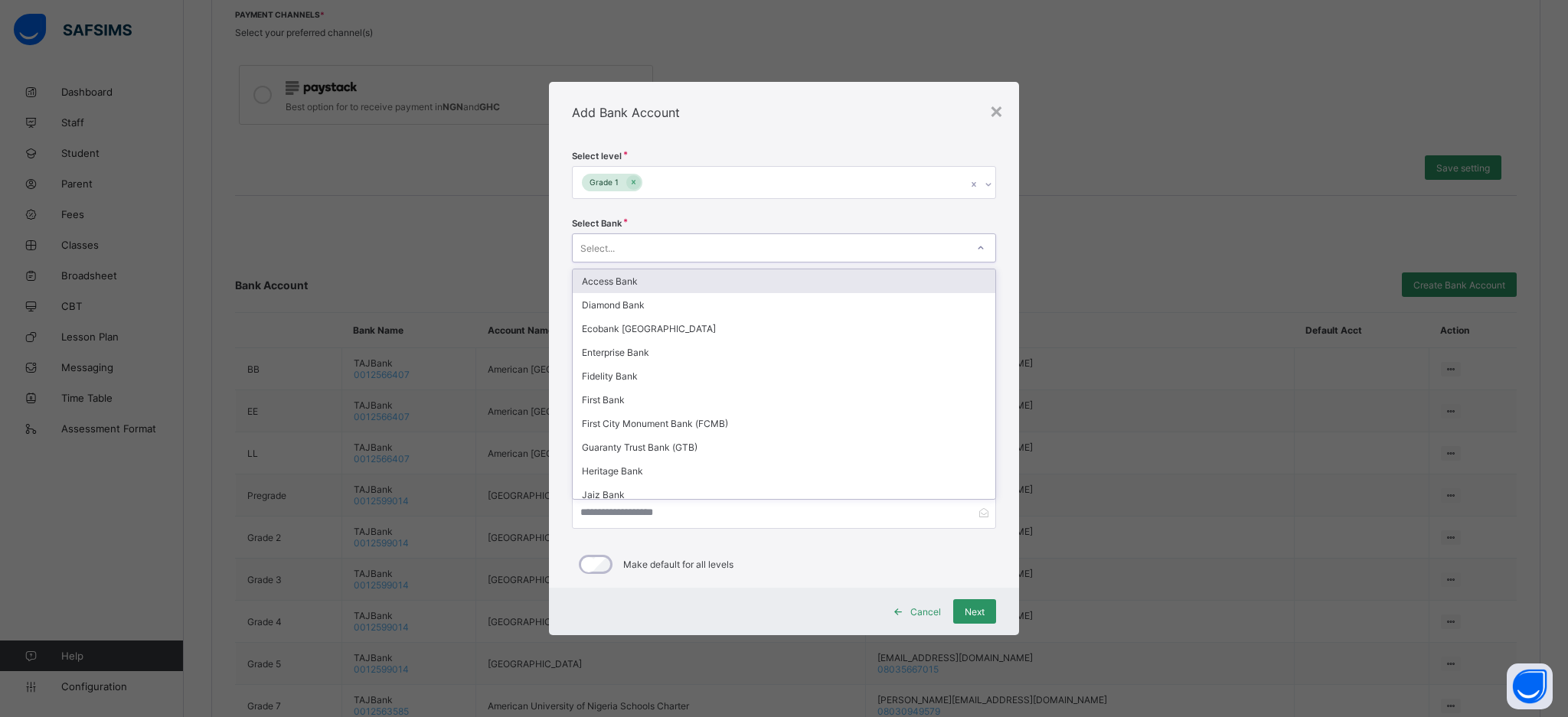
click at [643, 254] on div "Select..." at bounding box center [769, 247] width 393 height 21
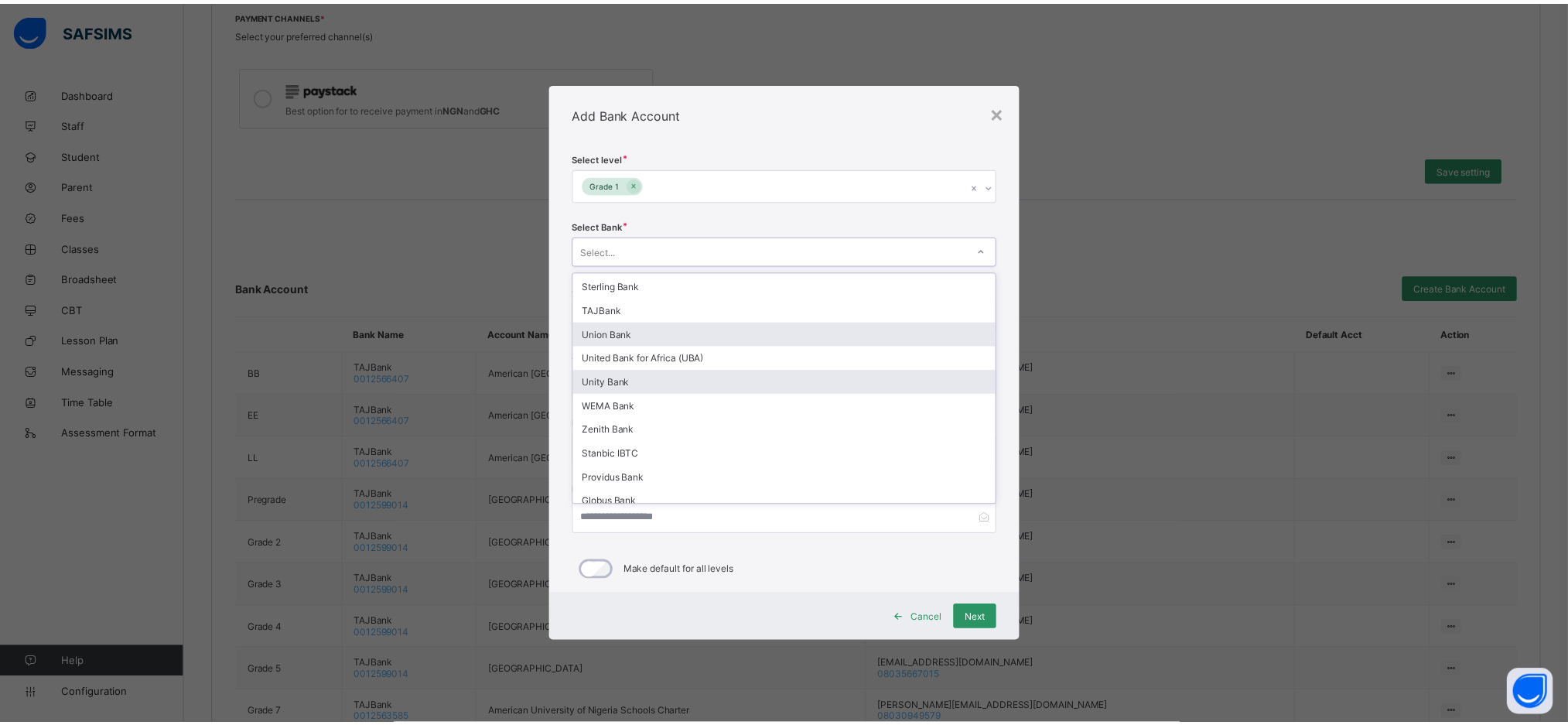
scroll to position [335, 0]
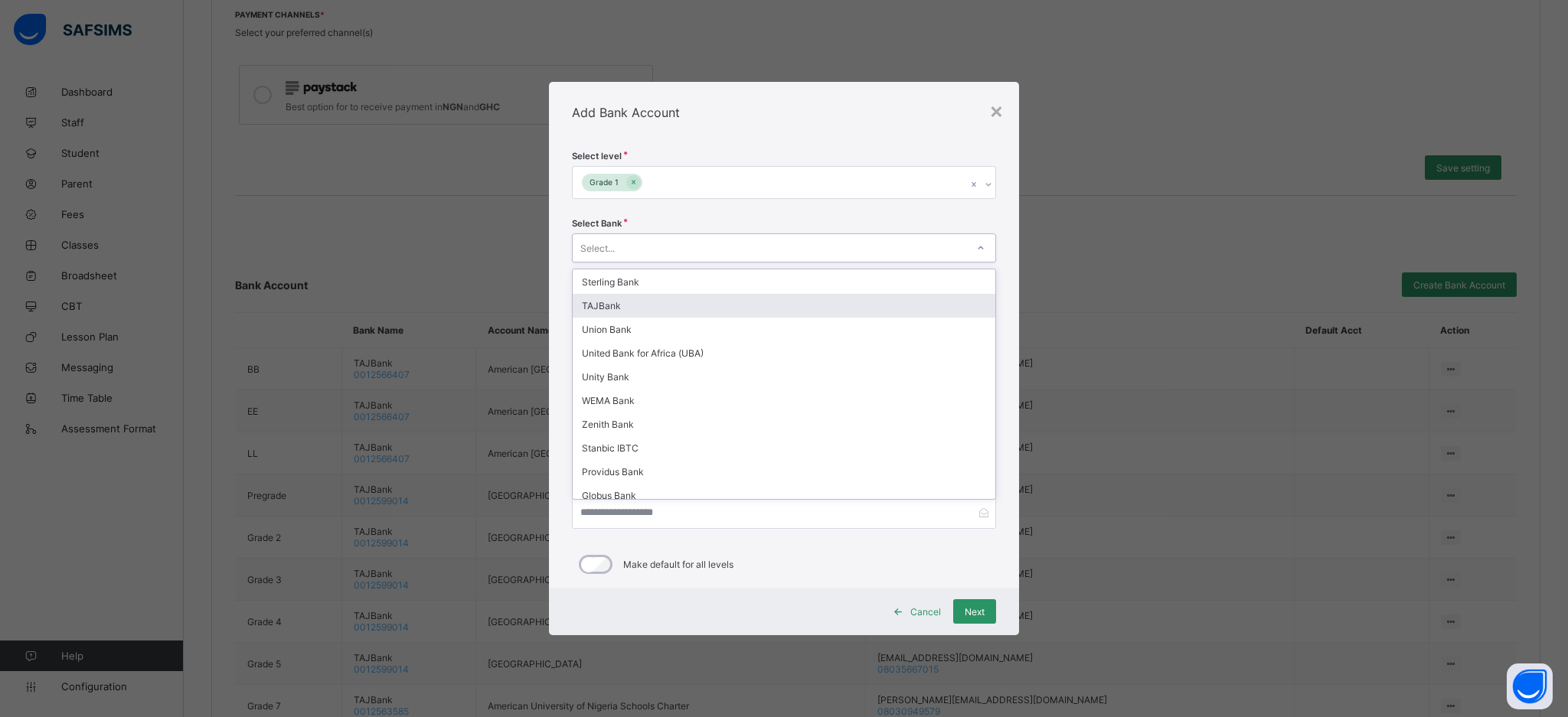
click at [647, 311] on div "TAJBank" at bounding box center [784, 305] width 423 height 24
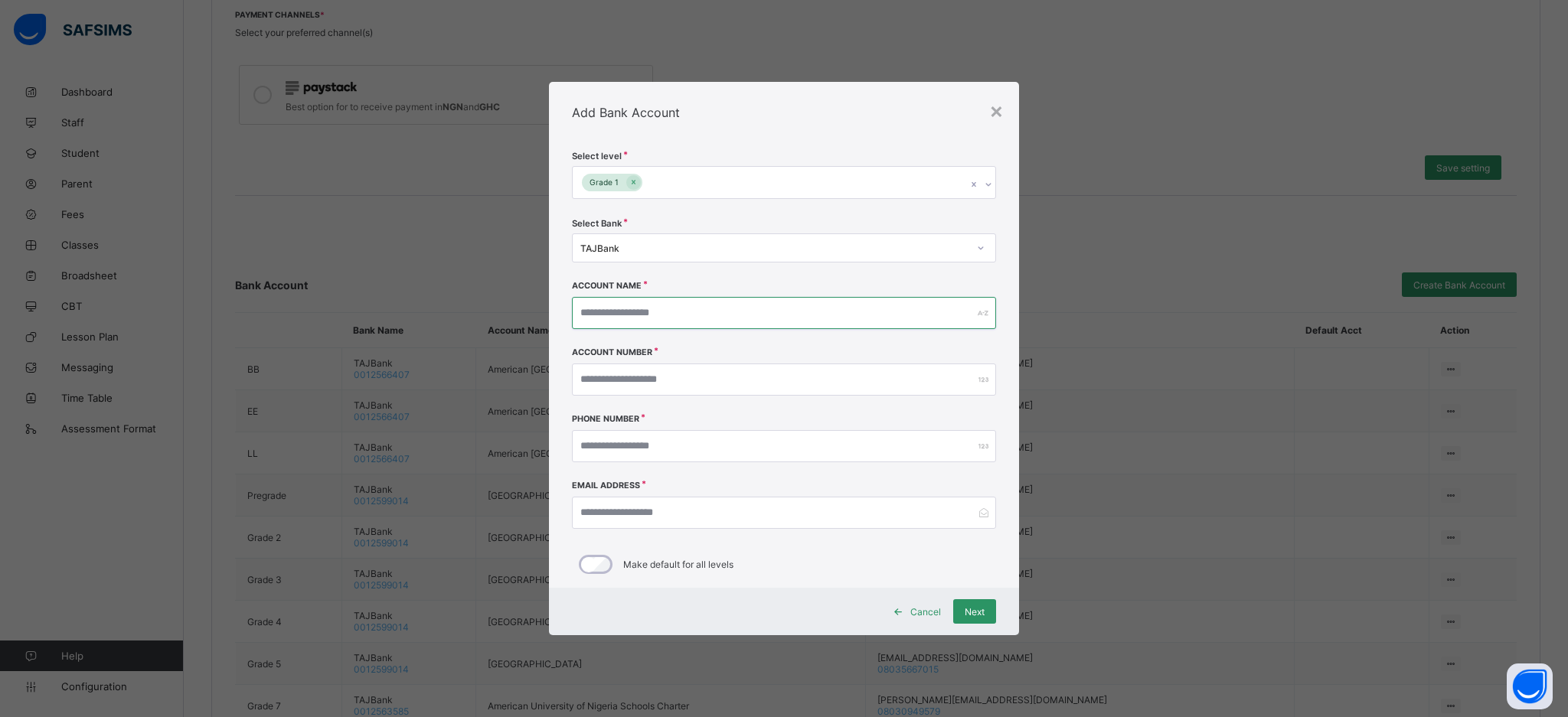
click at [664, 311] on input "text" at bounding box center [784, 313] width 424 height 32
paste input "**********"
type input "**********"
click at [650, 375] on input "number" at bounding box center [784, 380] width 424 height 32
click at [999, 115] on div "×" at bounding box center [996, 109] width 14 height 26
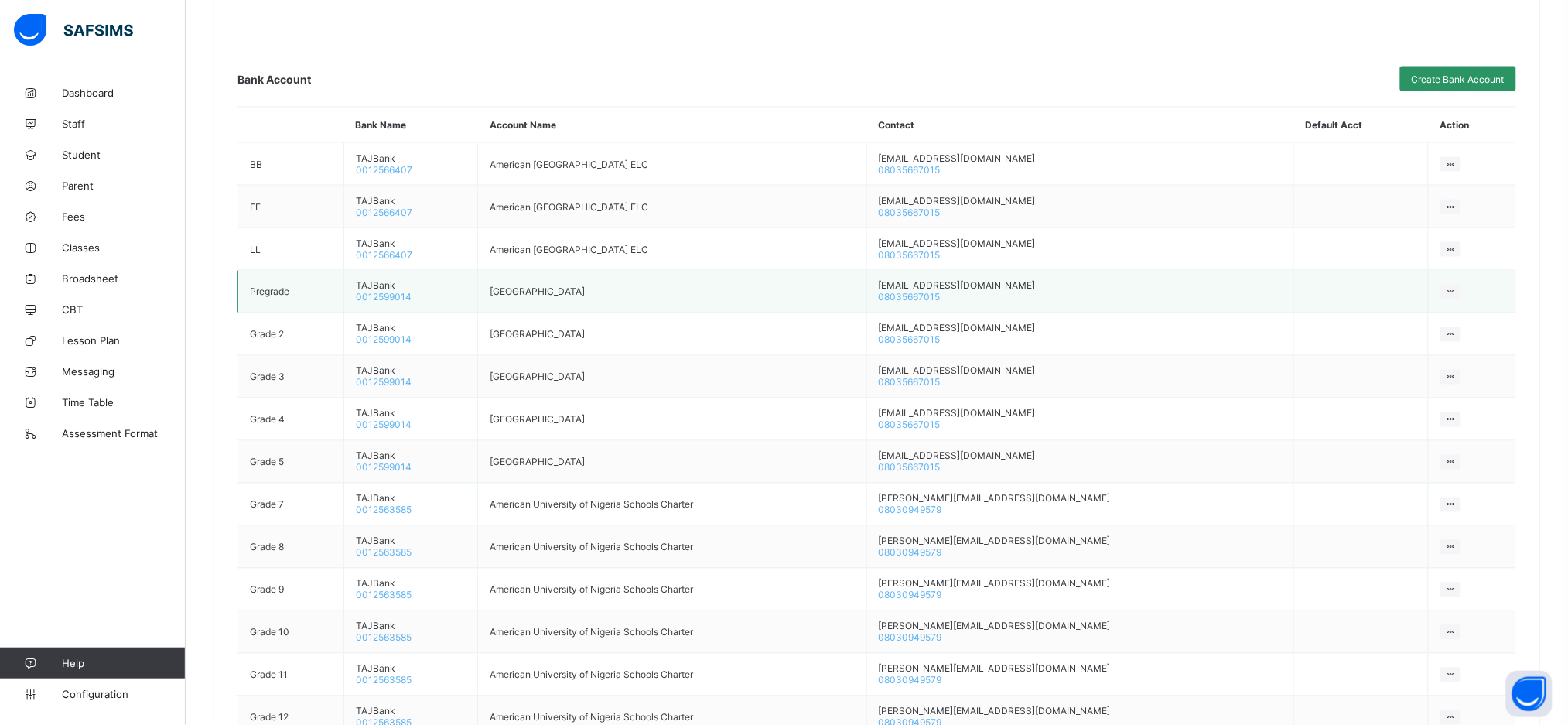
scroll to position [811, 0]
drag, startPoint x: 430, startPoint y: 464, endPoint x: 369, endPoint y: 464, distance: 61.0
click at [369, 464] on td "TAJBank 0012599014" at bounding box center [411, 461] width 134 height 43
copy span "0012599014"
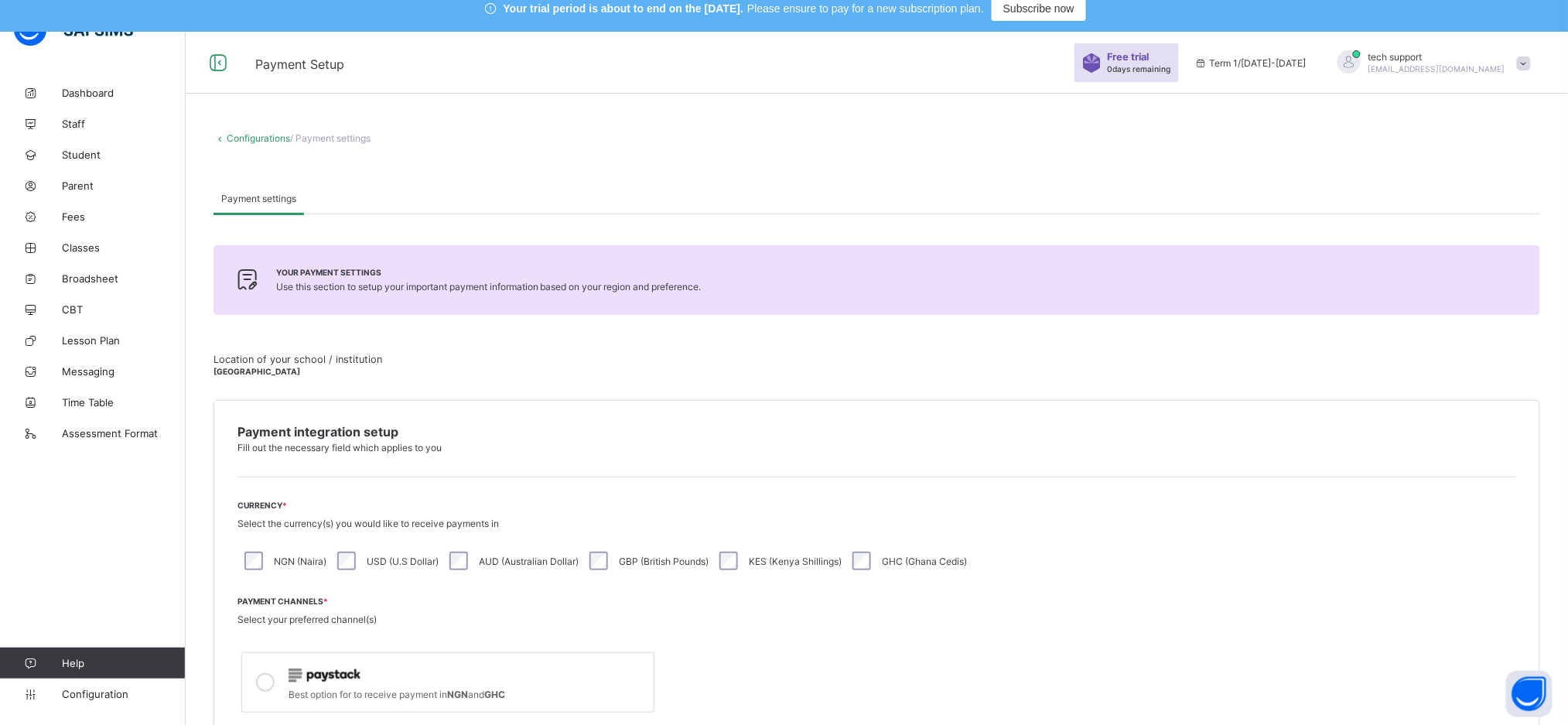
scroll to position [0, 0]
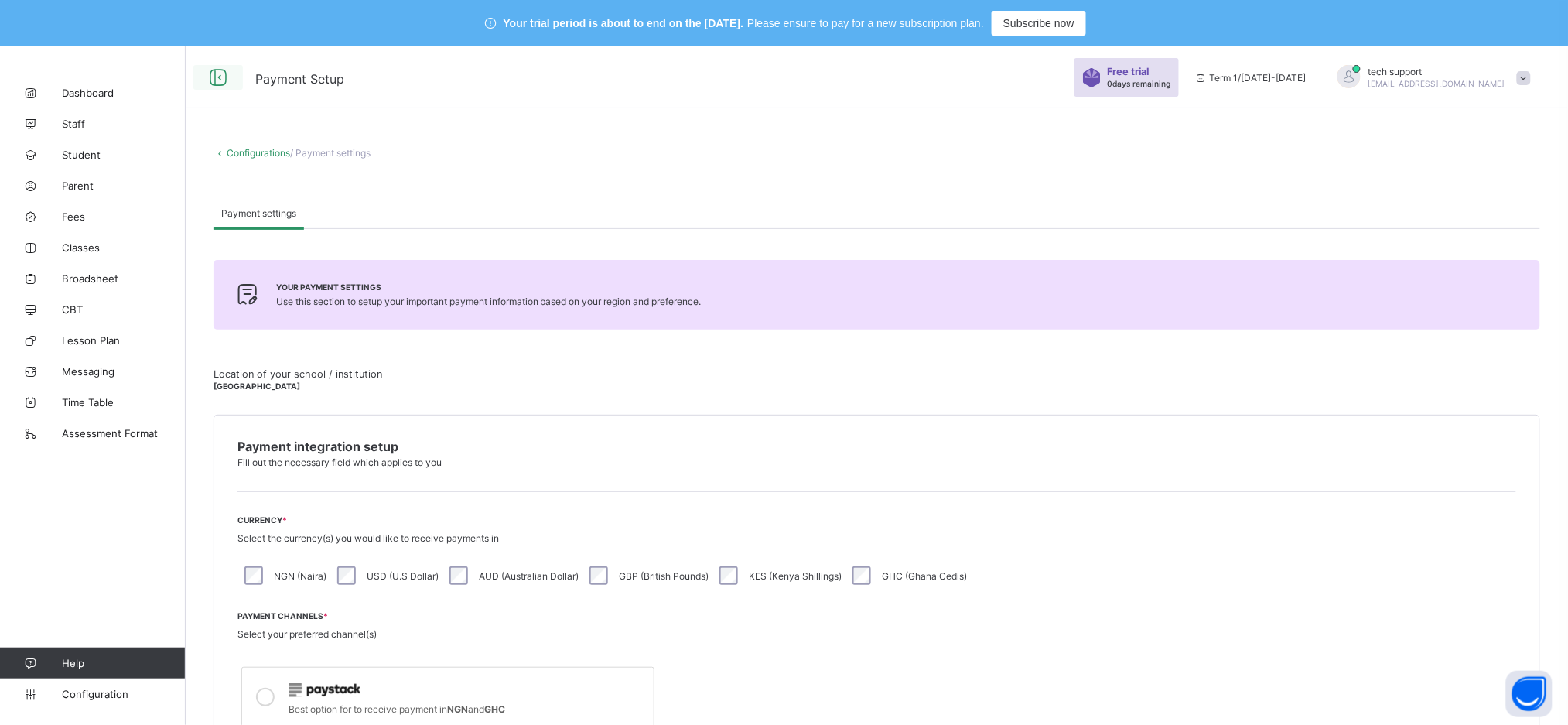
click at [218, 75] on icon at bounding box center [218, 77] width 26 height 22
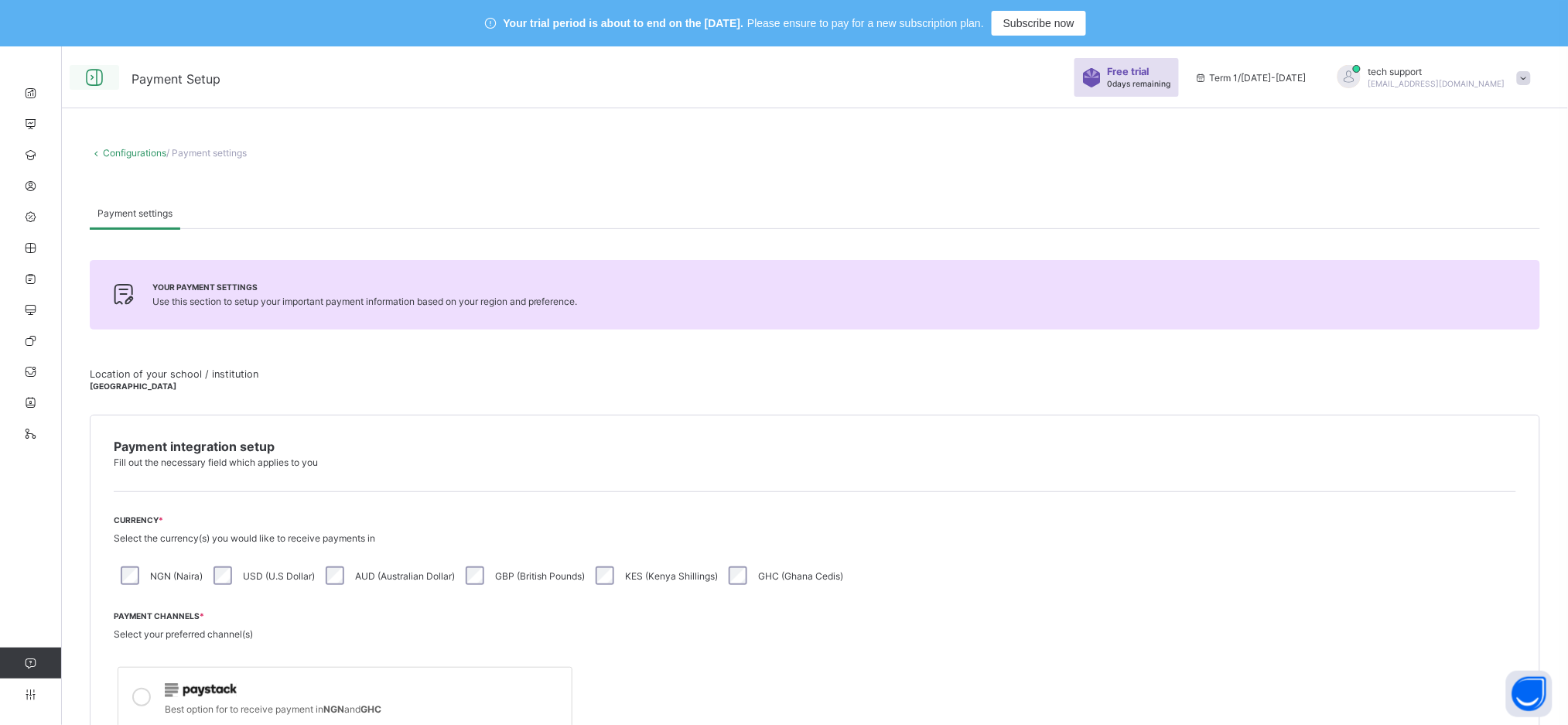
click at [92, 78] on icon at bounding box center [94, 77] width 26 height 22
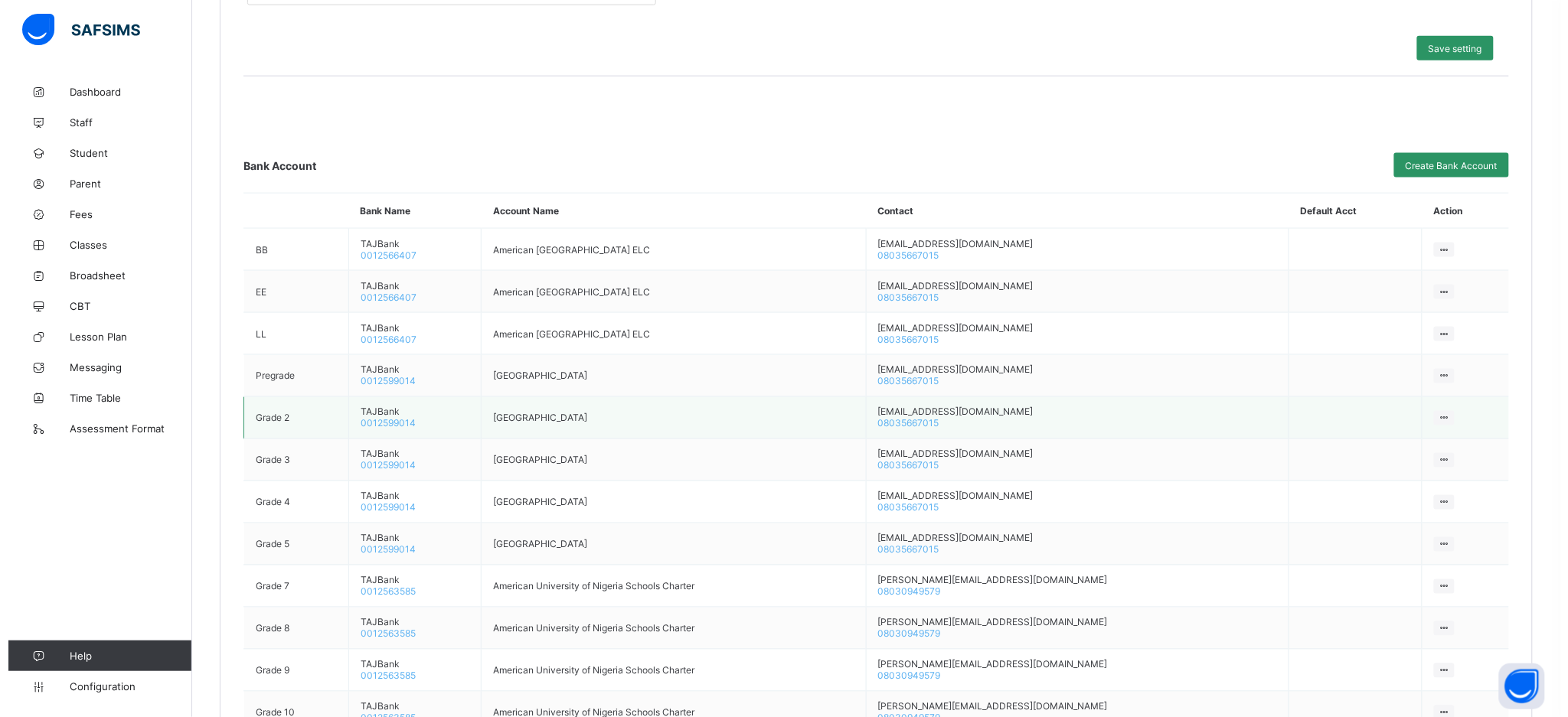
scroll to position [714, 0]
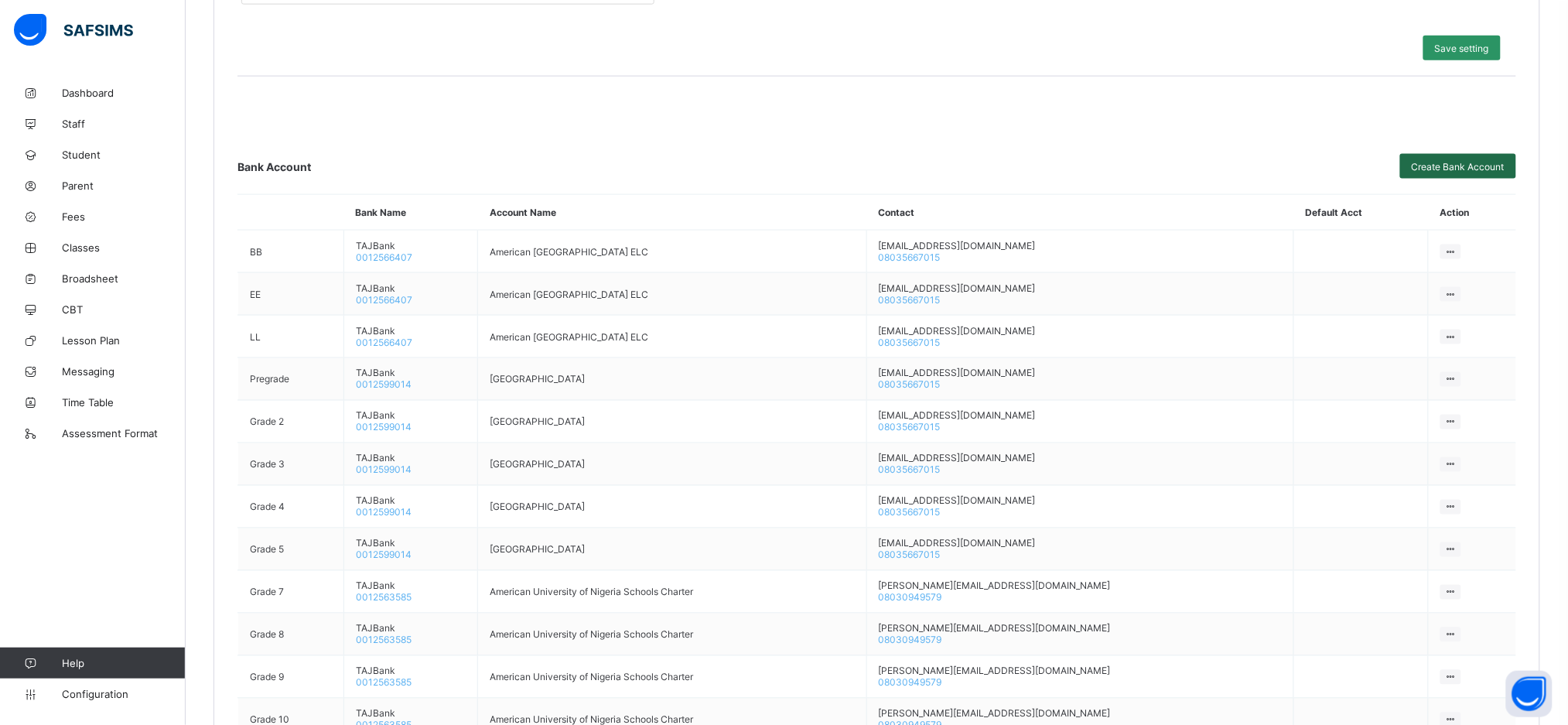
click at [1485, 162] on span "Create Bank Account" at bounding box center [1457, 167] width 93 height 12
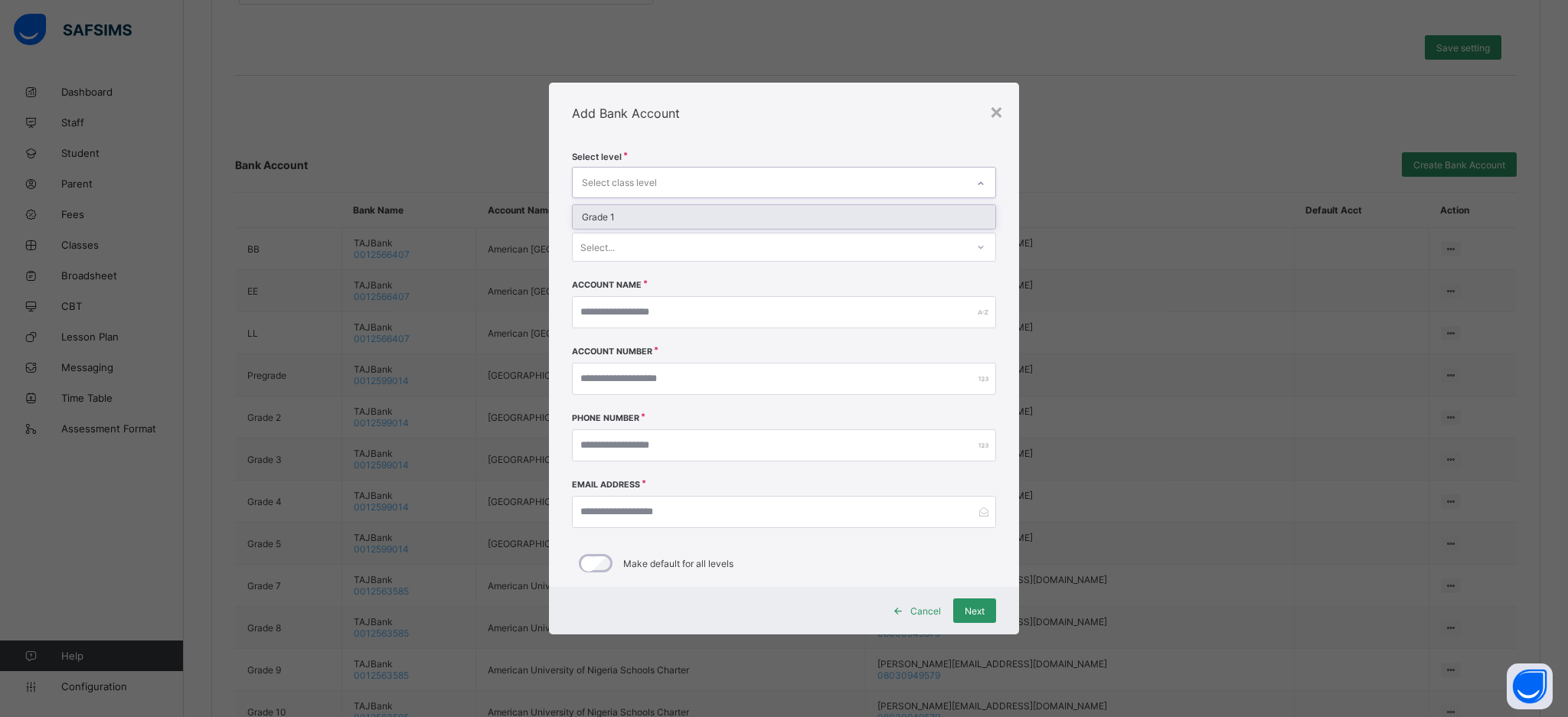
click at [705, 189] on div "Select class level" at bounding box center [769, 182] width 393 height 29
click at [705, 217] on div "Grade 1" at bounding box center [784, 217] width 423 height 24
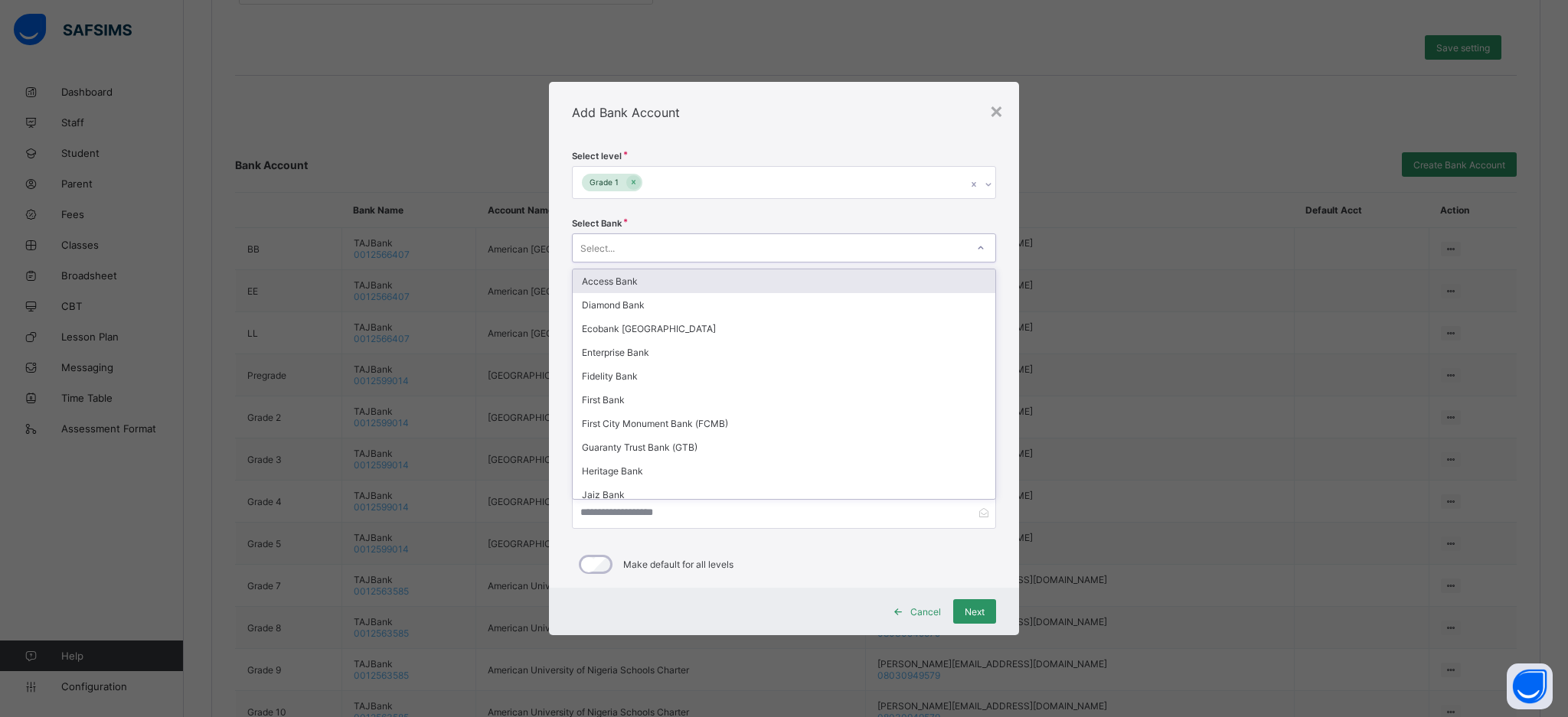
click at [705, 261] on div "Select..." at bounding box center [784, 247] width 424 height 29
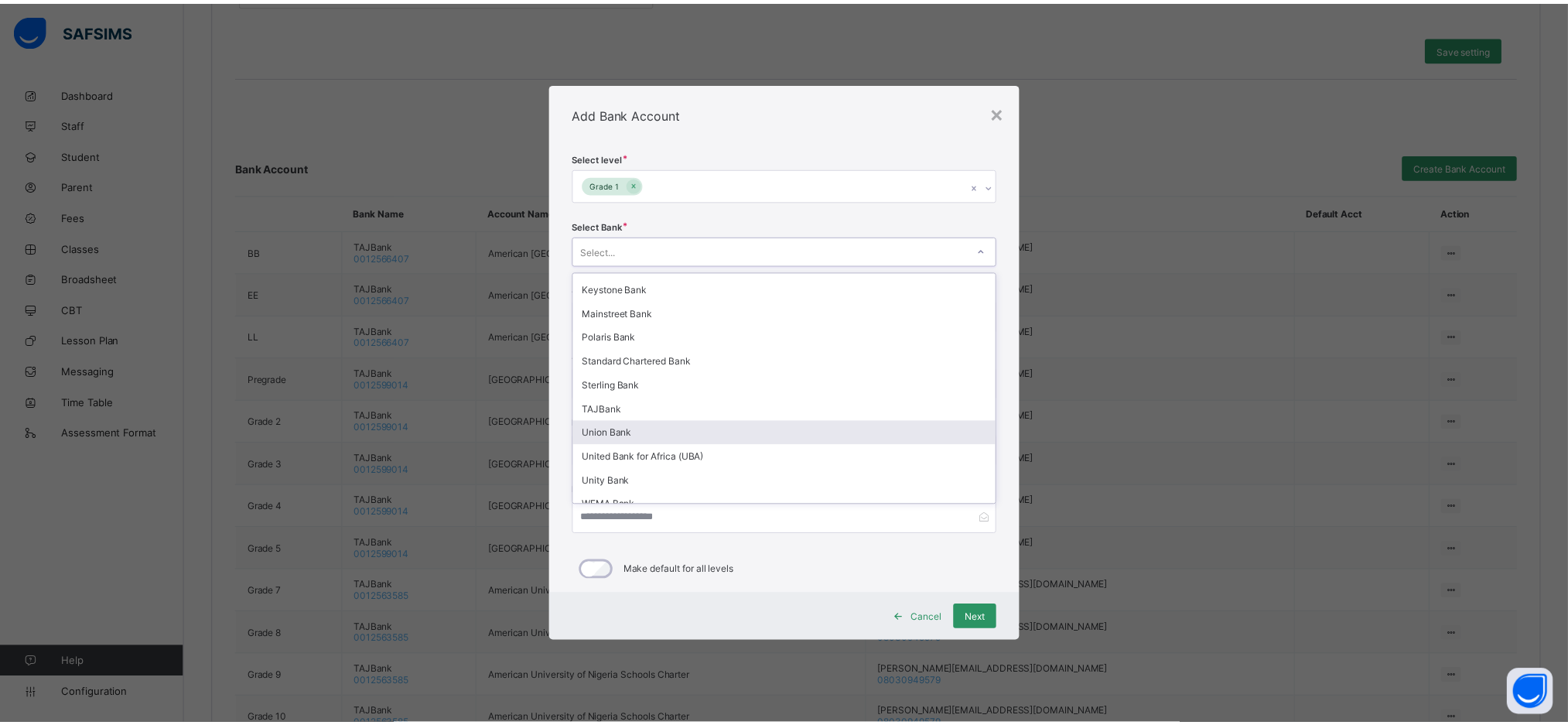
scroll to position [236, 0]
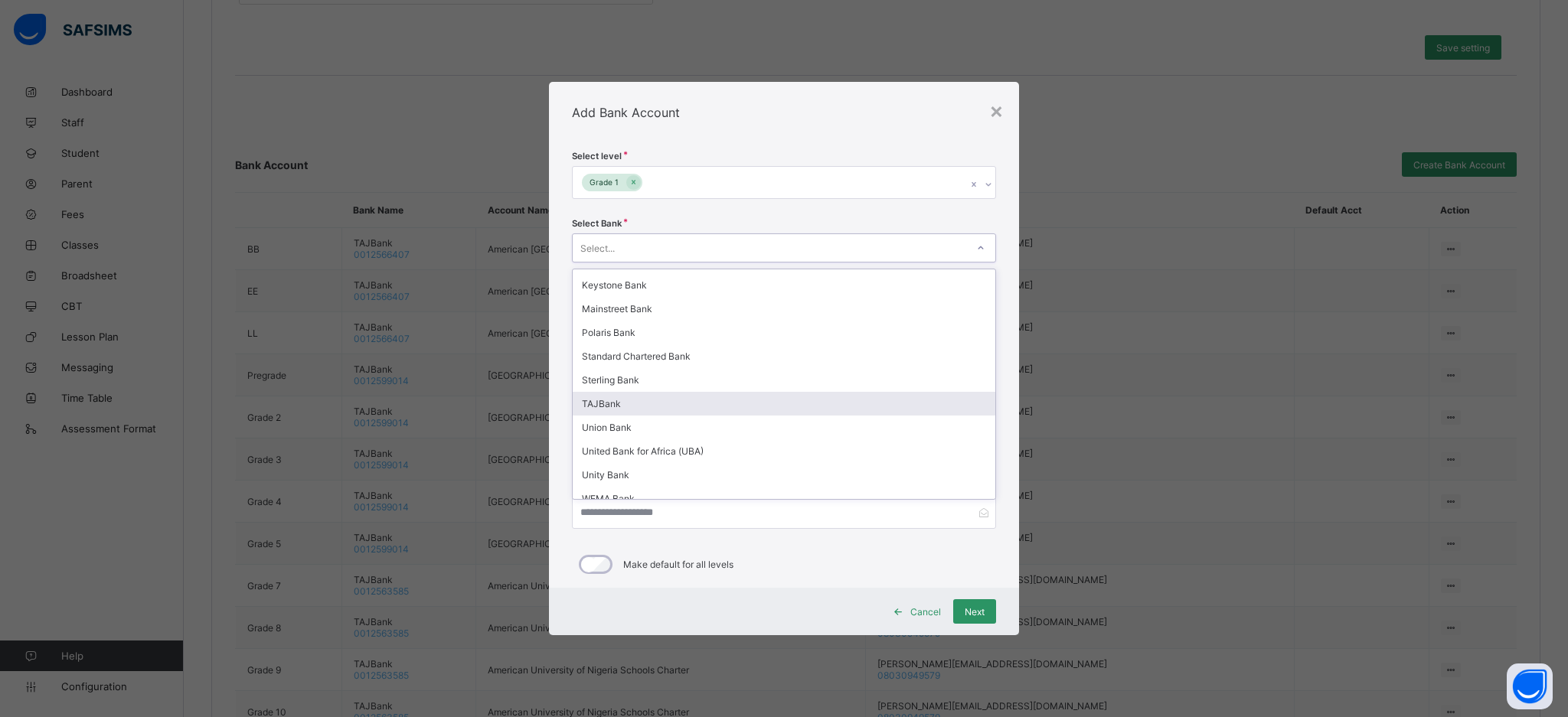
click at [671, 402] on div "TAJBank" at bounding box center [784, 404] width 423 height 24
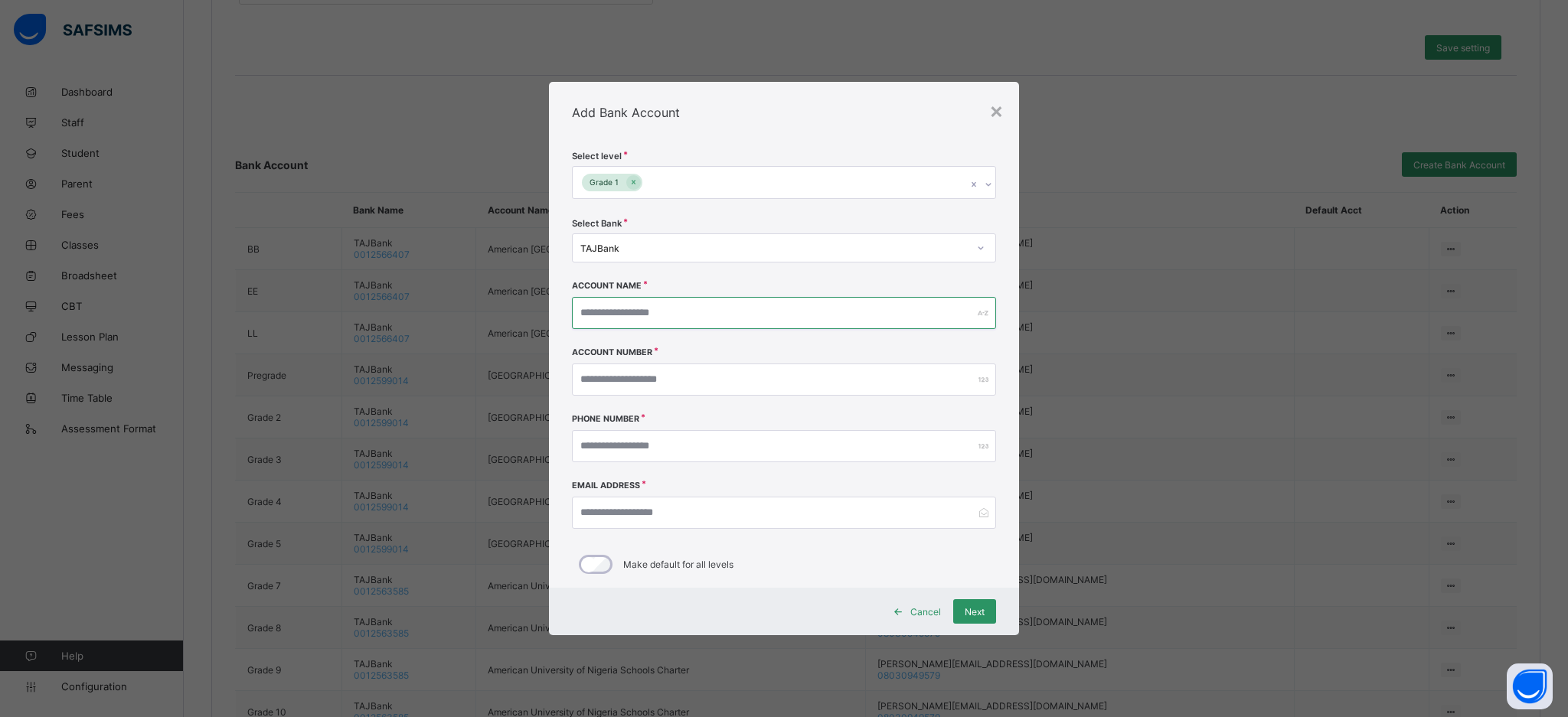
click at [713, 313] on input "text" at bounding box center [784, 313] width 424 height 32
paste input "**********"
type input "**********"
click at [725, 378] on input "number" at bounding box center [784, 380] width 424 height 32
paste input "**********"
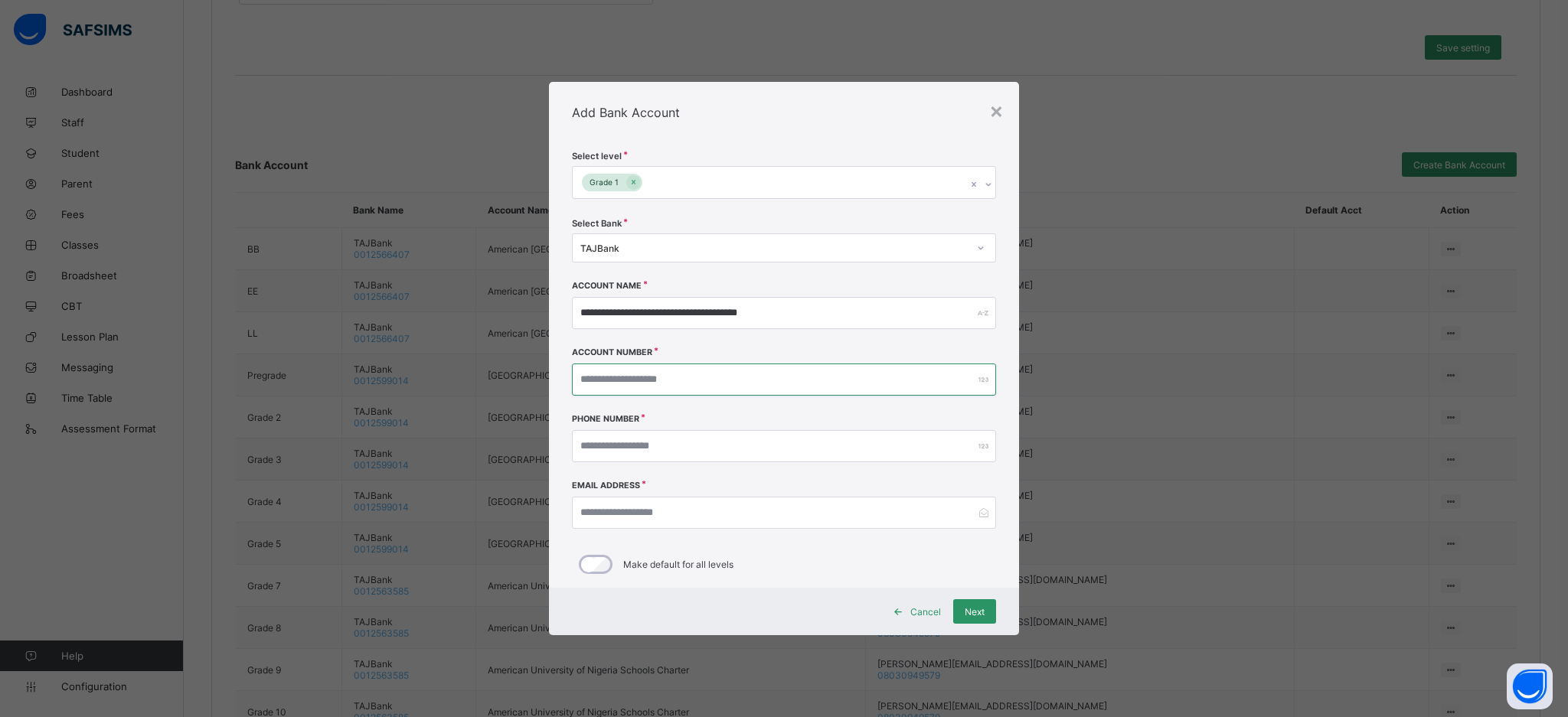
type input "**********"
click at [686, 453] on input "number" at bounding box center [784, 446] width 424 height 32
paste input "**********"
type input "**********"
click at [687, 522] on input "email" at bounding box center [784, 513] width 424 height 32
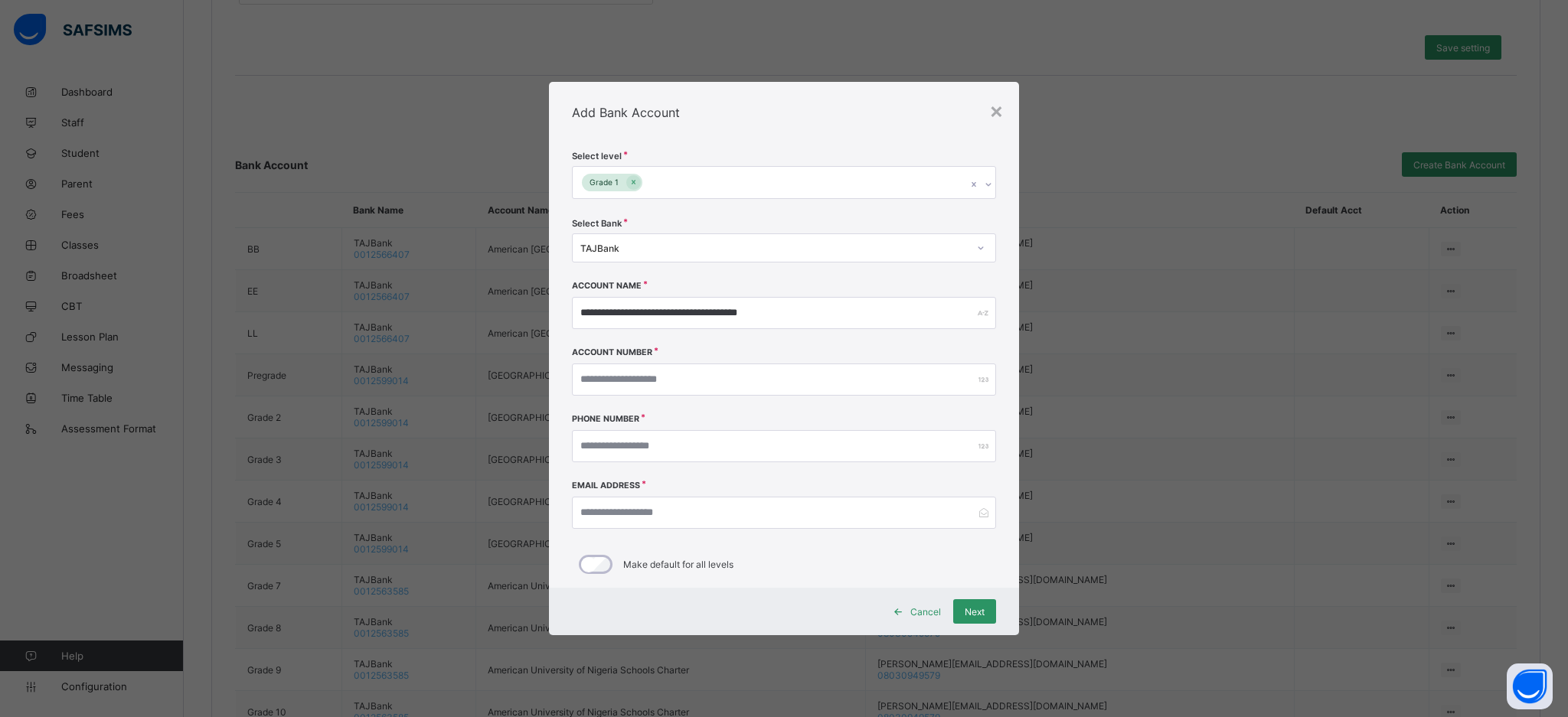
click at [893, 493] on div "Email Address" at bounding box center [784, 514] width 424 height 66
click at [787, 509] on input "email" at bounding box center [784, 513] width 424 height 32
paste input "**********"
type input "**********"
click at [976, 613] on span "Next" at bounding box center [975, 612] width 20 height 12
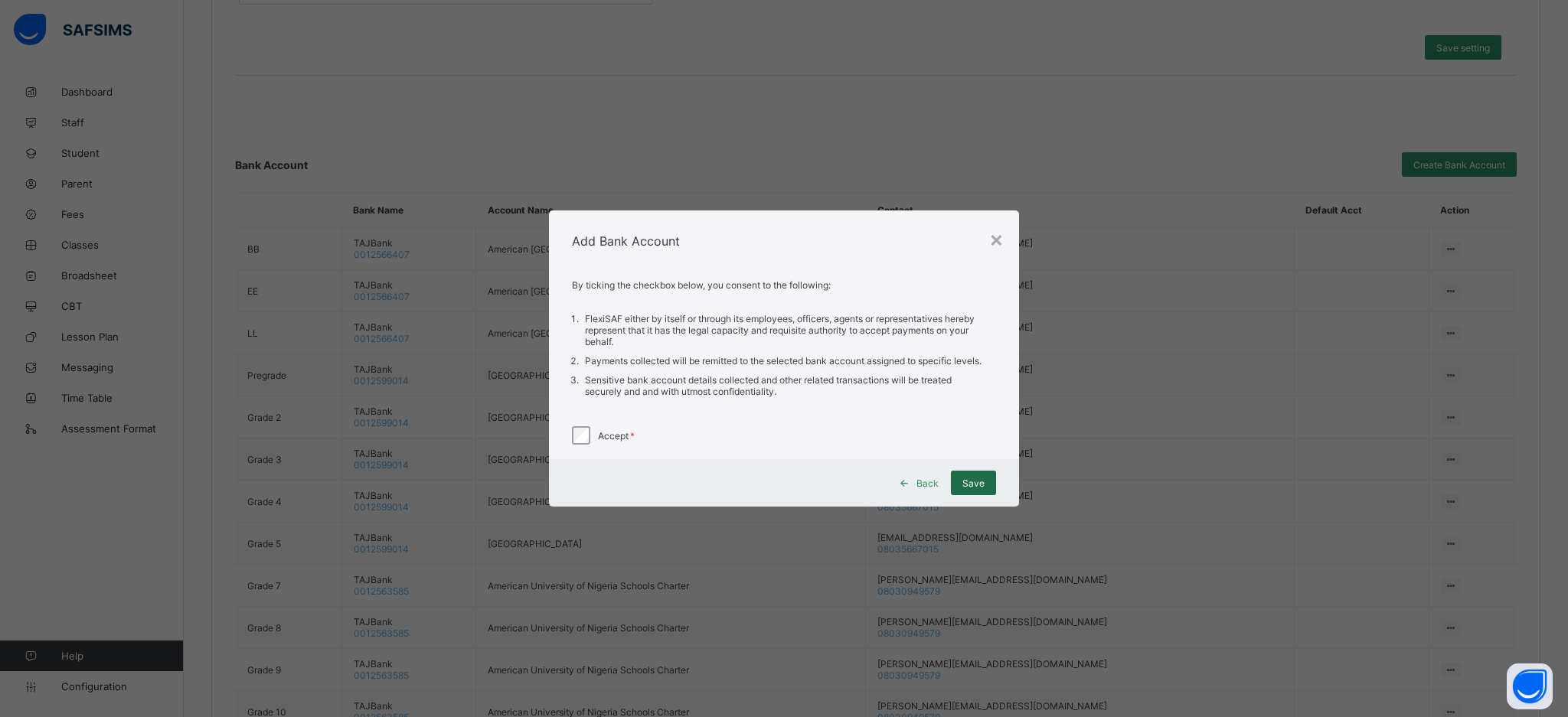
click at [978, 482] on div "Save" at bounding box center [973, 482] width 45 height 24
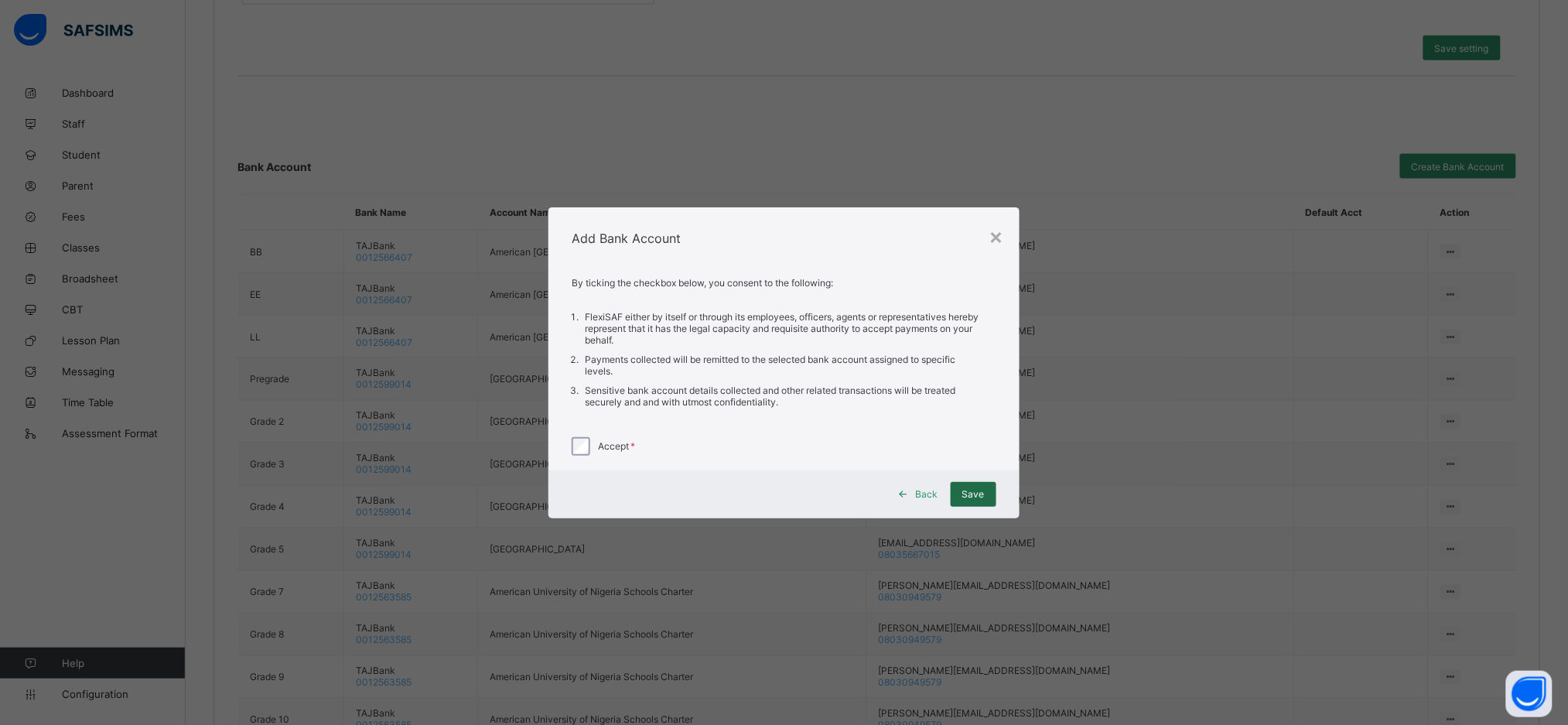
click at [985, 488] on div "Save" at bounding box center [974, 494] width 46 height 25
click at [1003, 235] on div "×" at bounding box center [996, 236] width 14 height 26
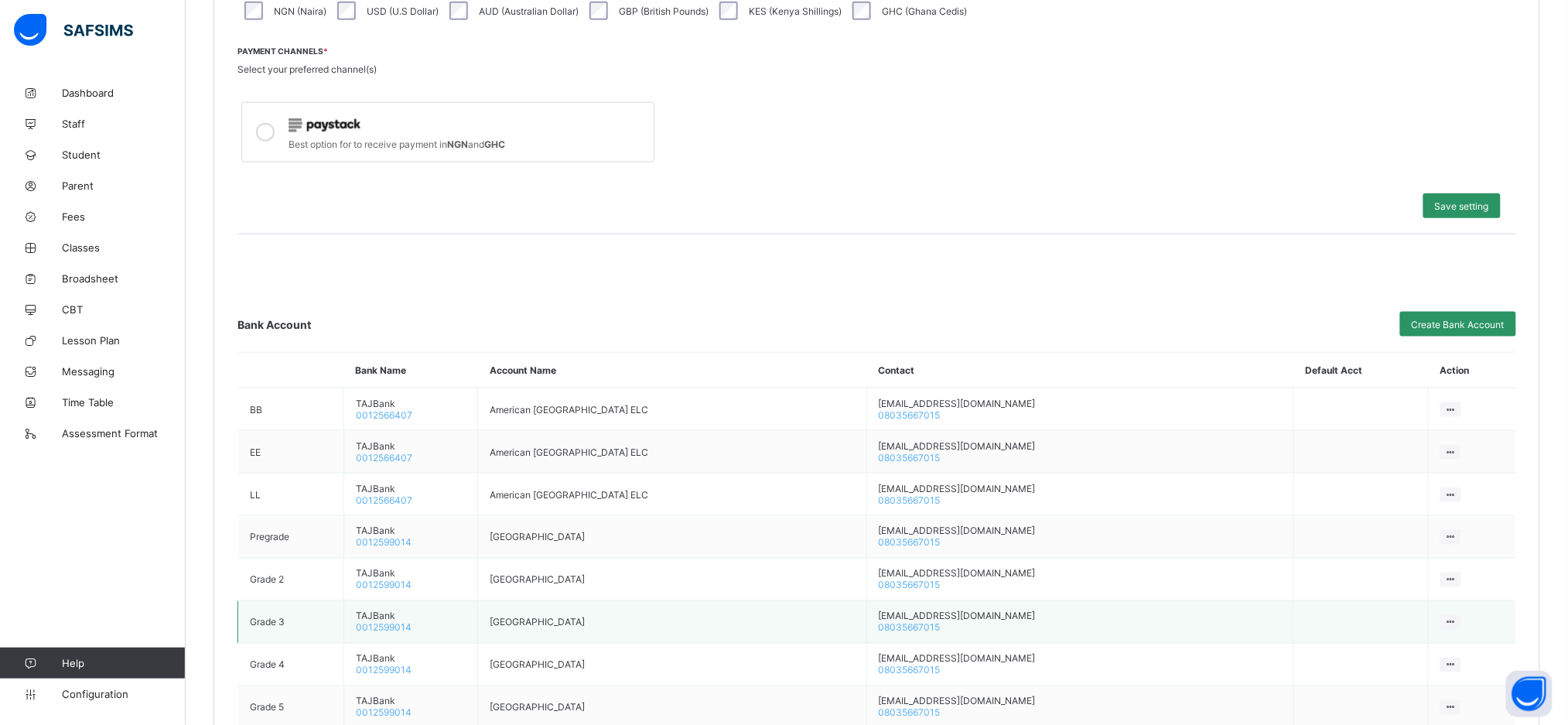
scroll to position [564, 0]
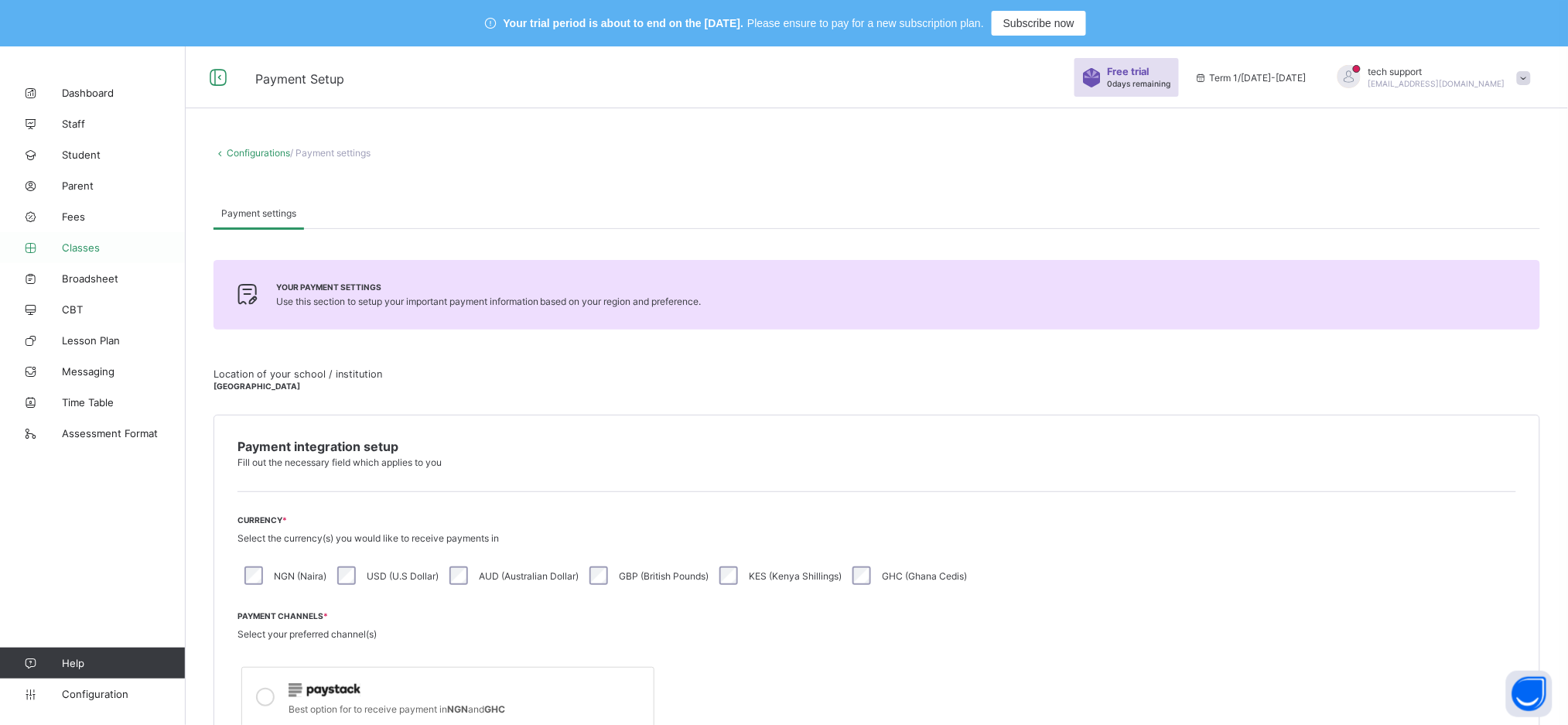
click at [82, 248] on span "Classes" at bounding box center [123, 248] width 123 height 13
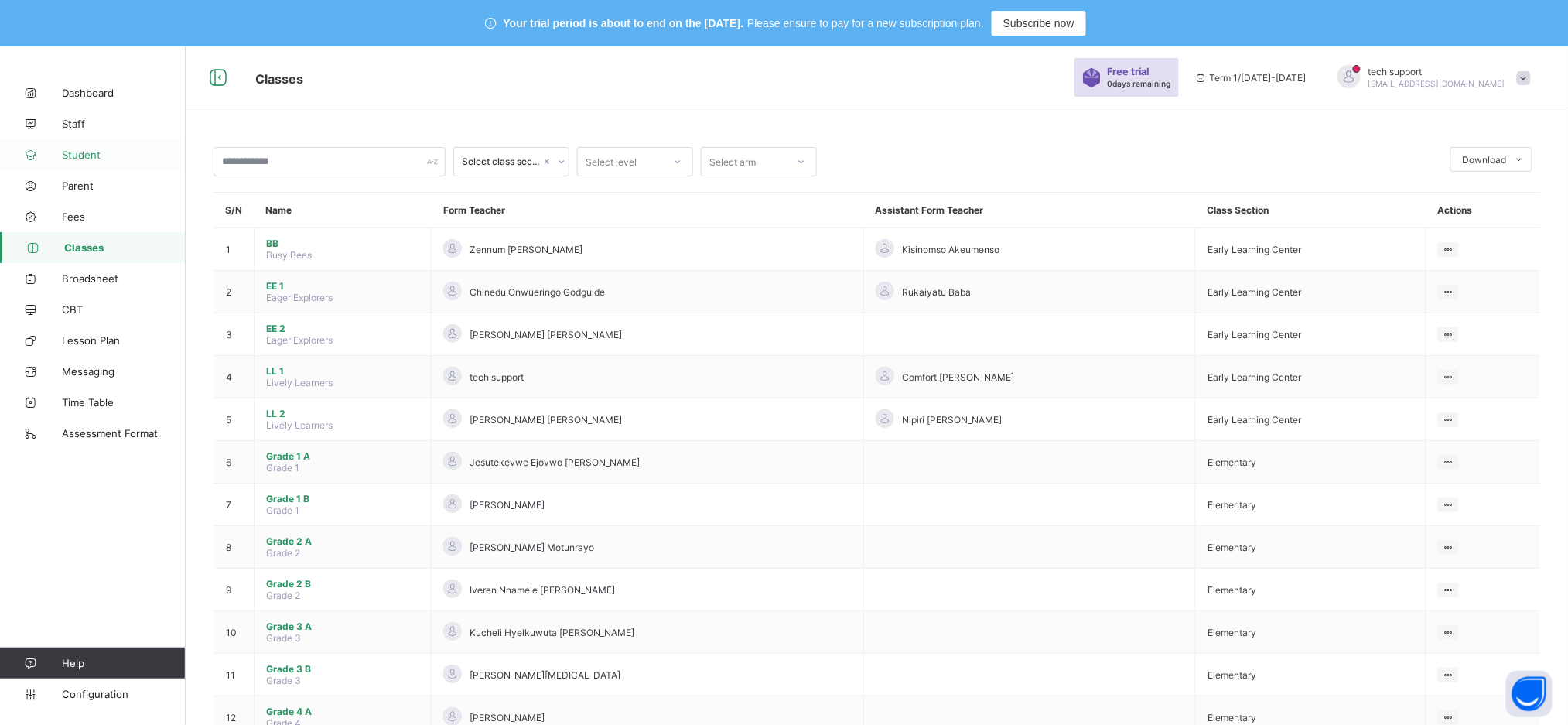
click at [79, 149] on span "Student" at bounding box center [123, 155] width 123 height 13
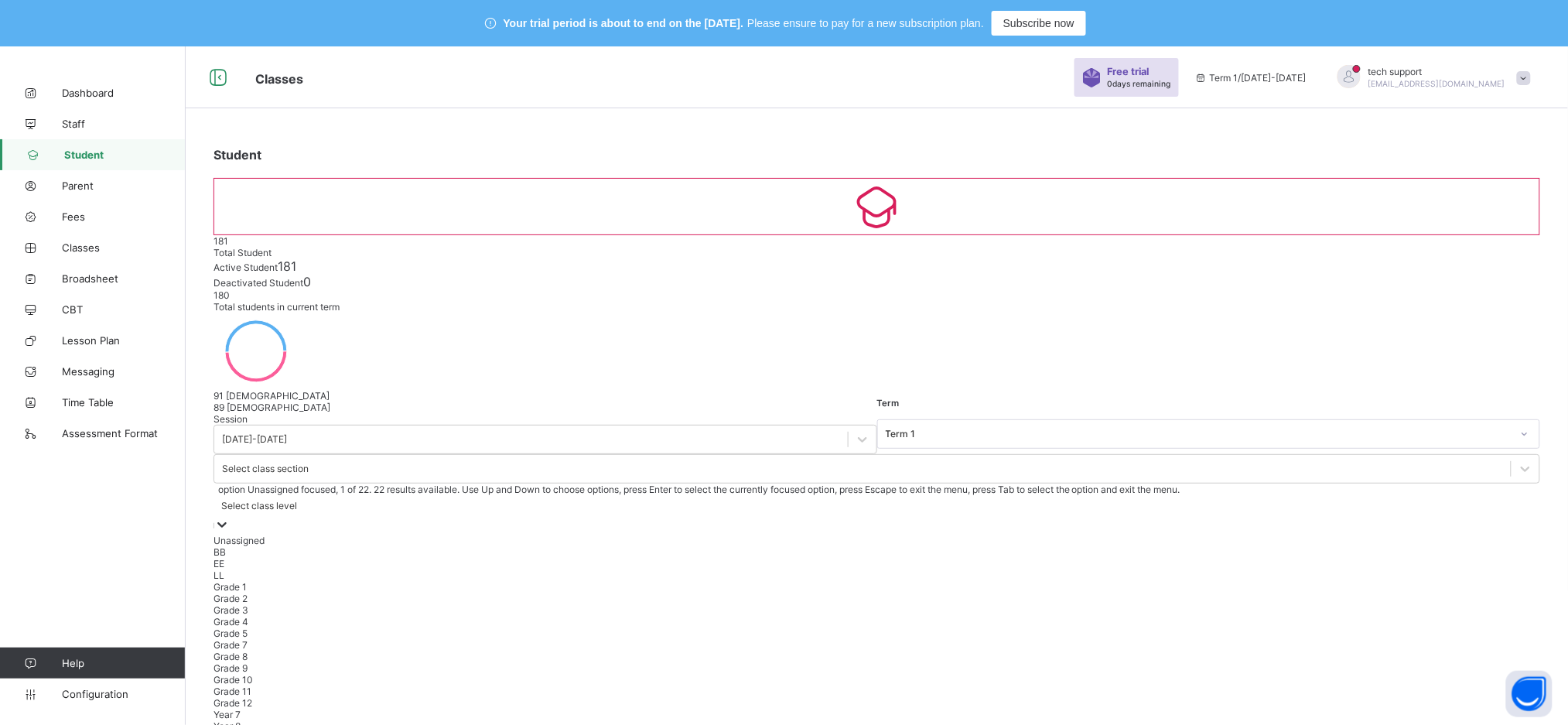
click at [230, 517] on icon at bounding box center [222, 524] width 15 height 15
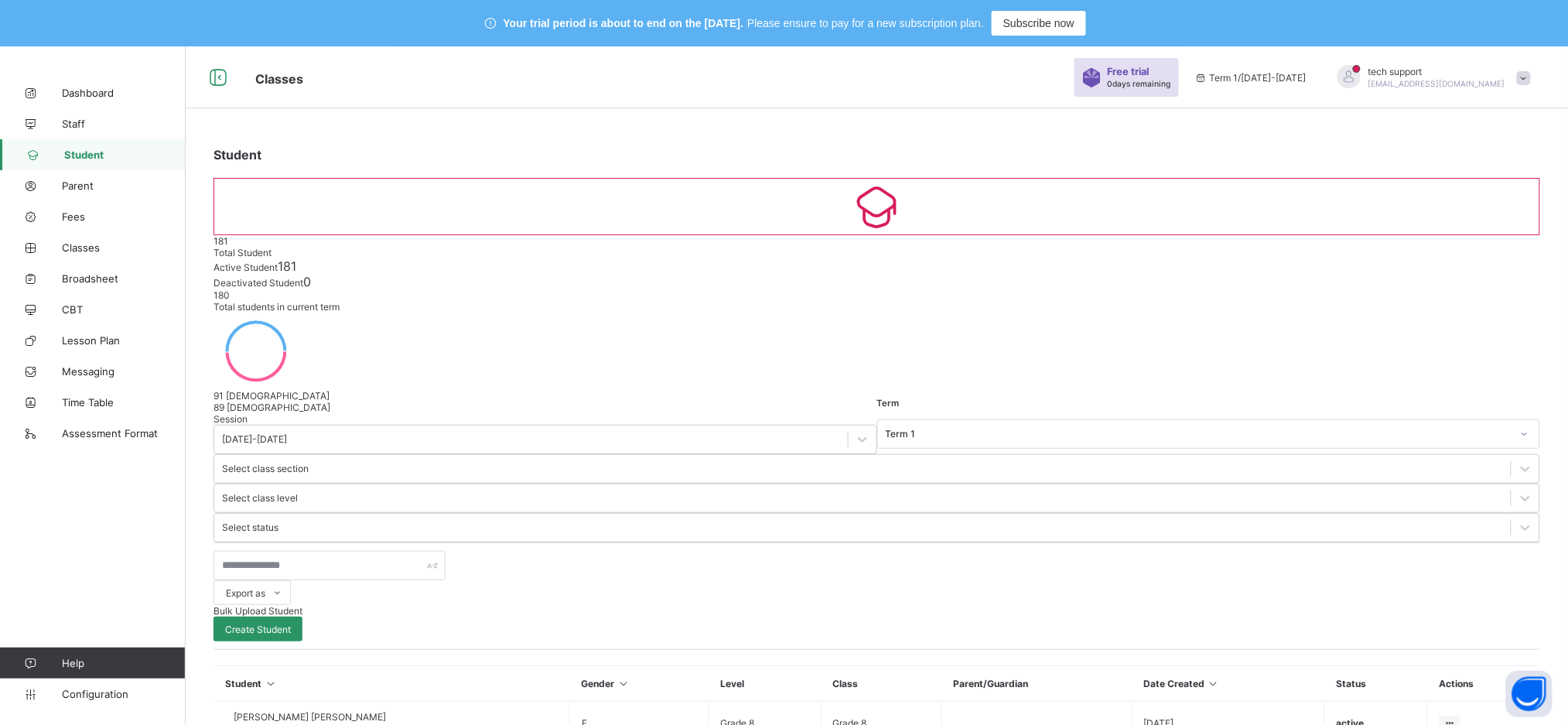
click at [933, 542] on div "Export as Pdf Report Excel Report Excel Report (LMS) Bulk Upload Student Create…" at bounding box center [876, 596] width 1326 height 107
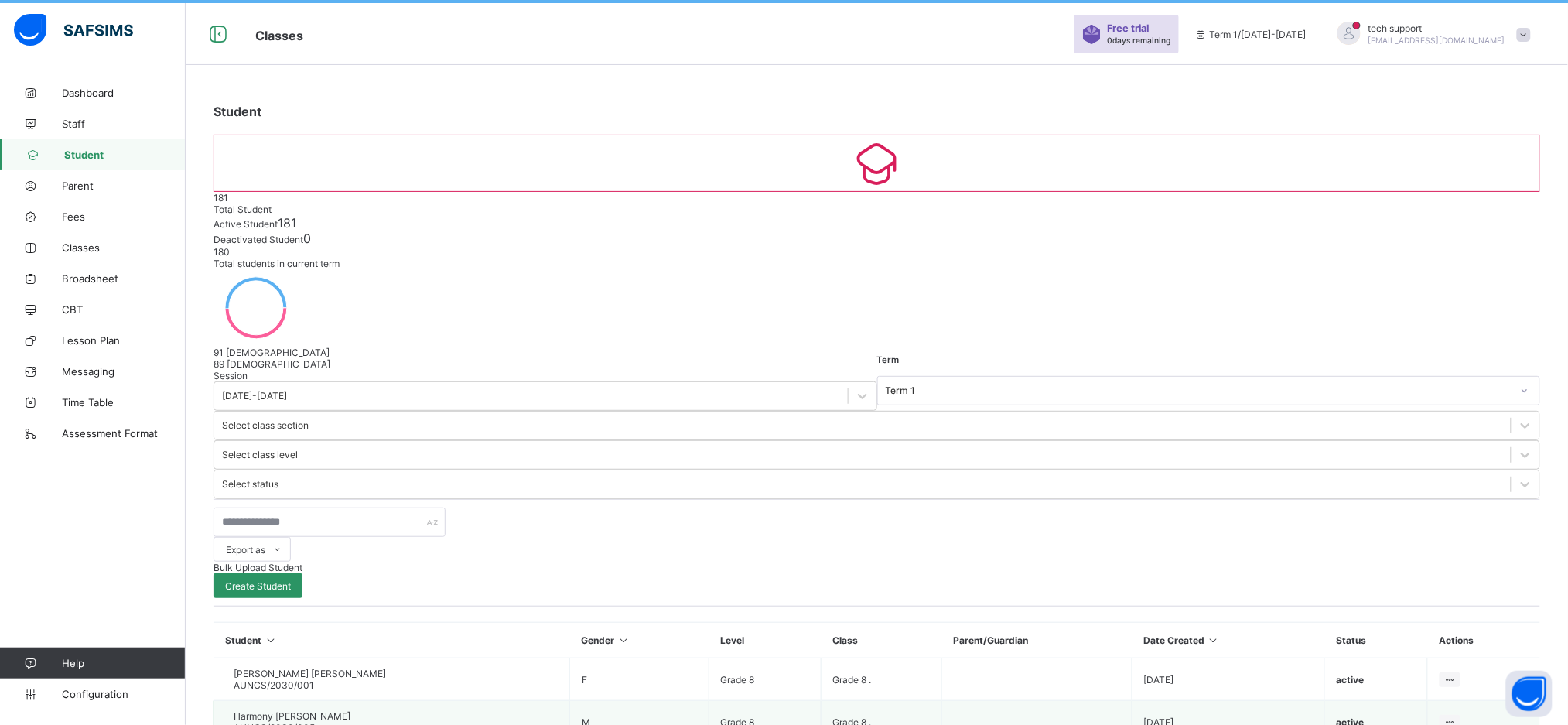
scroll to position [0, 0]
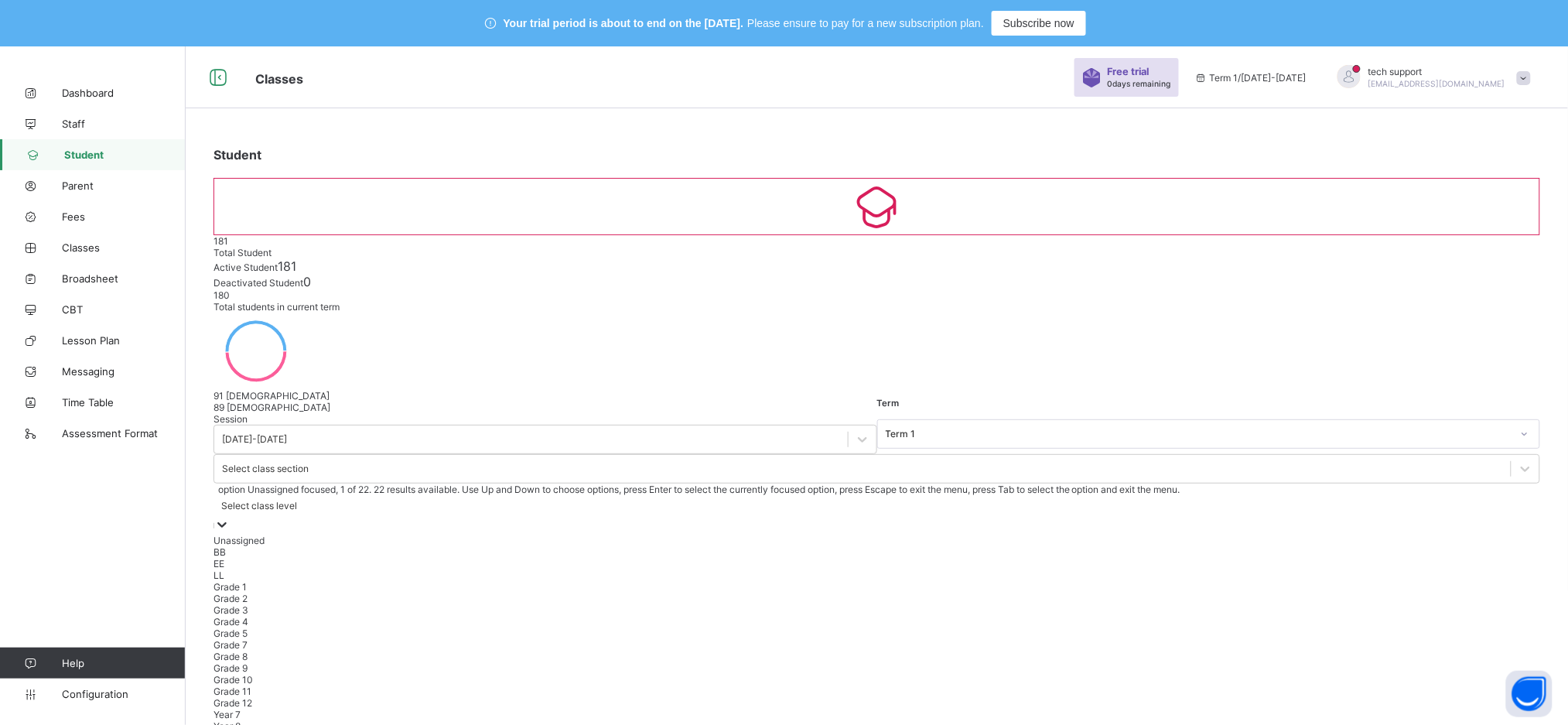
click at [230, 517] on div at bounding box center [222, 525] width 15 height 18
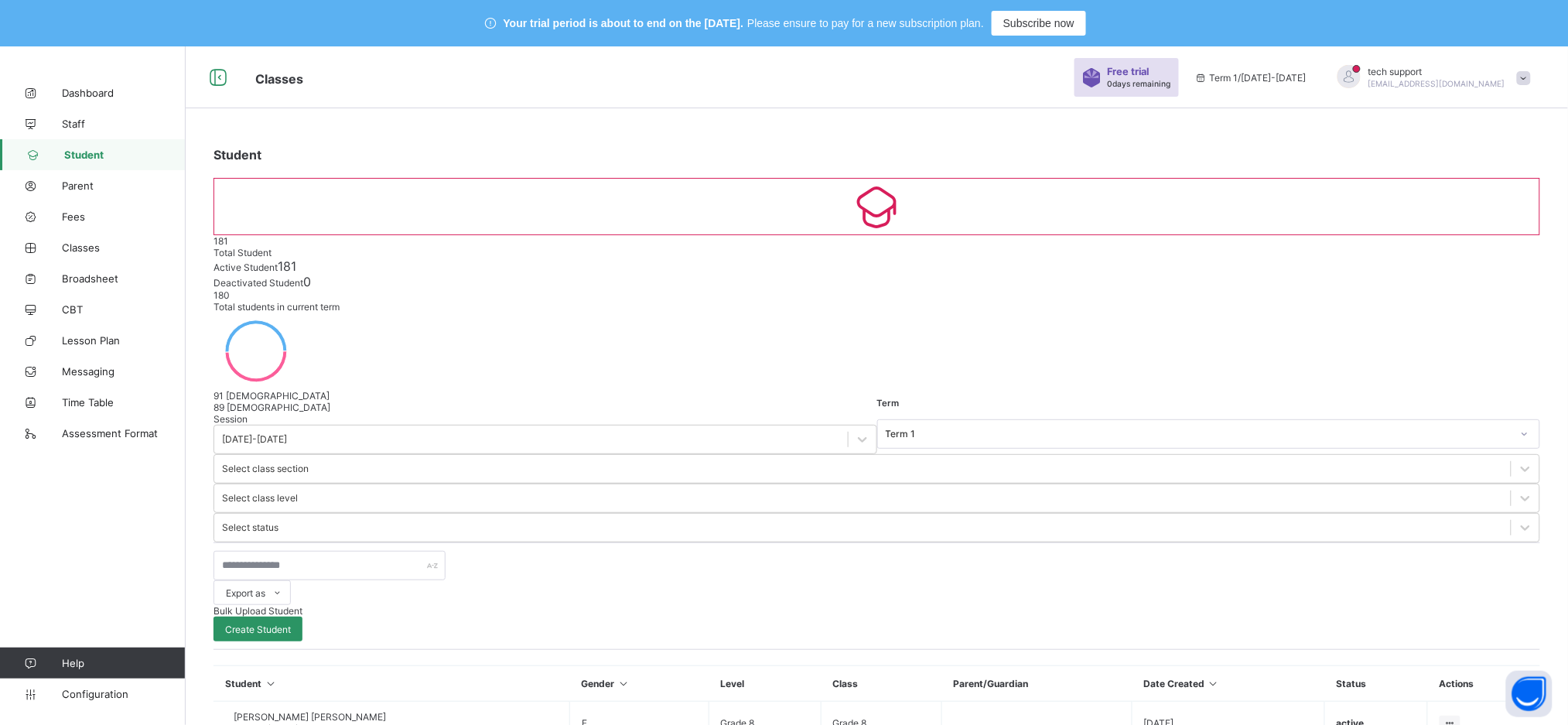
click at [881, 551] on div "Export as Pdf Report Excel Report Excel Report (LMS) Bulk Upload Student Create…" at bounding box center [876, 596] width 1326 height 90
click at [1531, 71] on span at bounding box center [1524, 78] width 14 height 14
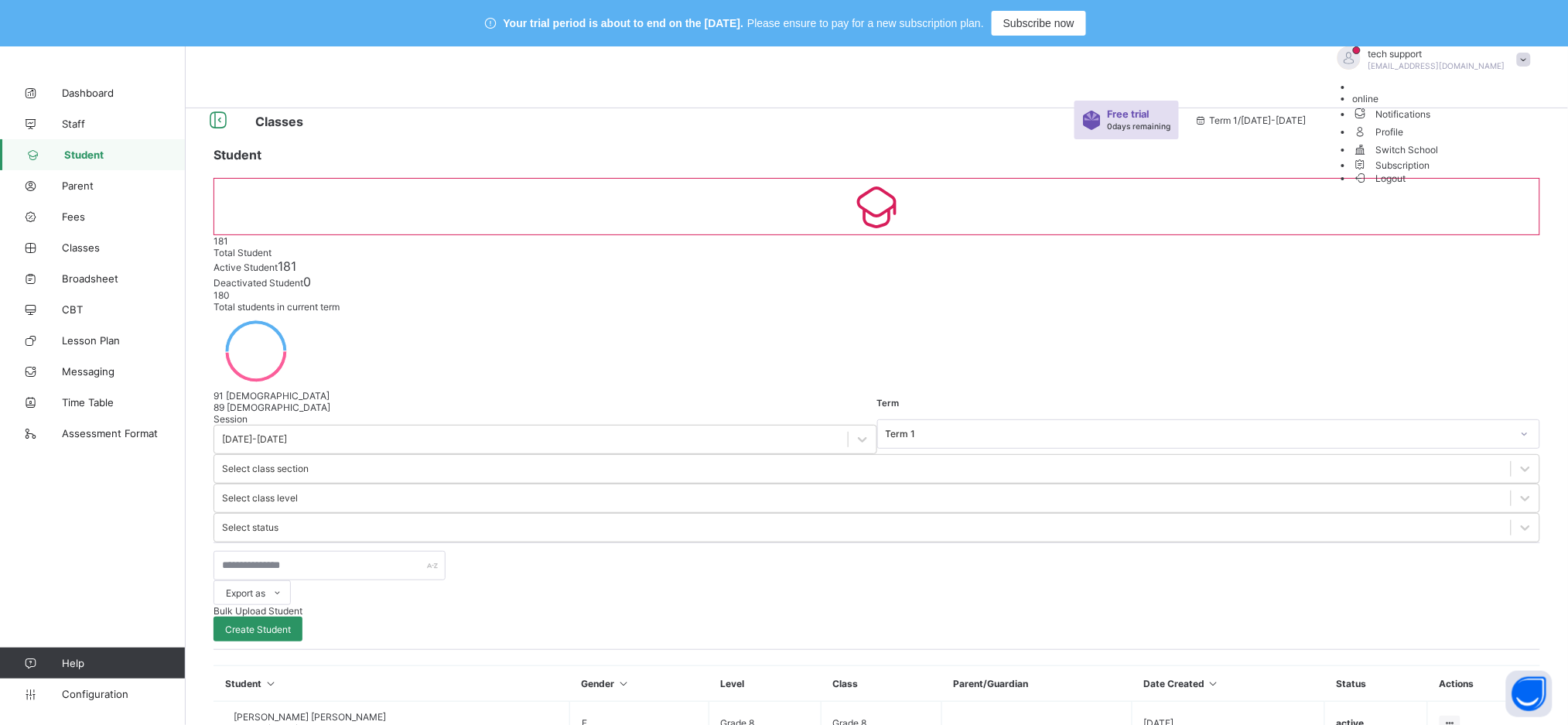
click at [1430, 171] on span "Subscription" at bounding box center [1391, 165] width 77 height 12
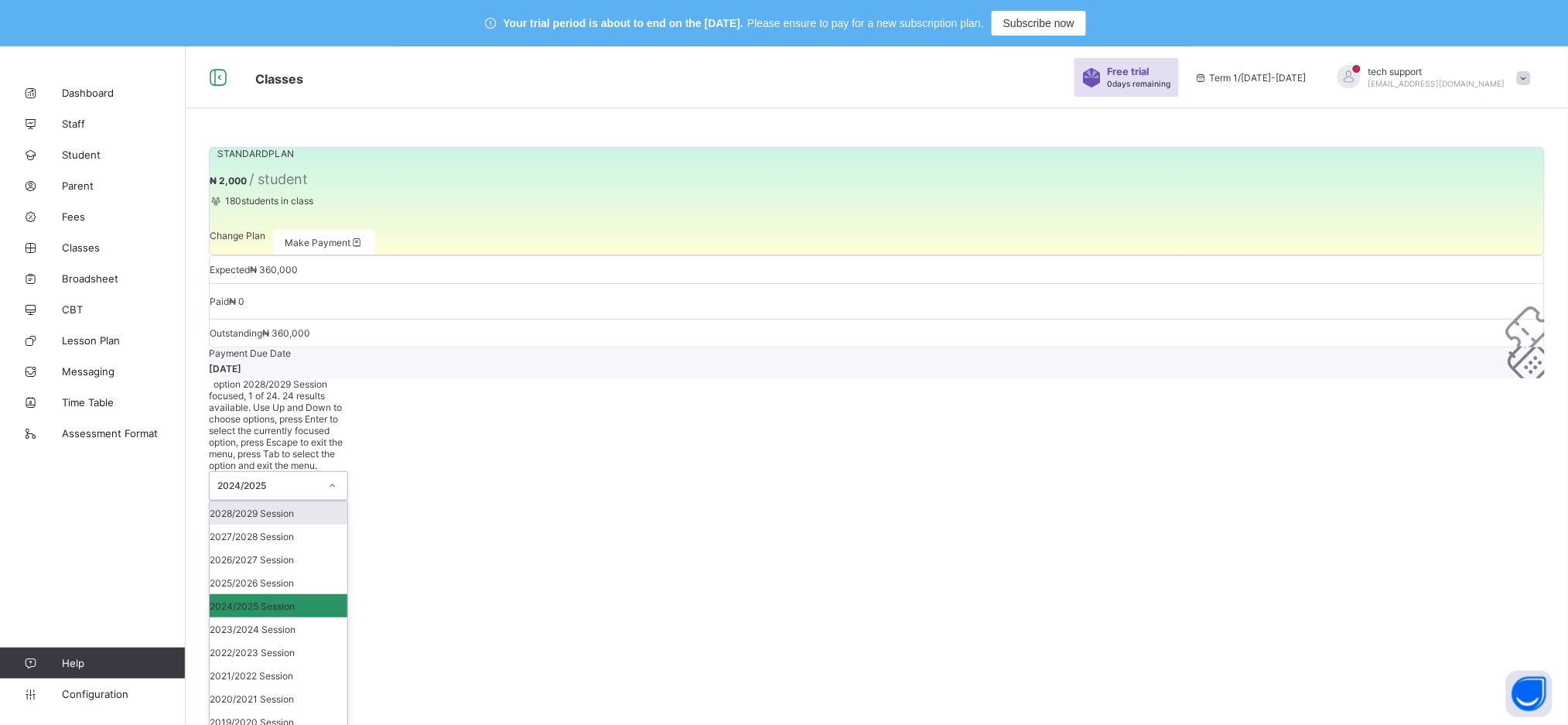
click at [320, 473] on div at bounding box center [333, 485] width 26 height 25
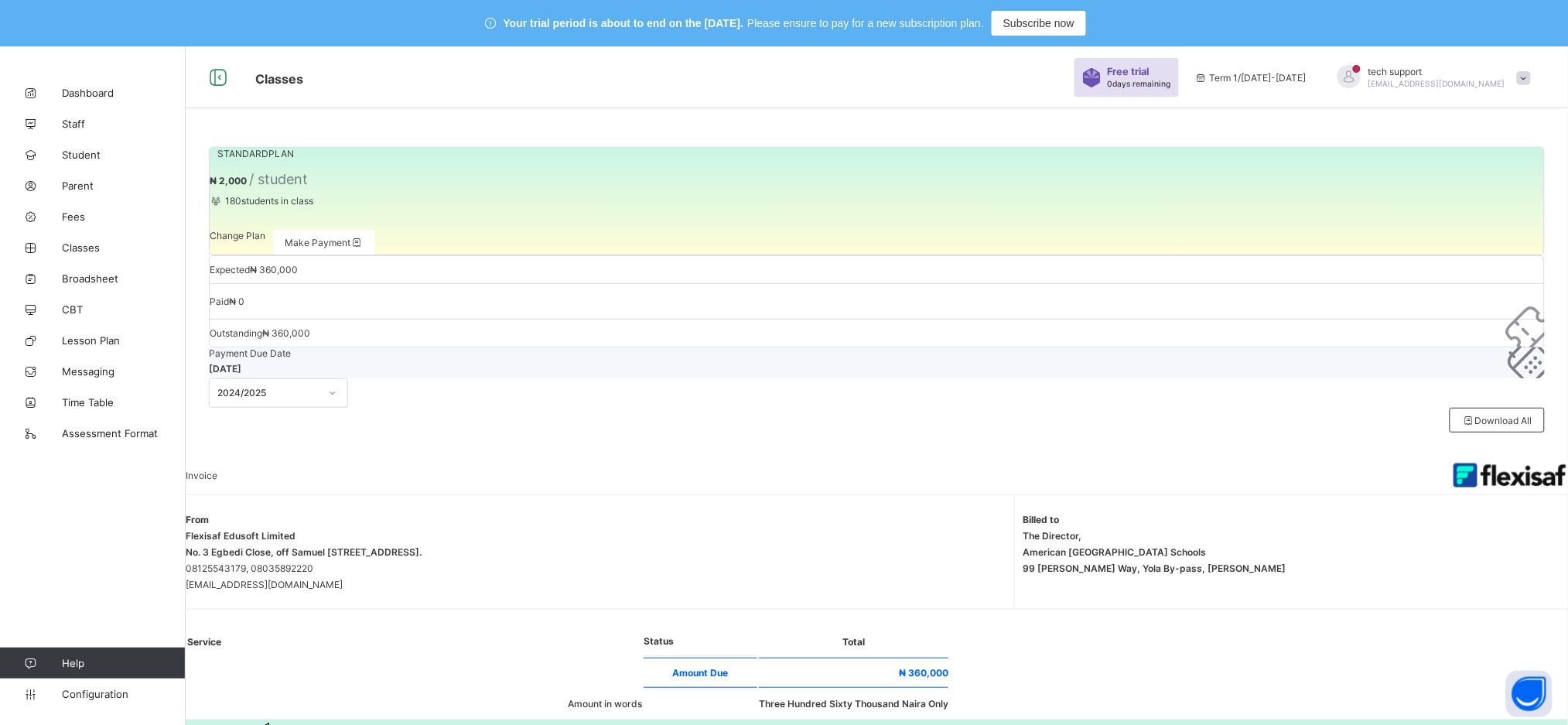
click at [528, 390] on div "STANDARD PLAN ₦ 2,000 / student 180 students in class Change Plan Make Payment …" at bounding box center [876, 289] width 1383 height 332
click at [81, 215] on span "Fees" at bounding box center [123, 216] width 123 height 13
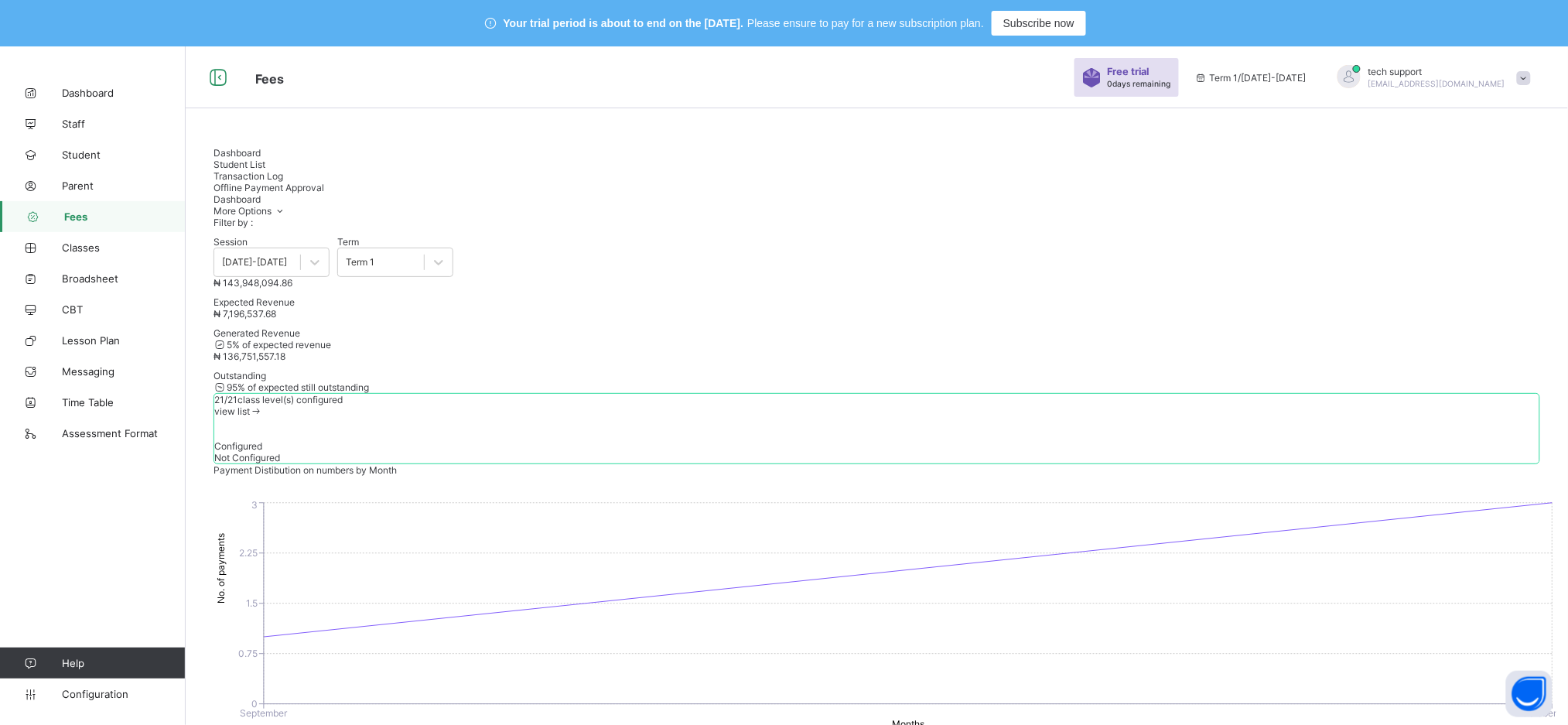
click at [265, 158] on span "Student List" at bounding box center [239, 164] width 52 height 12
click at [388, 174] on div "Transaction Log" at bounding box center [876, 176] width 1326 height 12
click at [496, 182] on div "Offline Payment Approval" at bounding box center [876, 188] width 1326 height 12
click at [283, 170] on span "Transaction Log" at bounding box center [248, 176] width 70 height 12
click at [307, 170] on div "Student List" at bounding box center [876, 164] width 1326 height 12
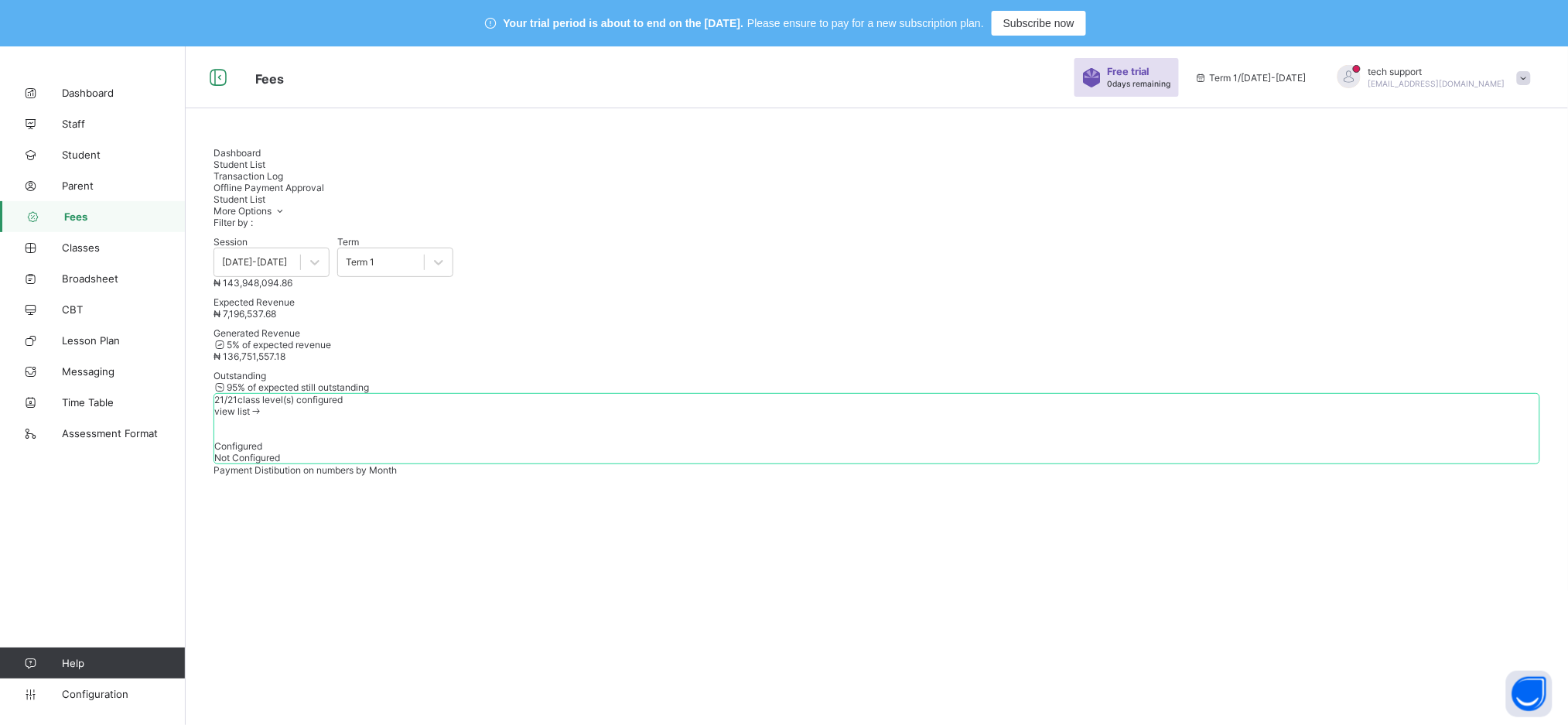
click at [260, 158] on span "Dashboard" at bounding box center [237, 153] width 47 height 12
click at [316, 170] on div "Student List" at bounding box center [876, 164] width 1326 height 12
click at [1531, 77] on span at bounding box center [1524, 78] width 14 height 14
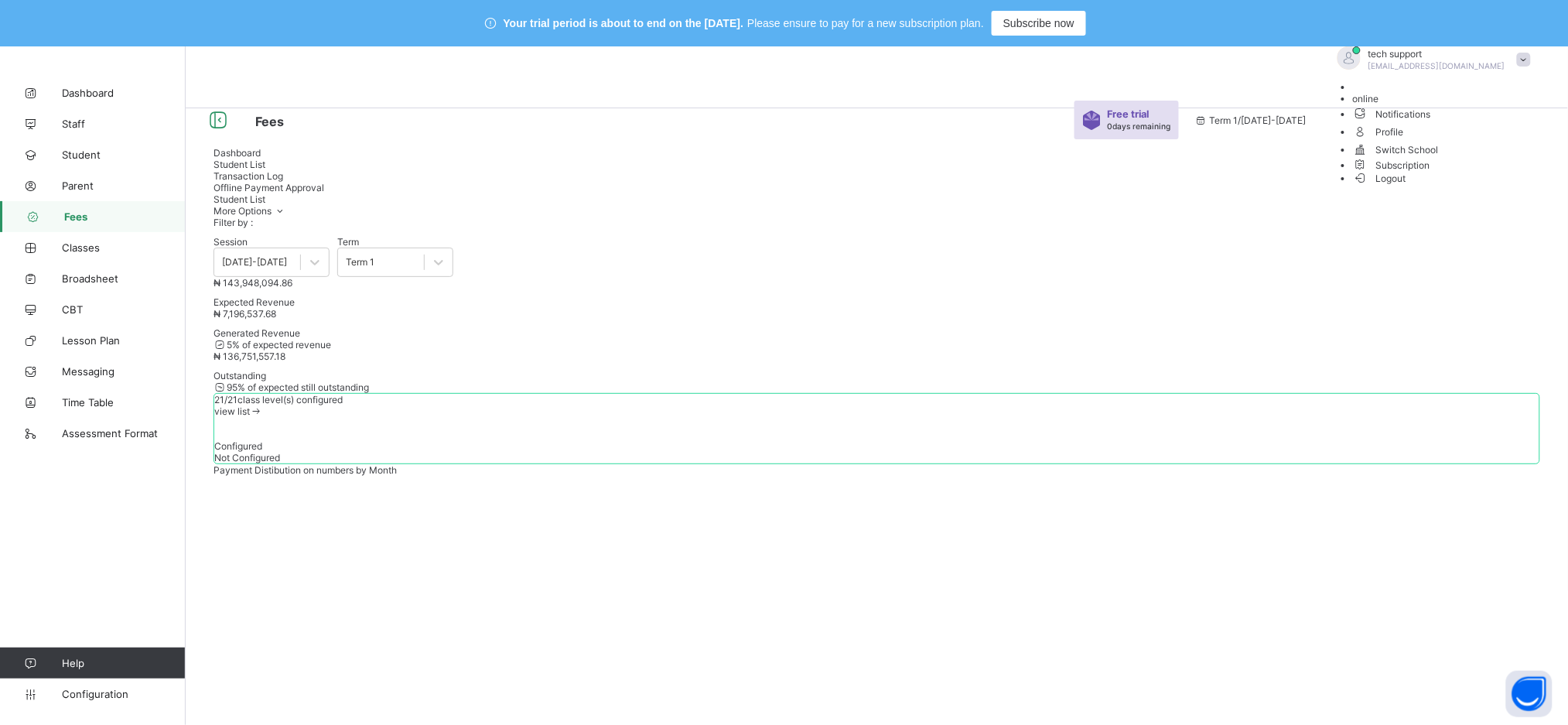
click at [1430, 171] on span "Subscription" at bounding box center [1391, 165] width 77 height 12
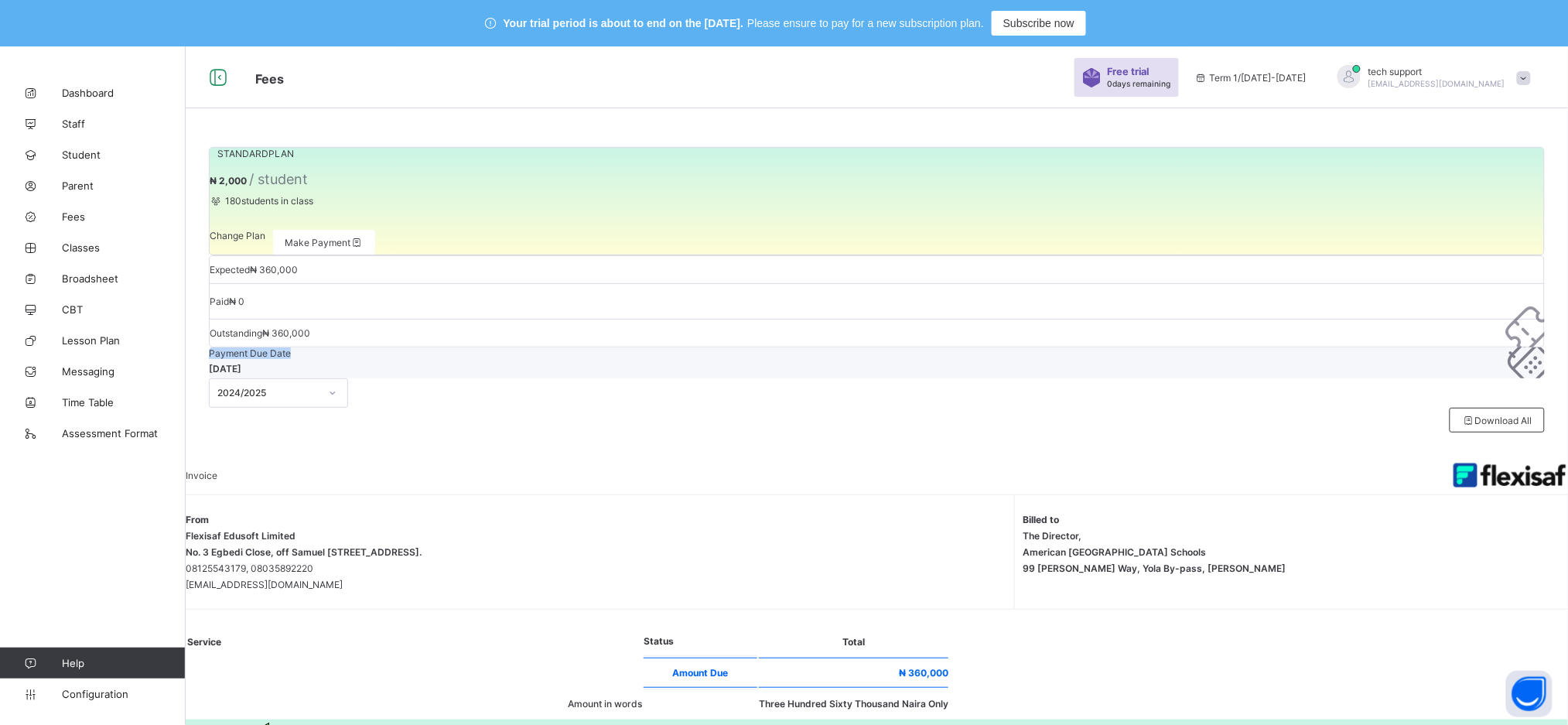
drag, startPoint x: 1397, startPoint y: 170, endPoint x: 1486, endPoint y: 167, distance: 89.1
click at [1486, 347] on div "Payment Due Date Oct 11, 2025" at bounding box center [877, 362] width 1336 height 31
click at [1397, 408] on div "Download All" at bounding box center [877, 420] width 1336 height 25
click at [265, 242] on span "Change Plan" at bounding box center [237, 236] width 55 height 12
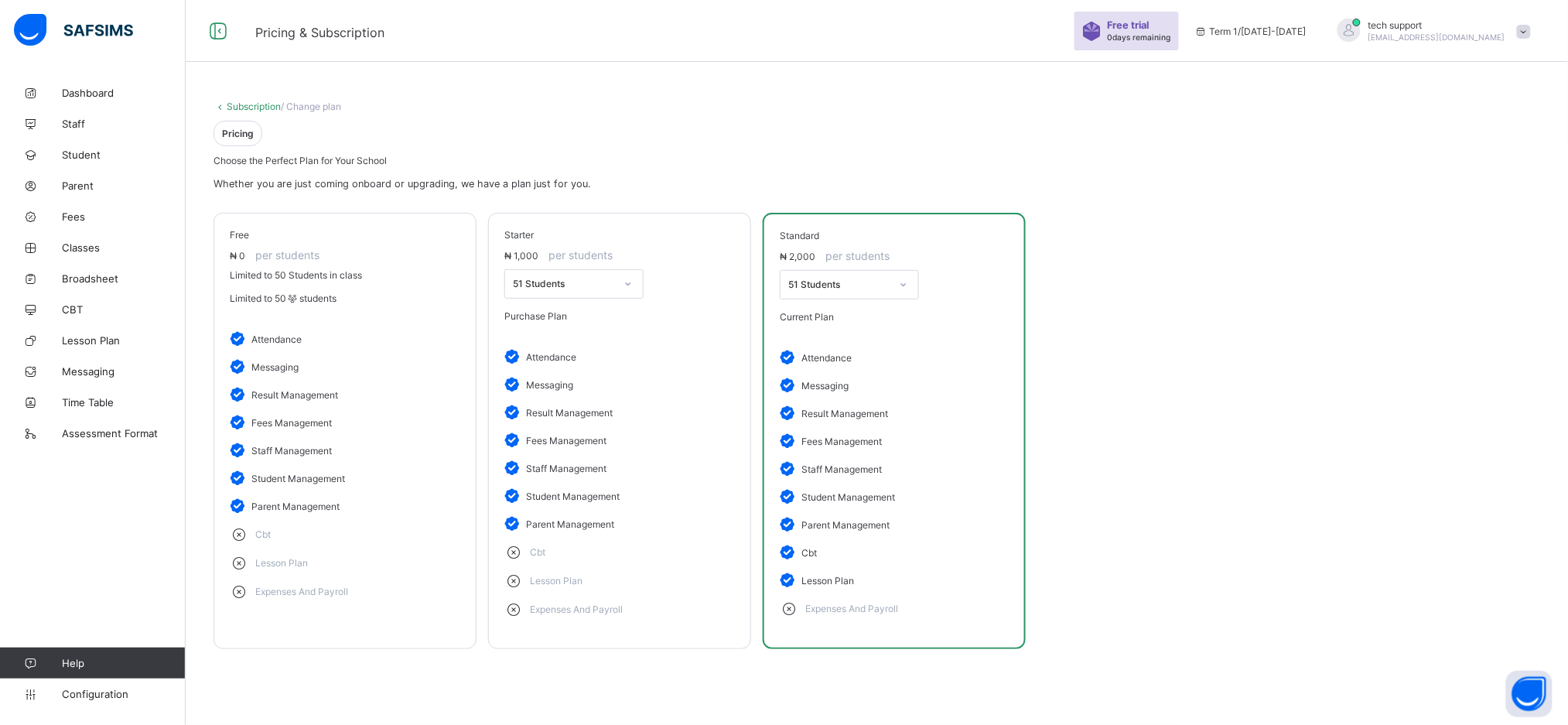
scroll to position [89, 0]
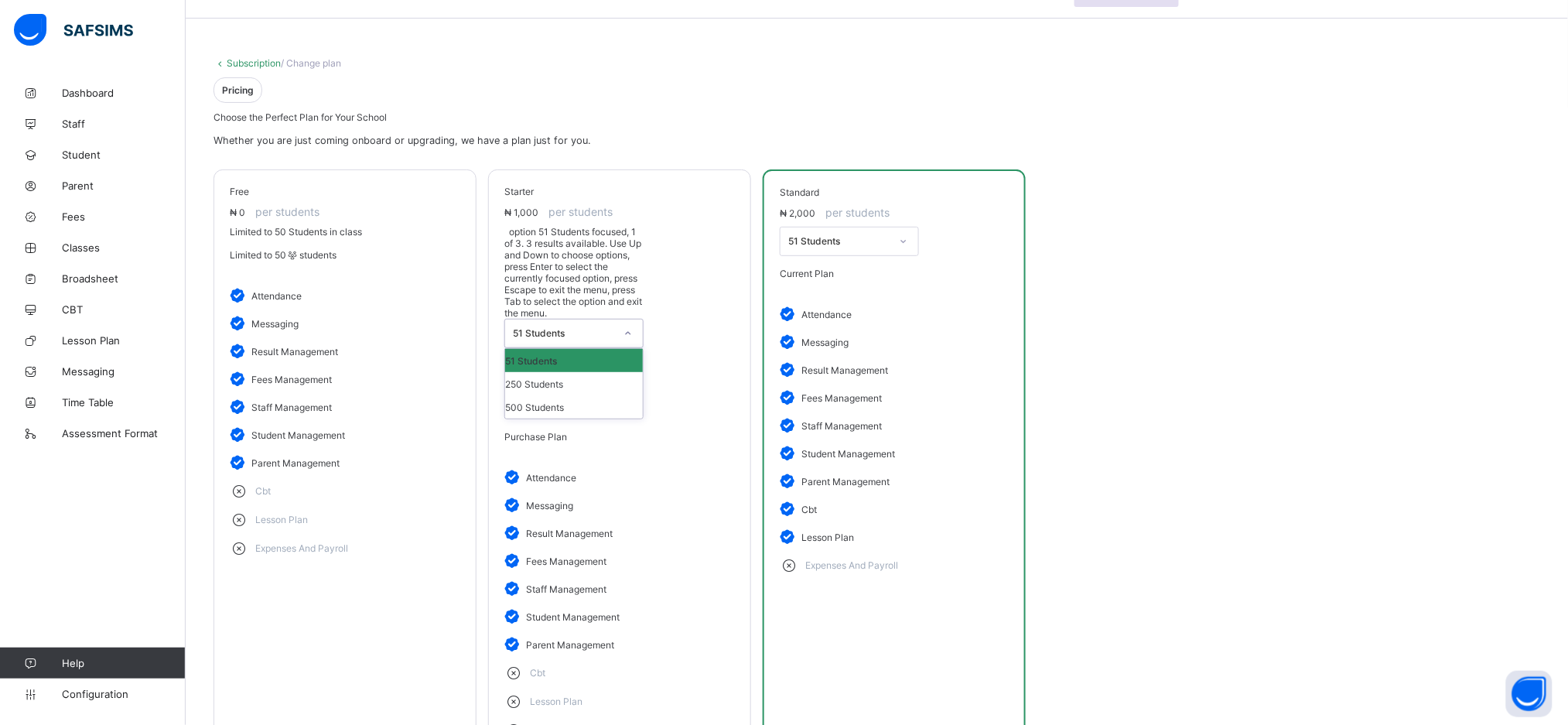
click at [628, 326] on icon at bounding box center [628, 334] width 9 height 15
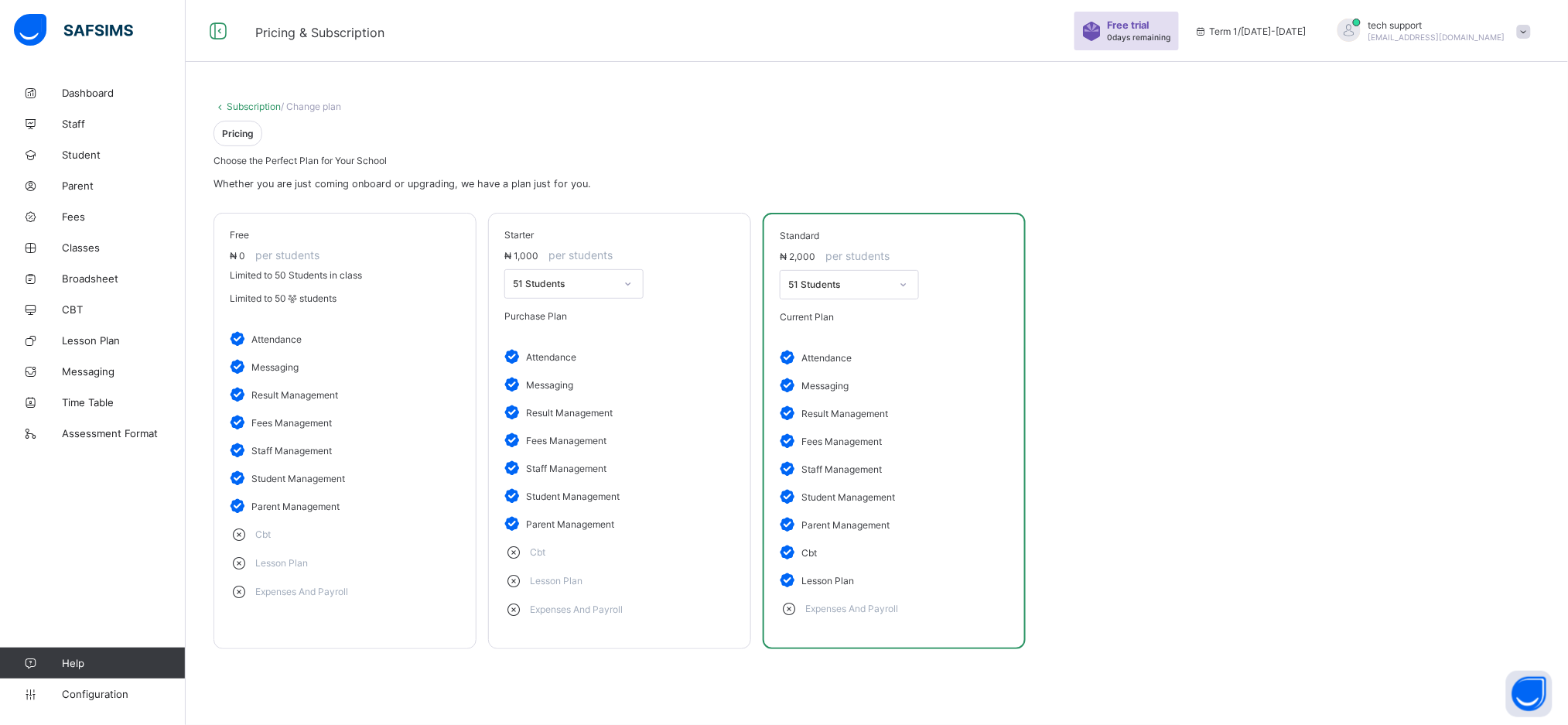
click at [671, 277] on div "51 Students" at bounding box center [619, 283] width 231 height 30
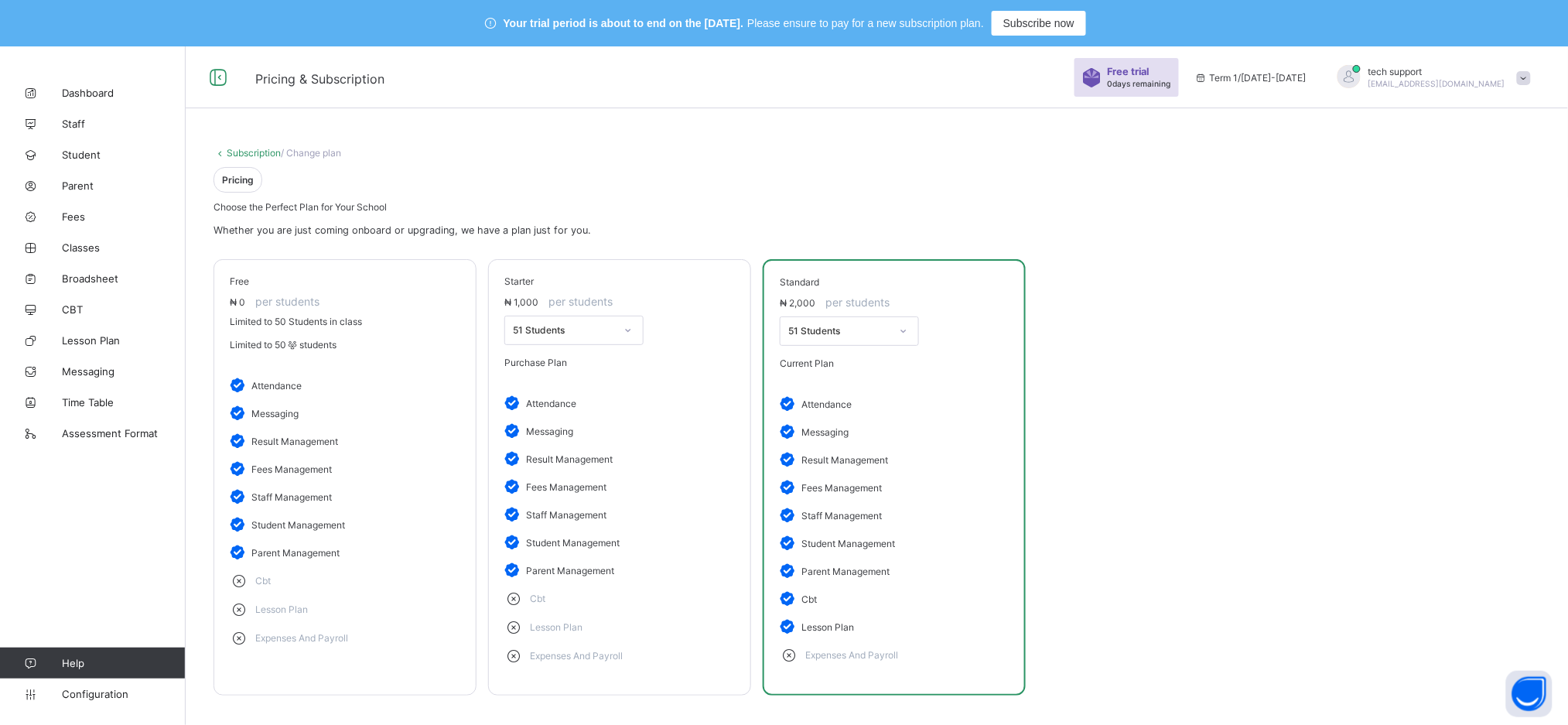
click at [1531, 75] on span at bounding box center [1524, 78] width 14 height 14
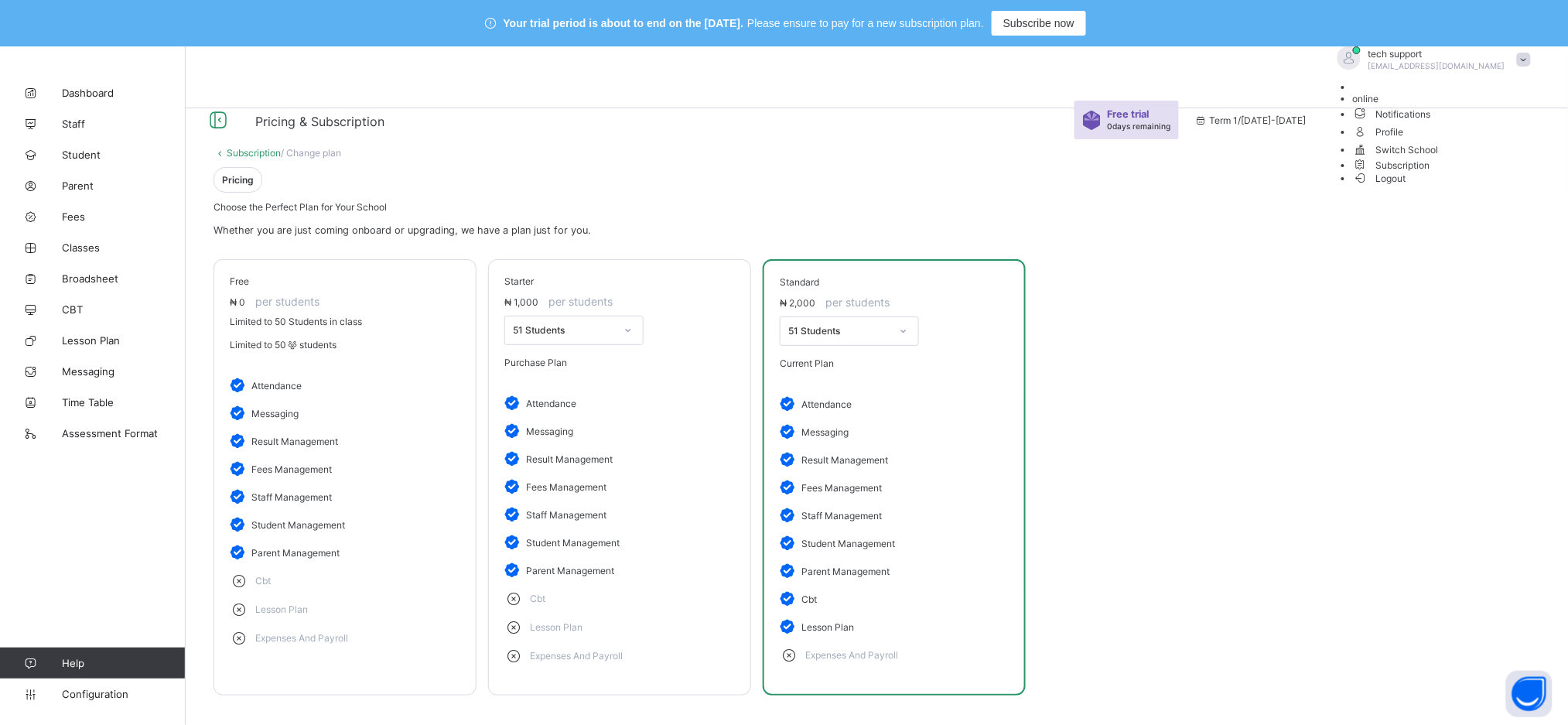
scroll to position [89, 0]
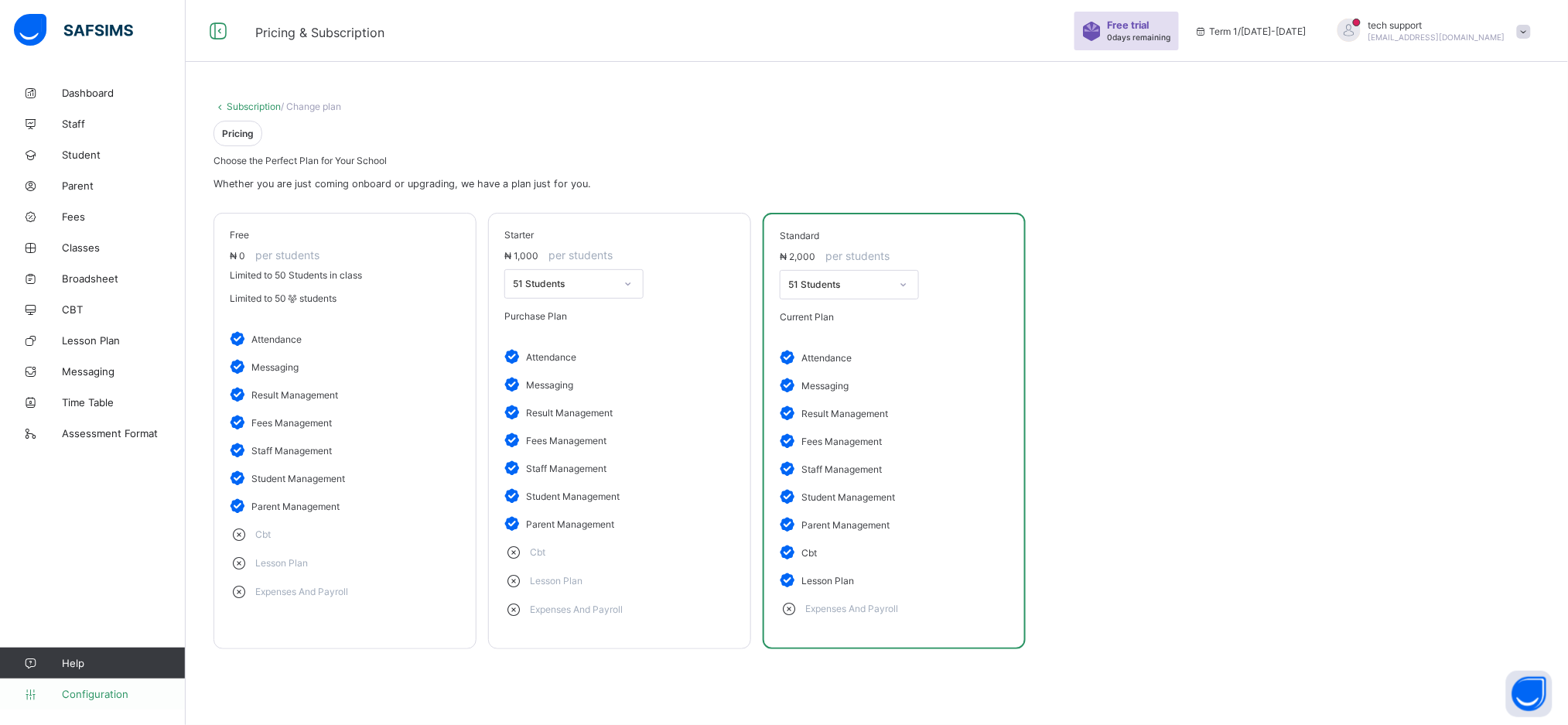
click at [110, 694] on span "Configuration" at bounding box center [123, 694] width 123 height 13
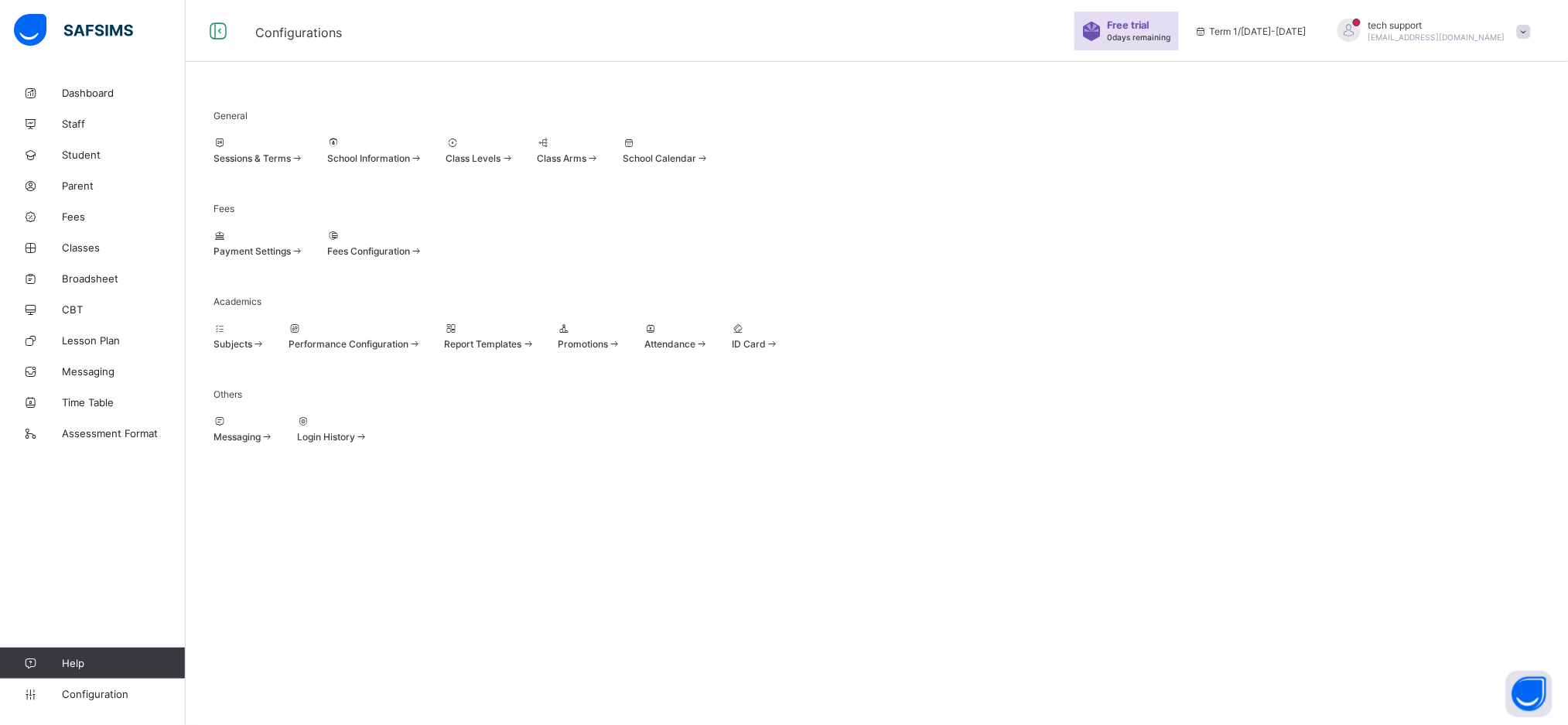
scroll to position [46, 0]
click at [423, 243] on div at bounding box center [375, 237] width 96 height 12
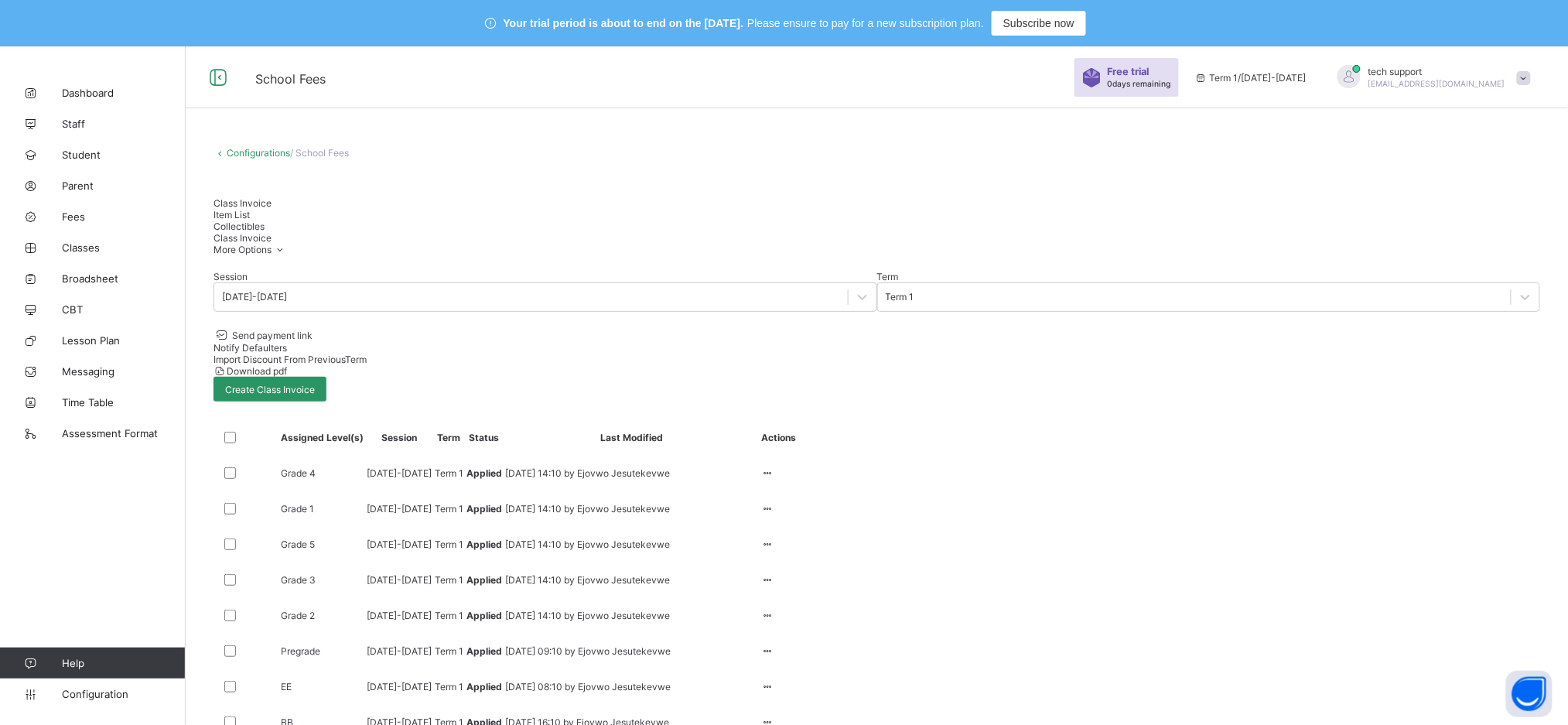
click at [255, 147] on link "Configurations" at bounding box center [258, 153] width 64 height 12
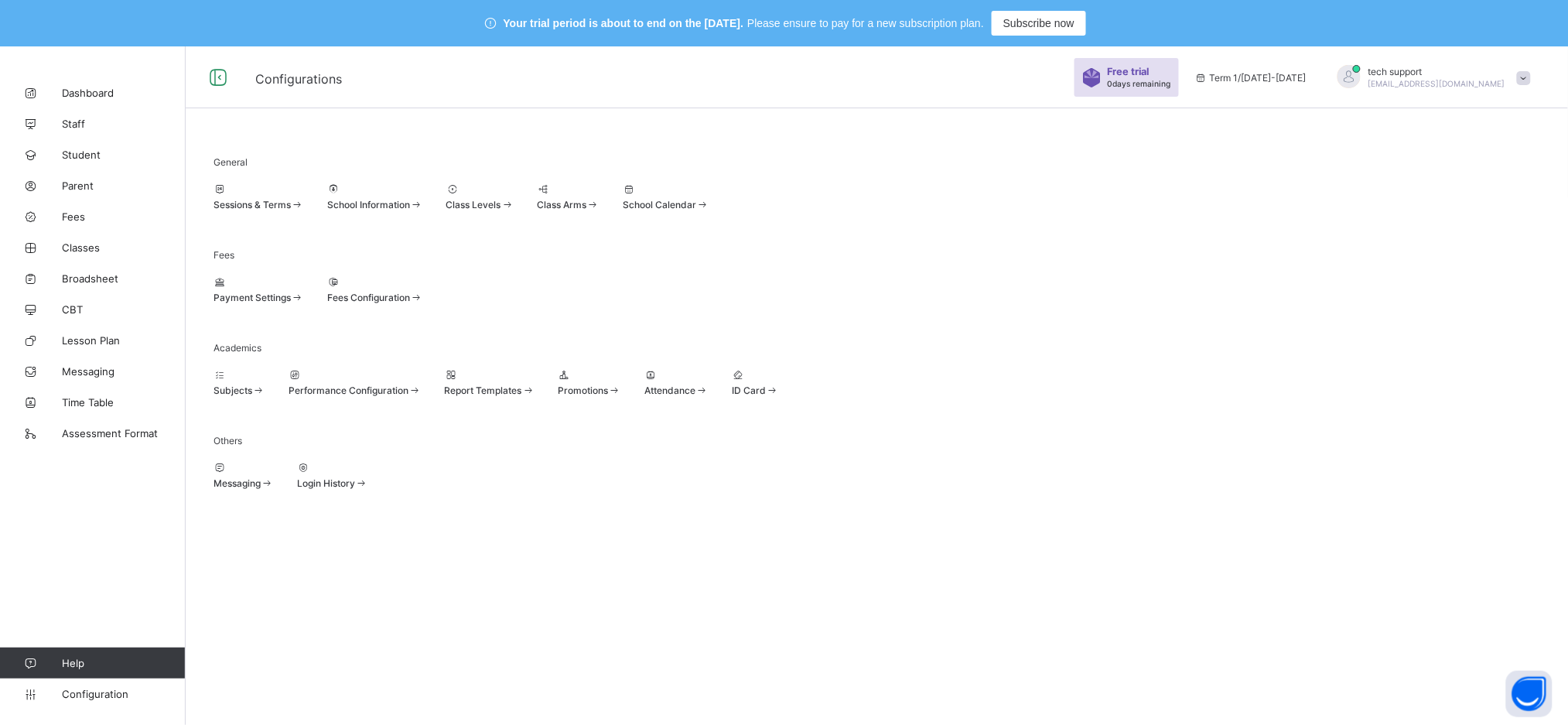
click at [291, 303] on span "Payment Settings" at bounding box center [252, 298] width 77 height 12
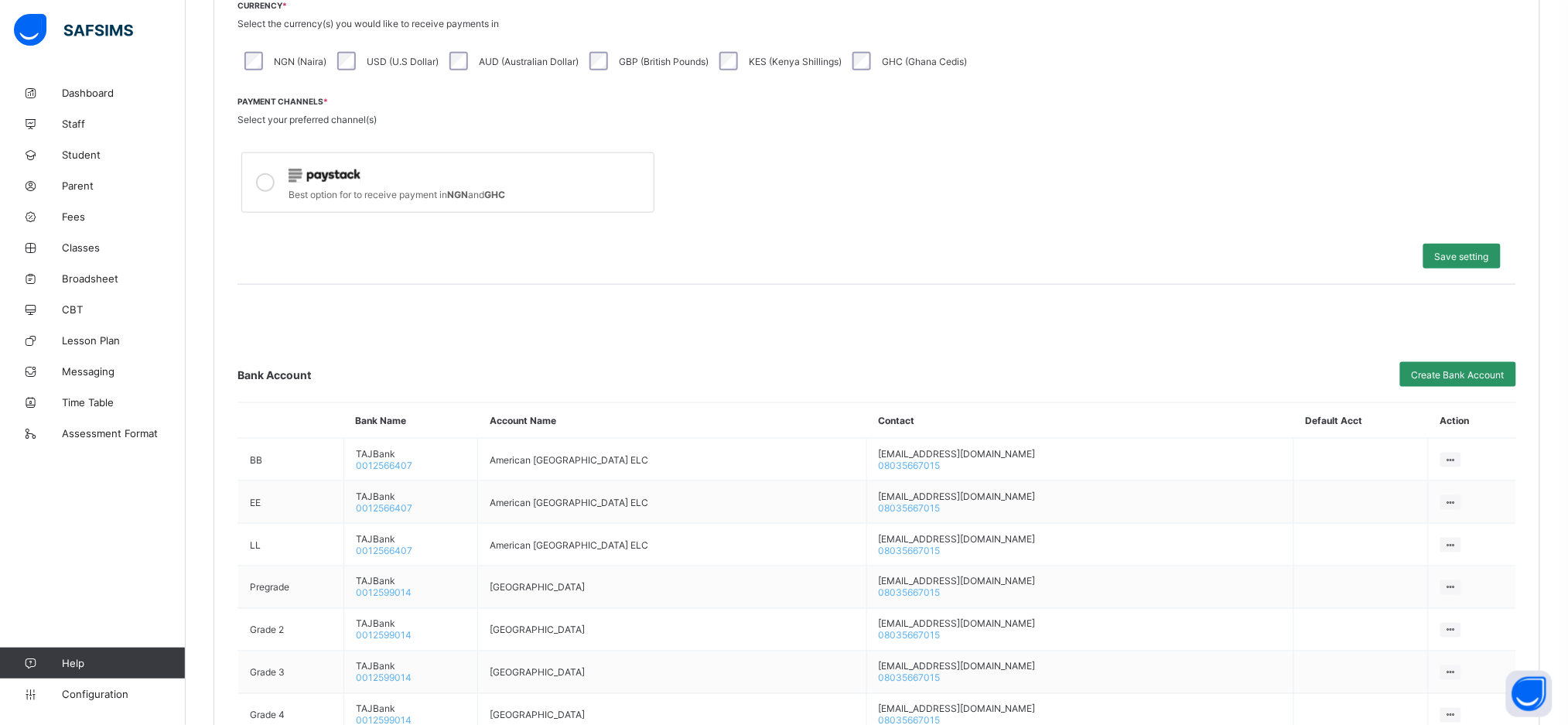
scroll to position [513, 0]
click at [824, 260] on div "Save setting" at bounding box center [876, 257] width 1279 height 55
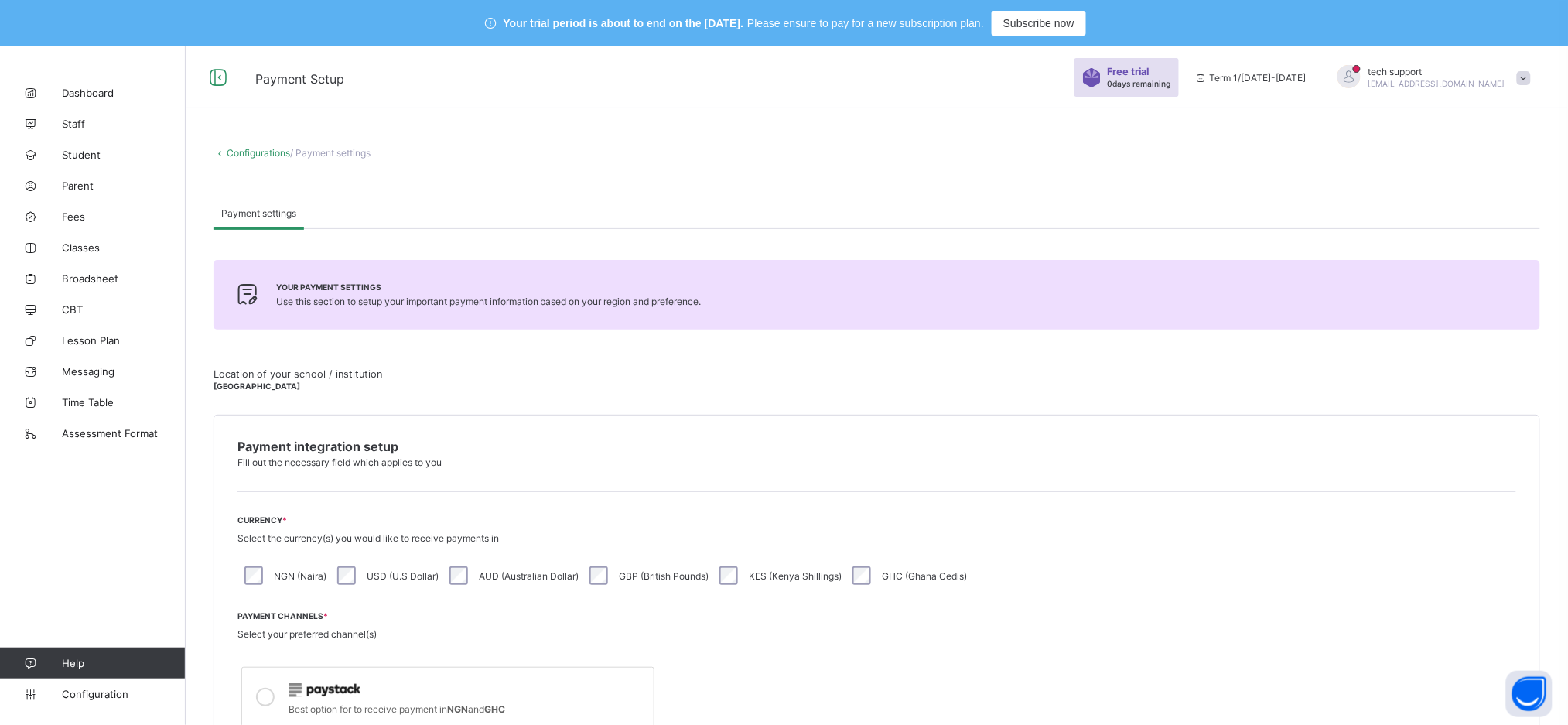
click at [1531, 75] on span at bounding box center [1524, 78] width 14 height 14
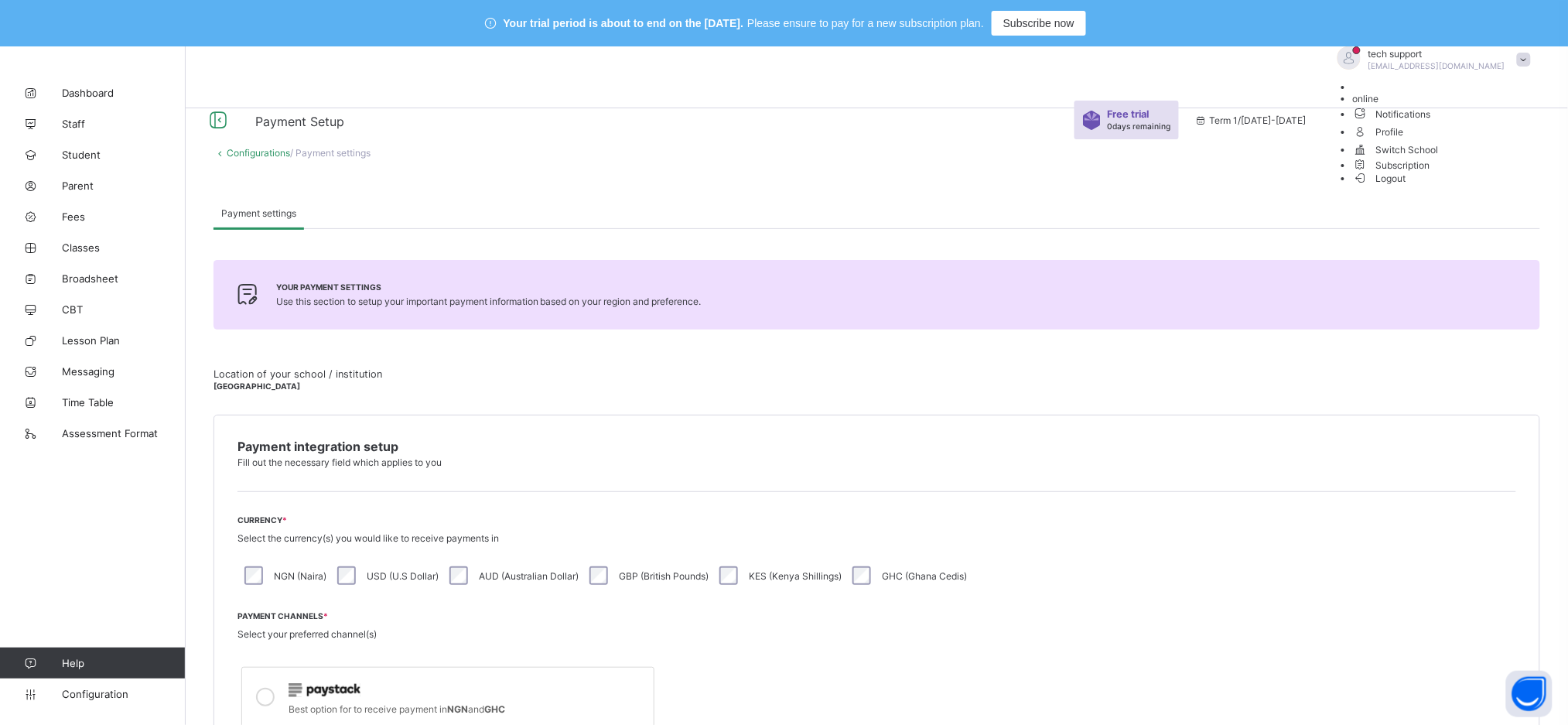
click at [1430, 171] on span "Subscription" at bounding box center [1391, 165] width 77 height 12
